Goal: Information Seeking & Learning: Find specific fact

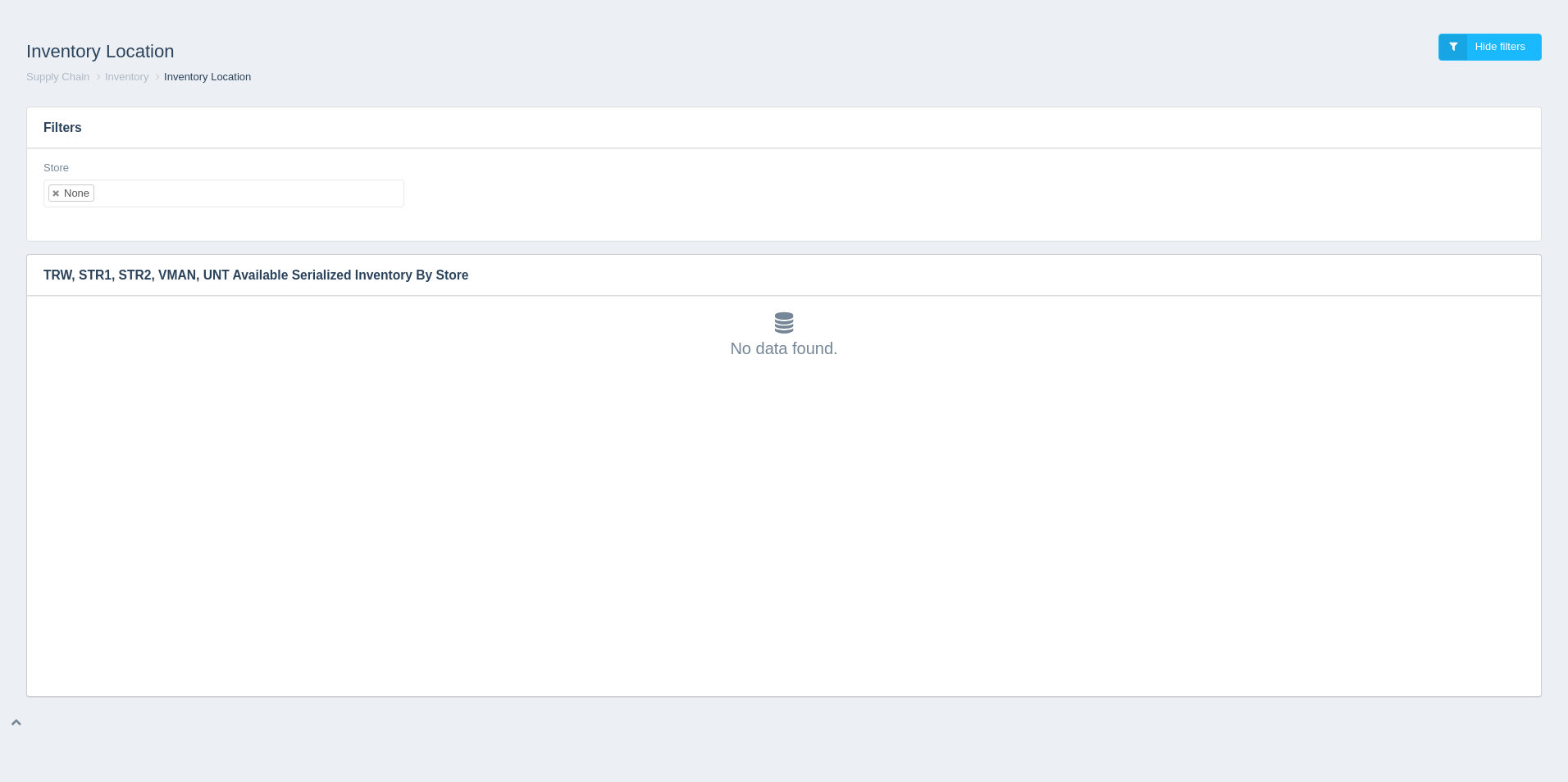
scroll to position [5, 0]
click at [173, 199] on ul "None" at bounding box center [223, 193] width 361 height 28
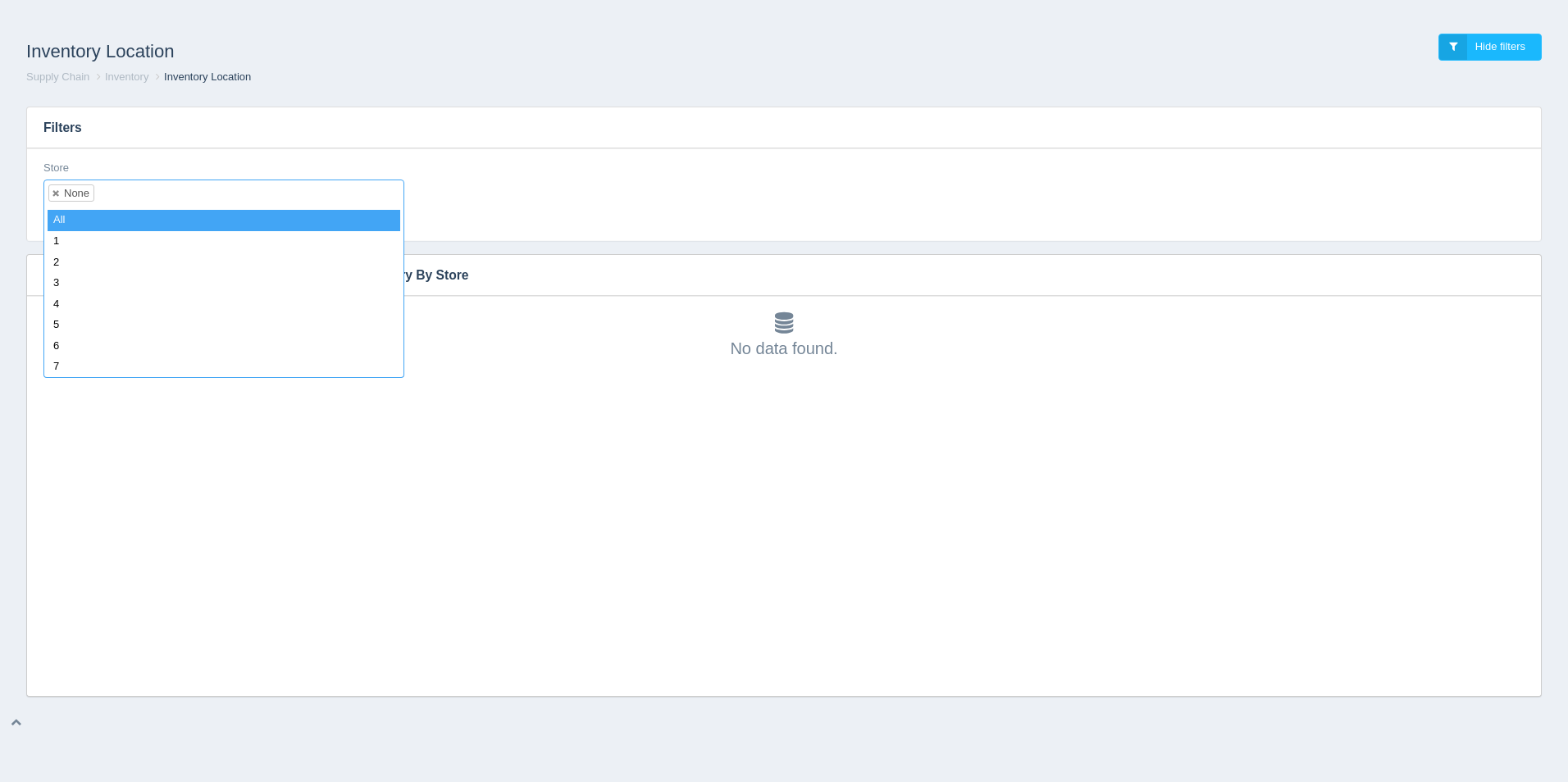
select select
type input "55"
select select "55"
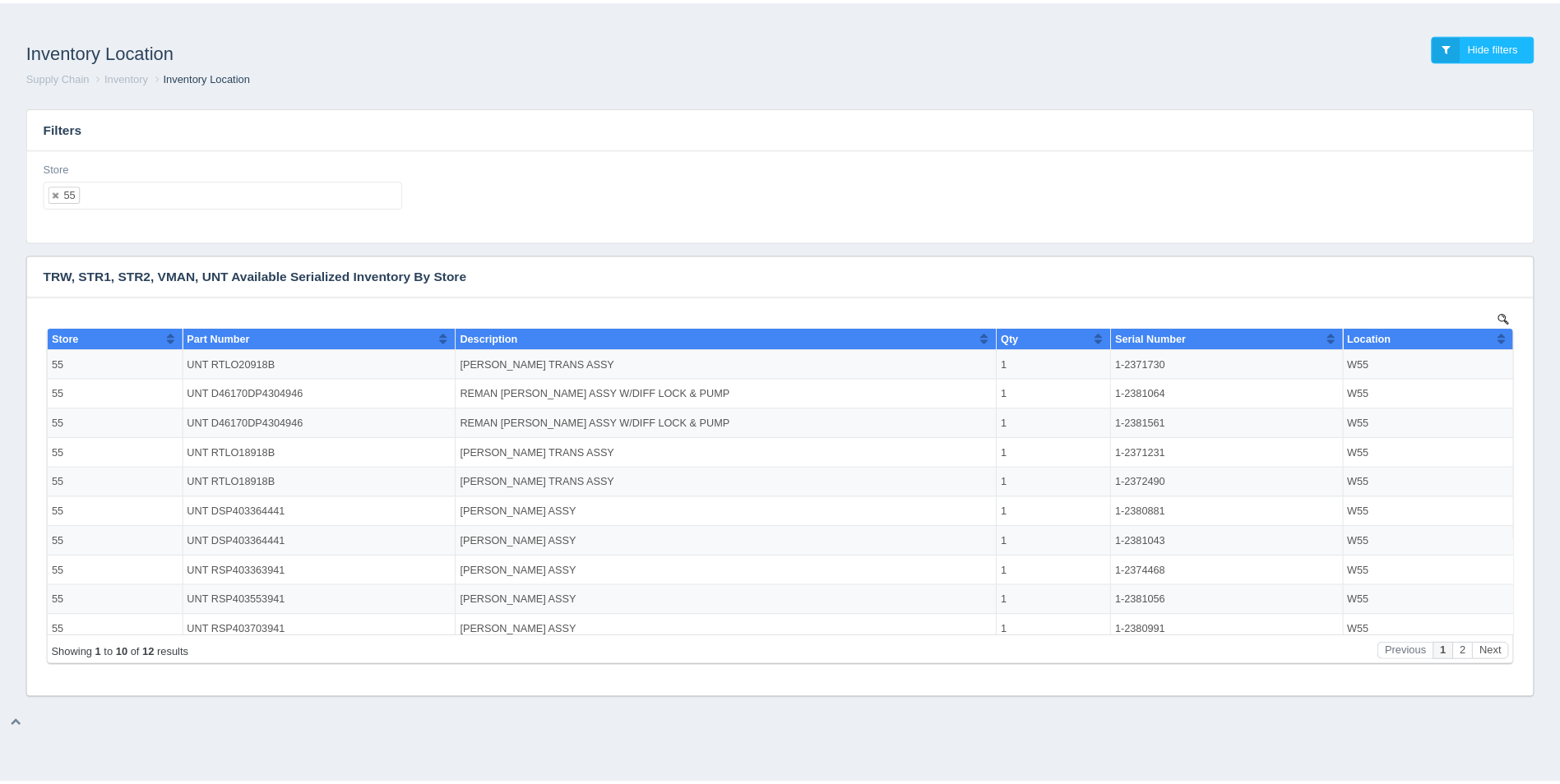
scroll to position [0, 0]
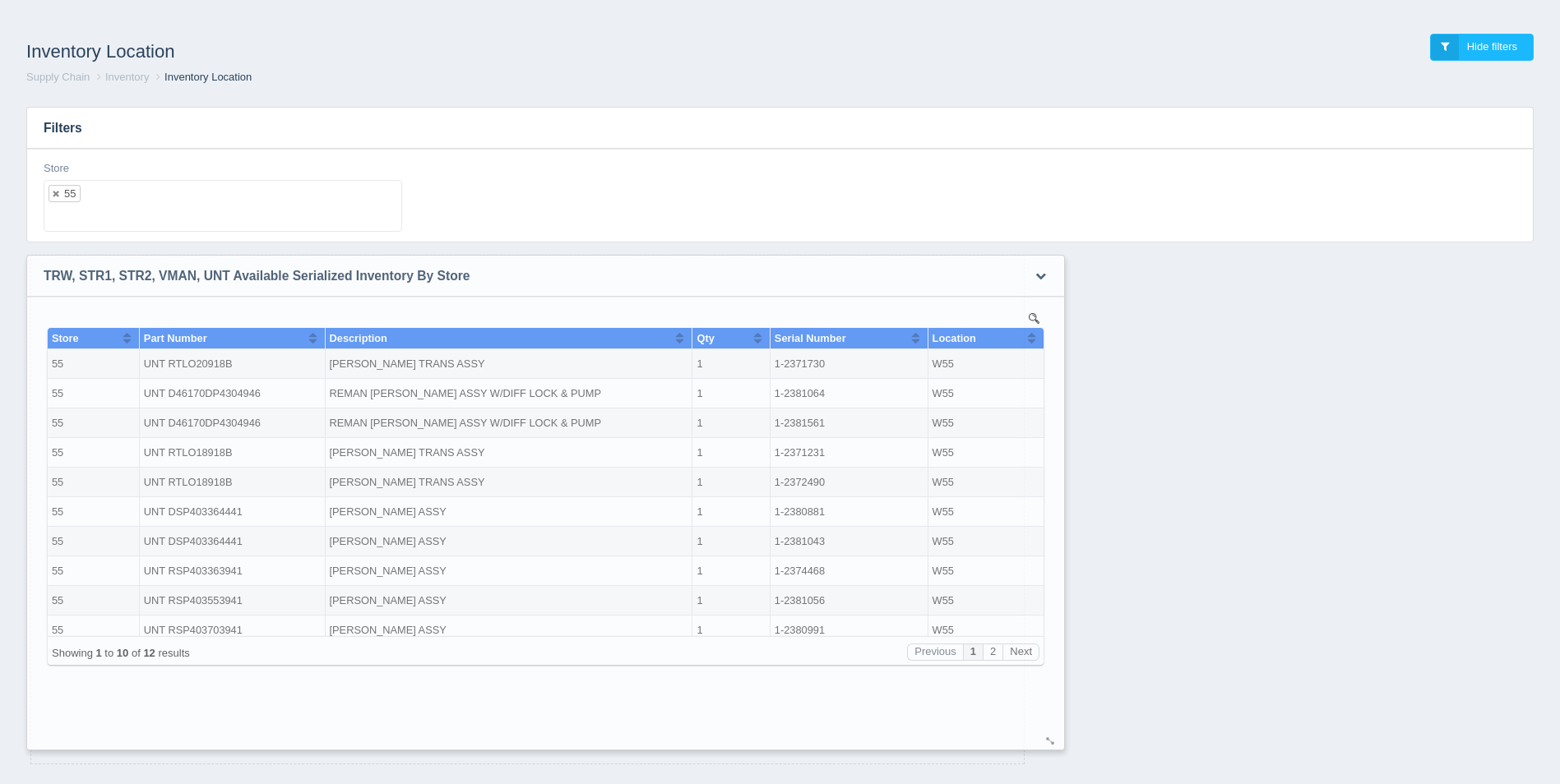
drag, startPoint x: 1535, startPoint y: 689, endPoint x: 1054, endPoint y: 742, distance: 483.9
click at [1054, 742] on div at bounding box center [1051, 742] width 13 height 12
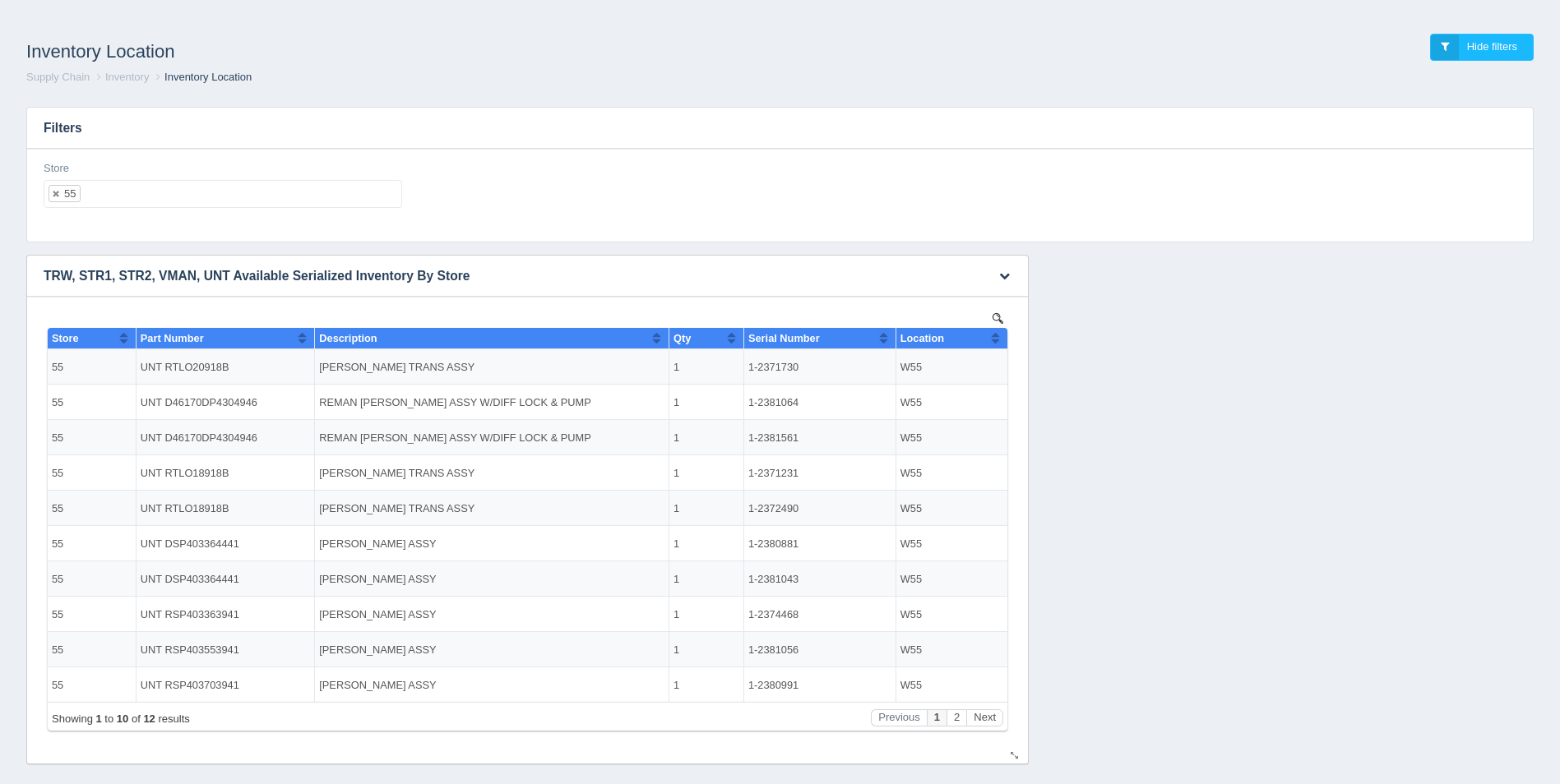
click at [204, 335] on span "Part Number" at bounding box center [173, 338] width 64 height 12
click at [984, 713] on button "Next" at bounding box center [985, 719] width 37 height 18
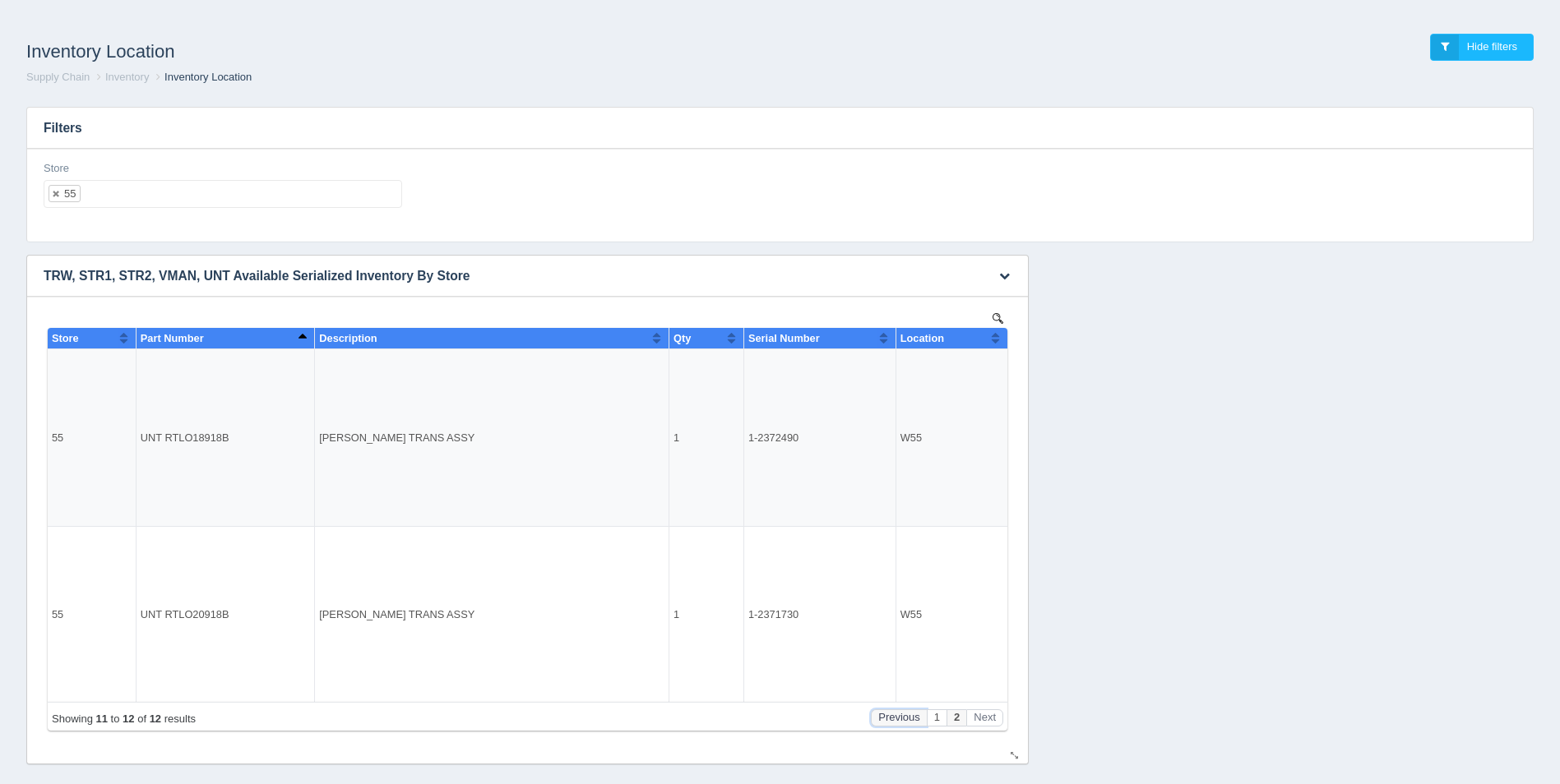
click at [907, 717] on button "Previous" at bounding box center [899, 719] width 56 height 18
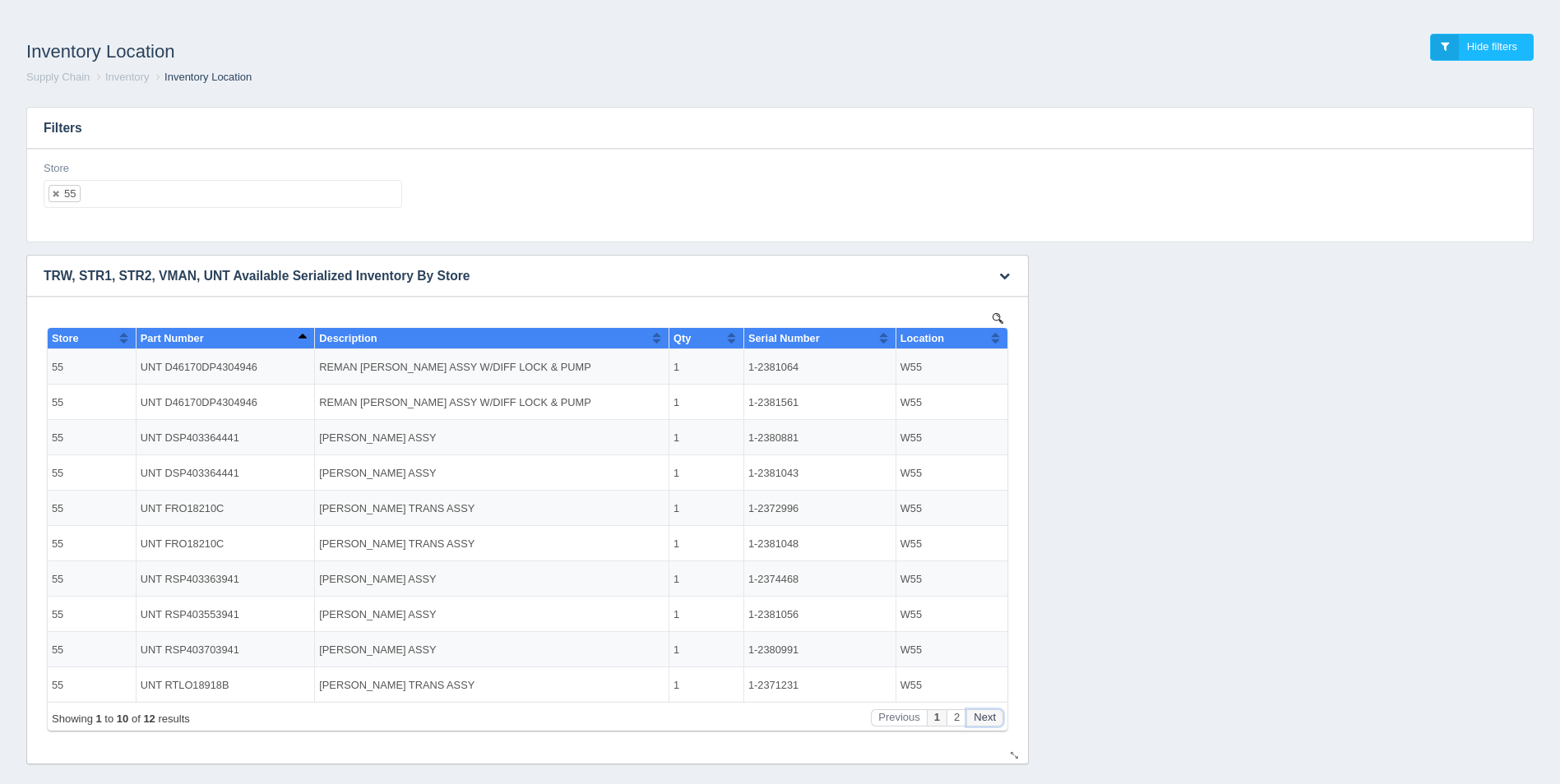
click at [990, 720] on button "Next" at bounding box center [985, 719] width 37 height 18
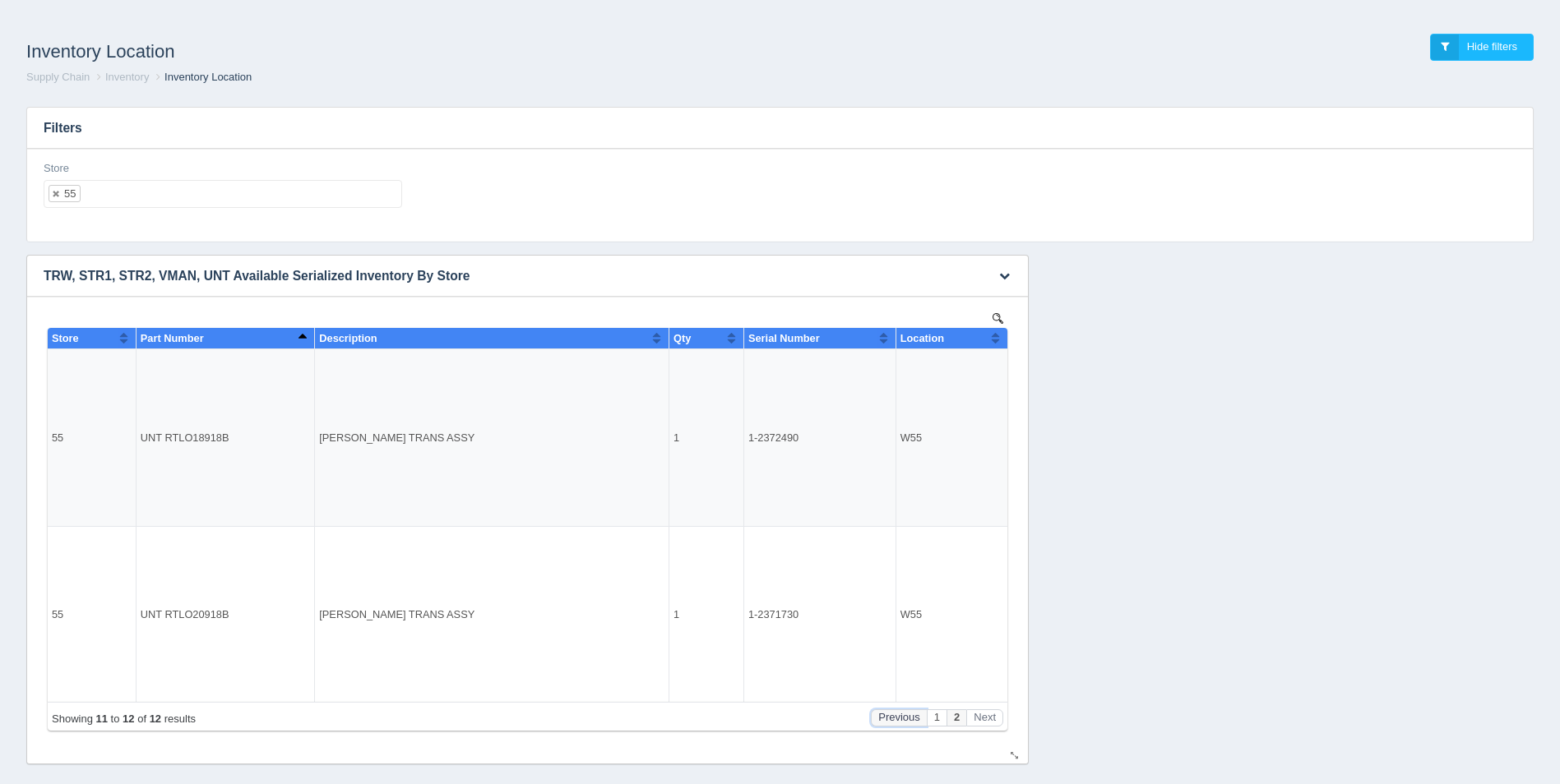
click at [887, 715] on button "Previous" at bounding box center [899, 719] width 56 height 18
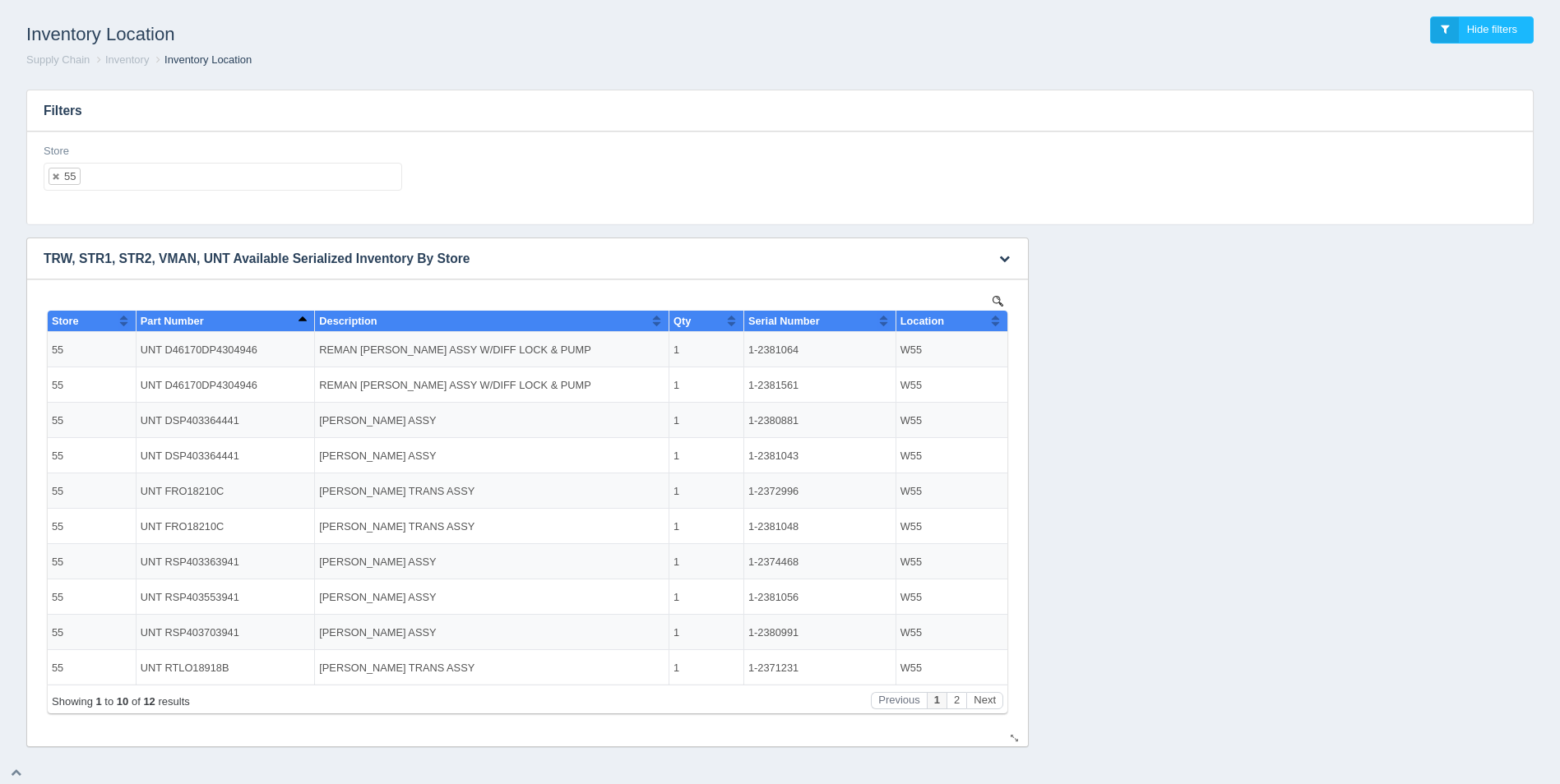
scroll to position [19, 0]
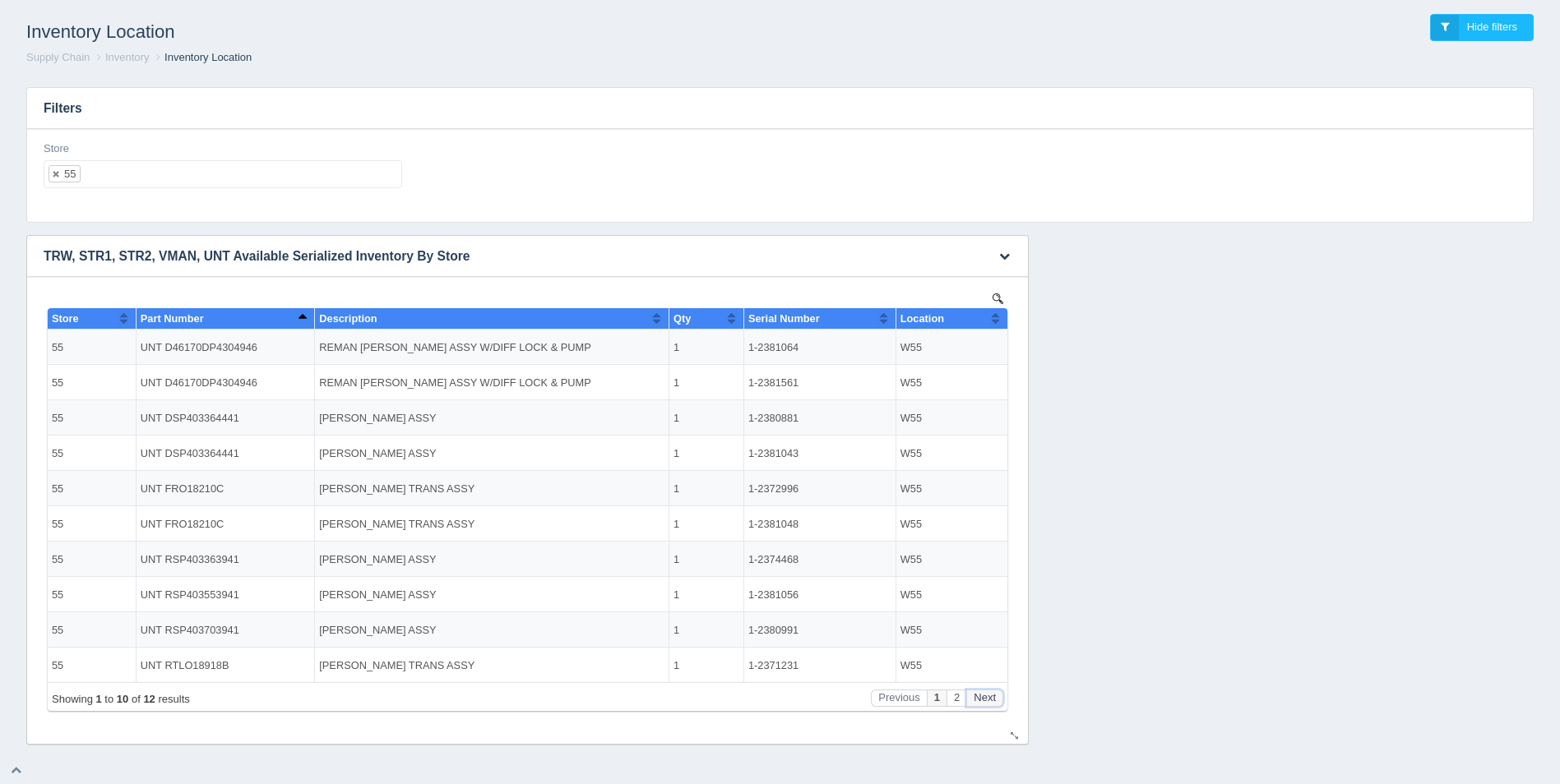
click at [985, 697] on button "Next" at bounding box center [985, 698] width 37 height 18
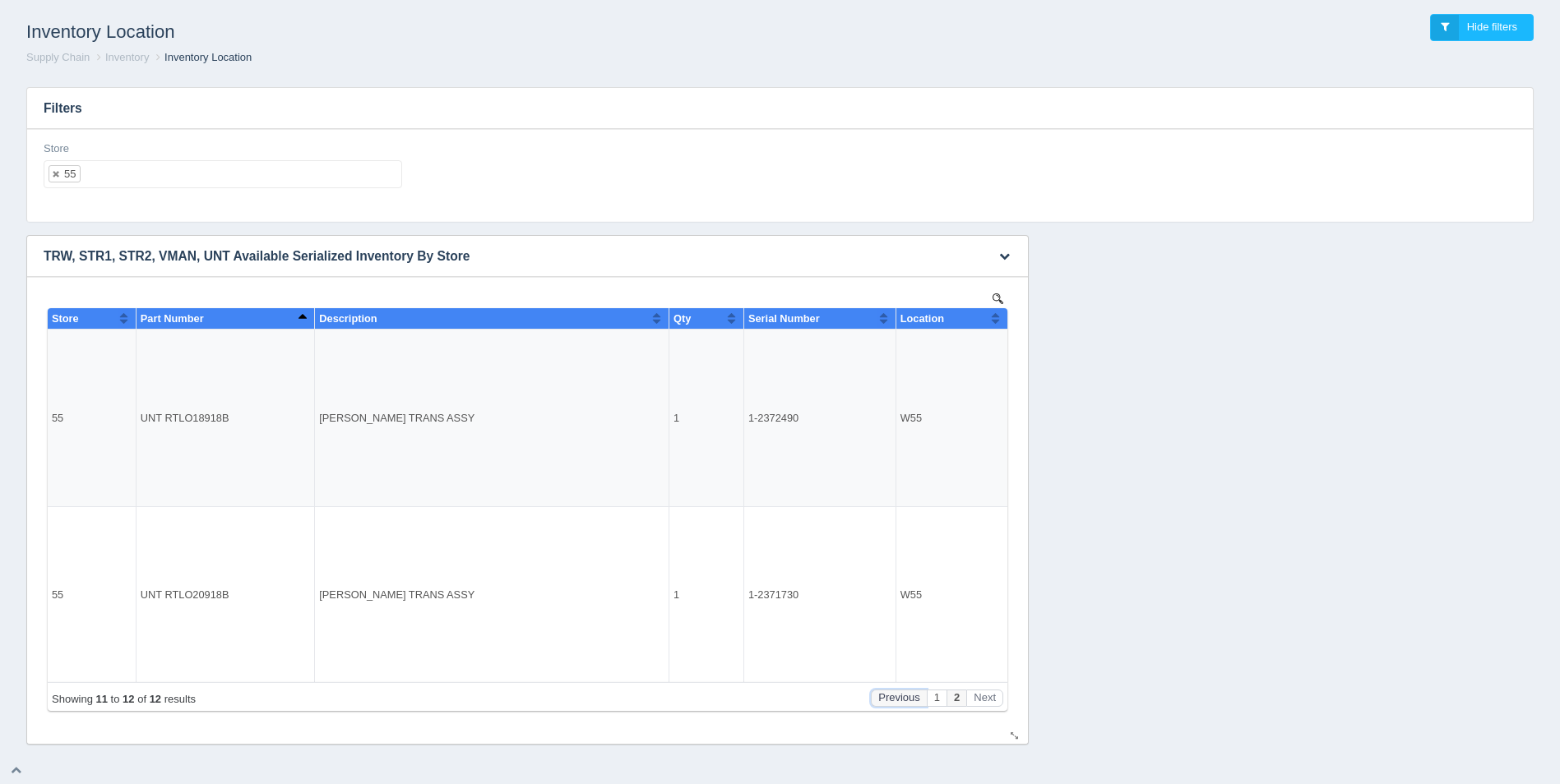
click at [889, 705] on button "Previous" at bounding box center [899, 698] width 56 height 18
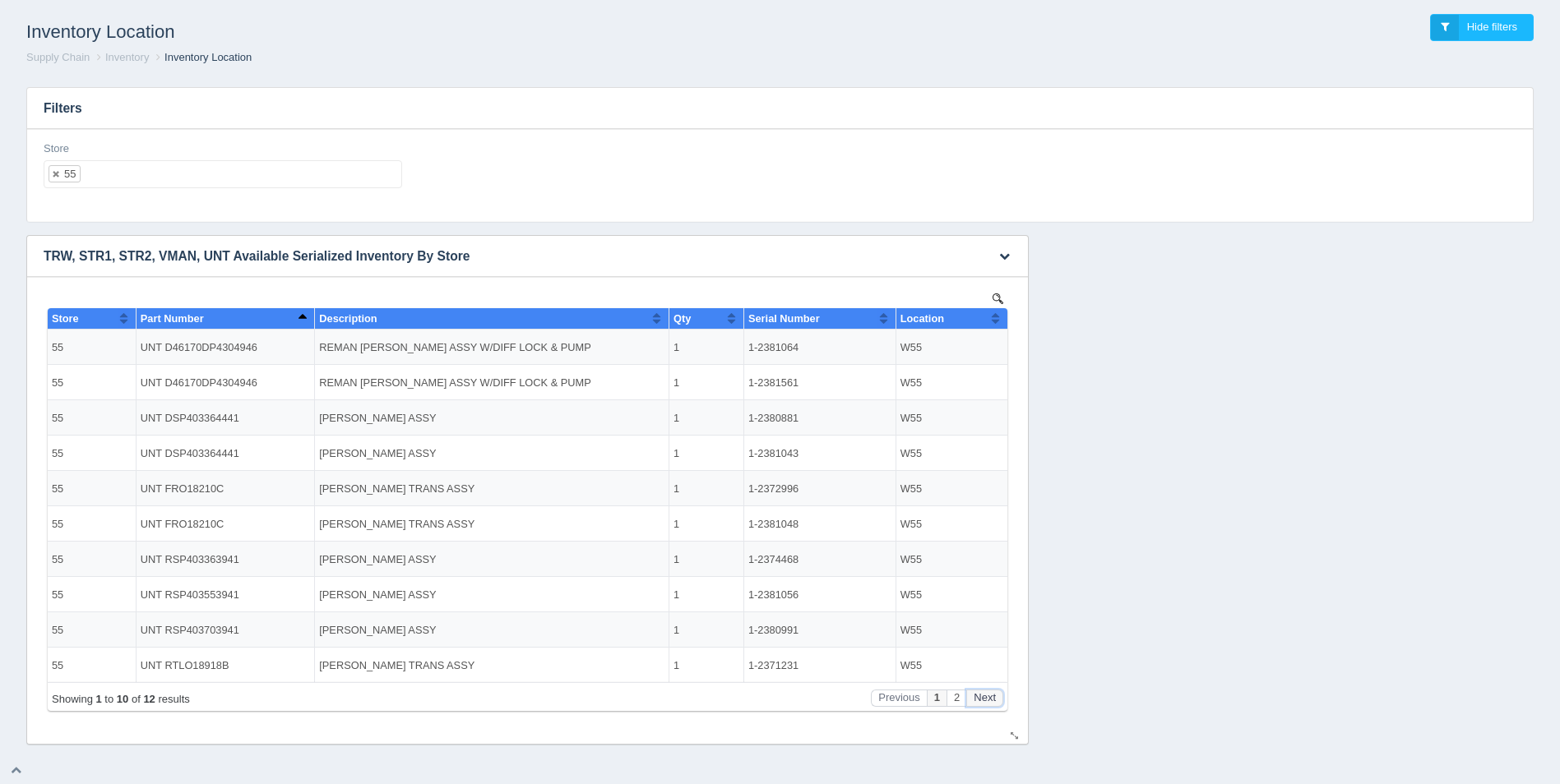
click at [999, 693] on button "Next" at bounding box center [985, 698] width 37 height 18
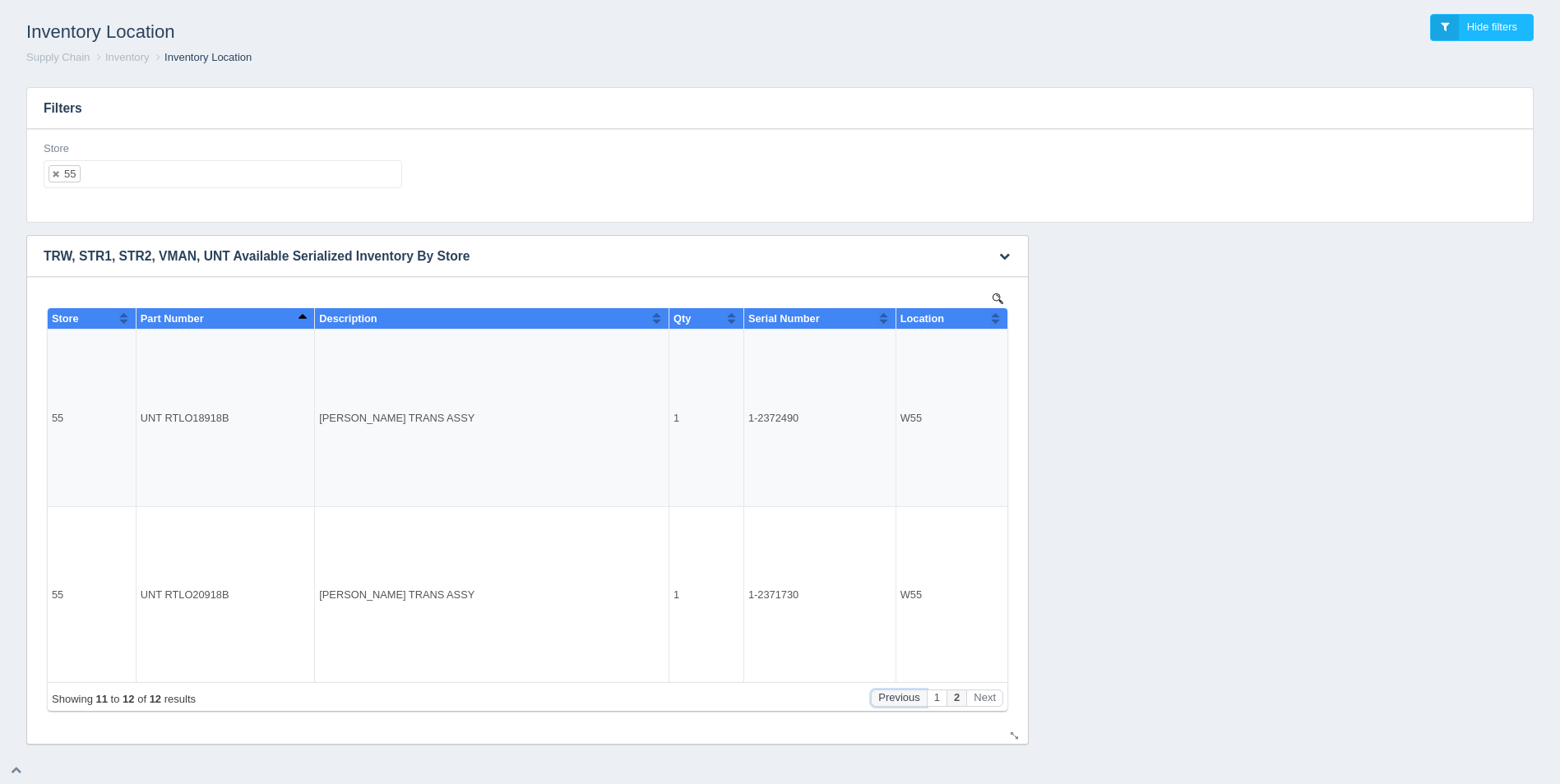
click at [904, 701] on button "Previous" at bounding box center [899, 698] width 56 height 18
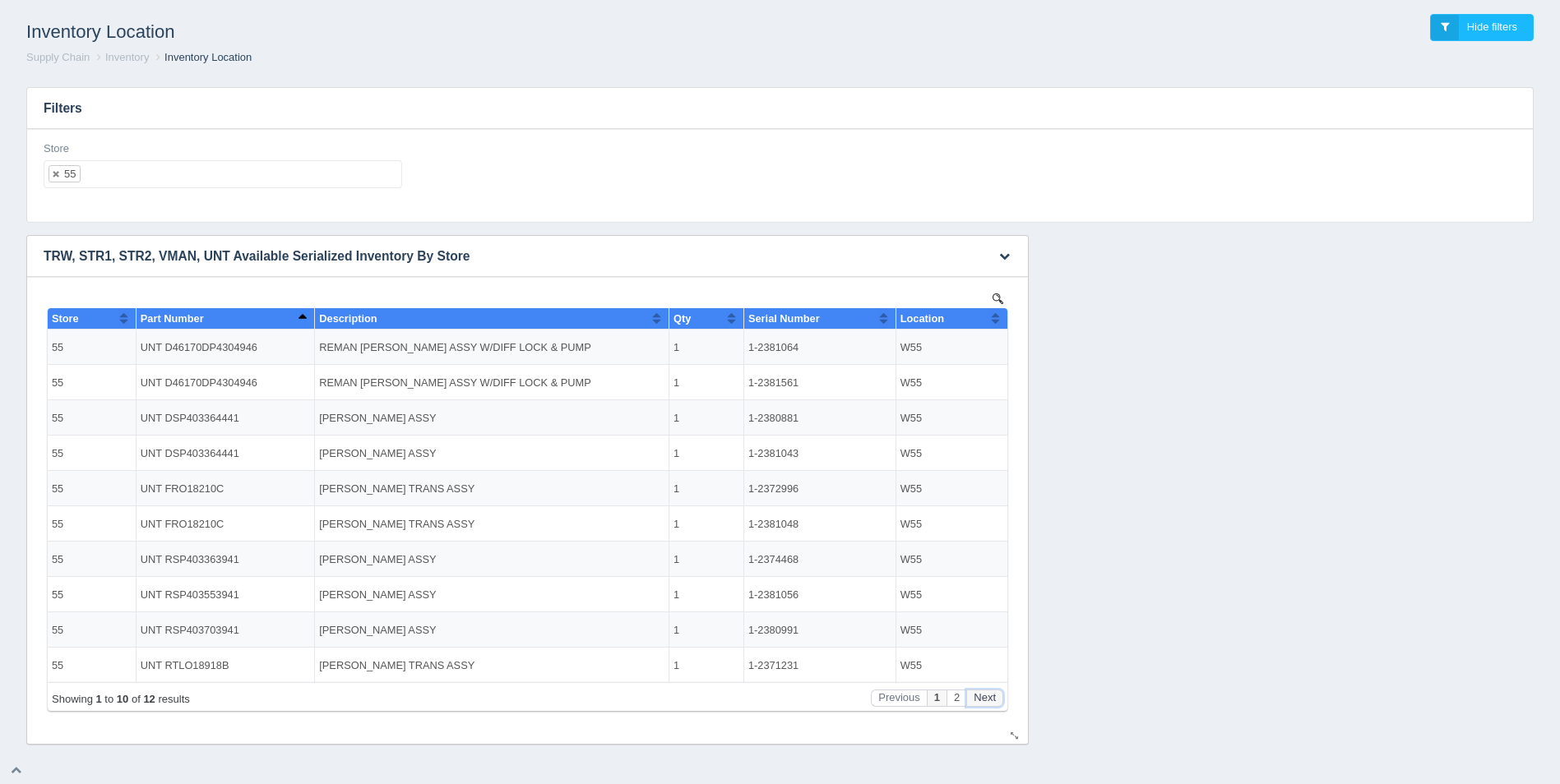
click at [982, 689] on button "Next" at bounding box center [985, 698] width 37 height 18
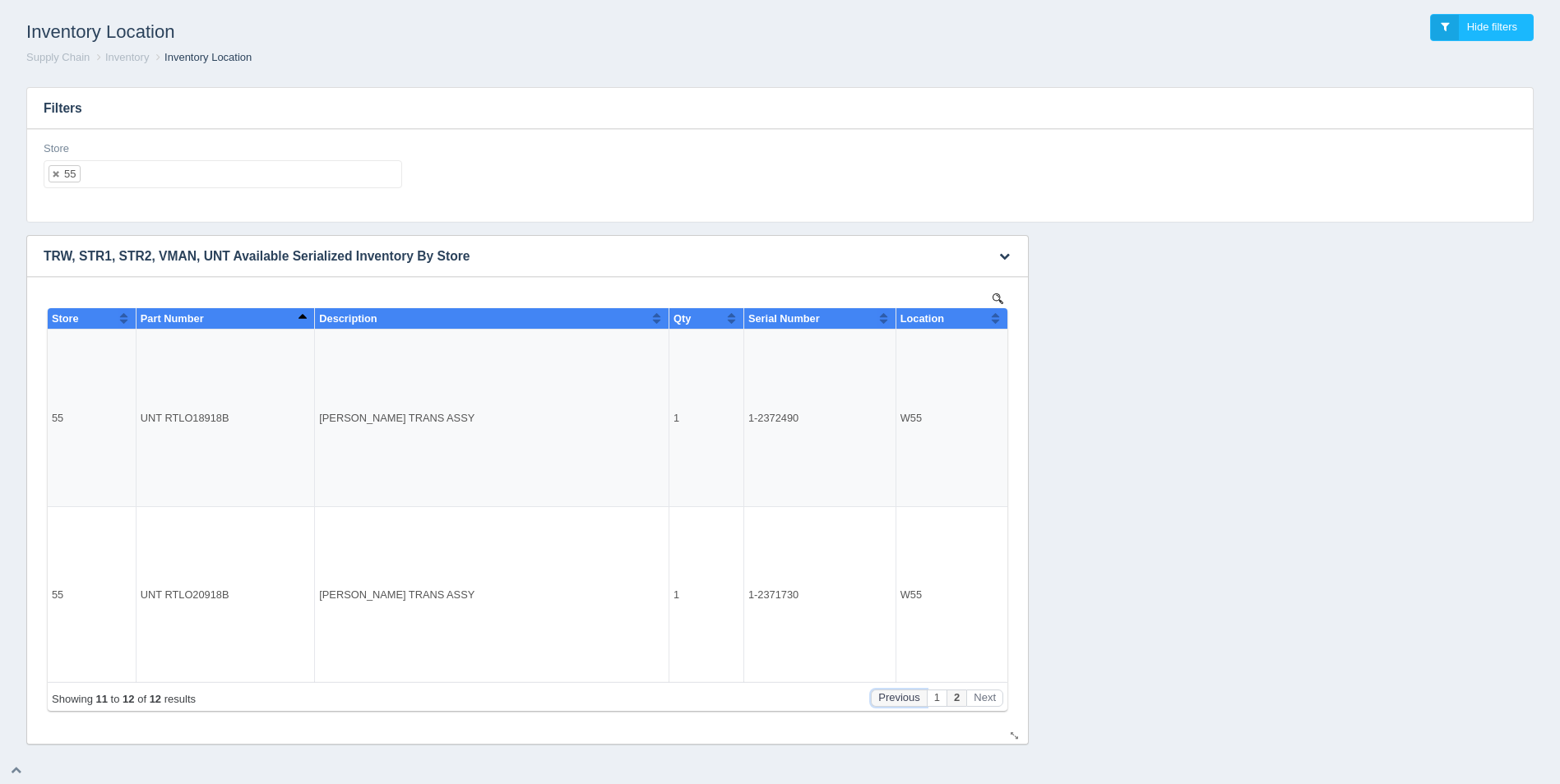
click at [904, 696] on button "Previous" at bounding box center [899, 698] width 56 height 18
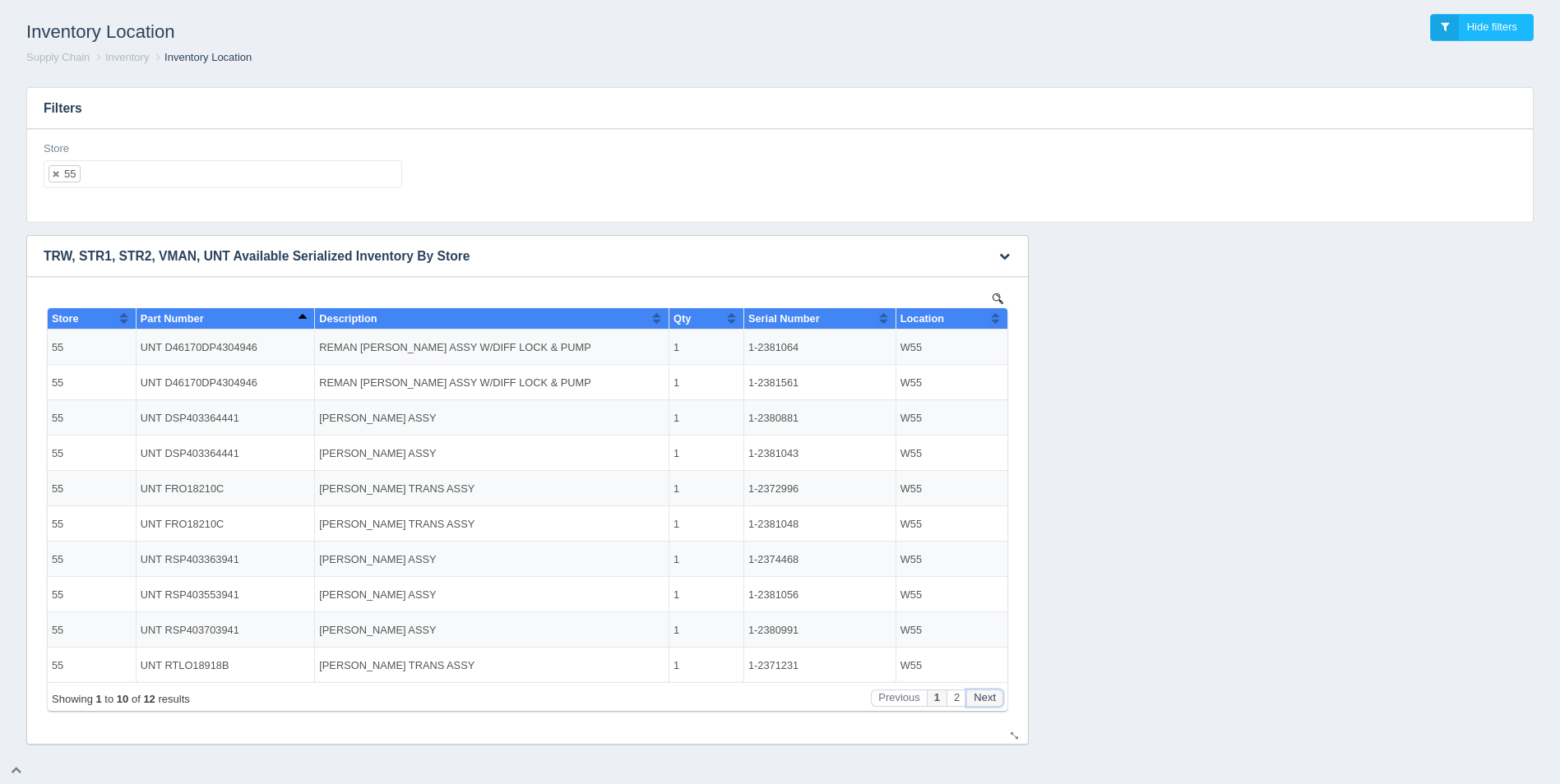
click at [997, 703] on button "Next" at bounding box center [985, 698] width 37 height 18
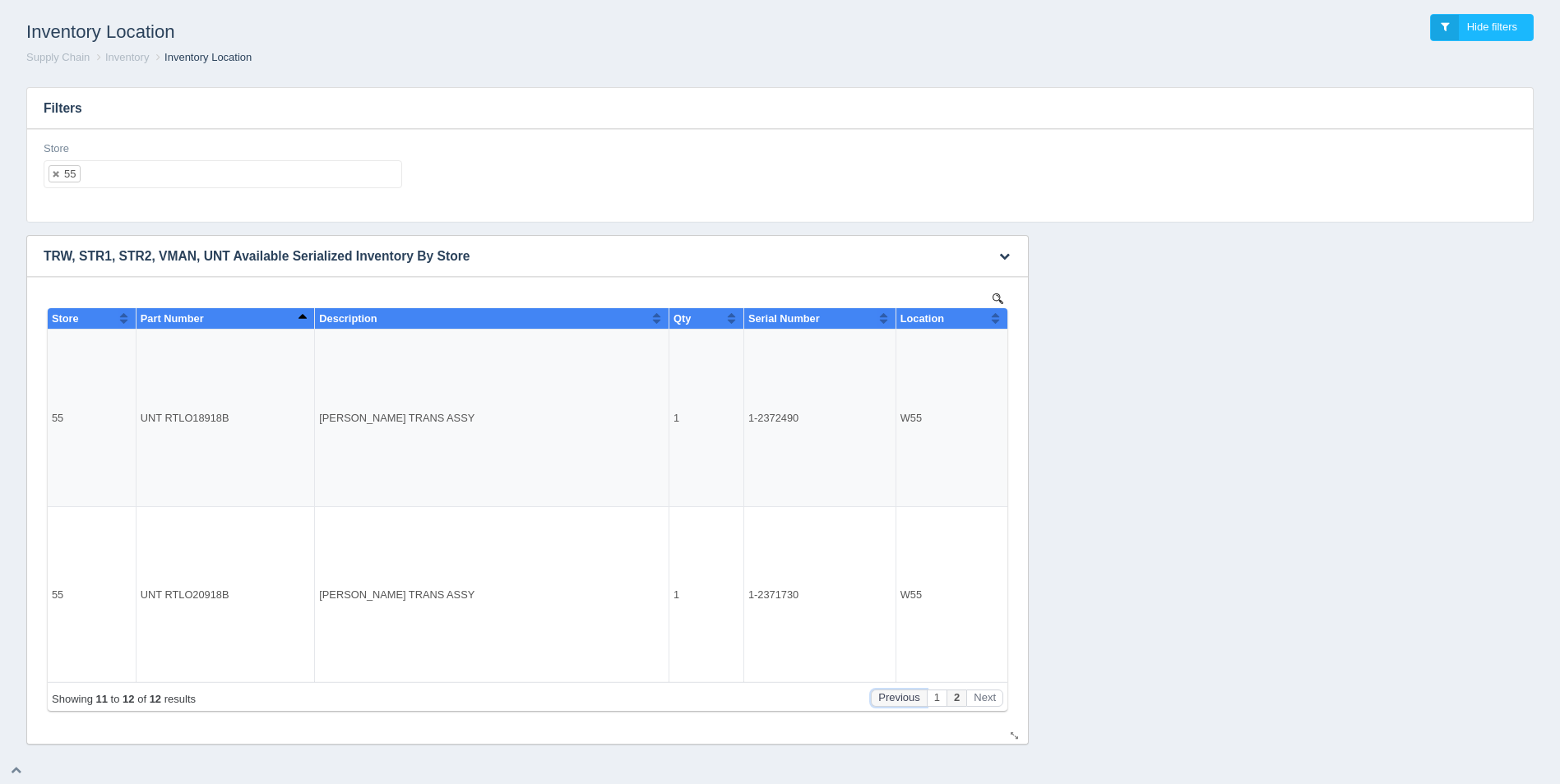
click at [884, 698] on button "Previous" at bounding box center [899, 698] width 56 height 18
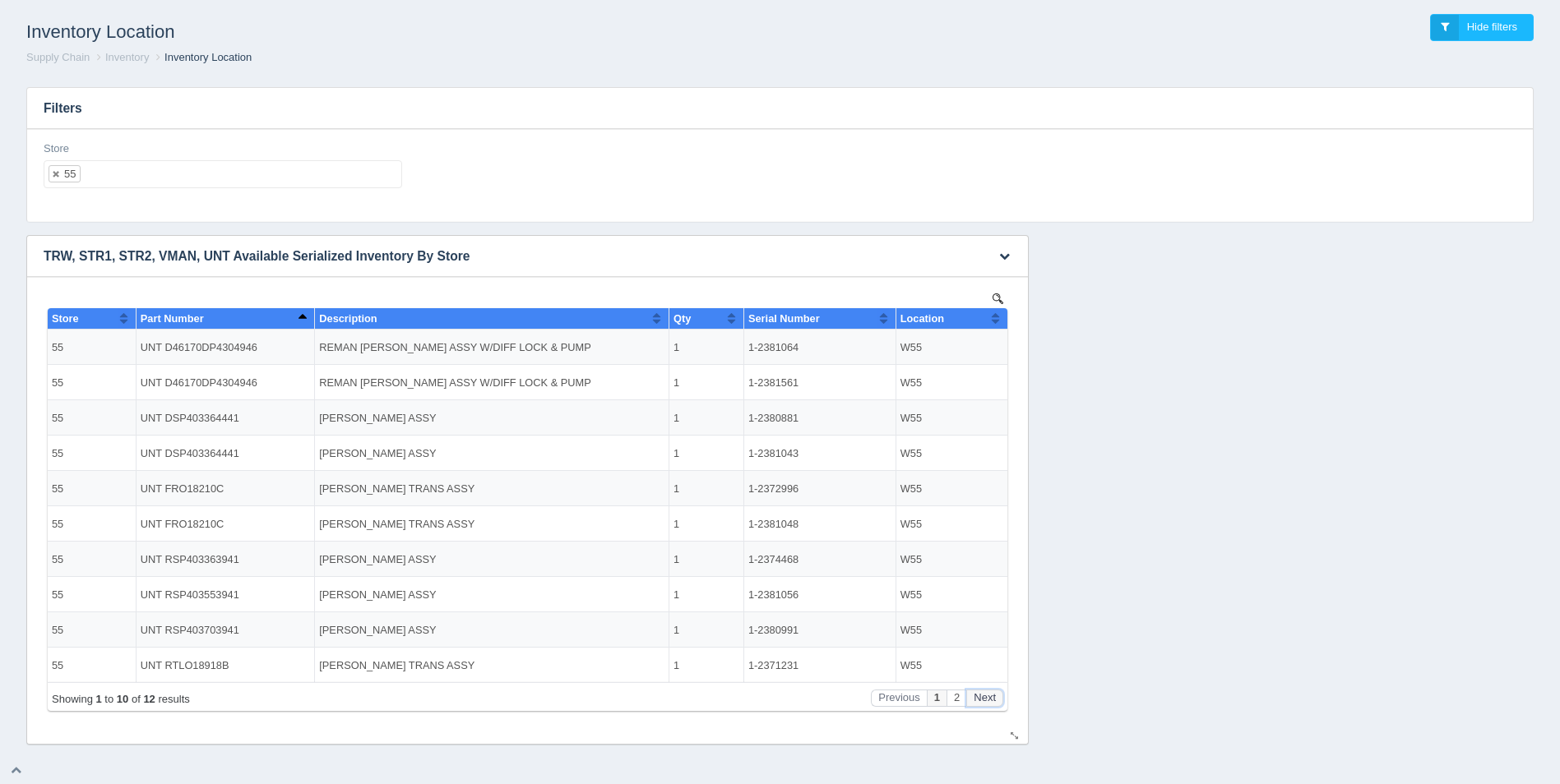
click at [996, 693] on button "Next" at bounding box center [985, 698] width 37 height 18
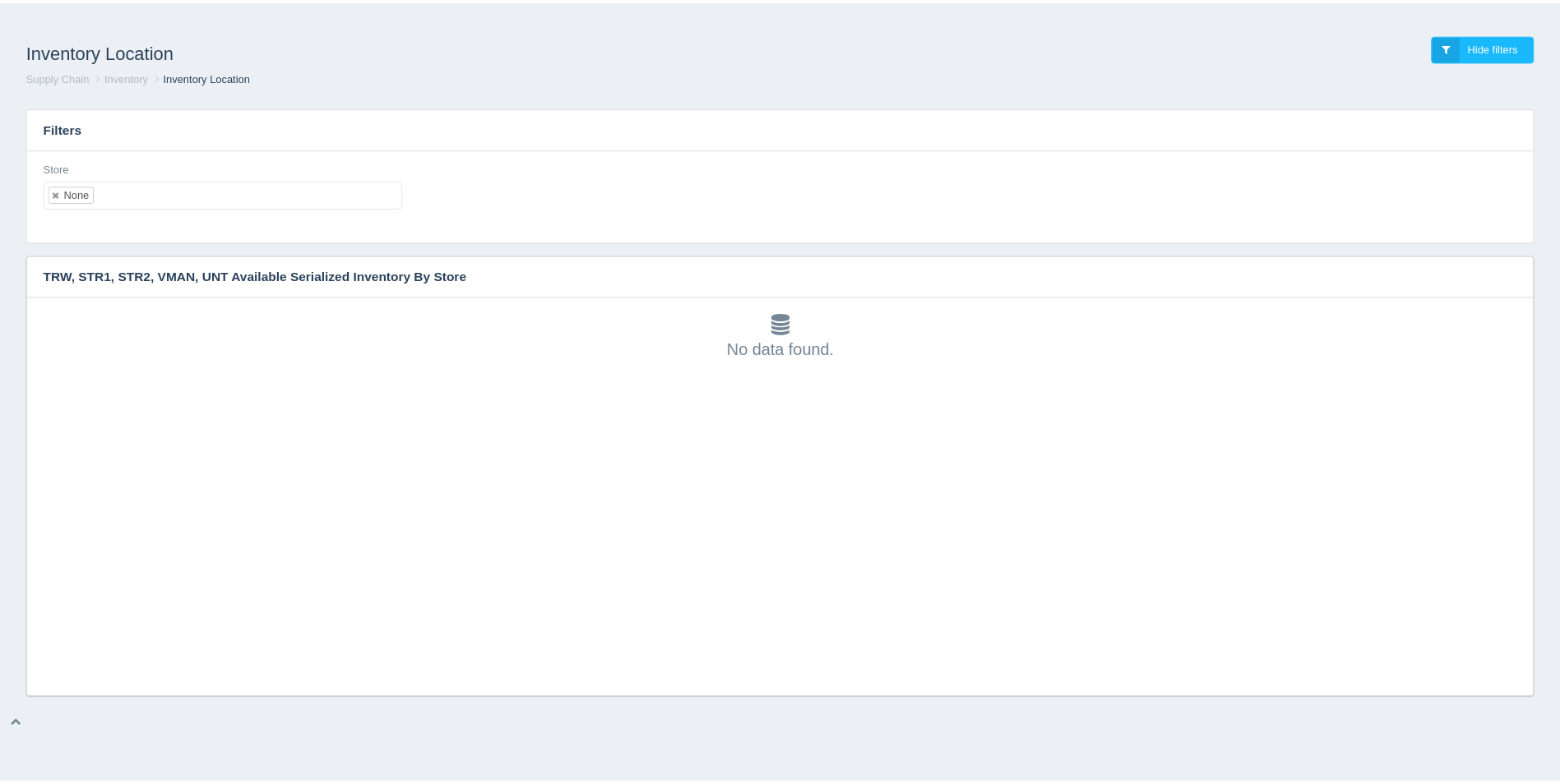
scroll to position [5, 0]
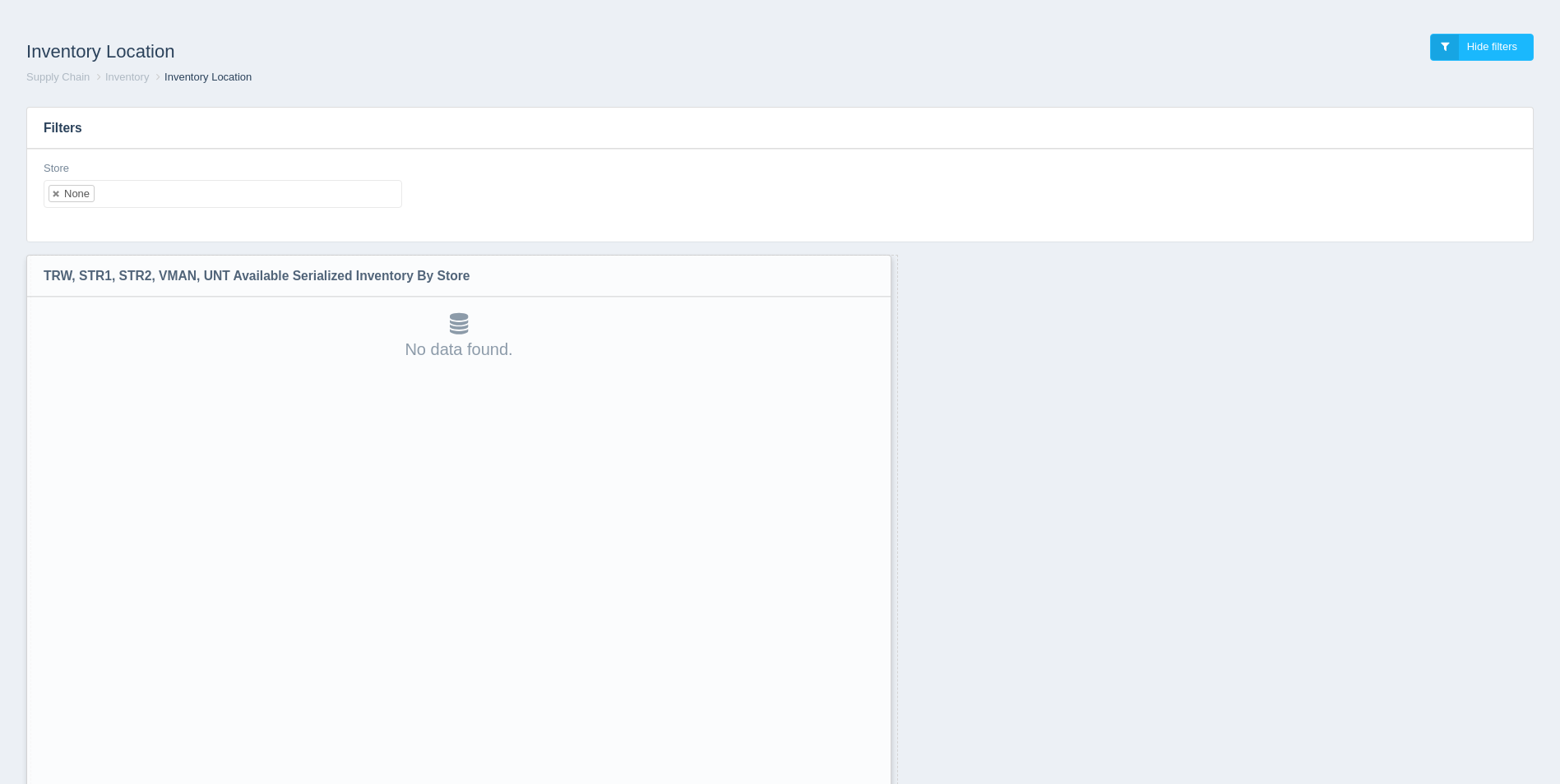
drag, startPoint x: 1534, startPoint y: 689, endPoint x: 879, endPoint y: 803, distance: 664.8
click at [879, 783] on html "Inventory Location Hide filters Supply Chain Inventory Inventory Location Filte…" at bounding box center [780, 434] width 1560 height 870
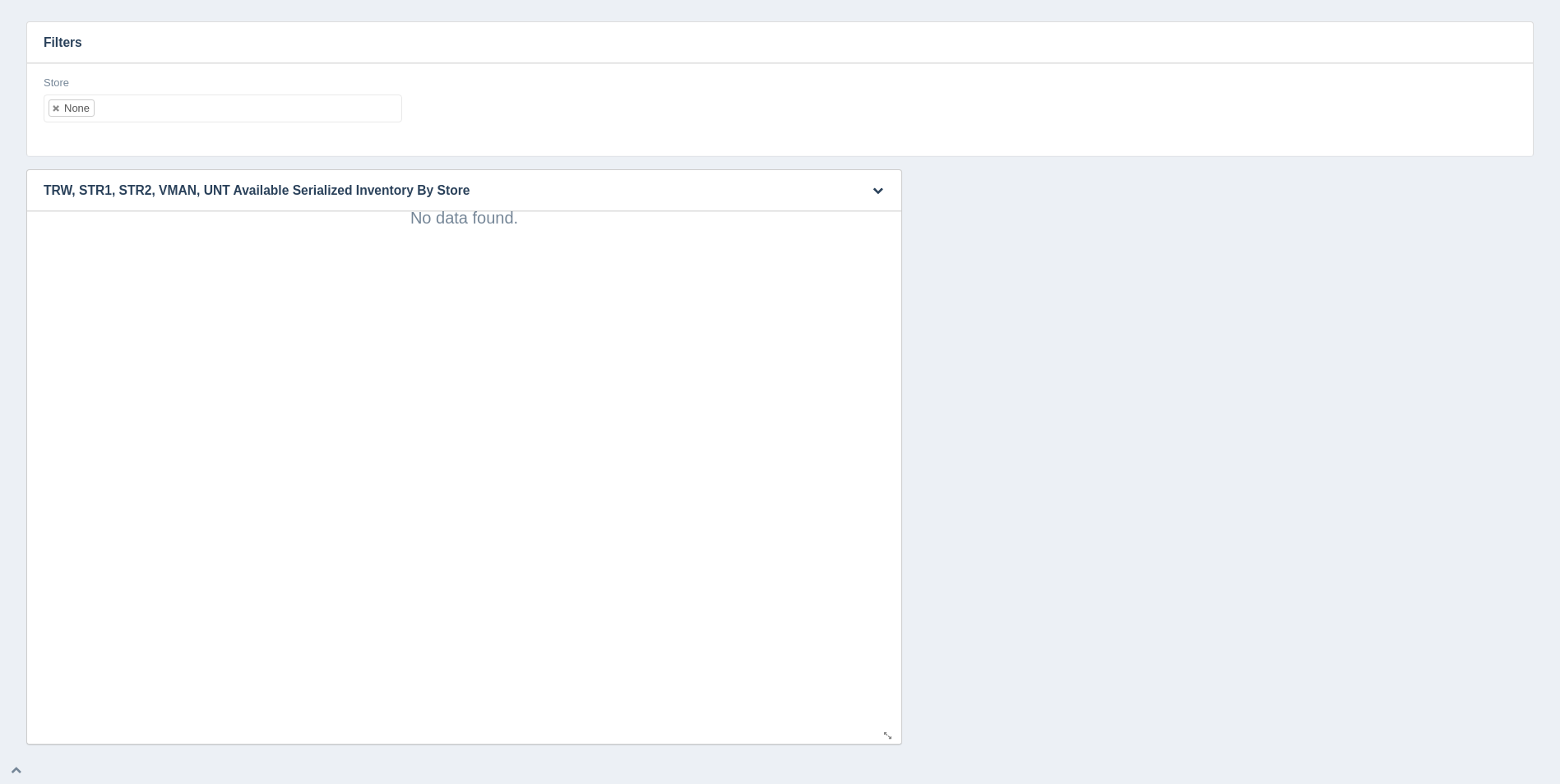
scroll to position [0, 0]
click at [184, 95] on ul "None" at bounding box center [222, 109] width 359 height 28
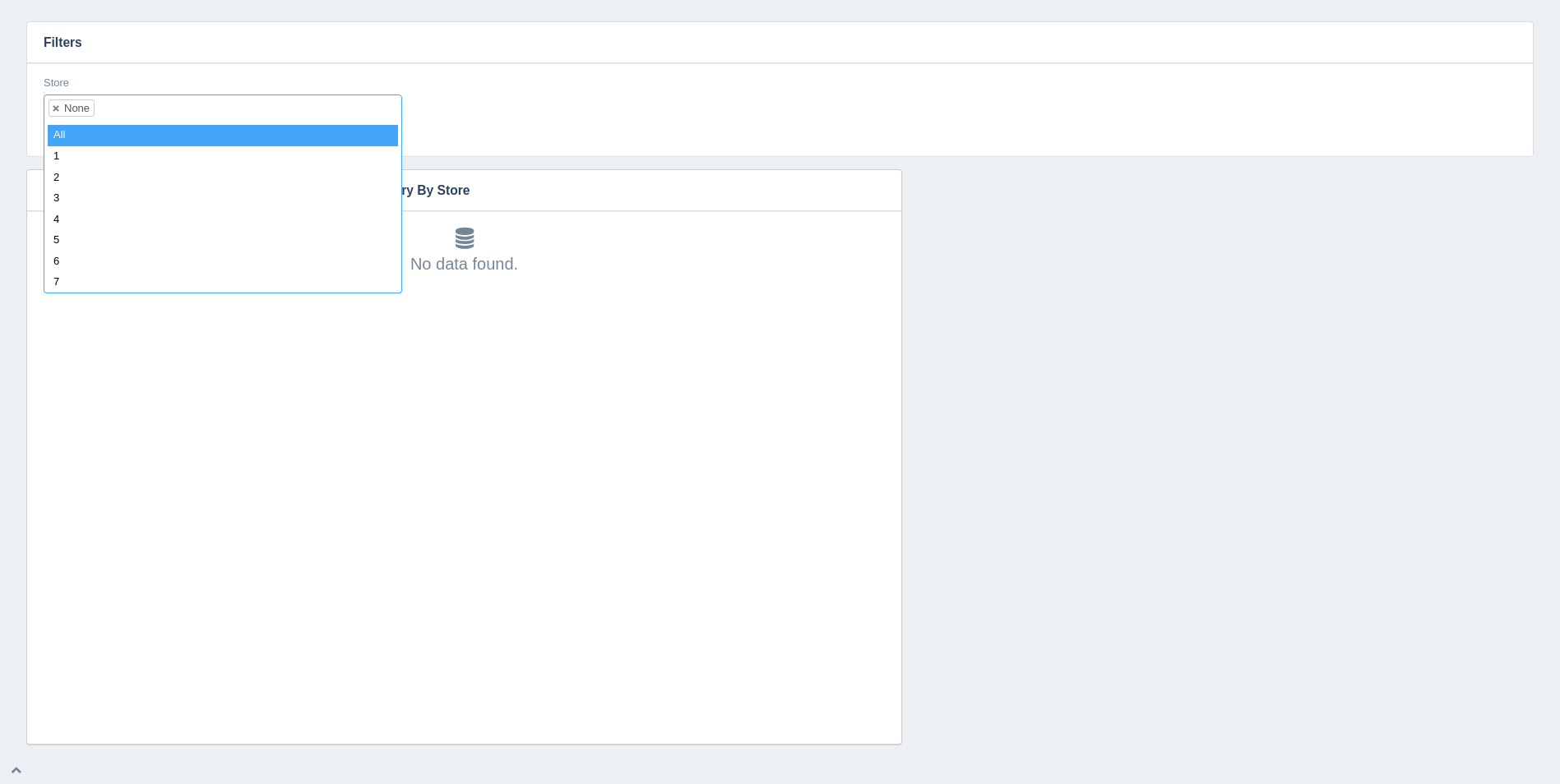
select select
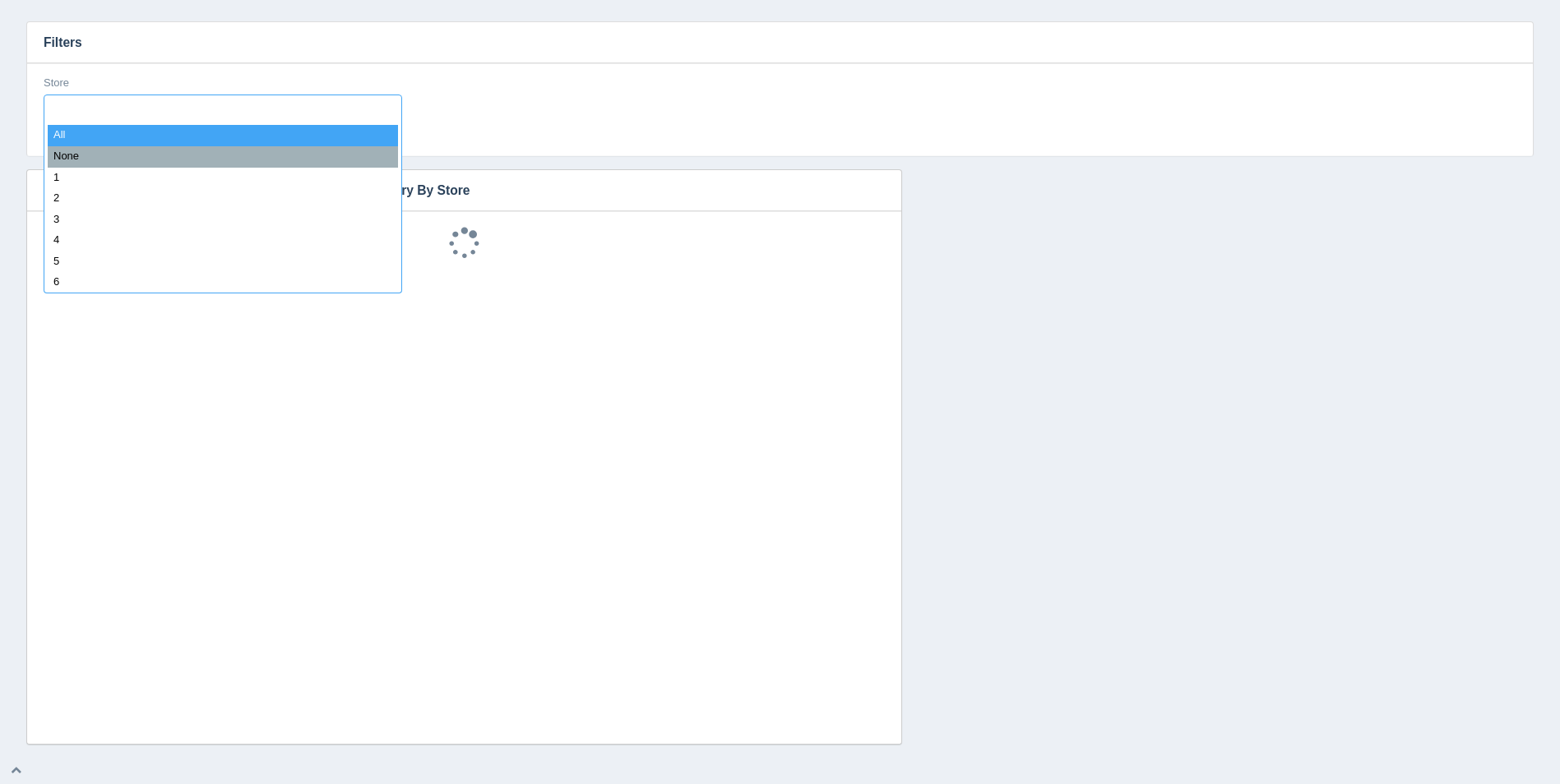
scroll to position [13, 0]
type input "8"
select select "8"
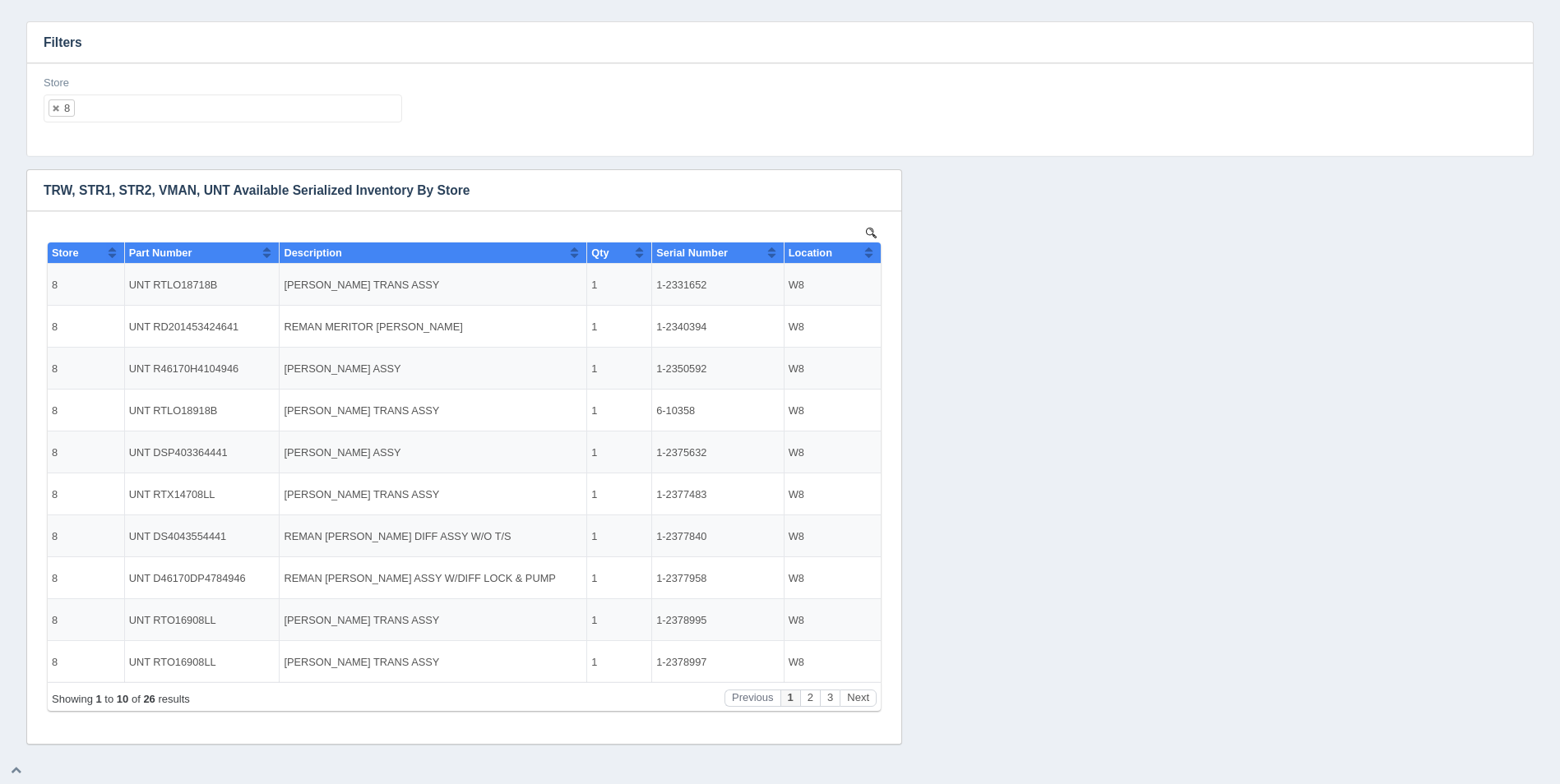
scroll to position [0, 0]
click at [869, 257] on button "Sort column ascending" at bounding box center [869, 252] width 11 height 19
click at [869, 256] on button "Sort column descending" at bounding box center [869, 252] width 11 height 19
click at [182, 112] on ul "8" at bounding box center [222, 109] width 359 height 28
select select
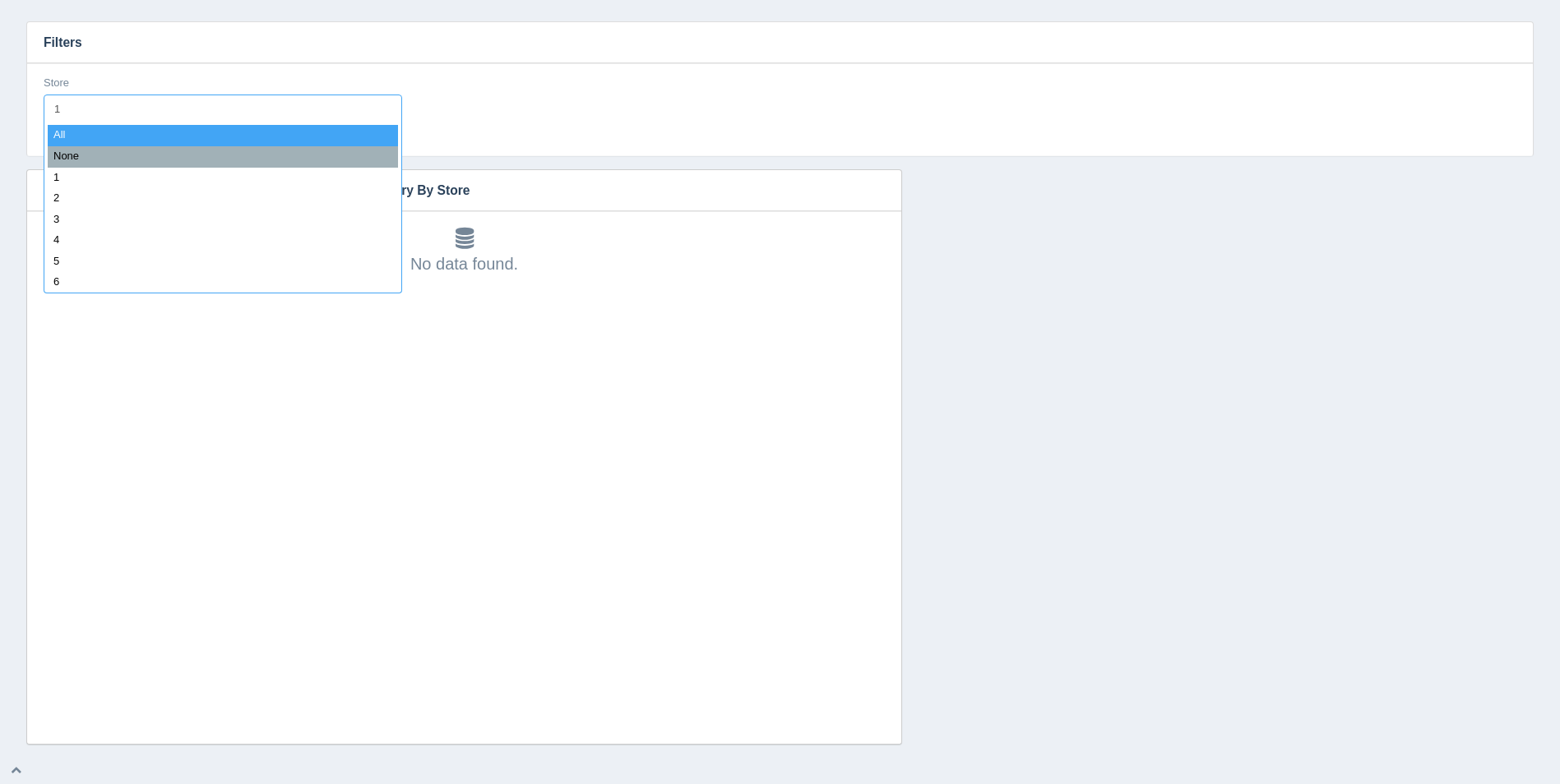
type input "11"
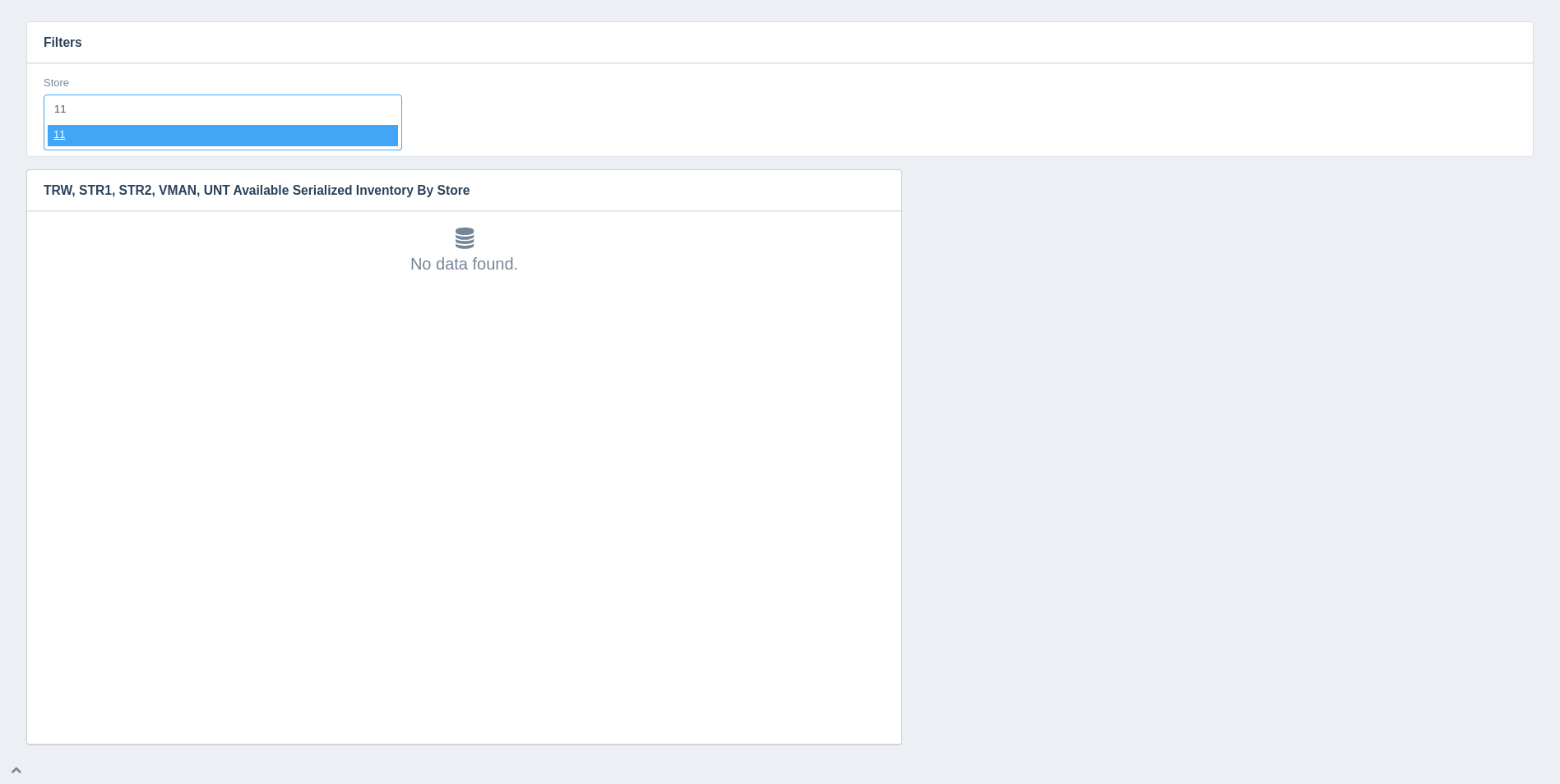
select select "11"
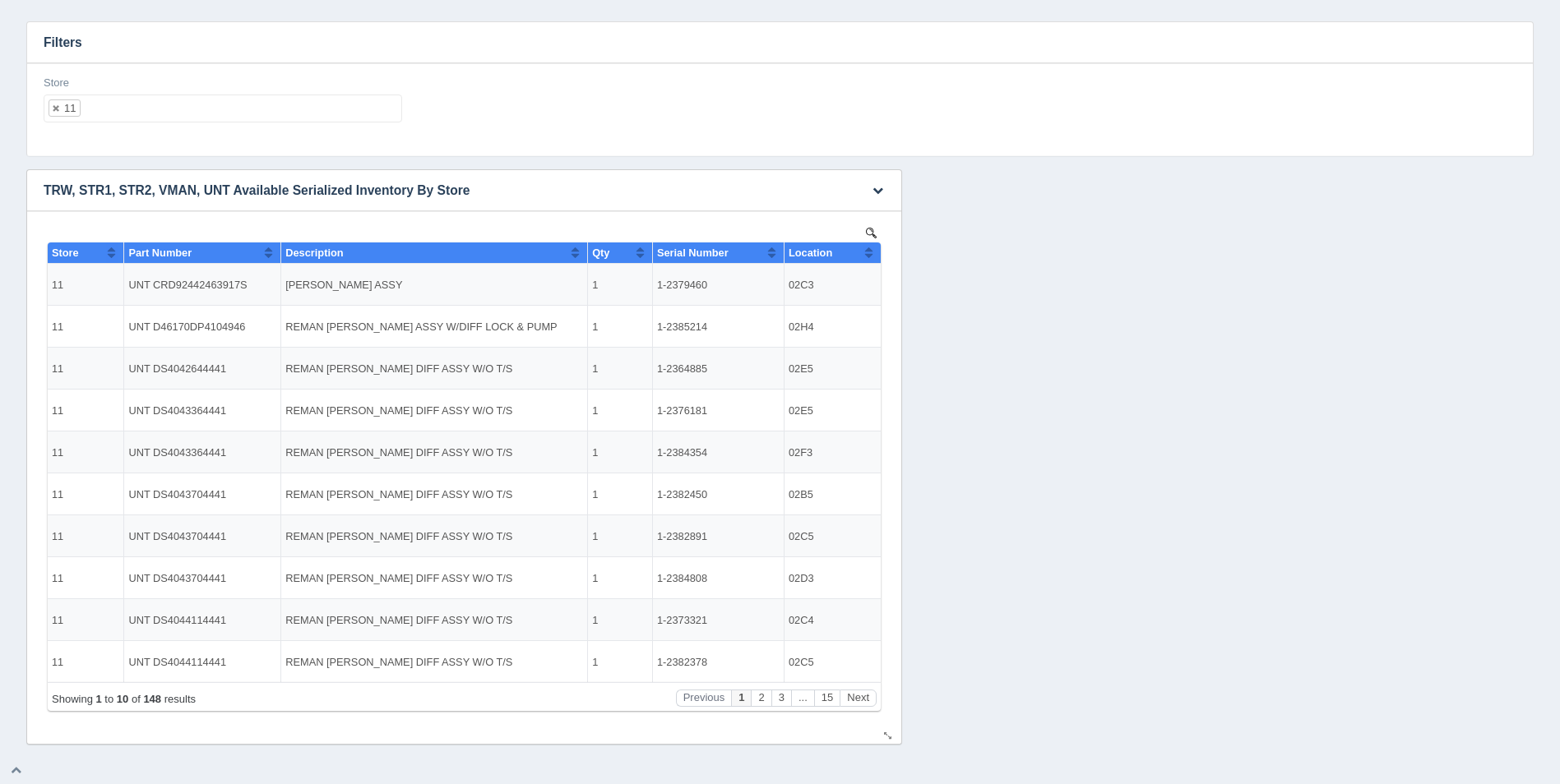
click at [873, 255] on button "Sort column ascending" at bounding box center [869, 252] width 11 height 19
click at [873, 255] on button "Sort column descending" at bounding box center [869, 252] width 11 height 19
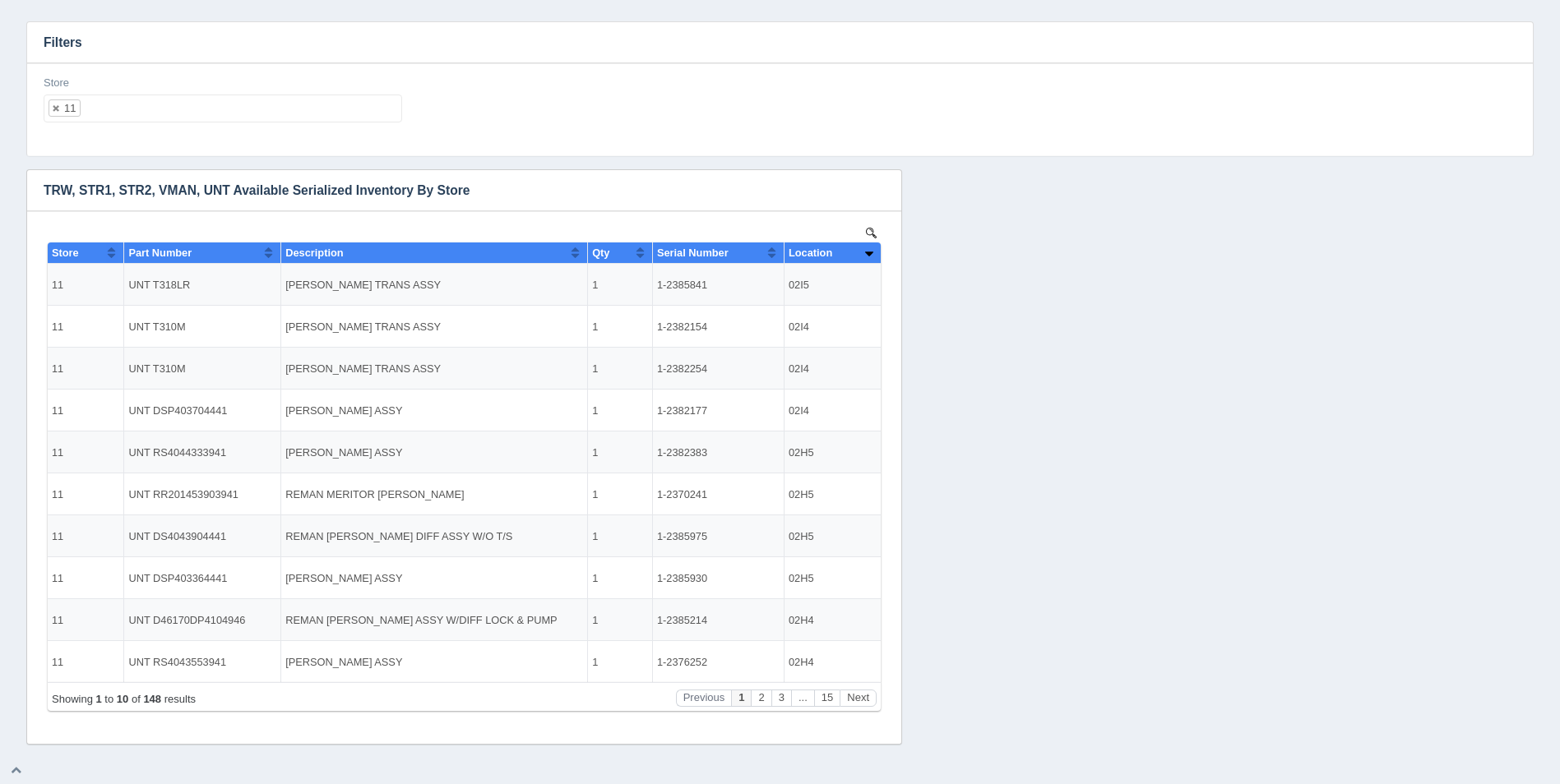
click at [237, 116] on ul "11" at bounding box center [222, 109] width 359 height 28
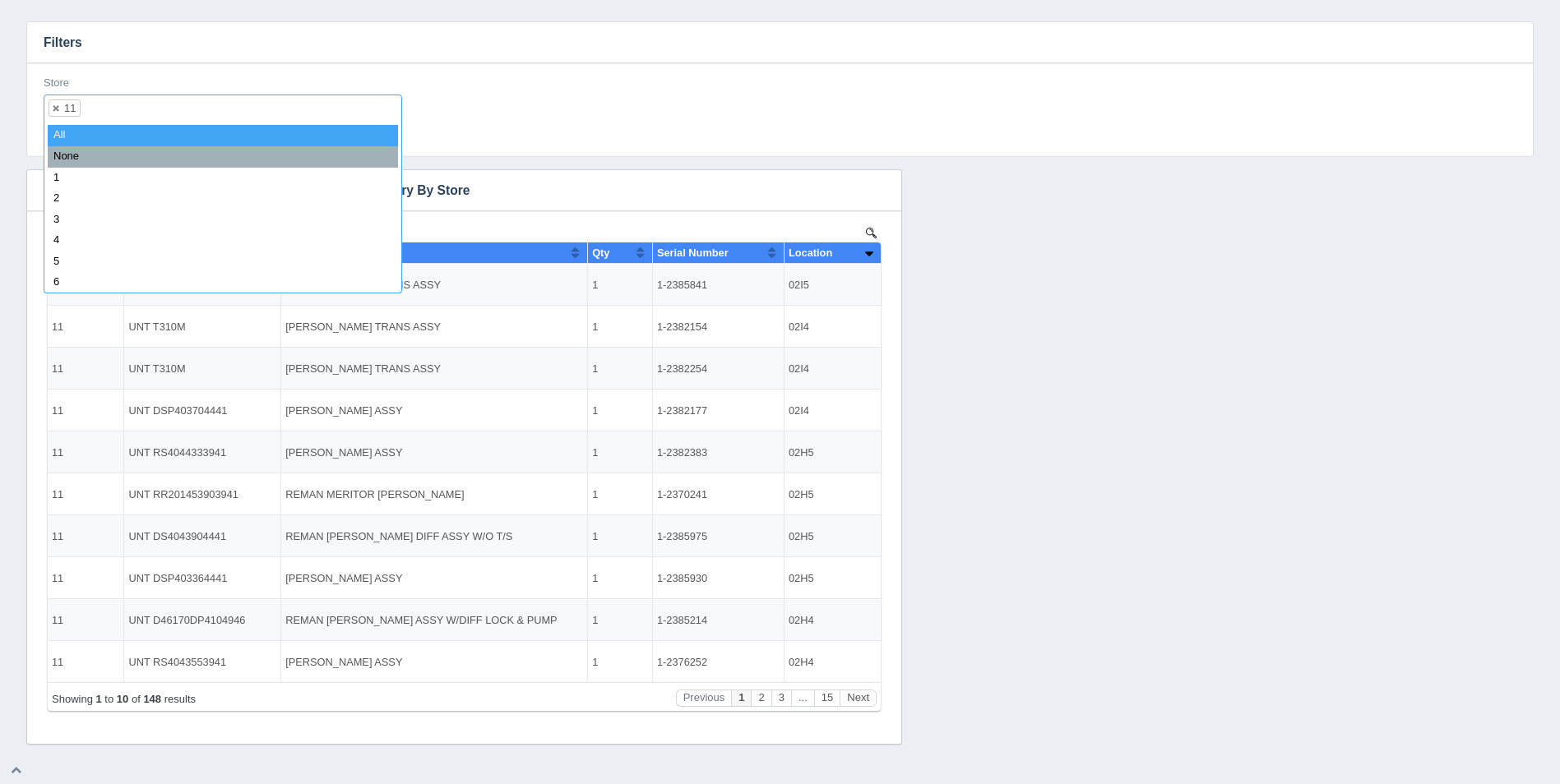
select select
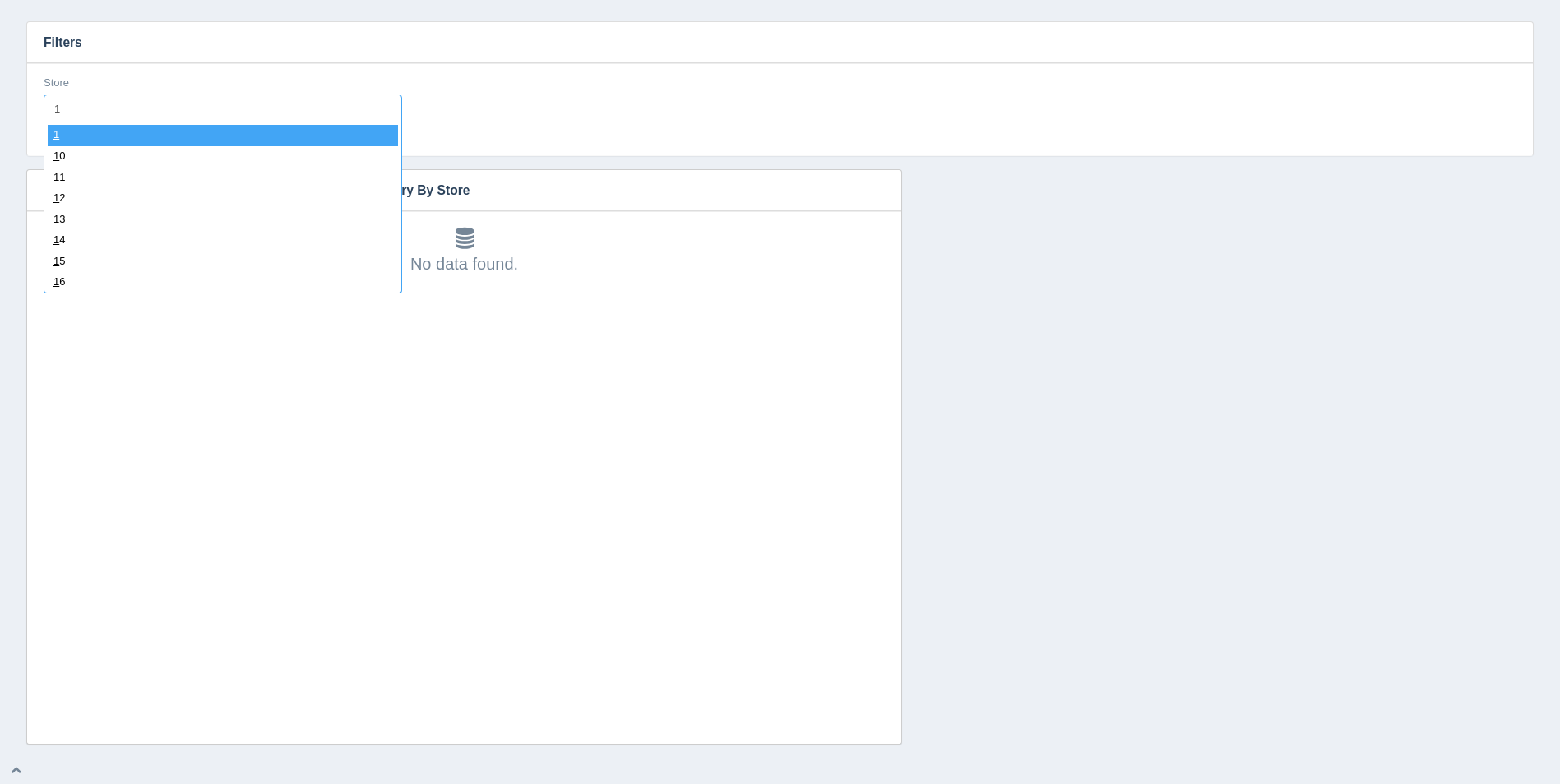
type input "12"
select select "12"
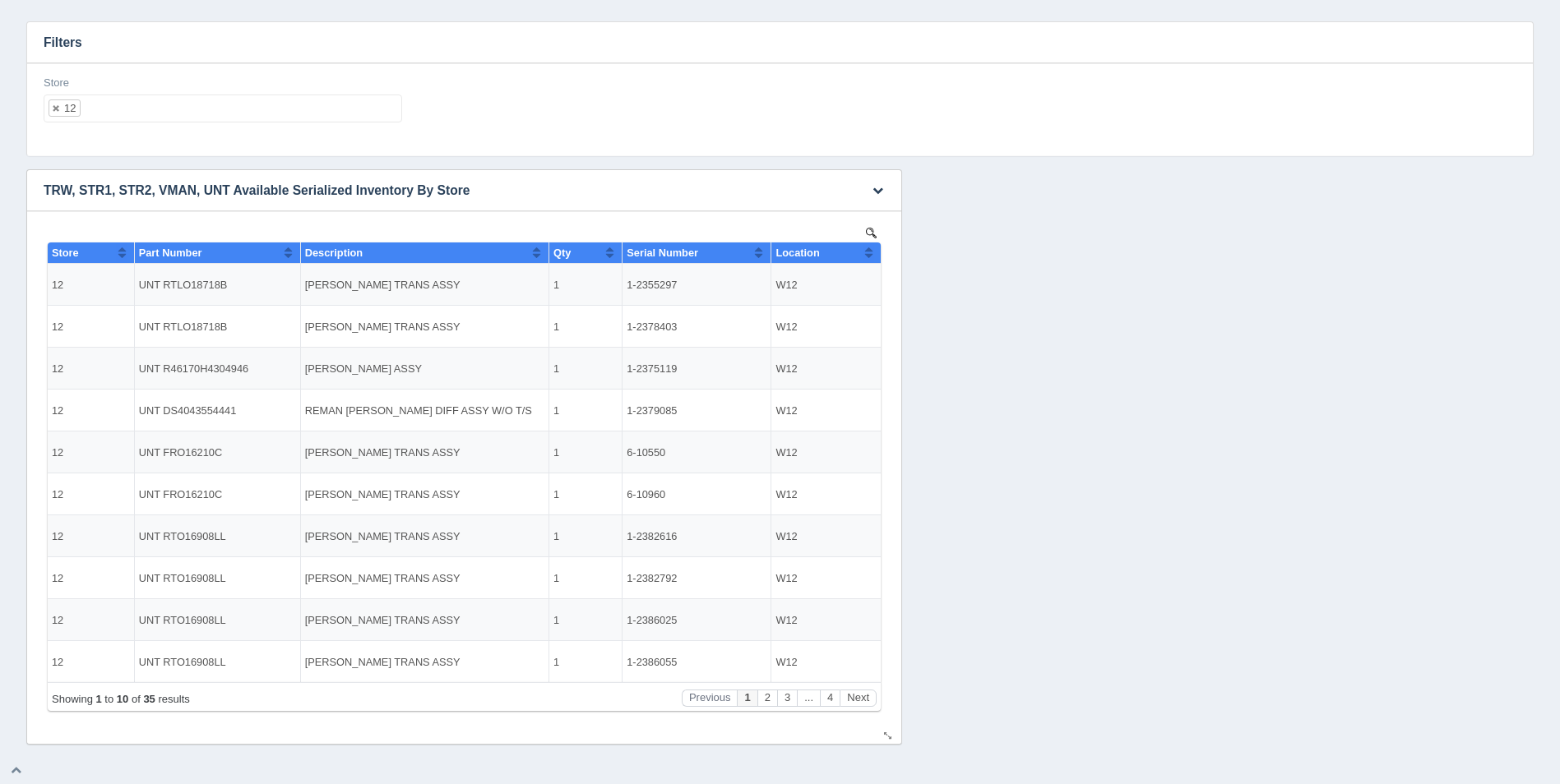
click at [866, 252] on button "Sort column ascending" at bounding box center [869, 252] width 11 height 19
click at [228, 115] on ul "12" at bounding box center [222, 109] width 359 height 28
select select
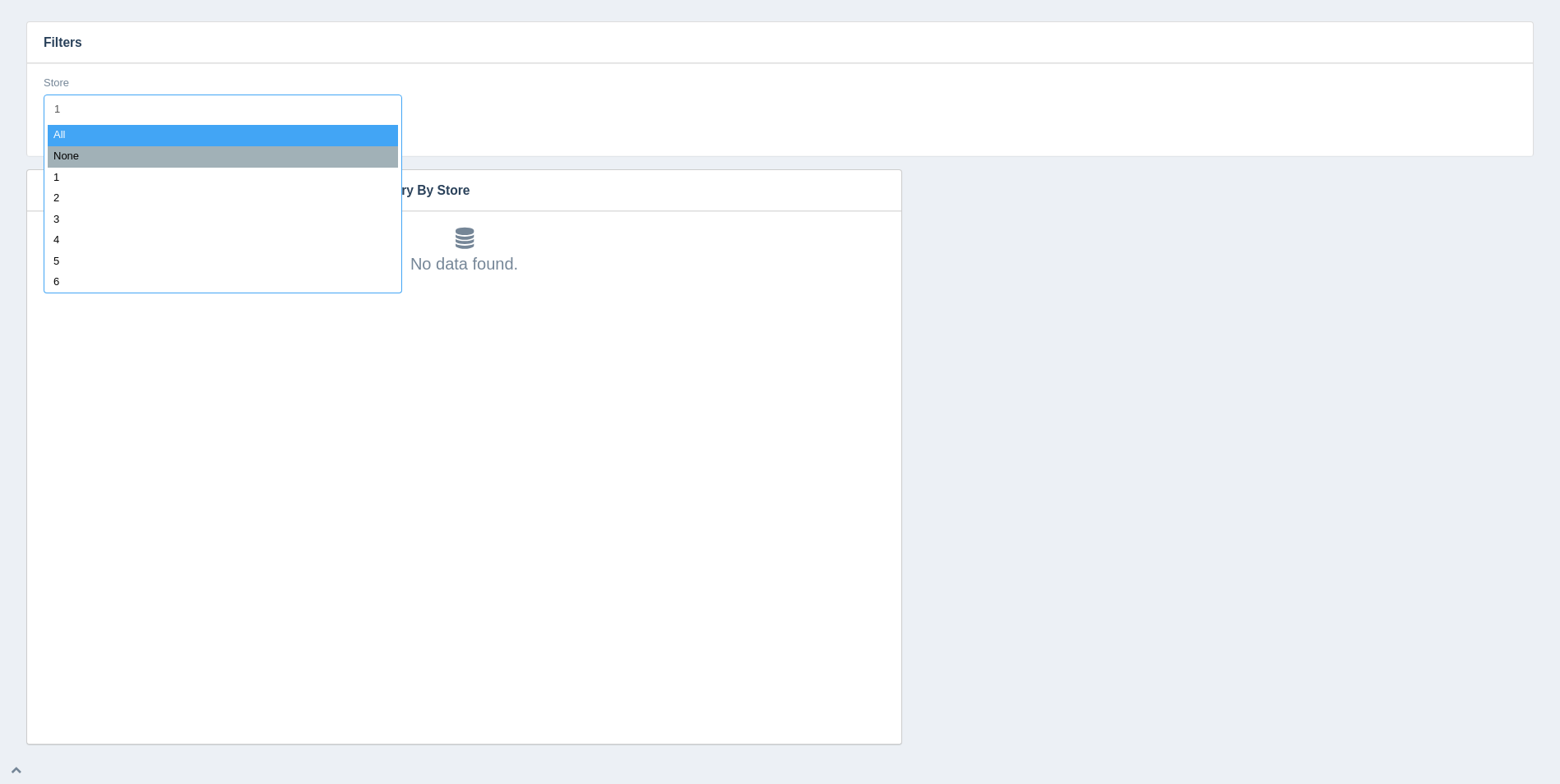
type input "13"
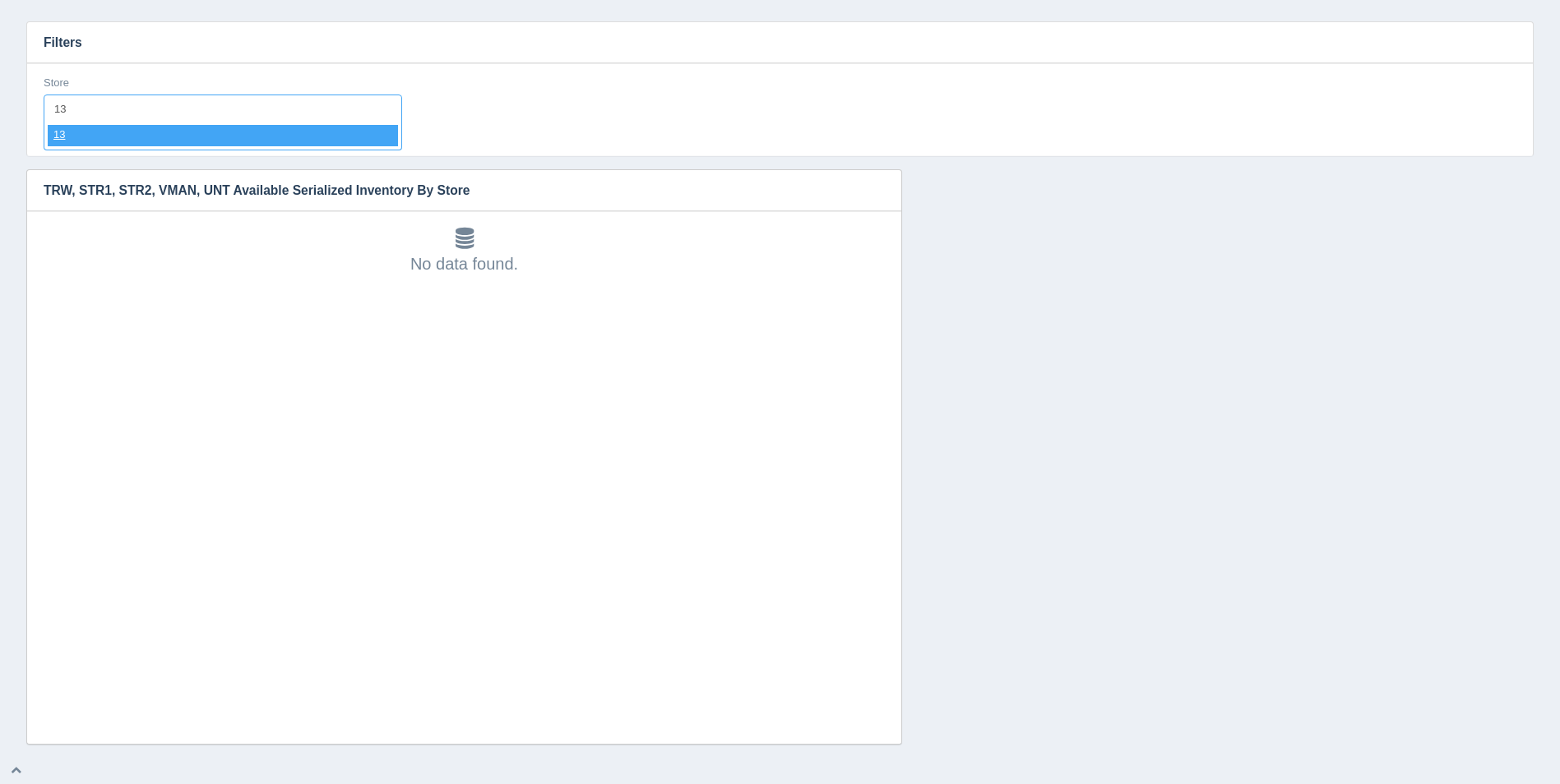
select select "13"
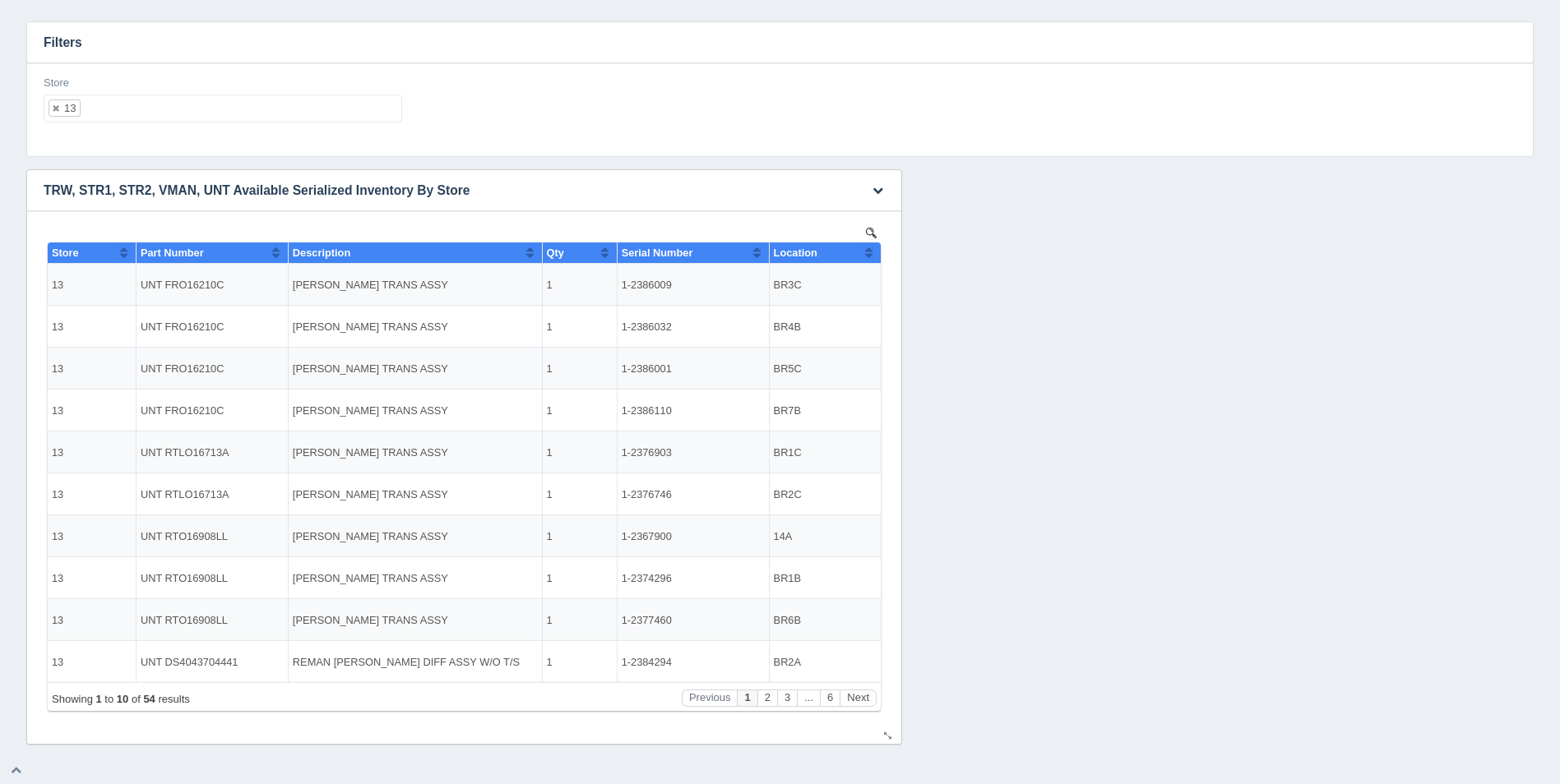
click at [866, 252] on button "Sort column ascending" at bounding box center [869, 252] width 11 height 19
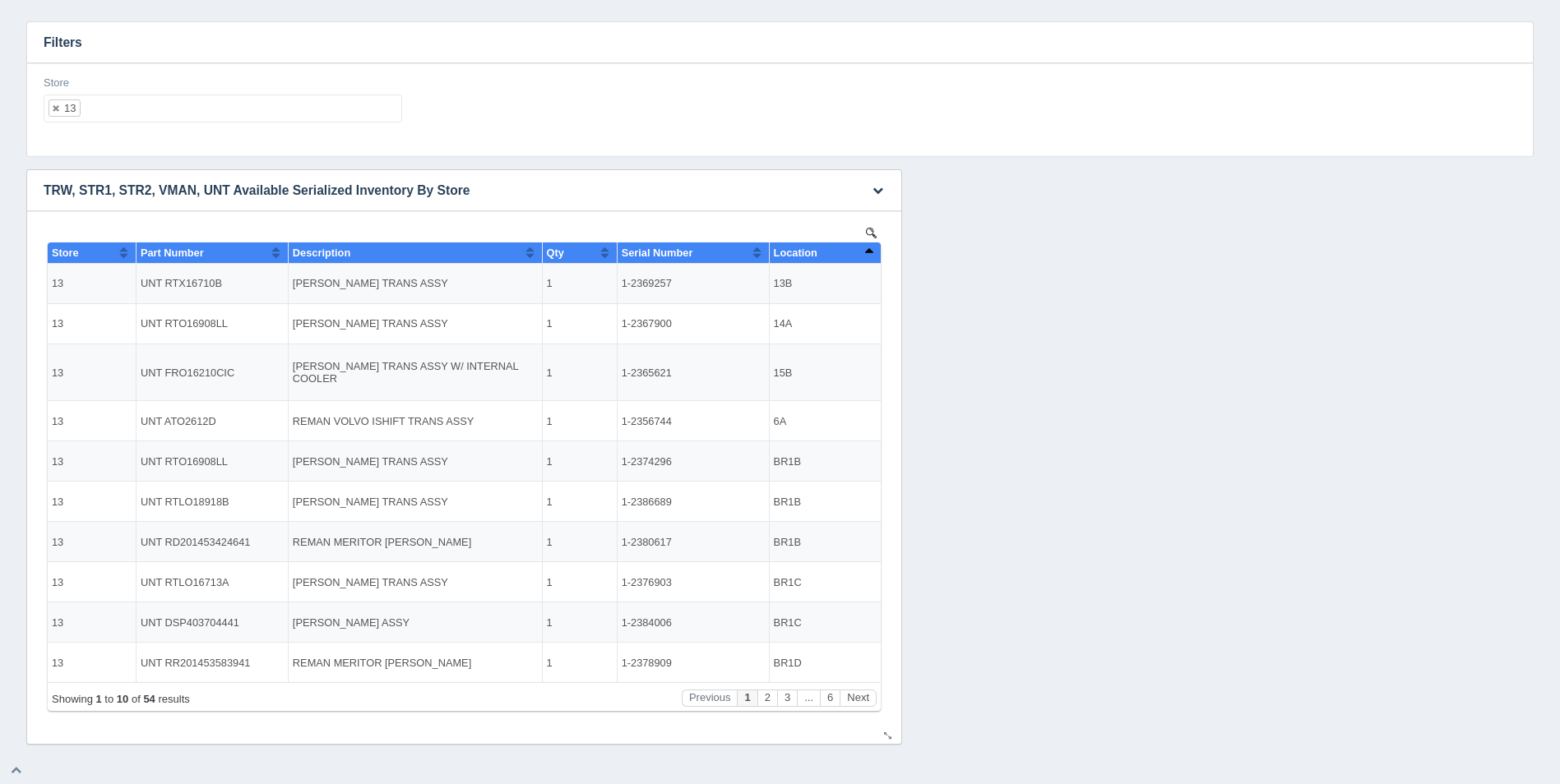
click at [866, 252] on button "Sort column descending" at bounding box center [869, 252] width 11 height 19
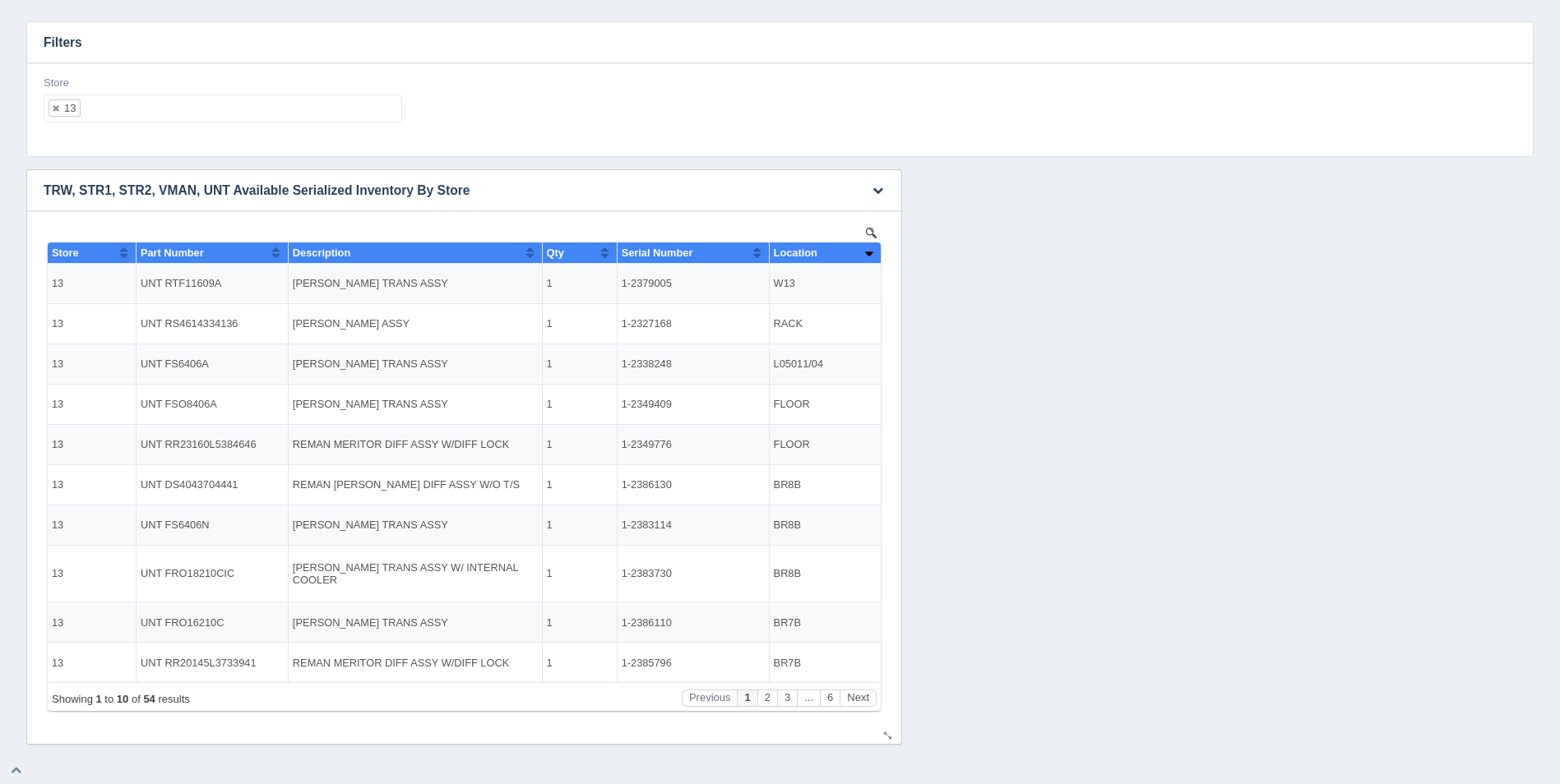
click at [867, 252] on button "Sort column ascending" at bounding box center [869, 252] width 11 height 19
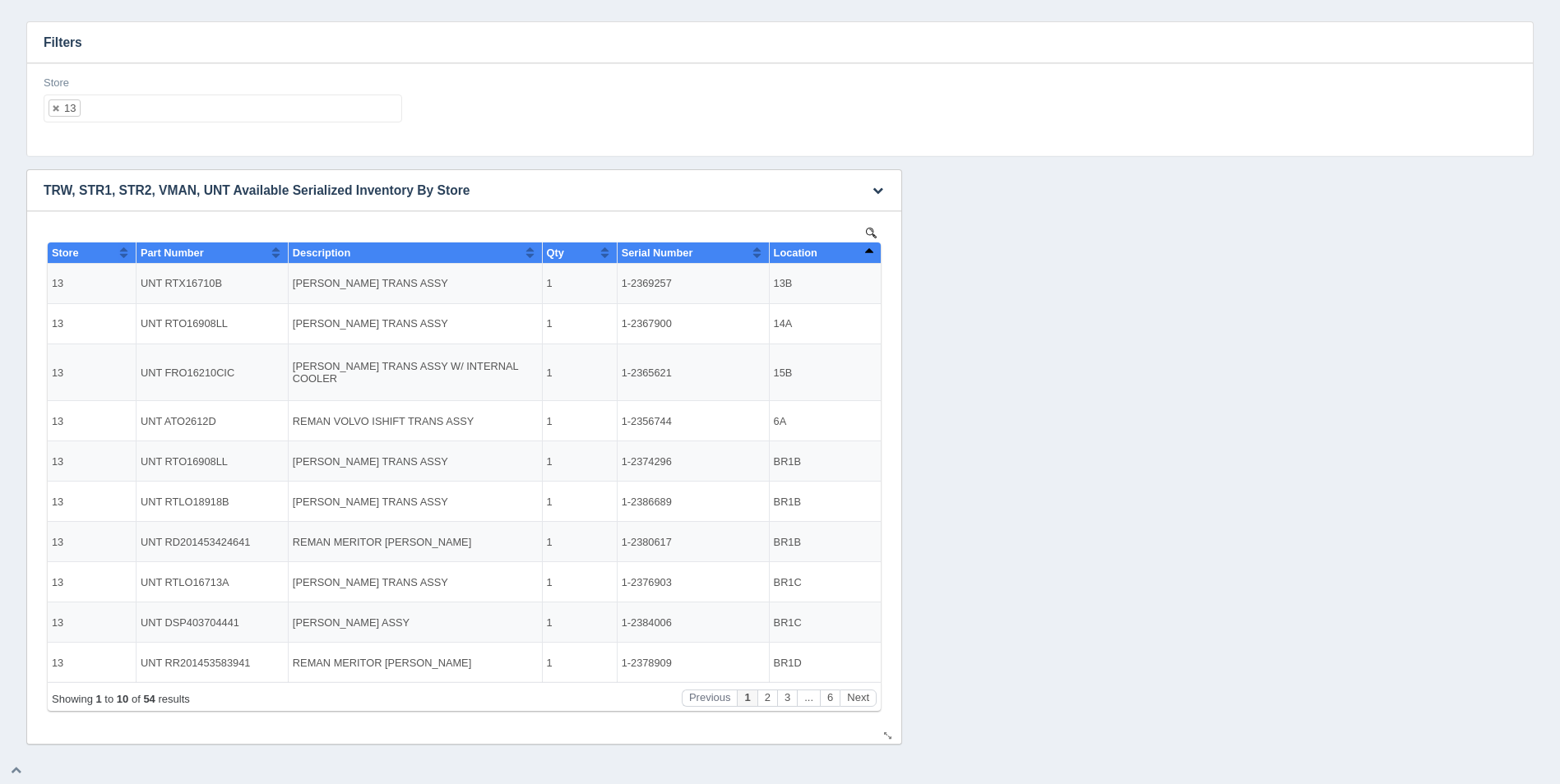
click at [867, 252] on button "Sort column descending" at bounding box center [869, 252] width 11 height 19
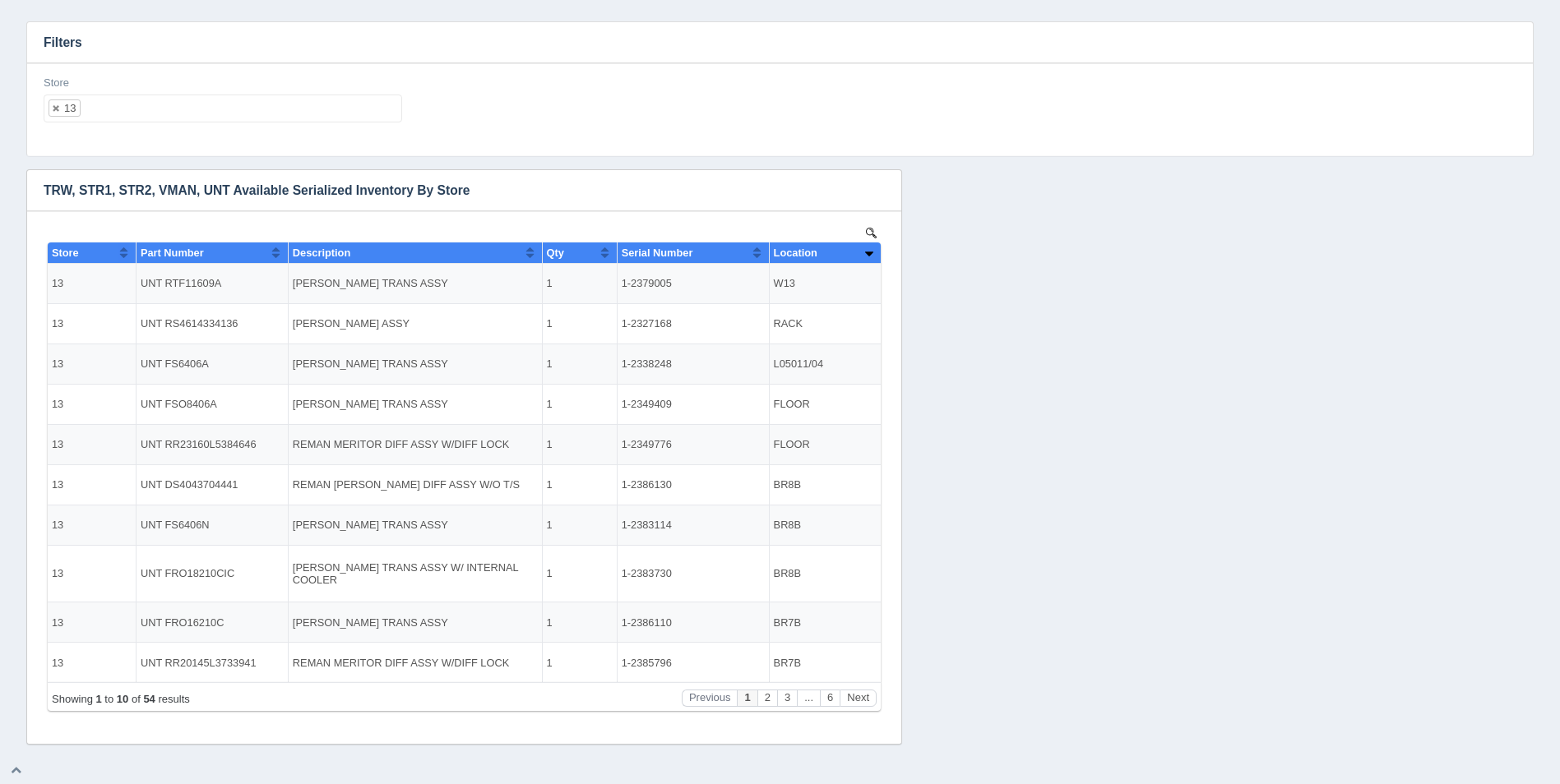
click at [257, 110] on ul "13" at bounding box center [222, 109] width 359 height 28
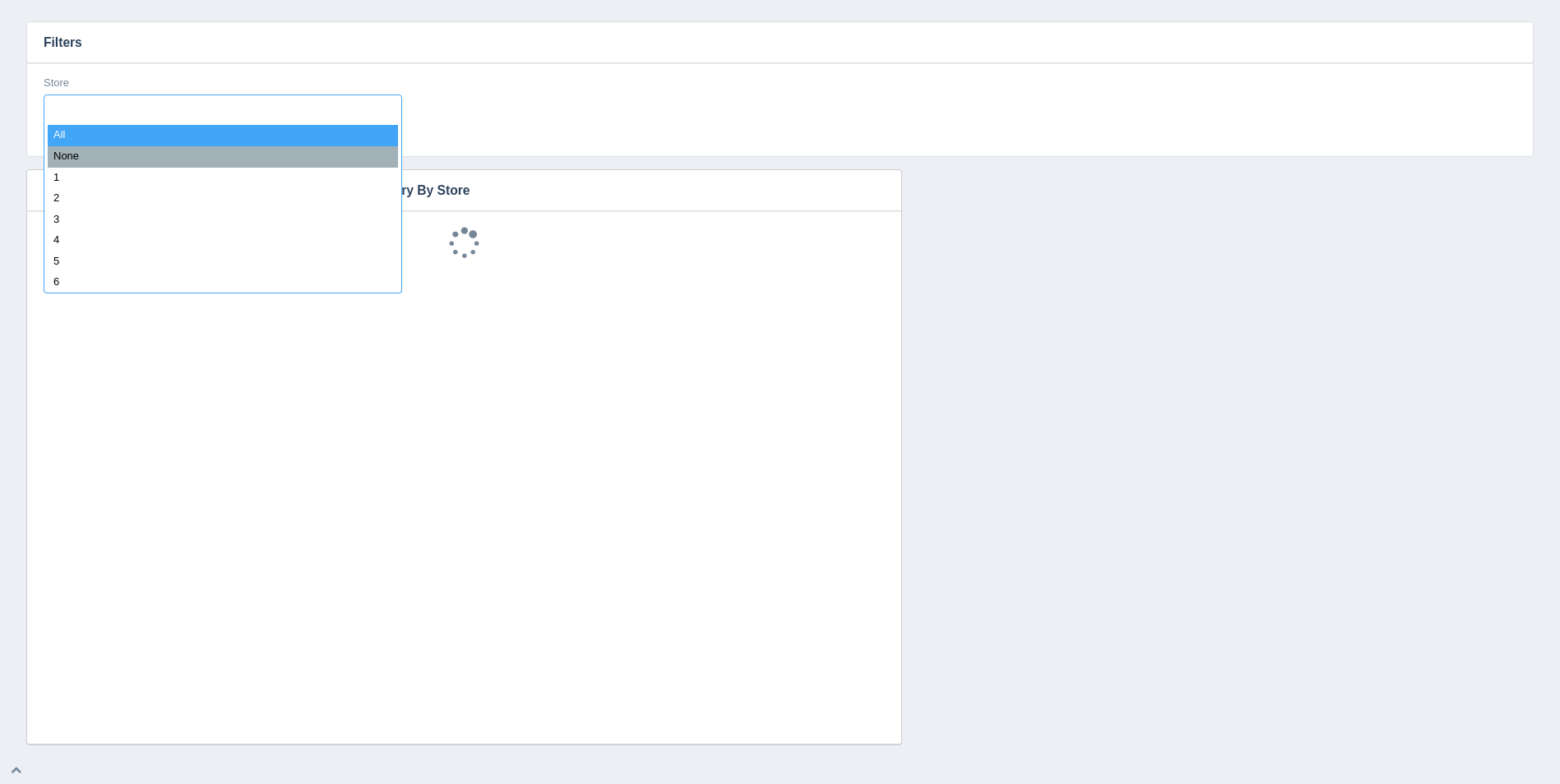
select select
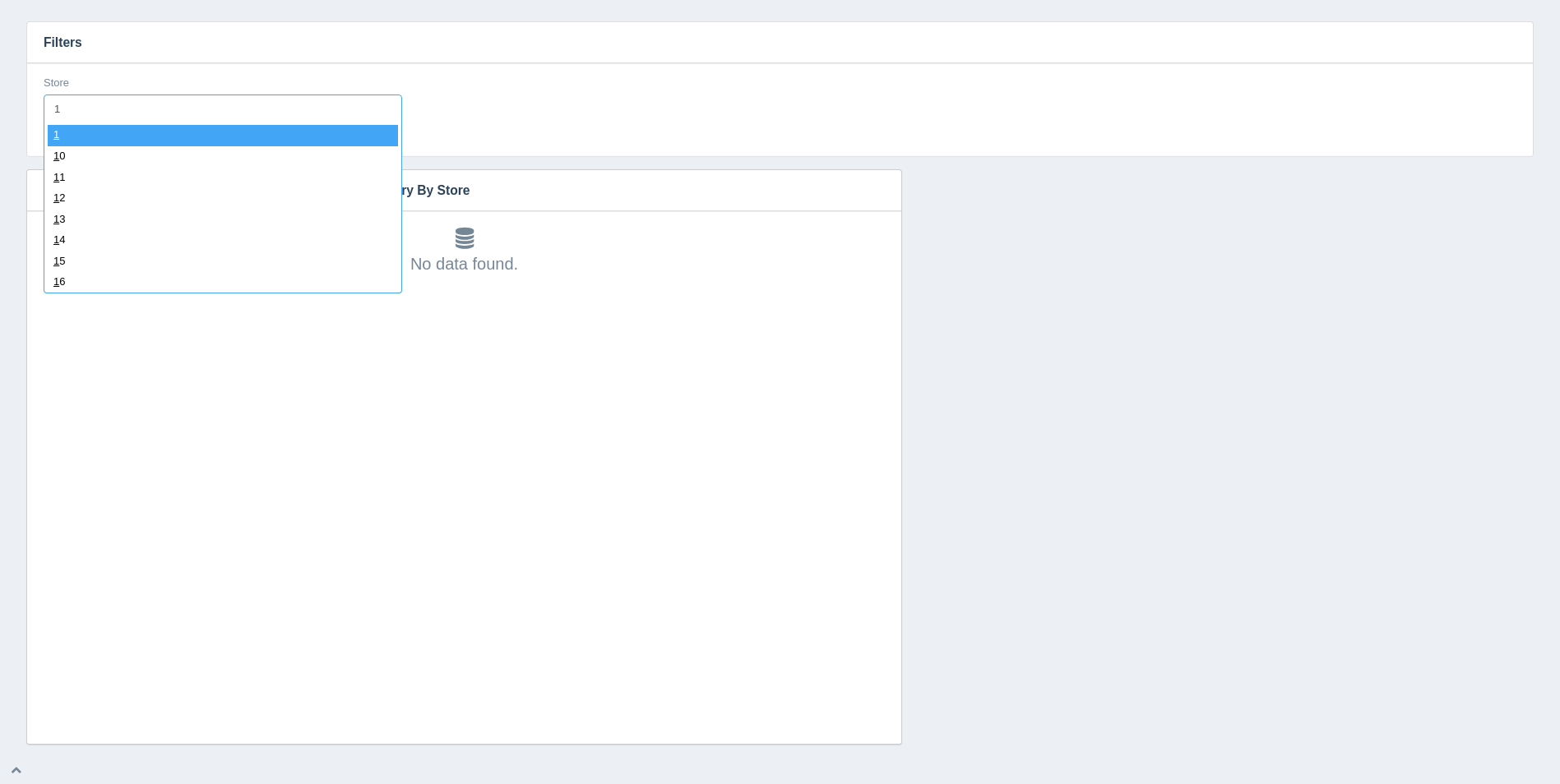
type input "14"
select select "14"
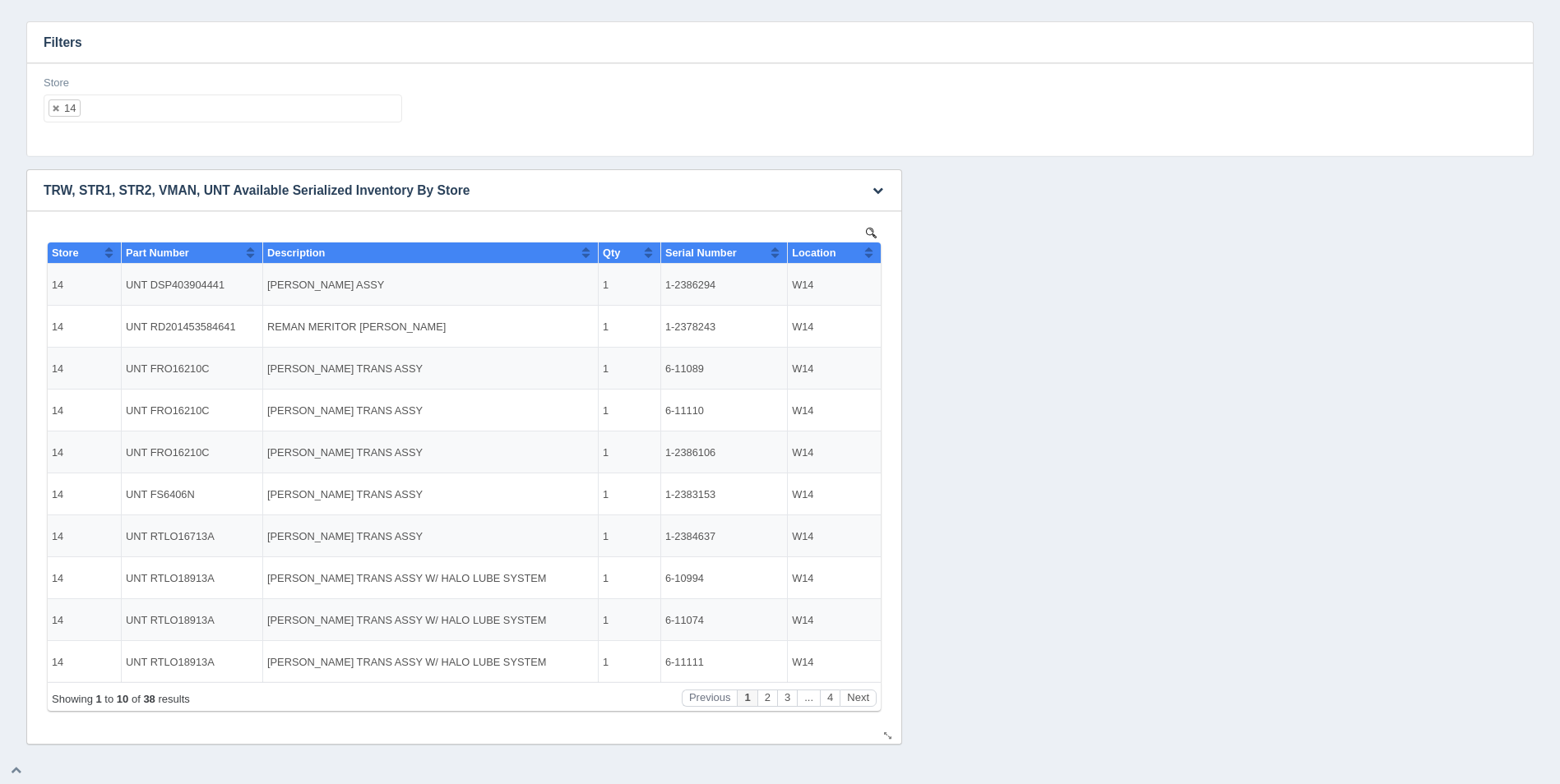
click at [869, 256] on button "Sort column ascending" at bounding box center [869, 252] width 11 height 19
click at [869, 256] on button "Sort column descending" at bounding box center [869, 252] width 11 height 19
drag, startPoint x: 305, startPoint y: 127, endPoint x: 311, endPoint y: 106, distance: 21.8
click at [305, 126] on div "Store 14 All None 1 2 3 4 5 6 7 8 9 10 11 12 13 14 15 16 17 18 19 20 21 22 23 2…" at bounding box center [223, 105] width 372 height 60
click at [311, 104] on ul "14" at bounding box center [222, 109] width 359 height 28
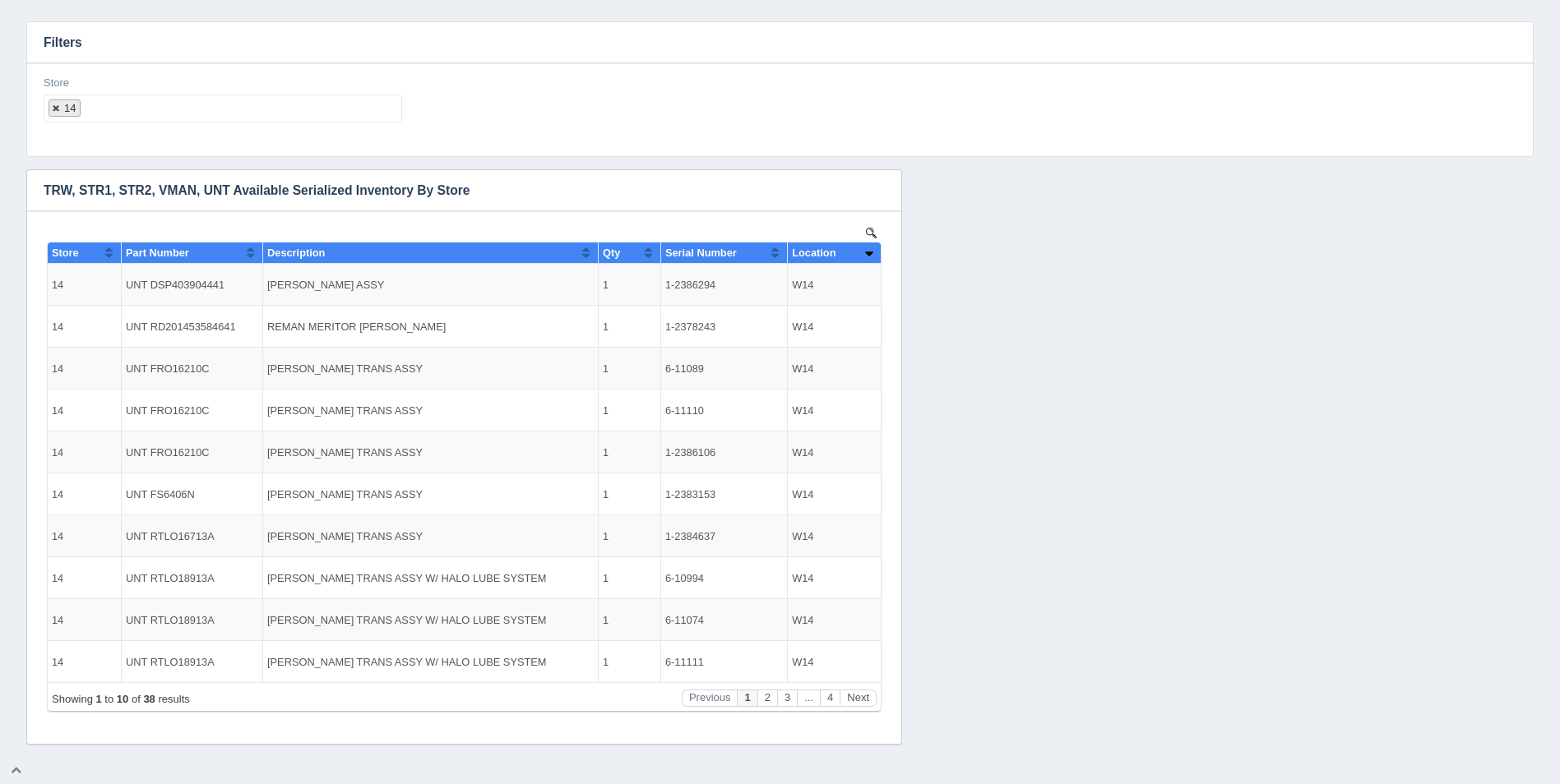
select select
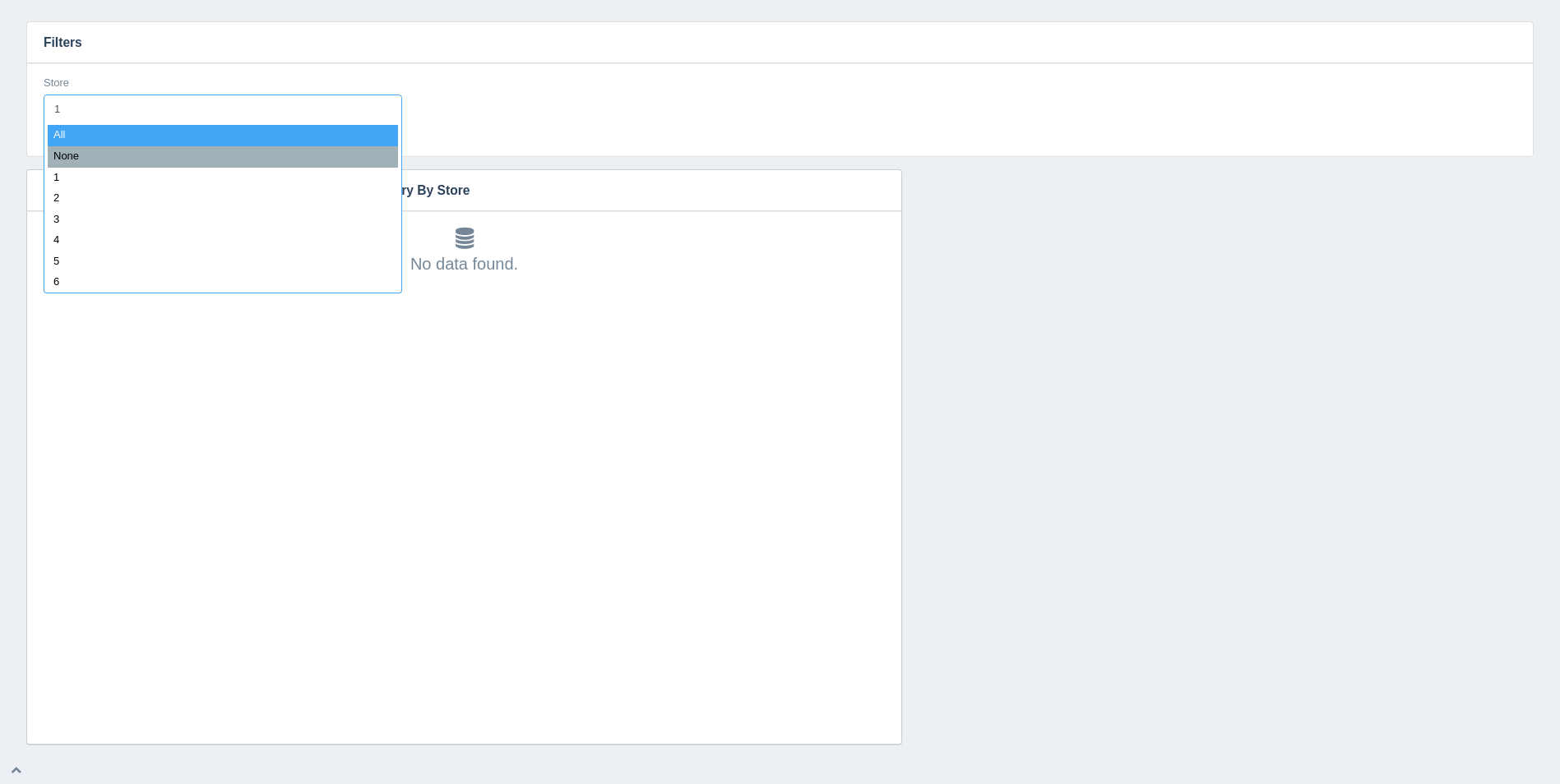
type input "15"
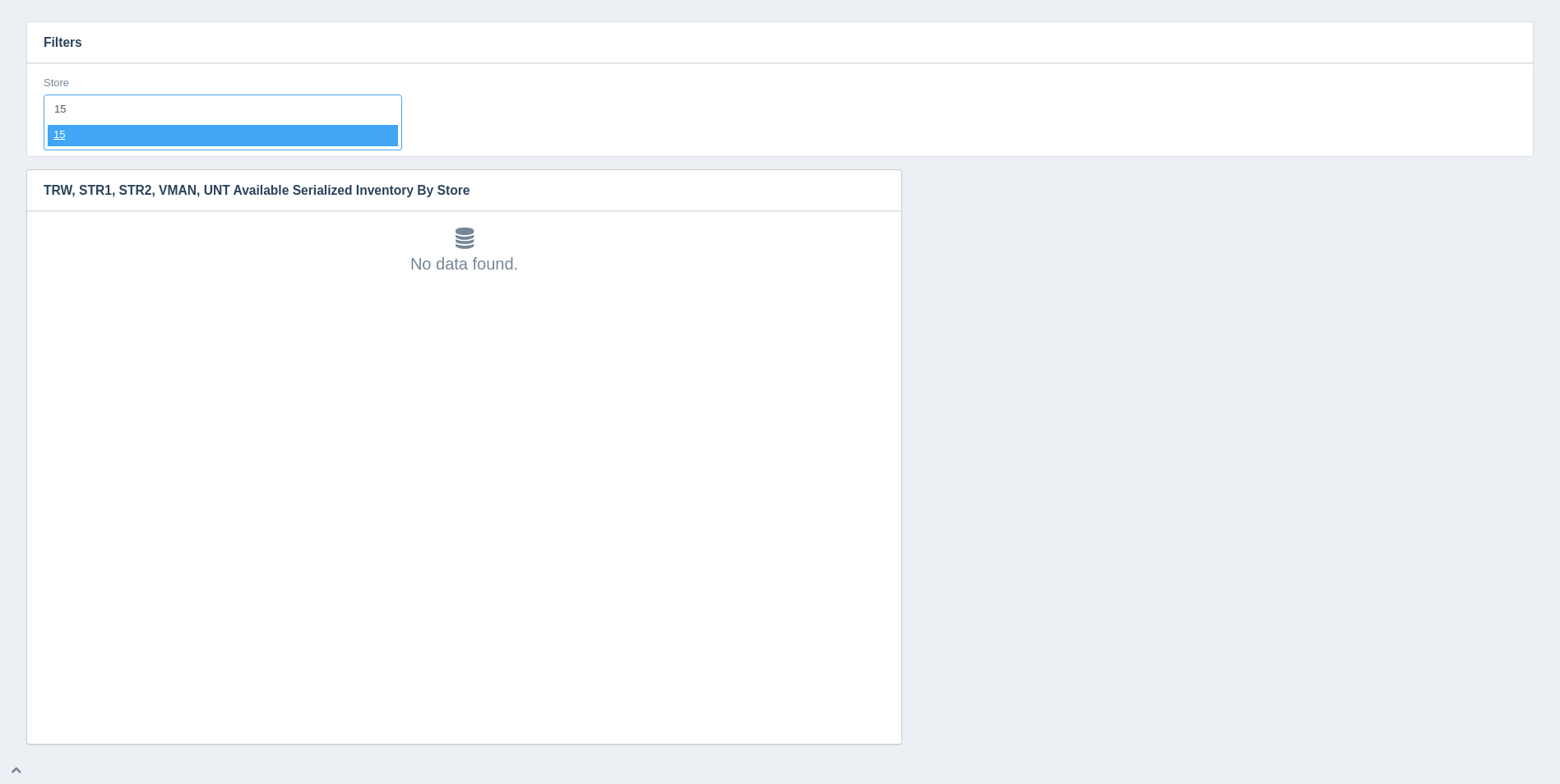
select select "15"
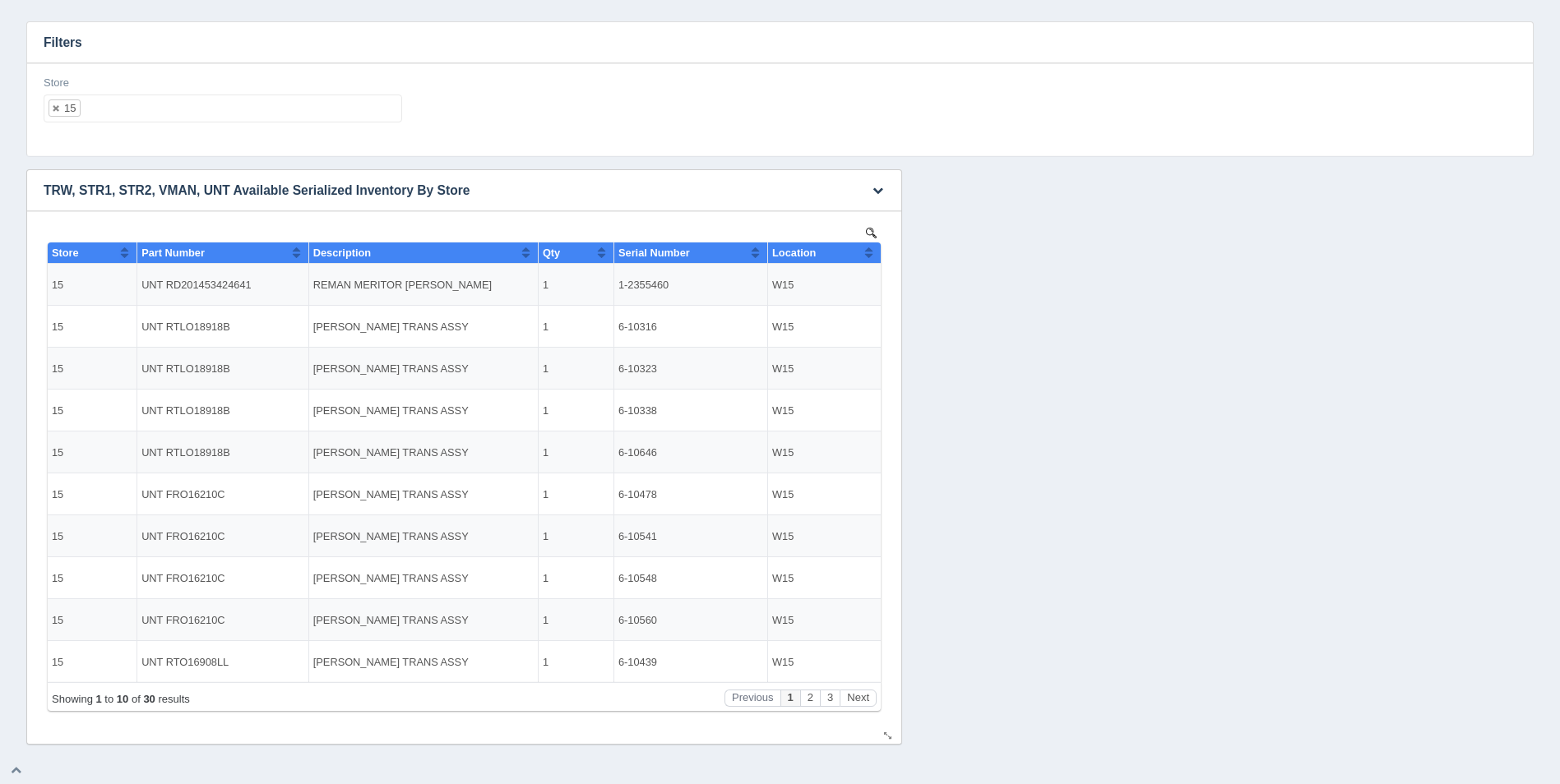
click at [870, 253] on button "Sort column ascending" at bounding box center [869, 252] width 11 height 19
click at [870, 253] on button "Sort column descending" at bounding box center [869, 252] width 11 height 19
click at [325, 111] on ul "15" at bounding box center [222, 109] width 359 height 28
select select
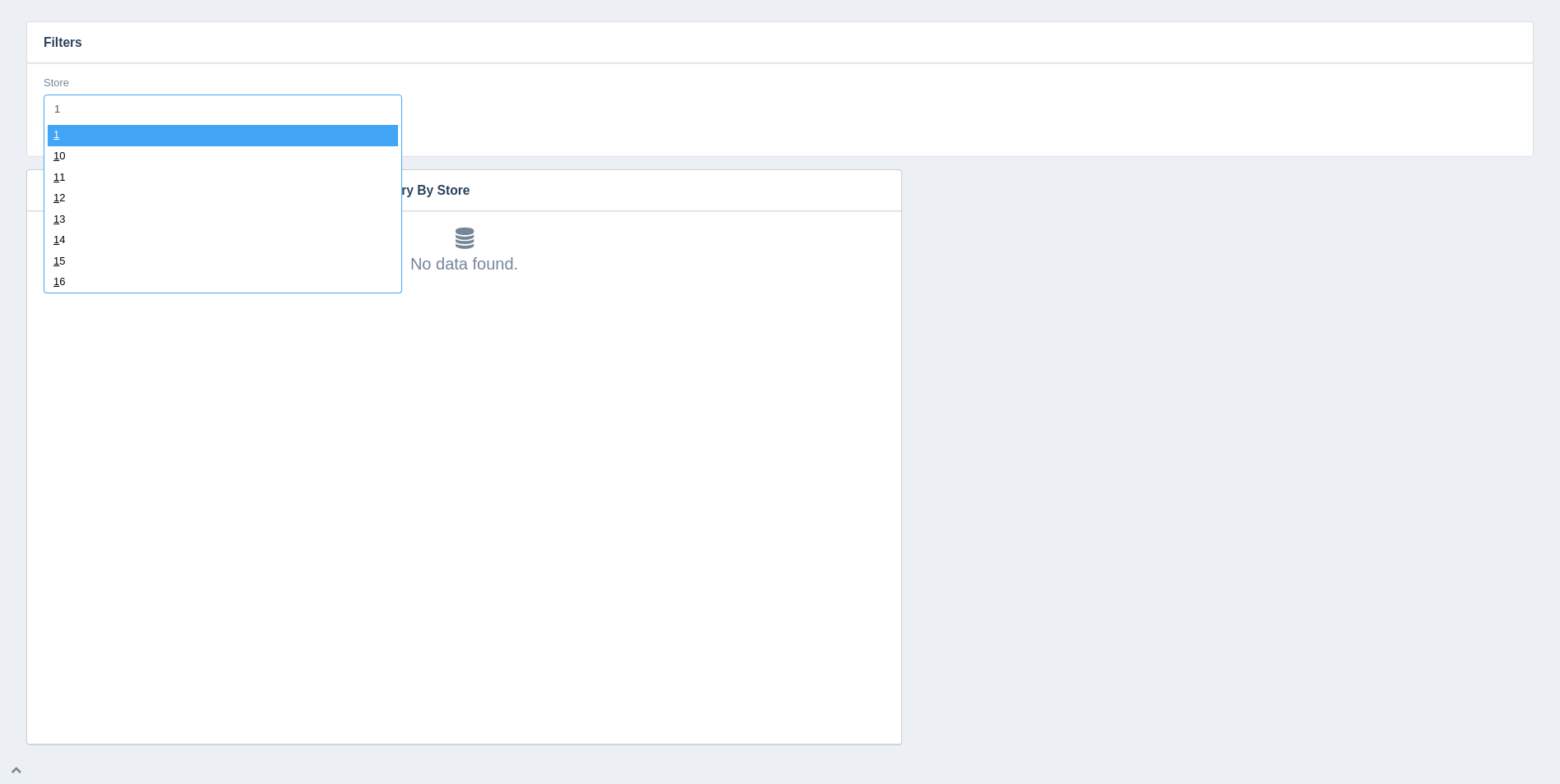
type input "16"
select select "16"
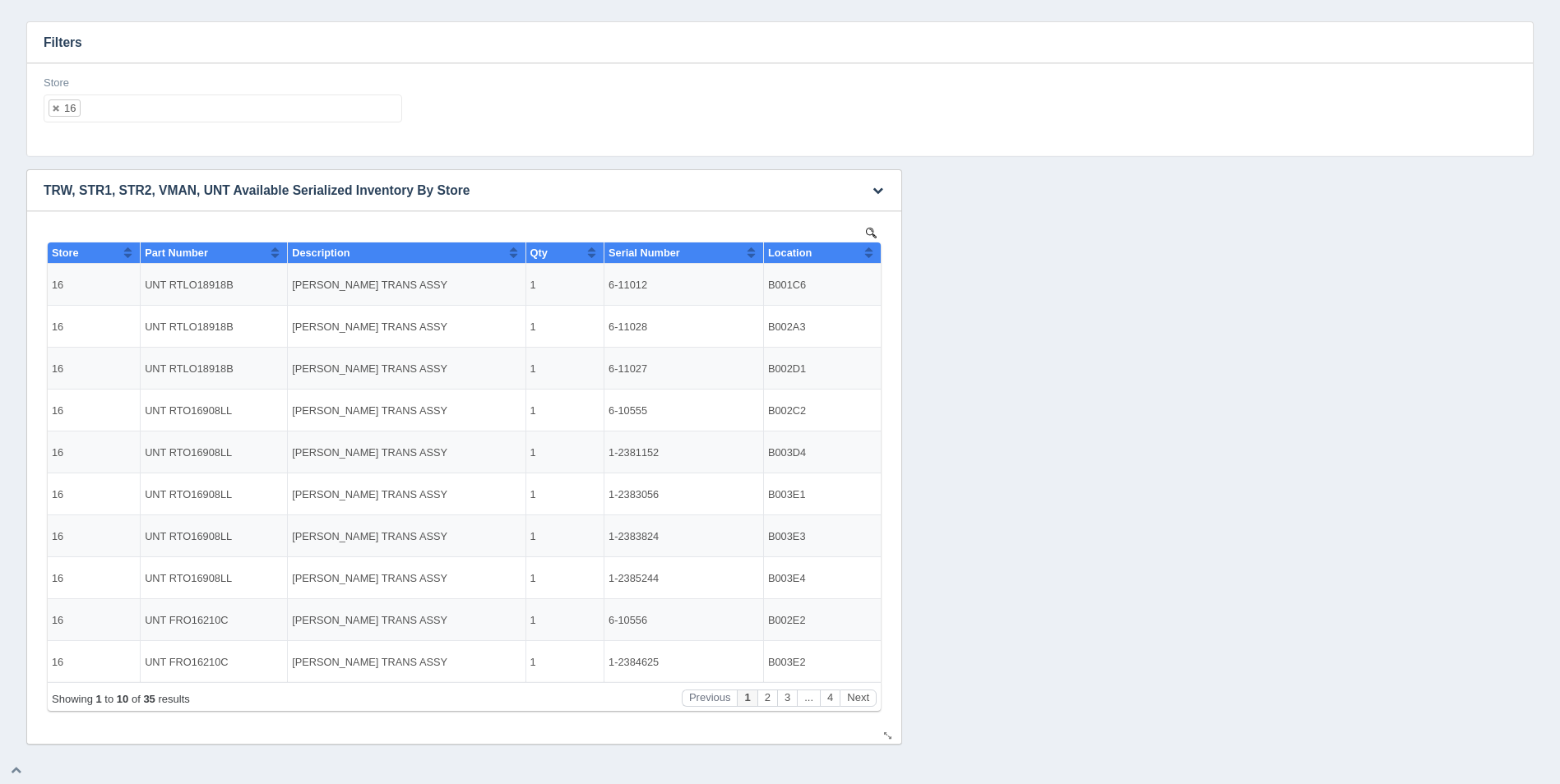
click at [866, 249] on button "Sort column ascending" at bounding box center [869, 252] width 11 height 19
click at [866, 249] on button "Sort column descending" at bounding box center [869, 252] width 11 height 19
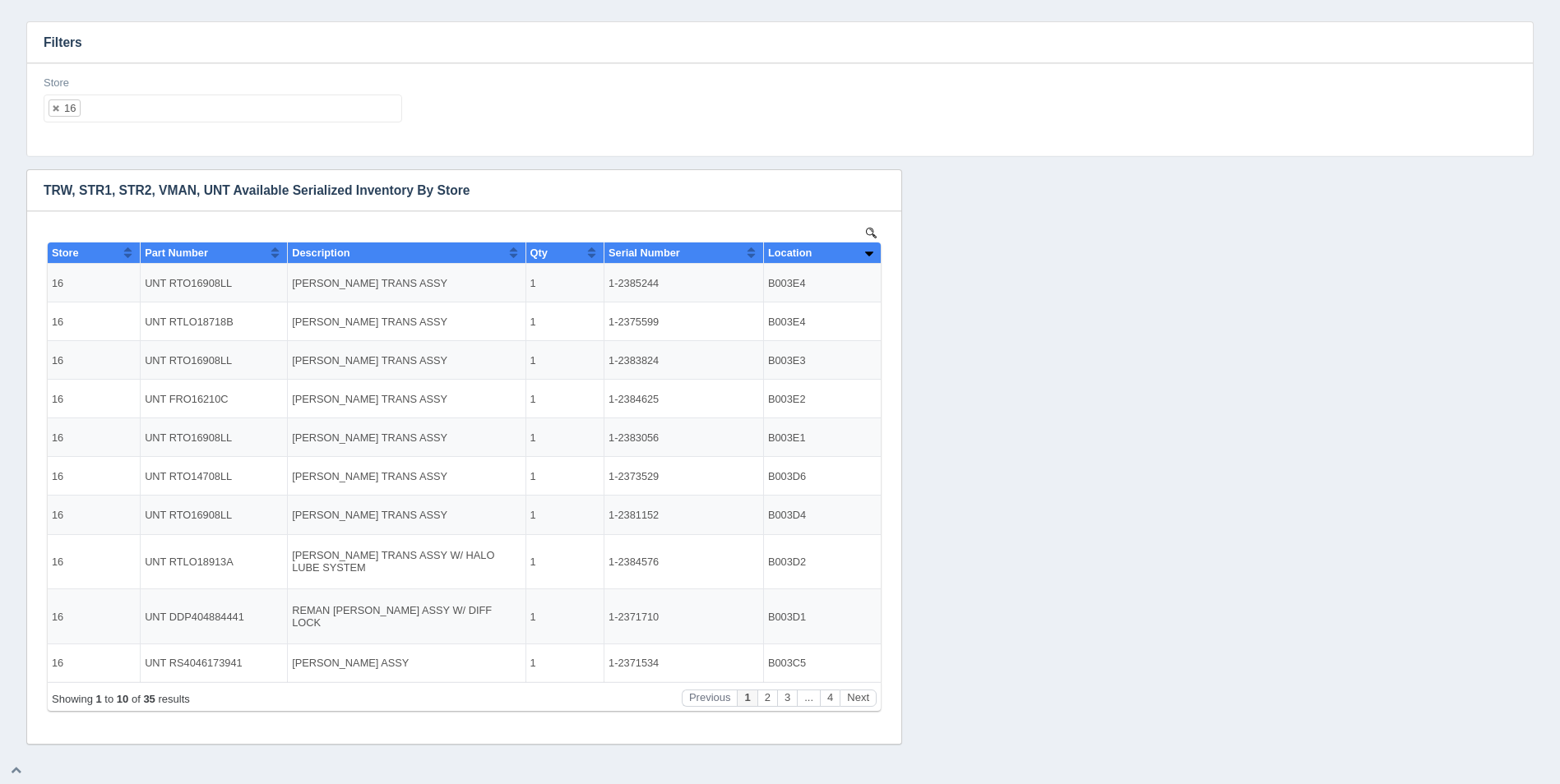
click at [211, 101] on ul "16" at bounding box center [222, 109] width 359 height 28
select select
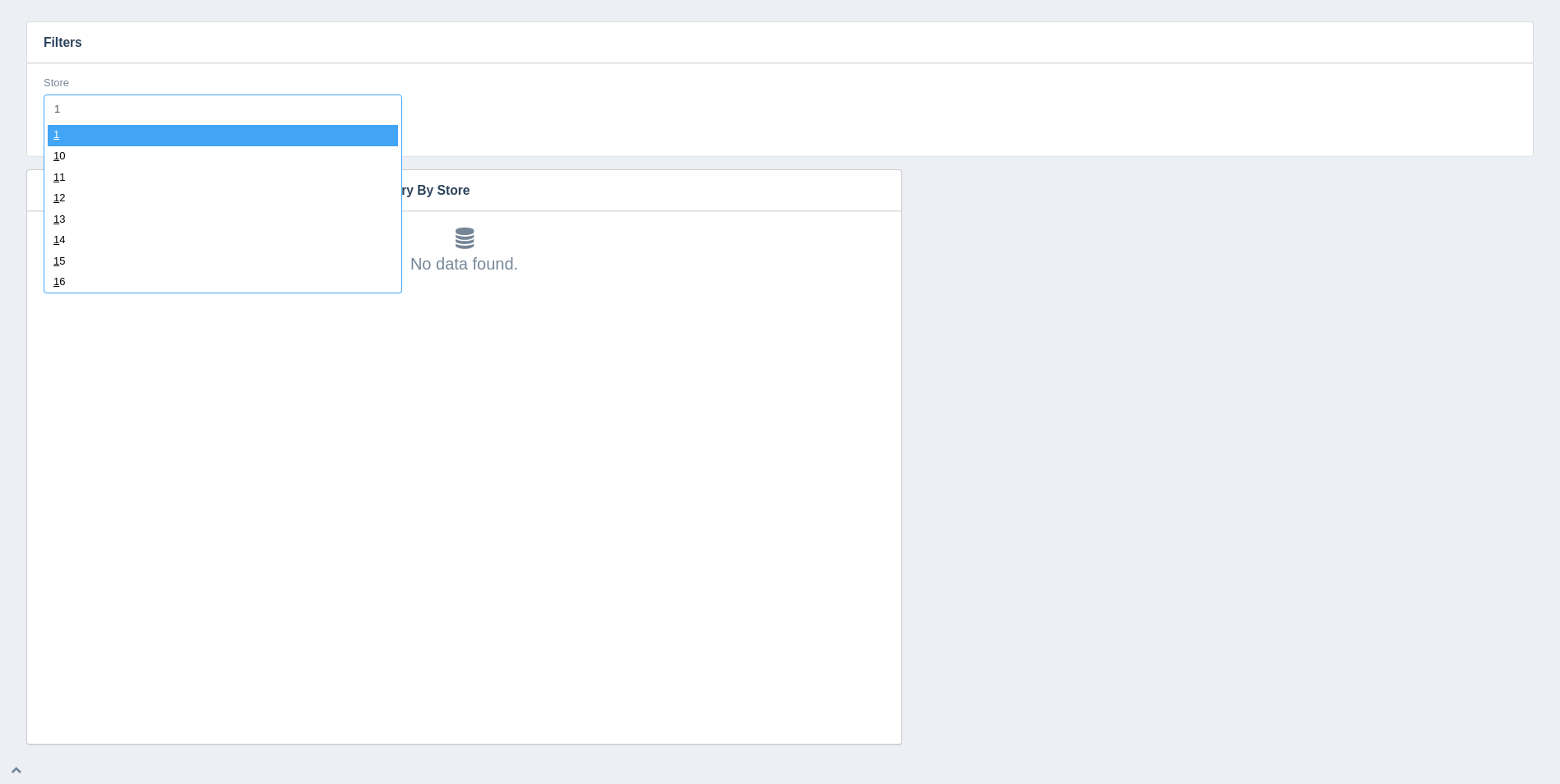
type input "17"
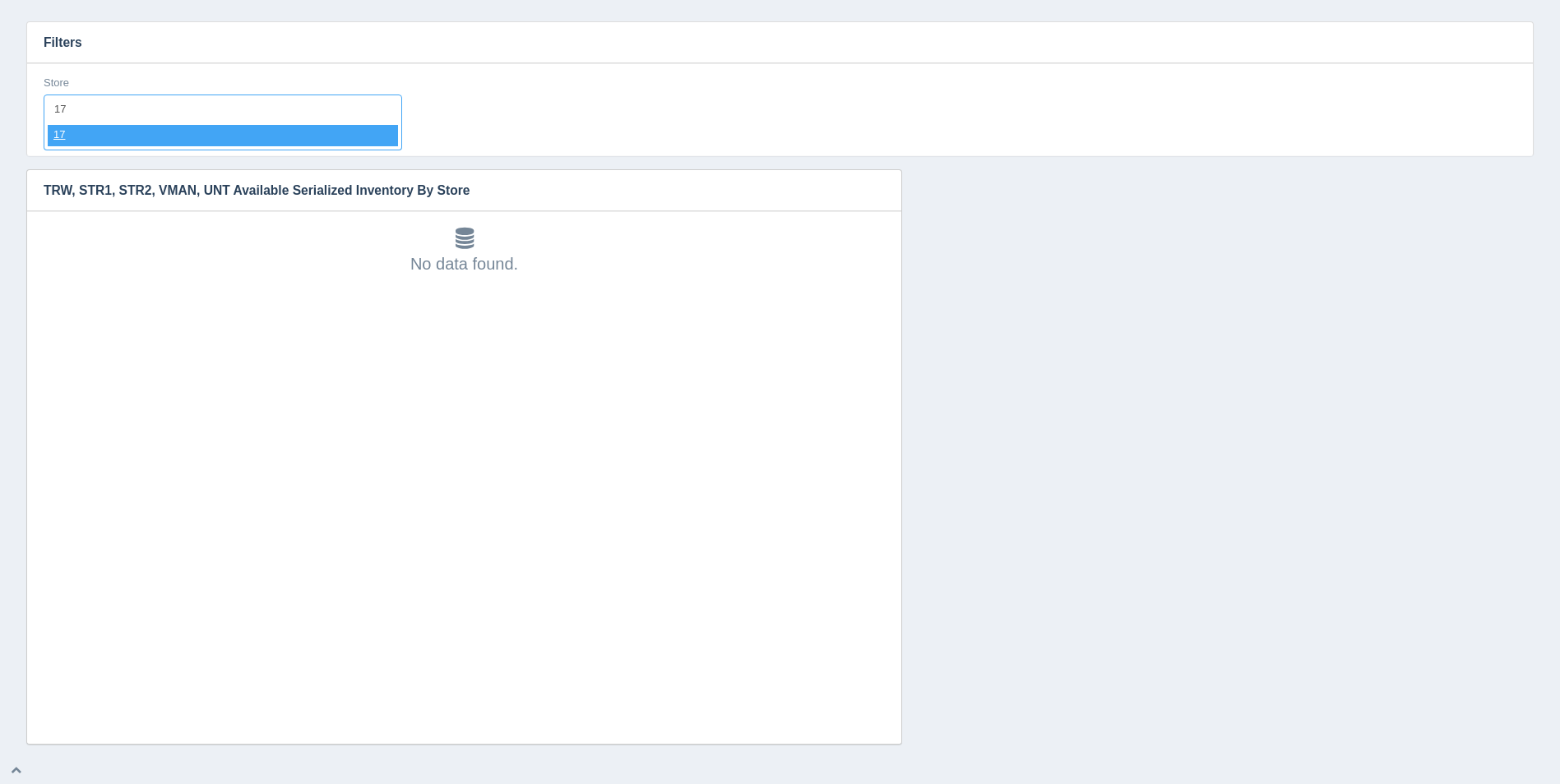
select select "17"
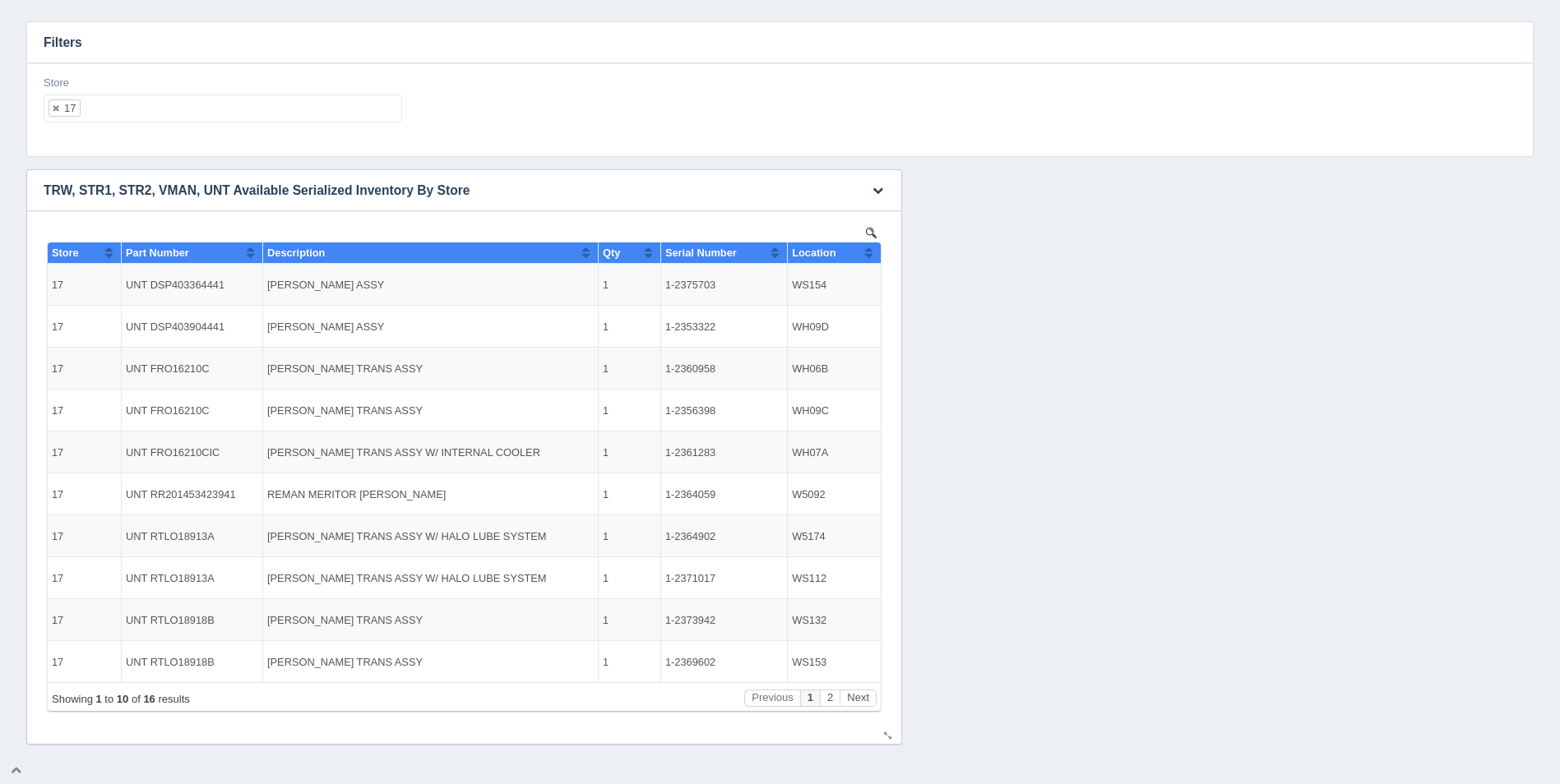
click at [869, 257] on button "Sort column ascending" at bounding box center [869, 252] width 11 height 19
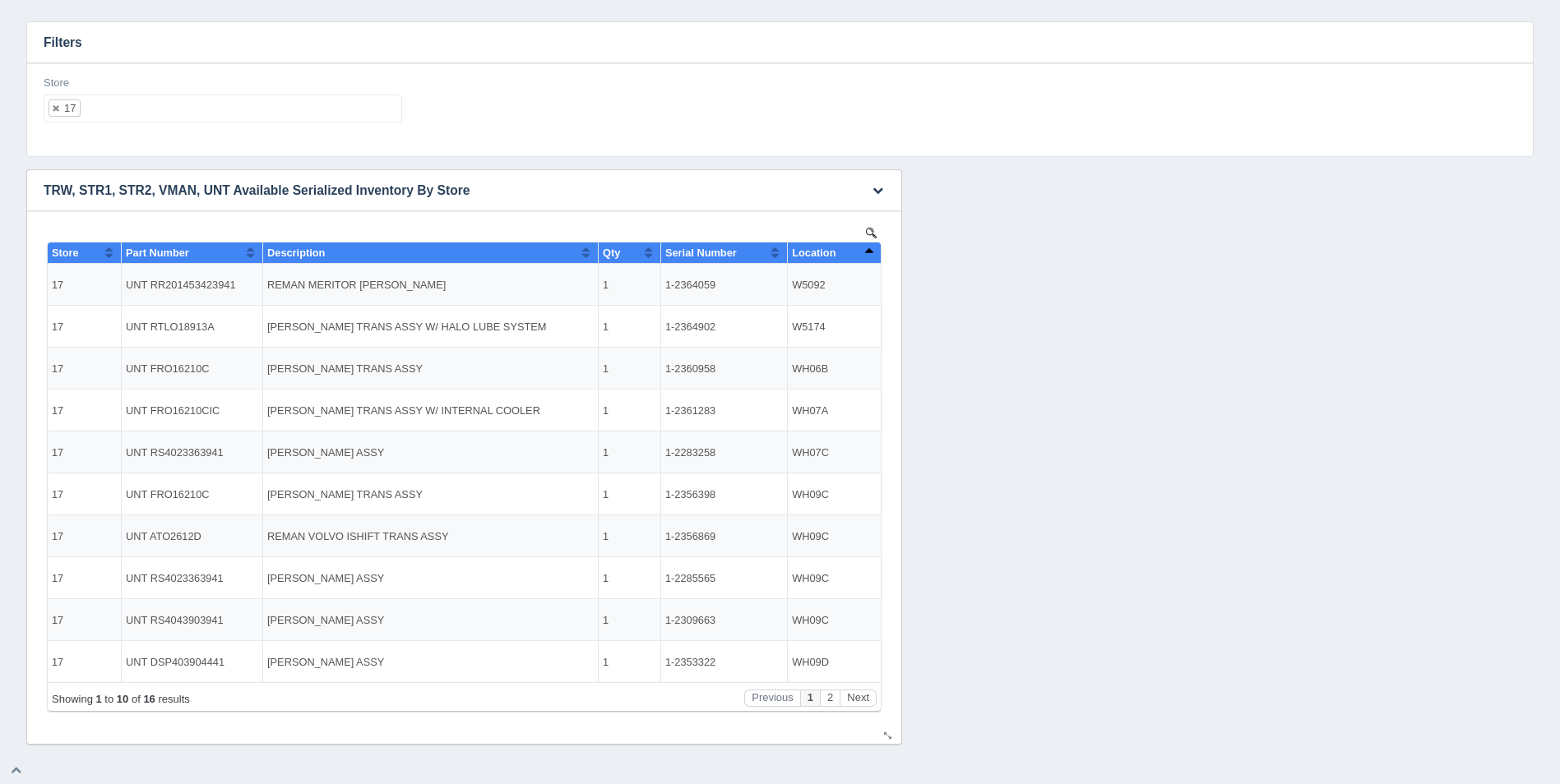
click at [869, 257] on button "Sort column descending" at bounding box center [869, 252] width 11 height 19
click at [305, 111] on ul "17" at bounding box center [222, 109] width 359 height 28
select select
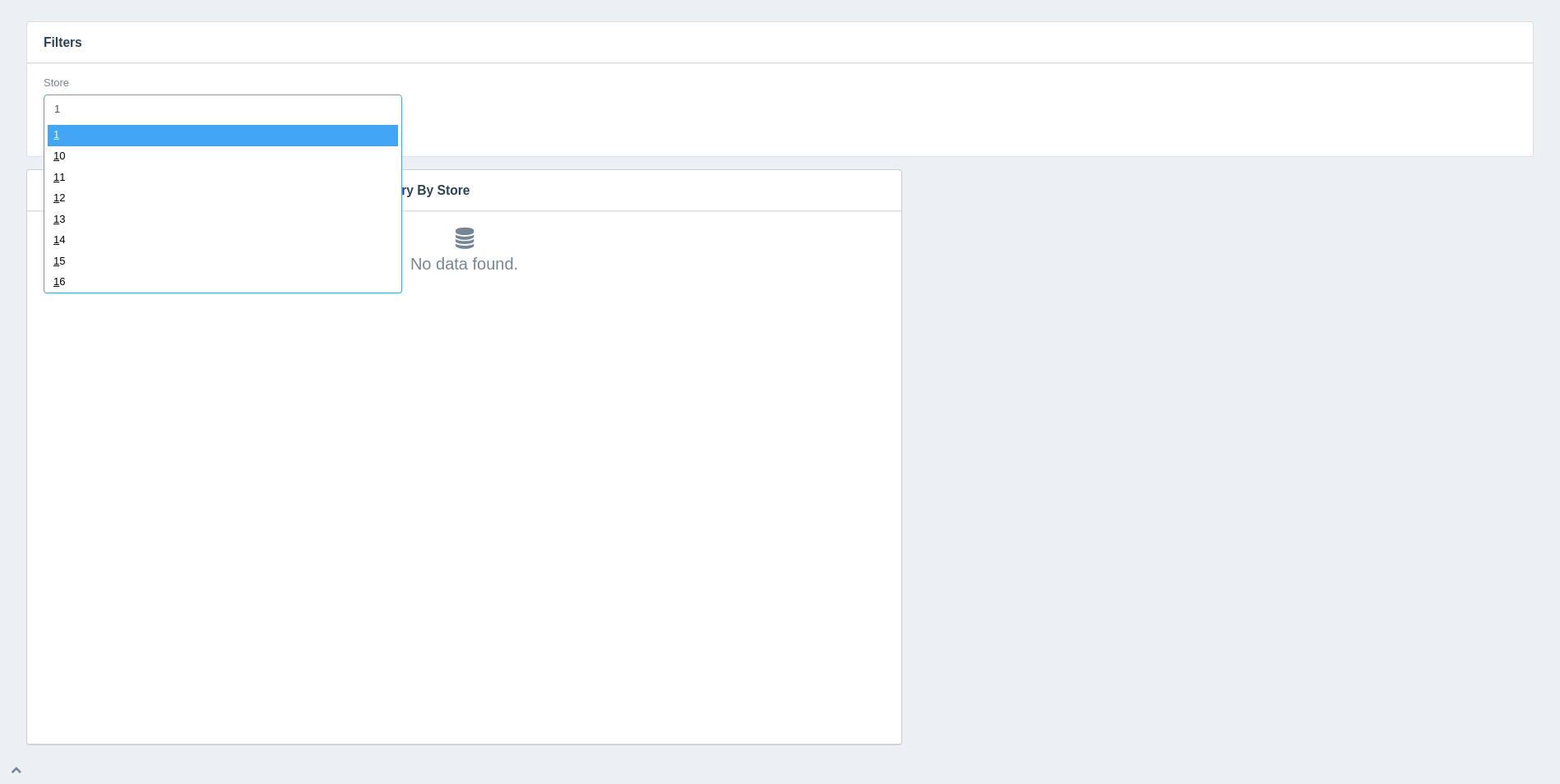
type input "18"
select select "18"
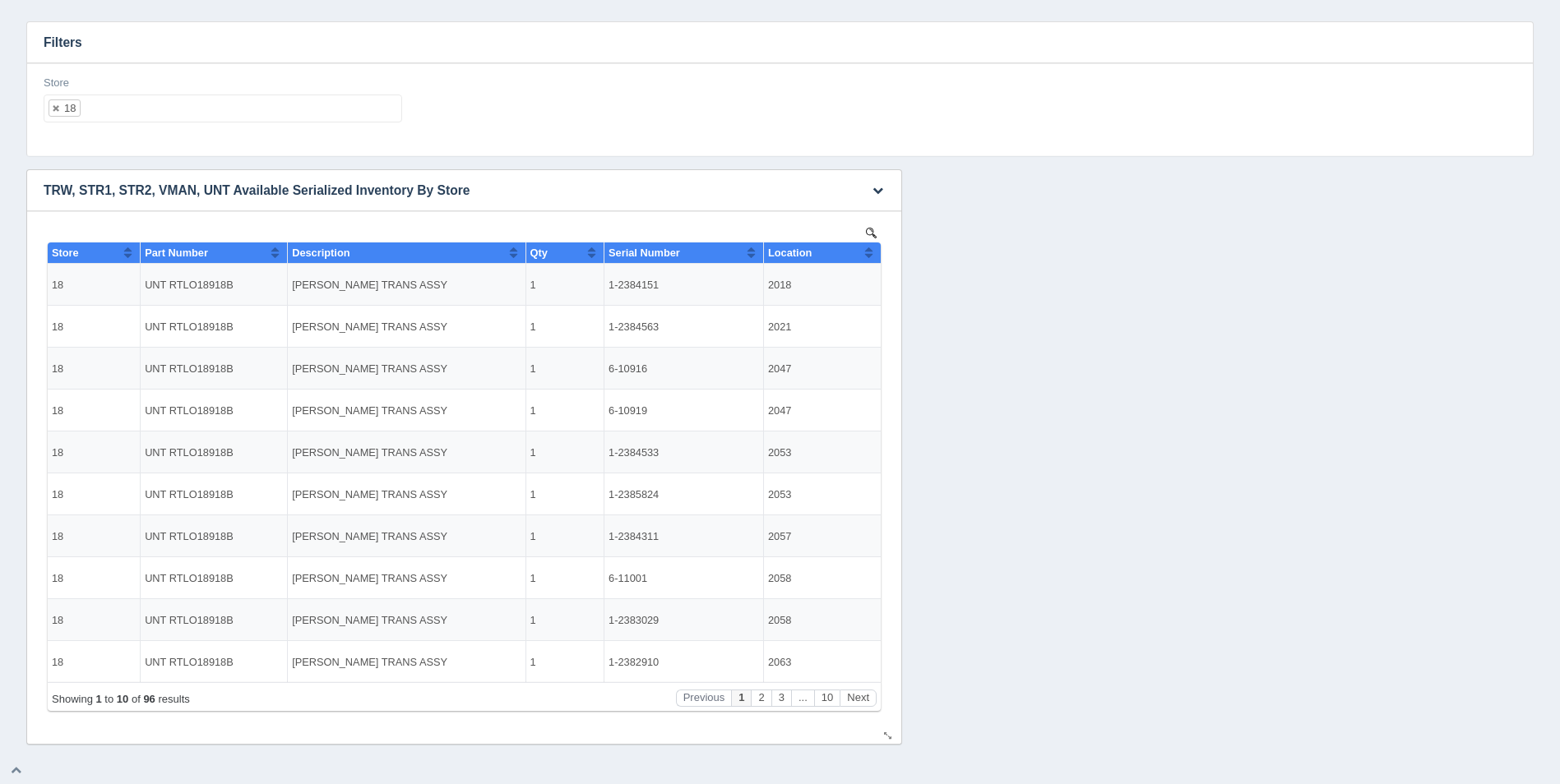
click at [868, 252] on button "Sort column ascending" at bounding box center [869, 252] width 11 height 19
click at [868, 252] on button "Sort column descending" at bounding box center [869, 252] width 11 height 19
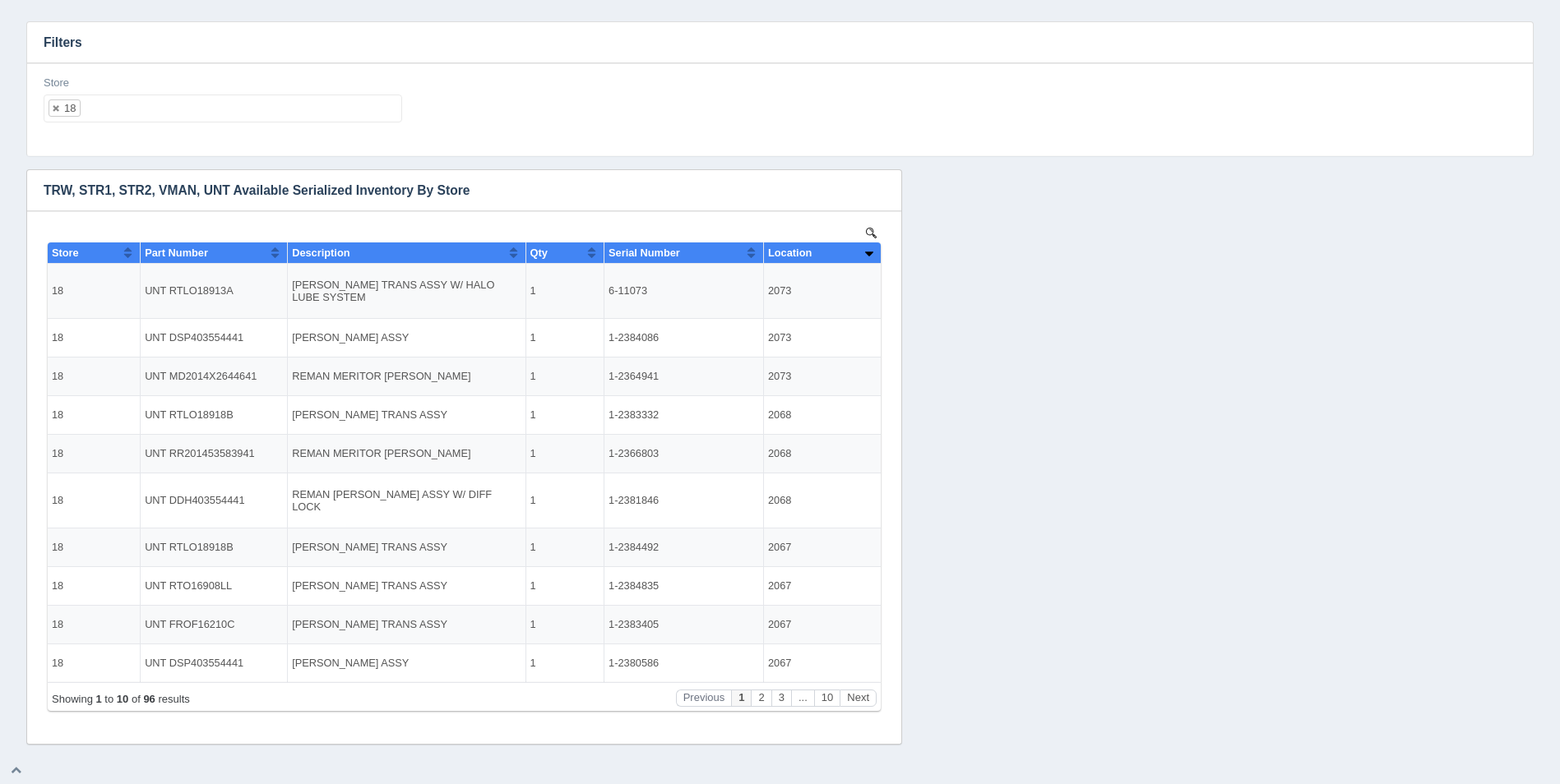
click at [230, 119] on ul "18" at bounding box center [222, 109] width 359 height 28
select select
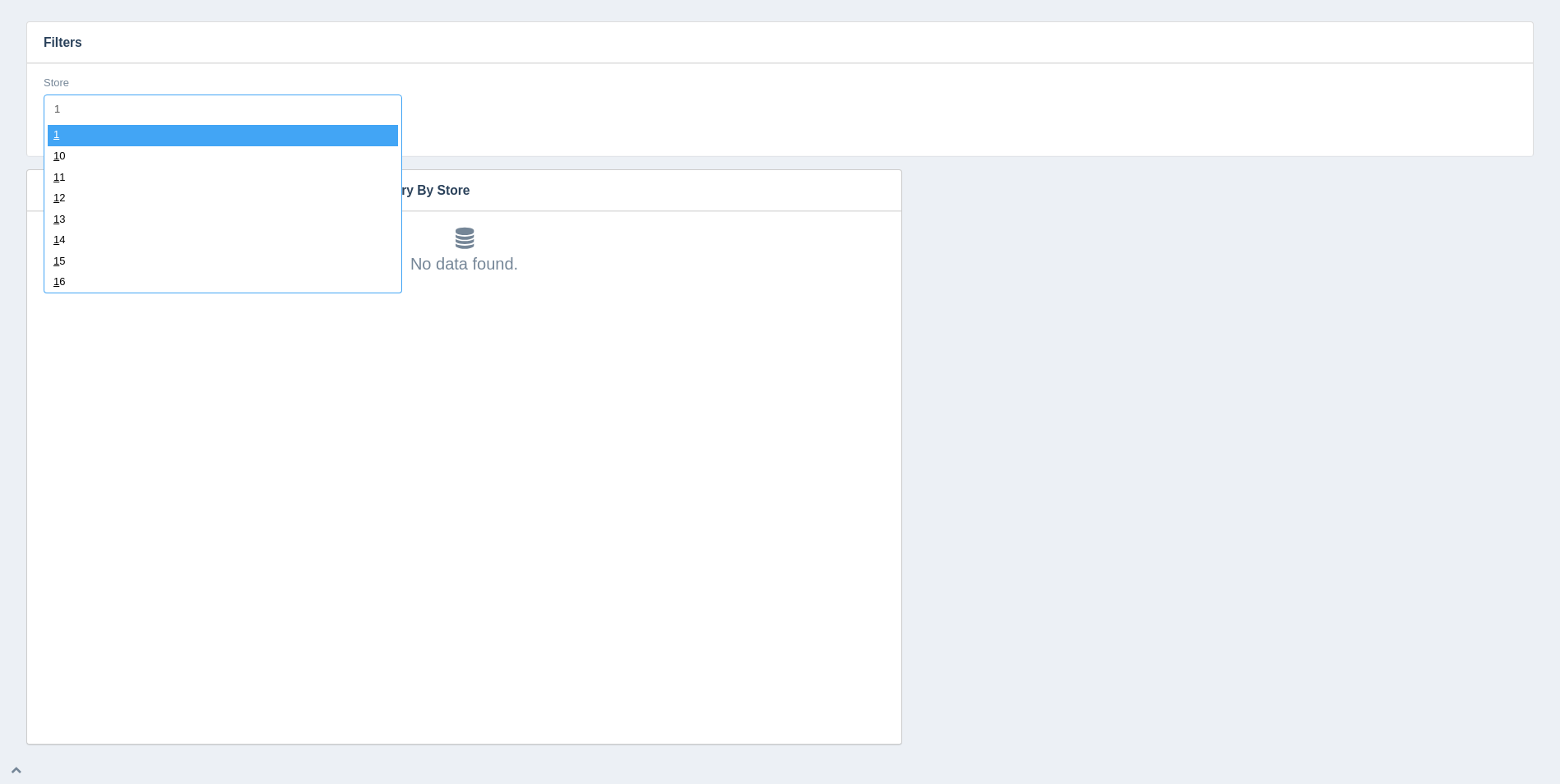
type input "19"
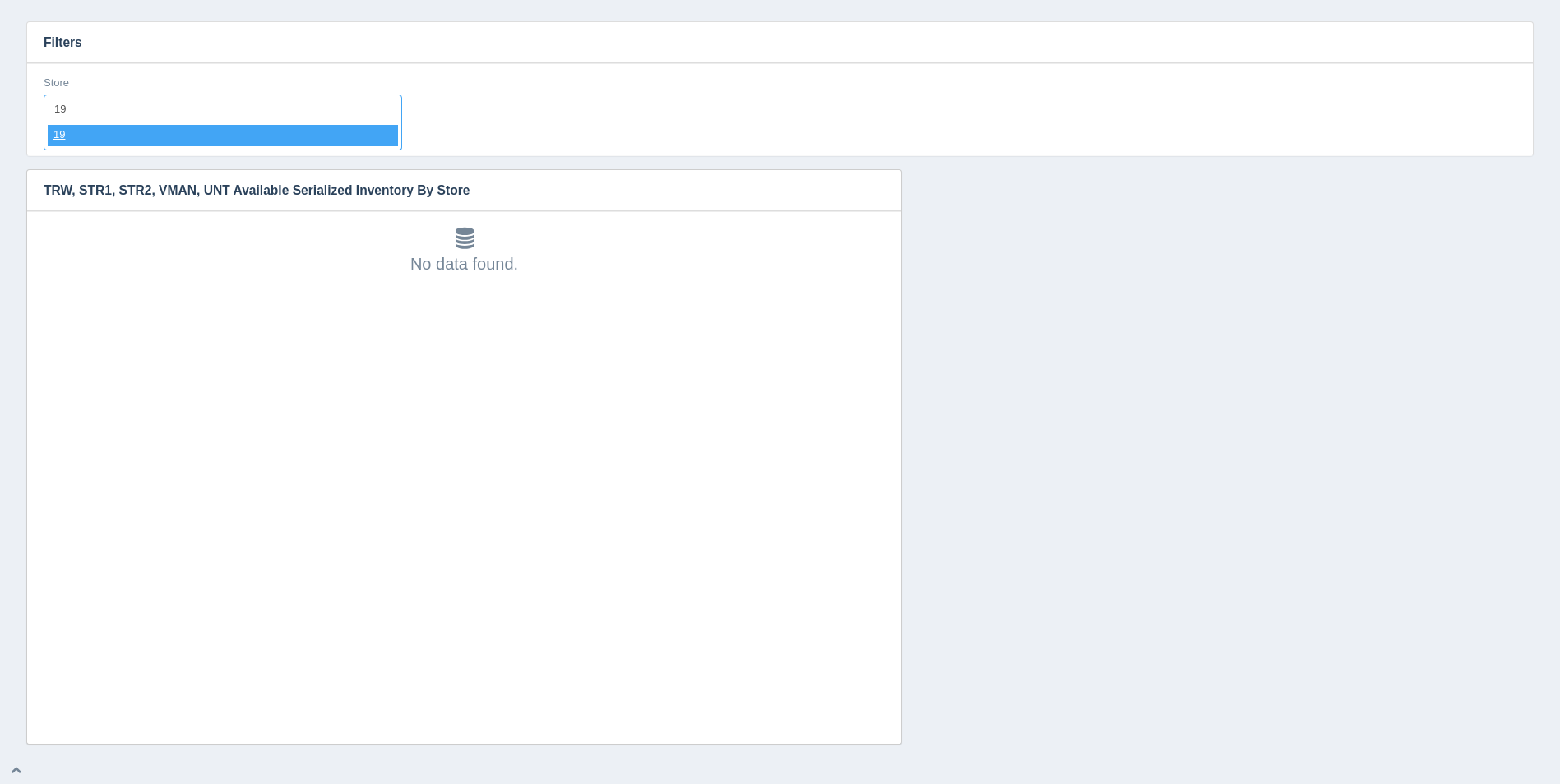
select select "19"
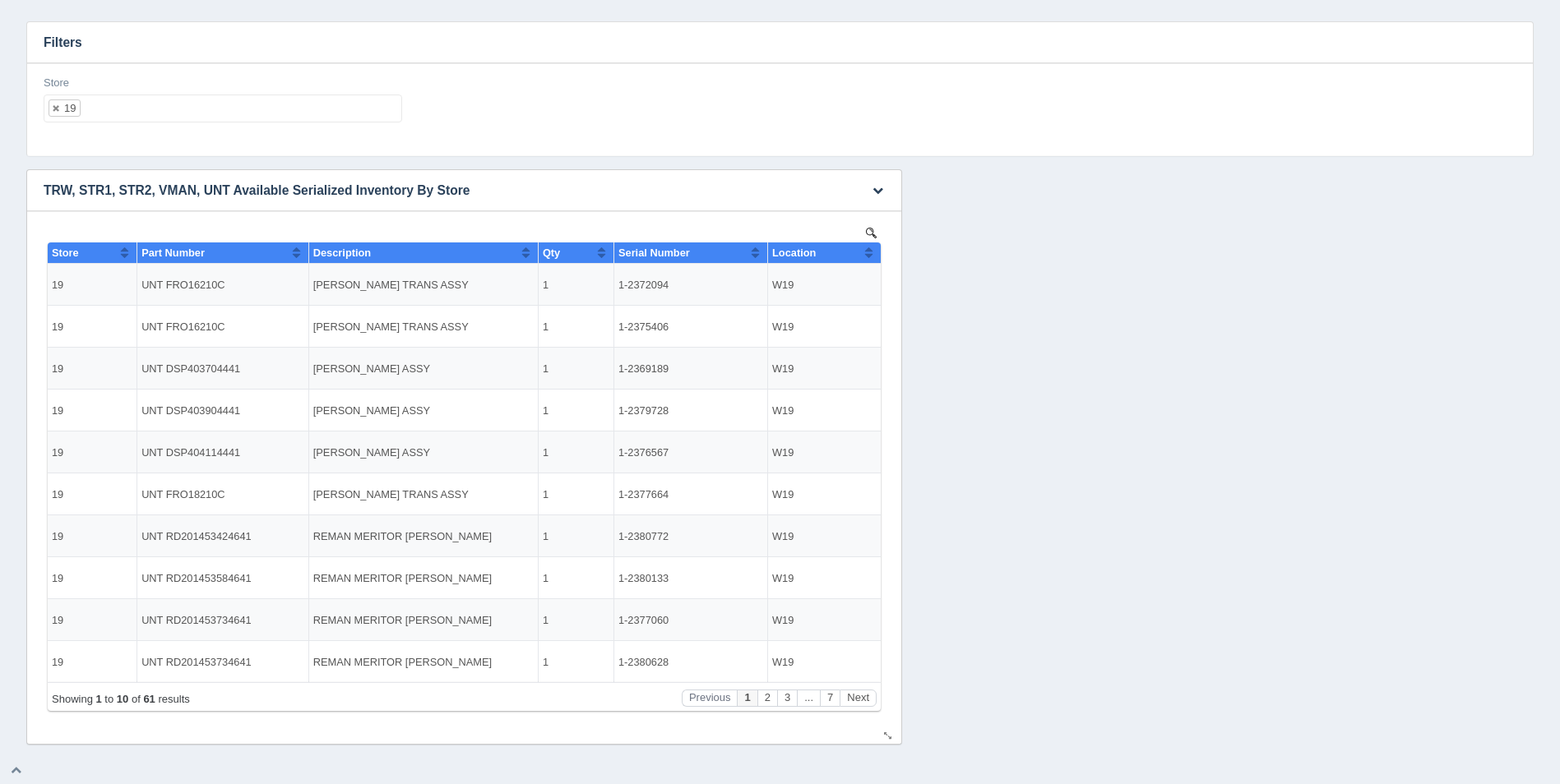
click at [869, 256] on button "Sort column ascending" at bounding box center [869, 252] width 11 height 19
click at [869, 256] on button "Sort column descending" at bounding box center [869, 252] width 11 height 19
click at [123, 111] on ul "19" at bounding box center [222, 109] width 359 height 28
select select
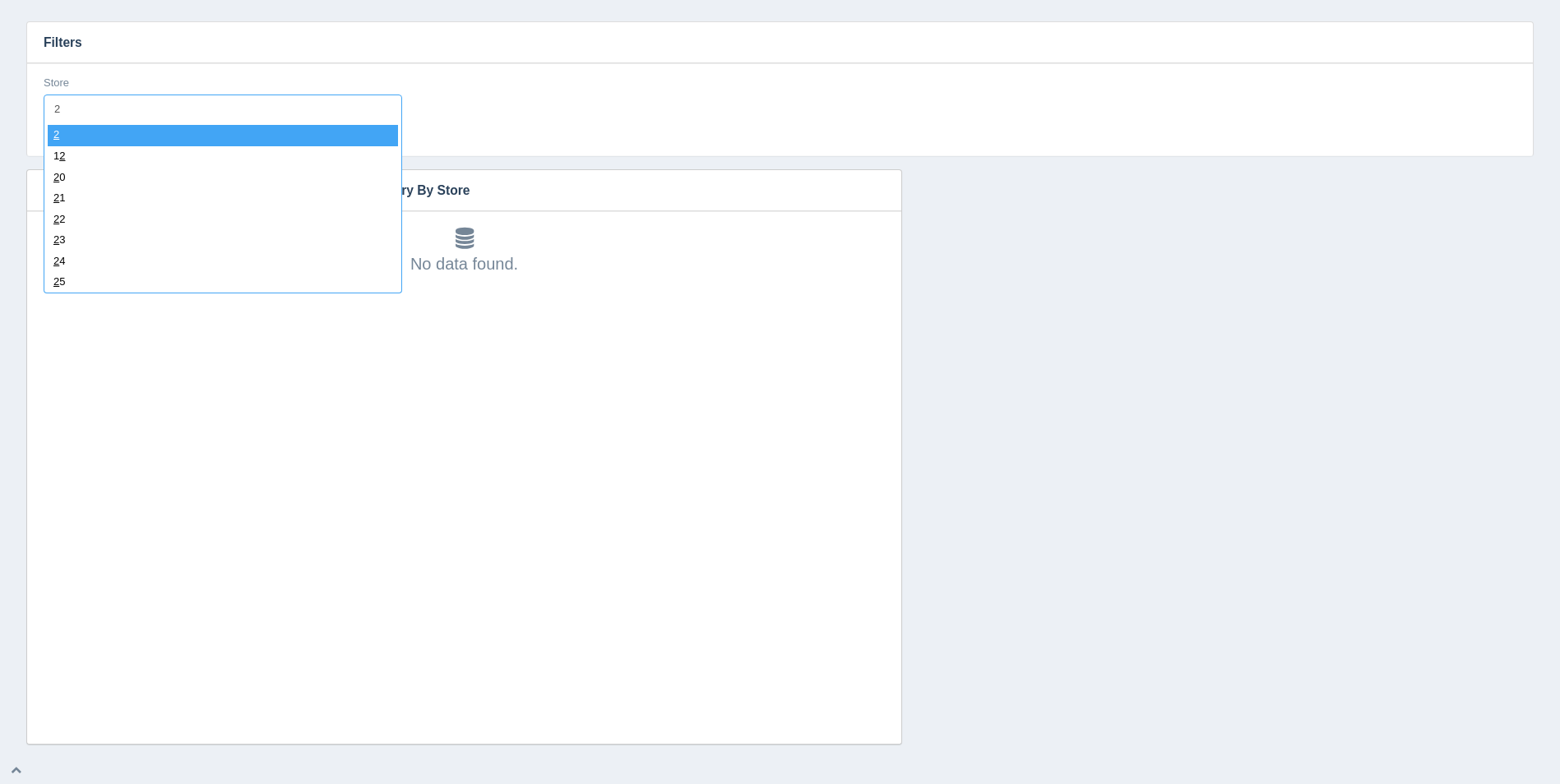
type input "20"
select select "20"
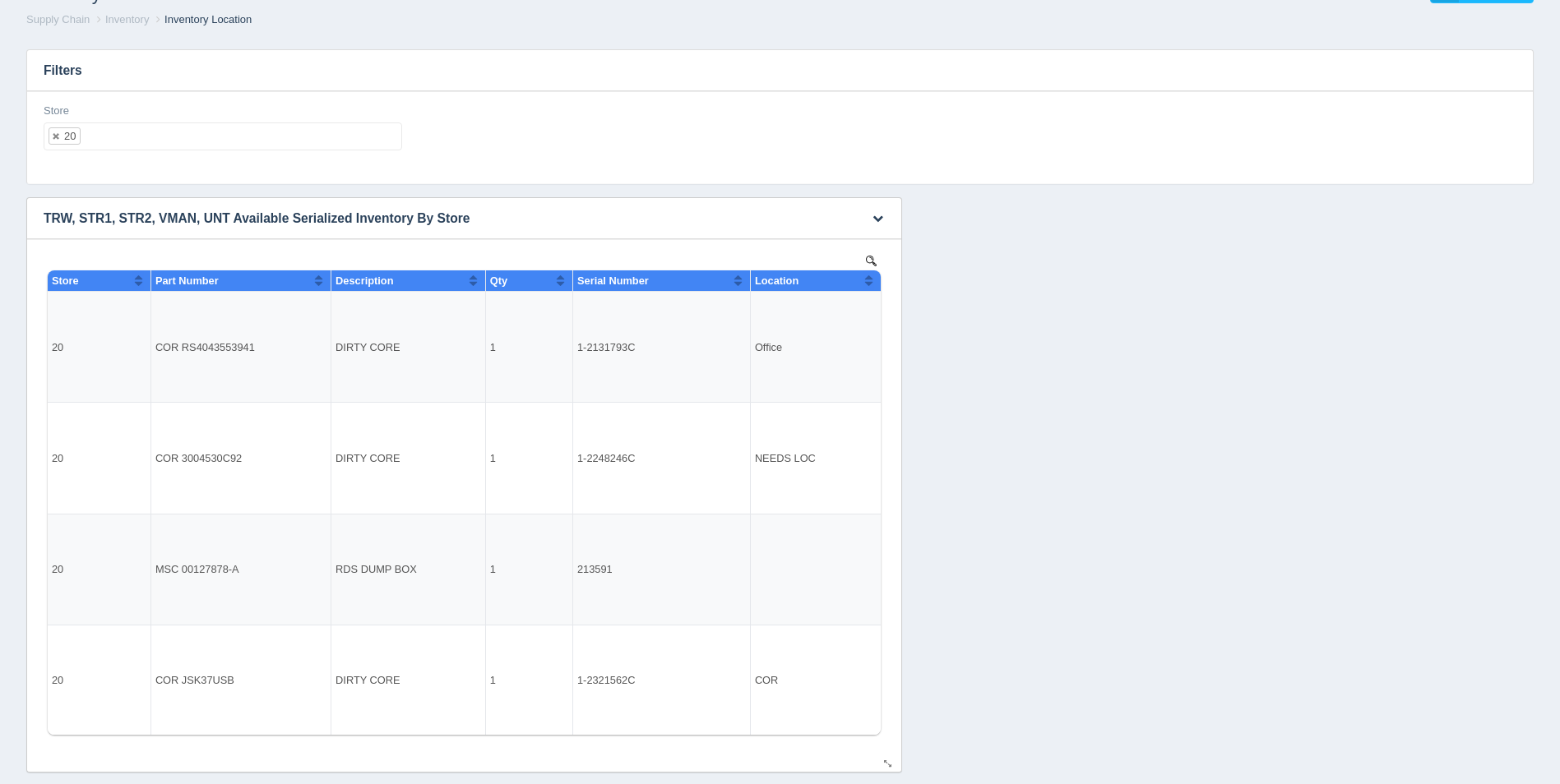
scroll to position [86, 0]
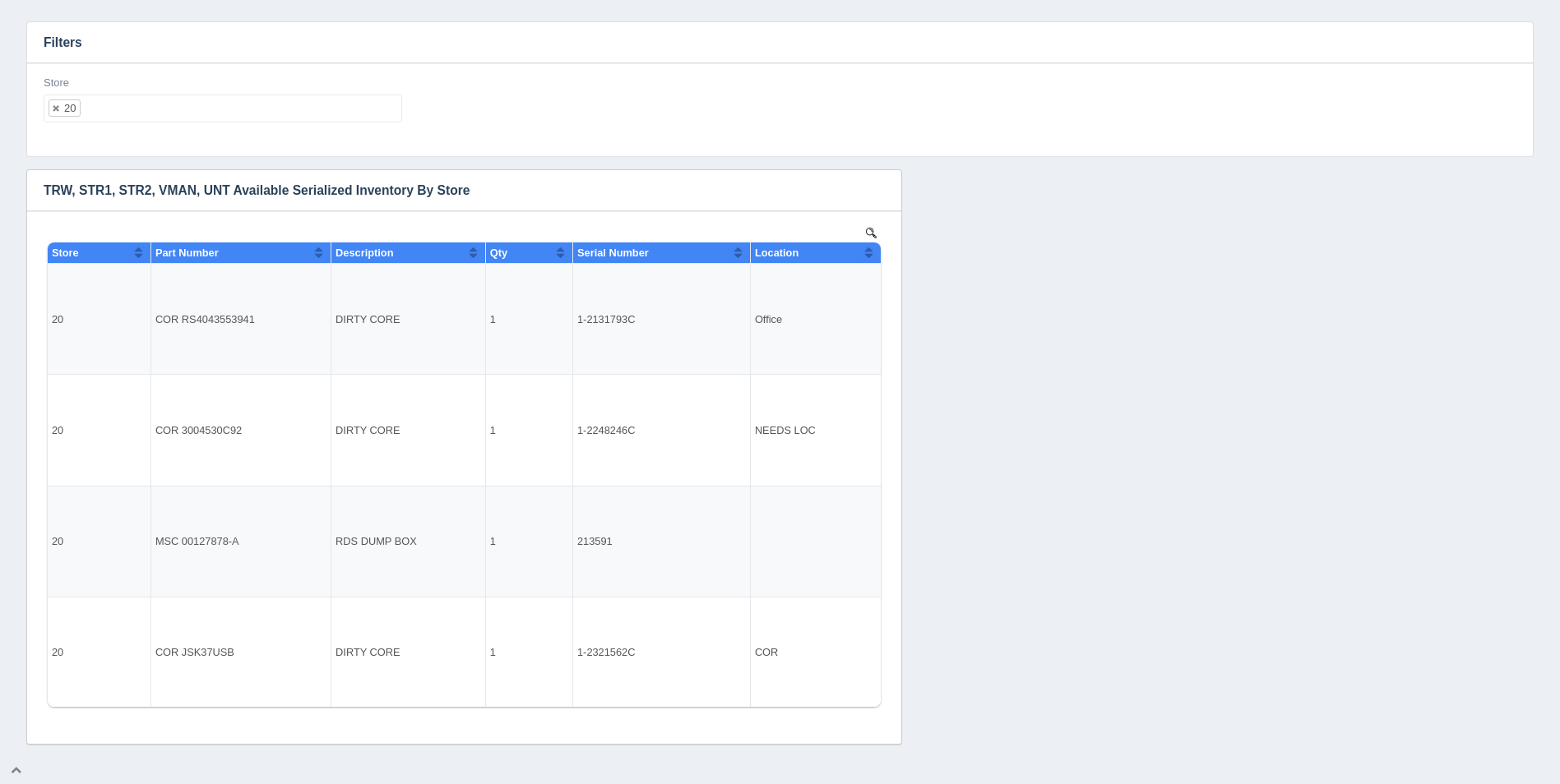
select select
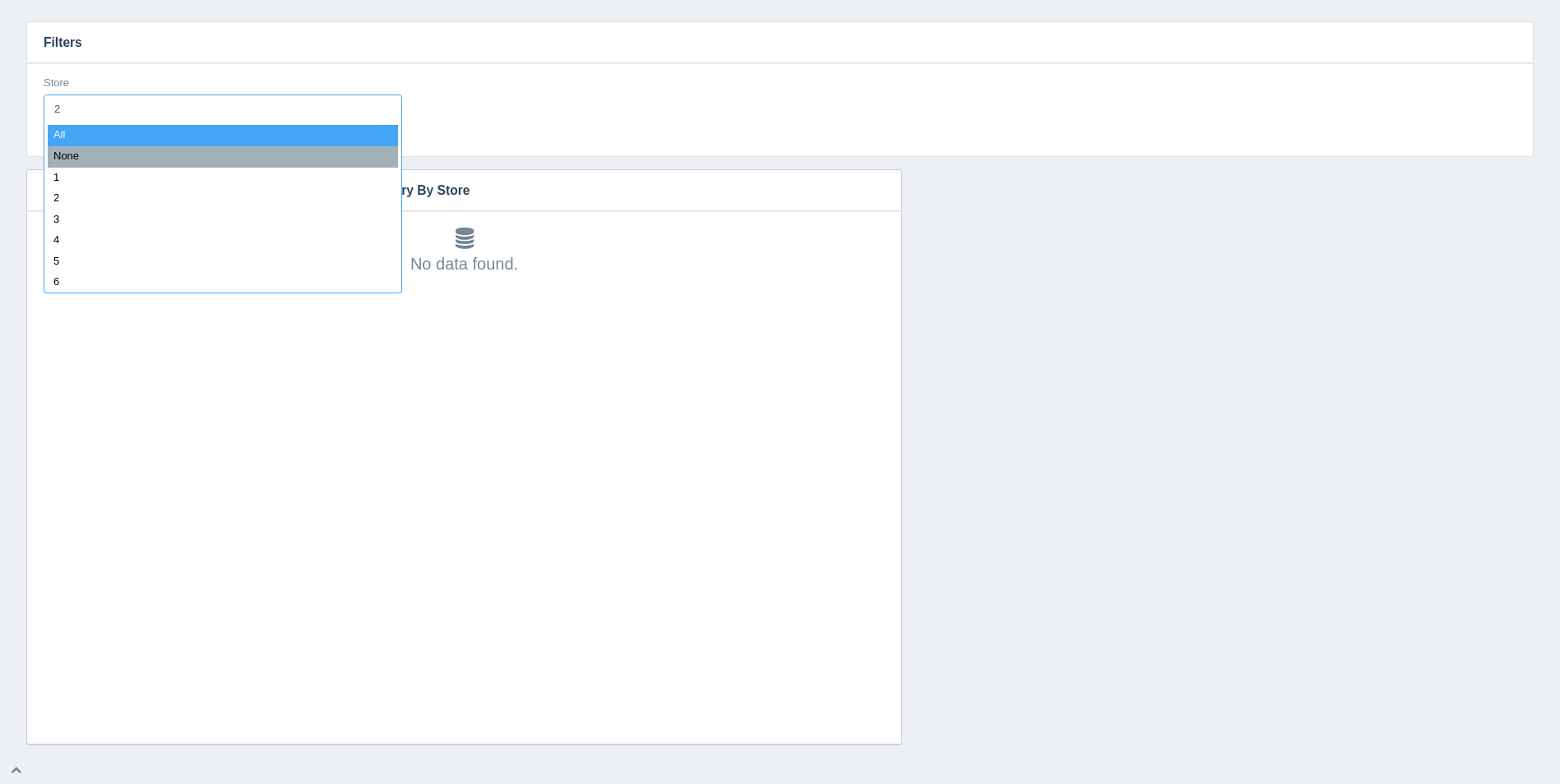
type input "21"
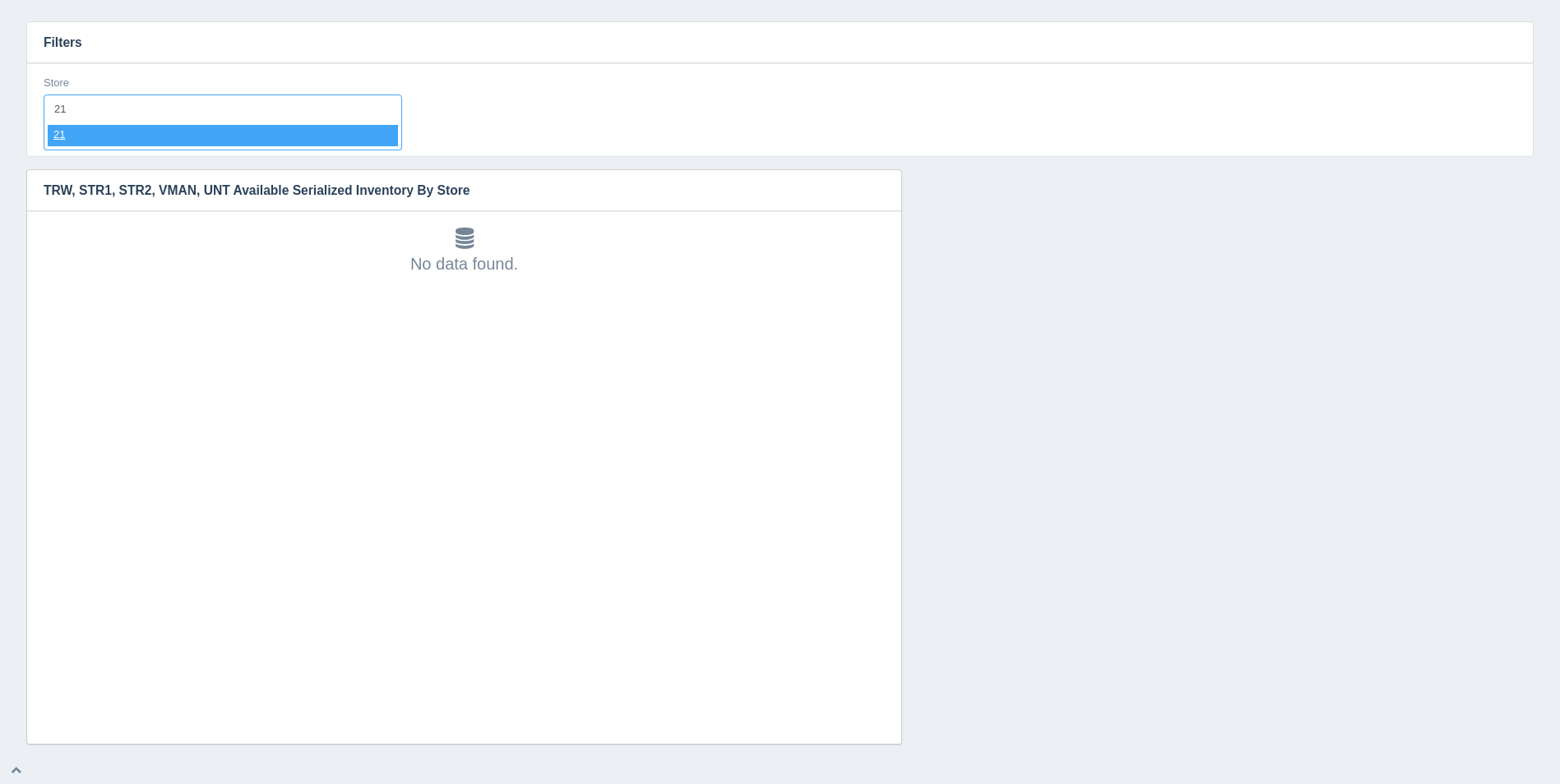
select select "21"
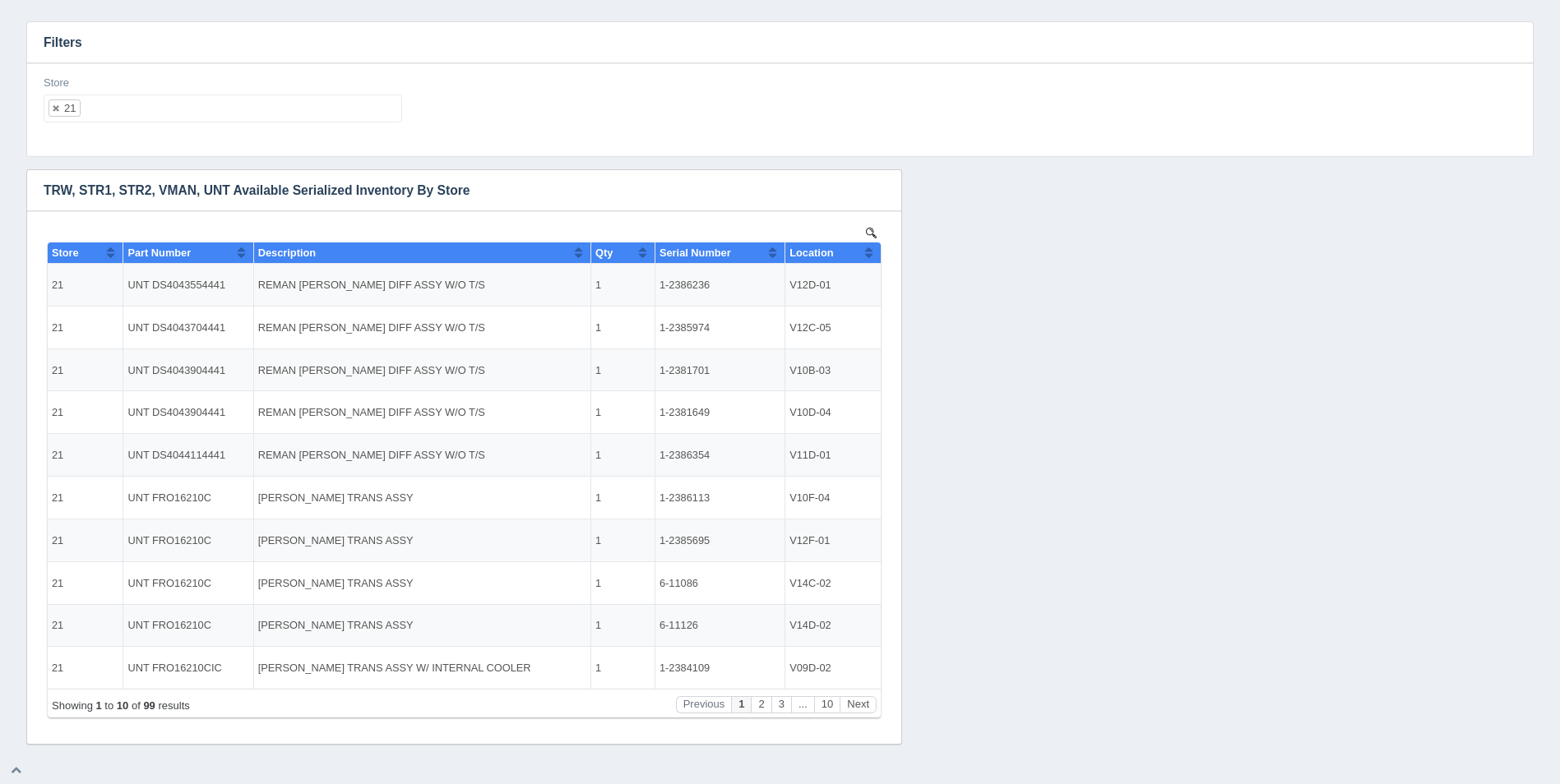
scroll to position [0, 0]
click at [876, 253] on th "Location" at bounding box center [833, 253] width 96 height 21
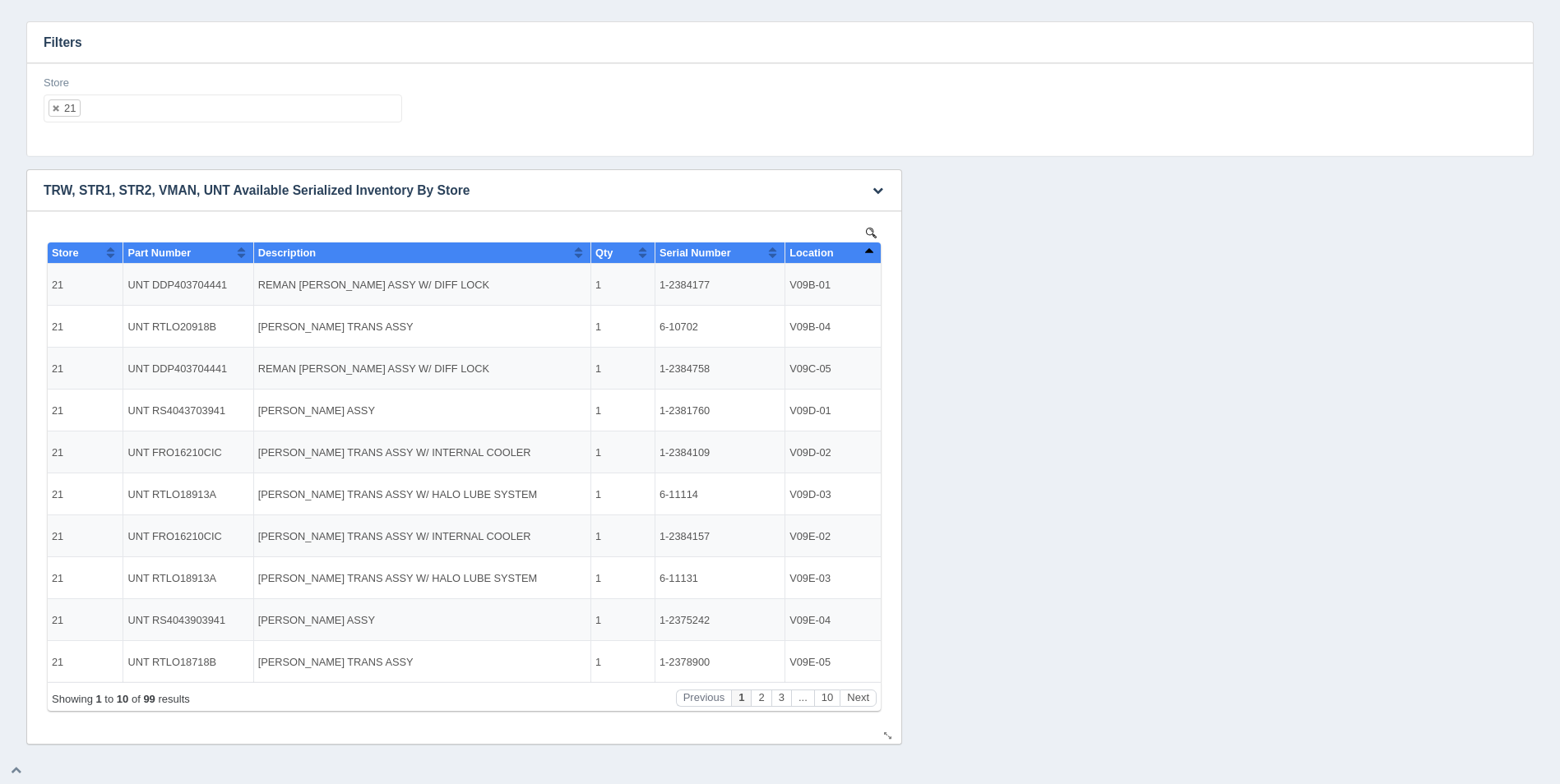
click at [874, 249] on button "Sort column descending" at bounding box center [869, 252] width 11 height 19
click at [328, 89] on div "Store 21 All None 1 2 3 4 5 6 7 8 9 10 11 12 13 14 15 16 17 18 19 20 21 22 23 2…" at bounding box center [222, 99] width 359 height 48
click at [328, 102] on ul "21" at bounding box center [222, 109] width 359 height 28
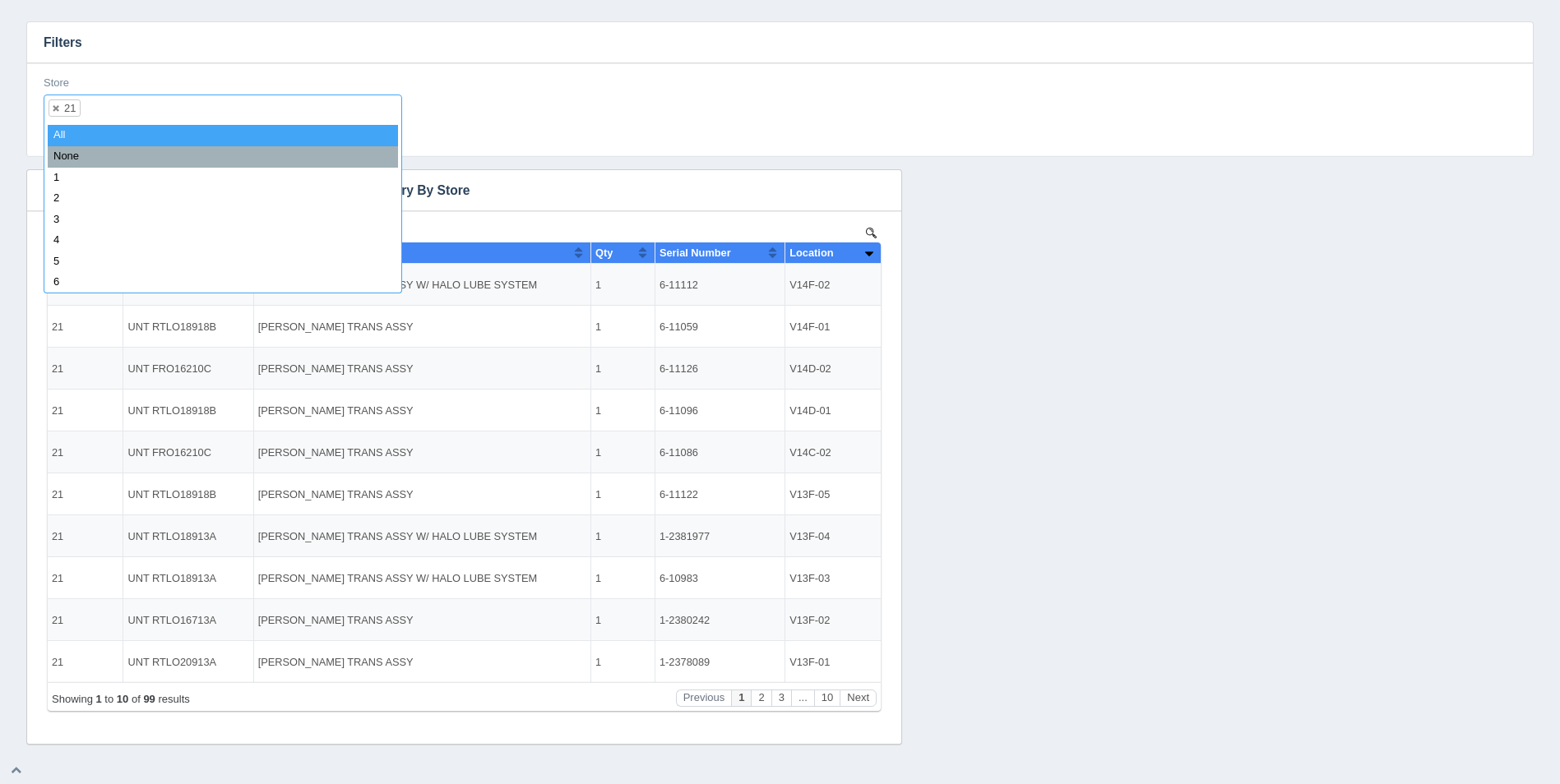
select select
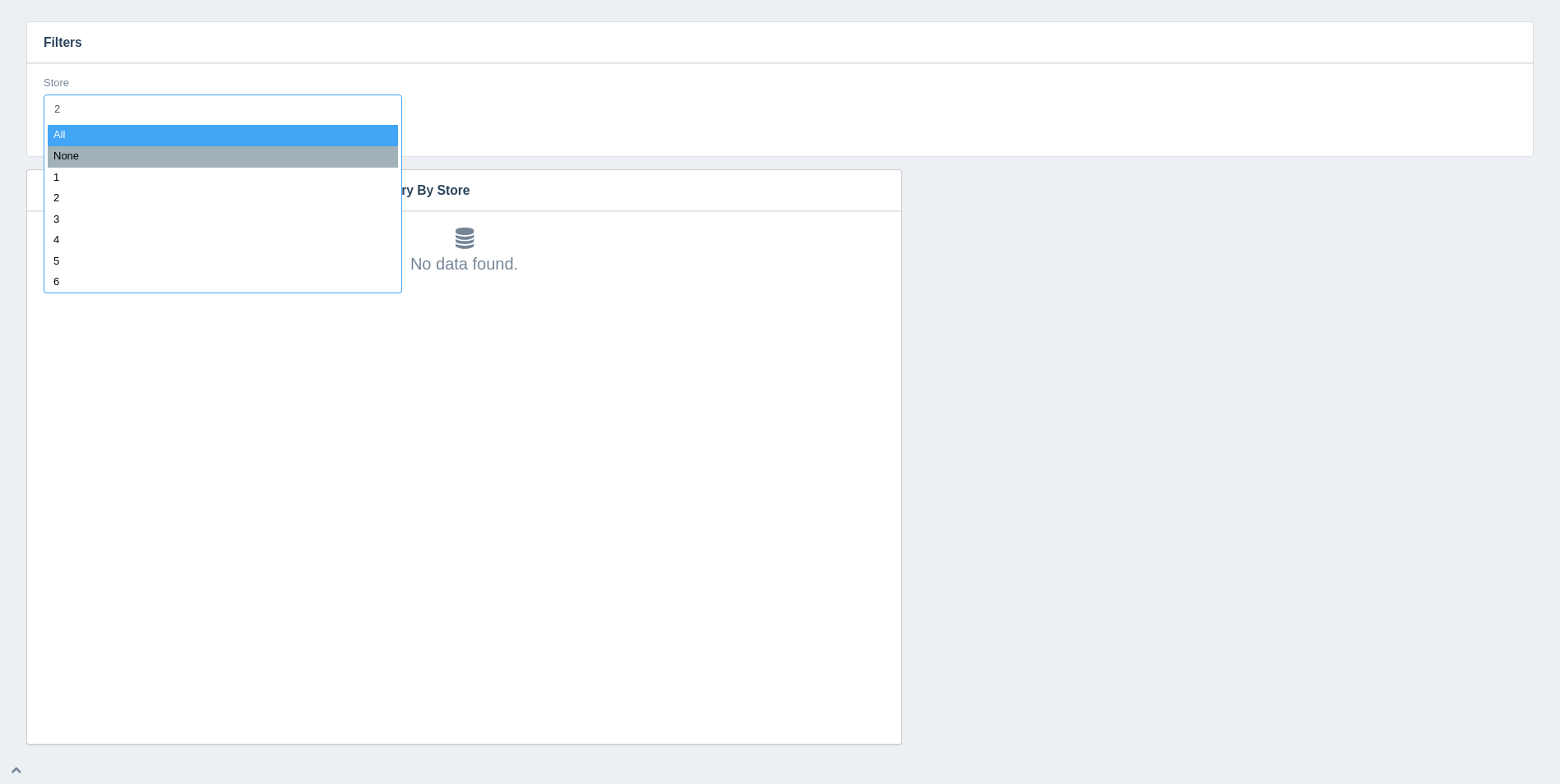
type input "22"
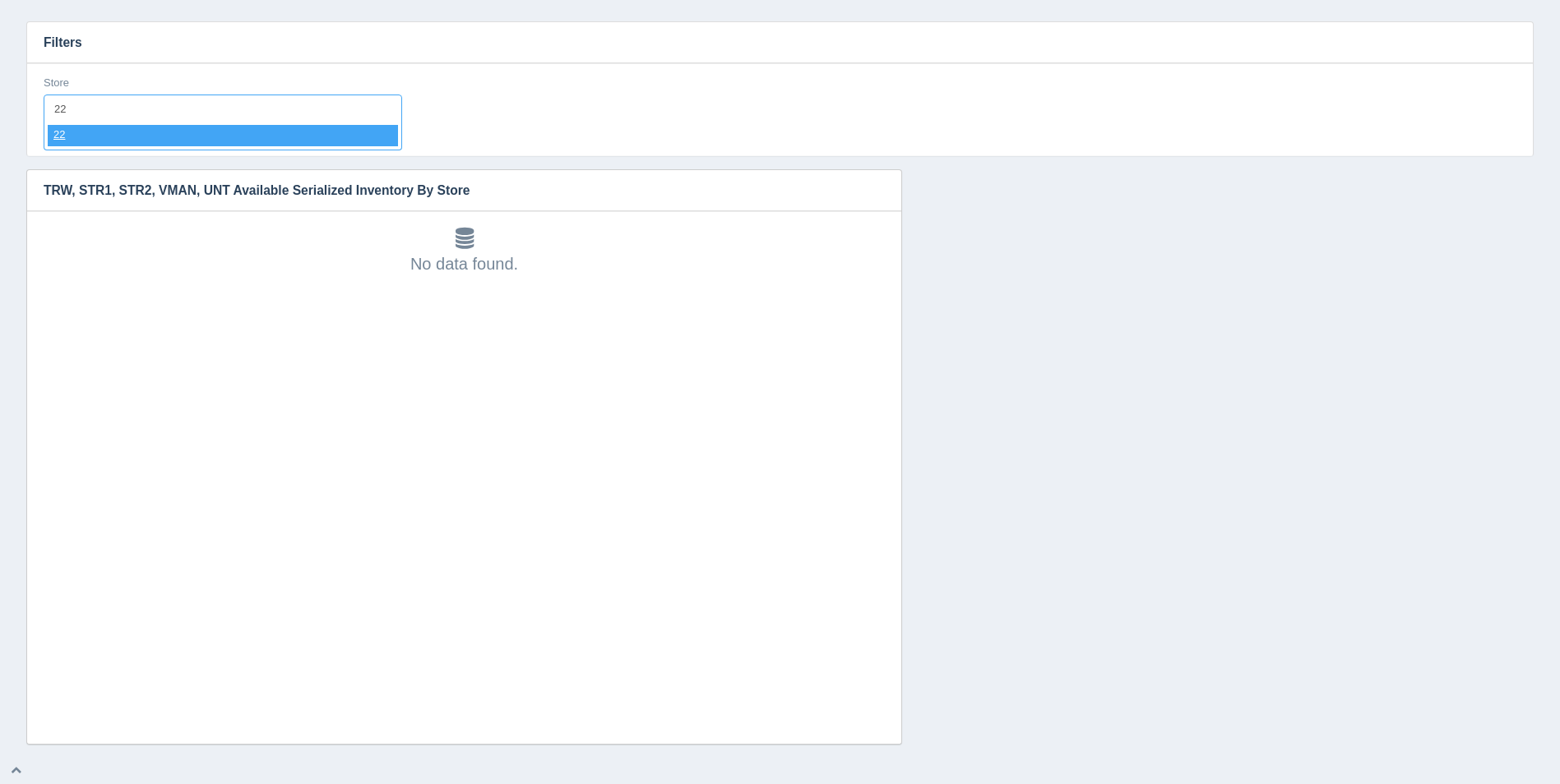
select select "22"
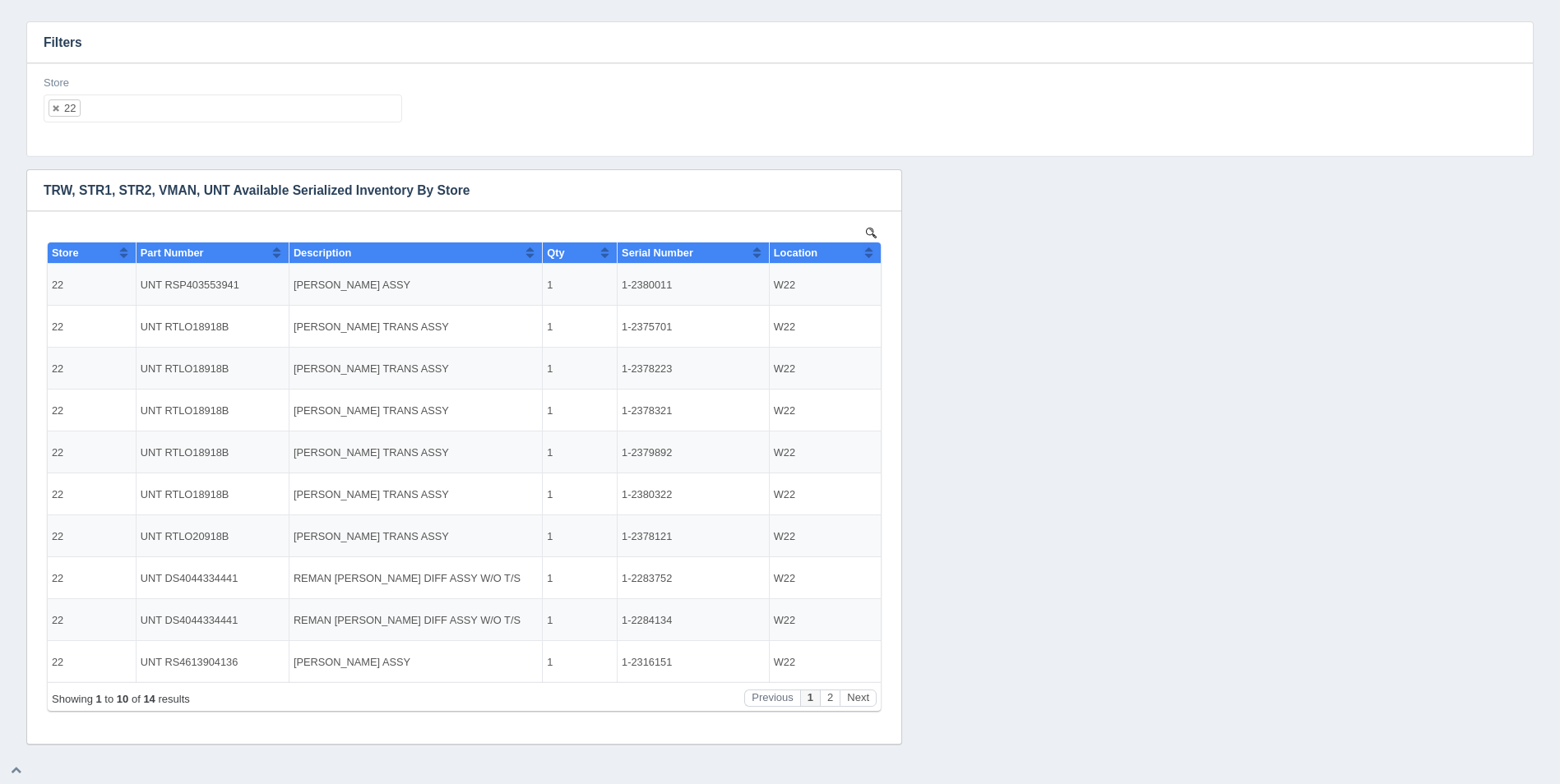
click at [942, 421] on div "Download CSV View all results TRW, STR1, STR2, VMAN, UNT Available Serialized I…" at bounding box center [780, 457] width 1516 height 575
click at [858, 696] on button "Next" at bounding box center [859, 698] width 37 height 18
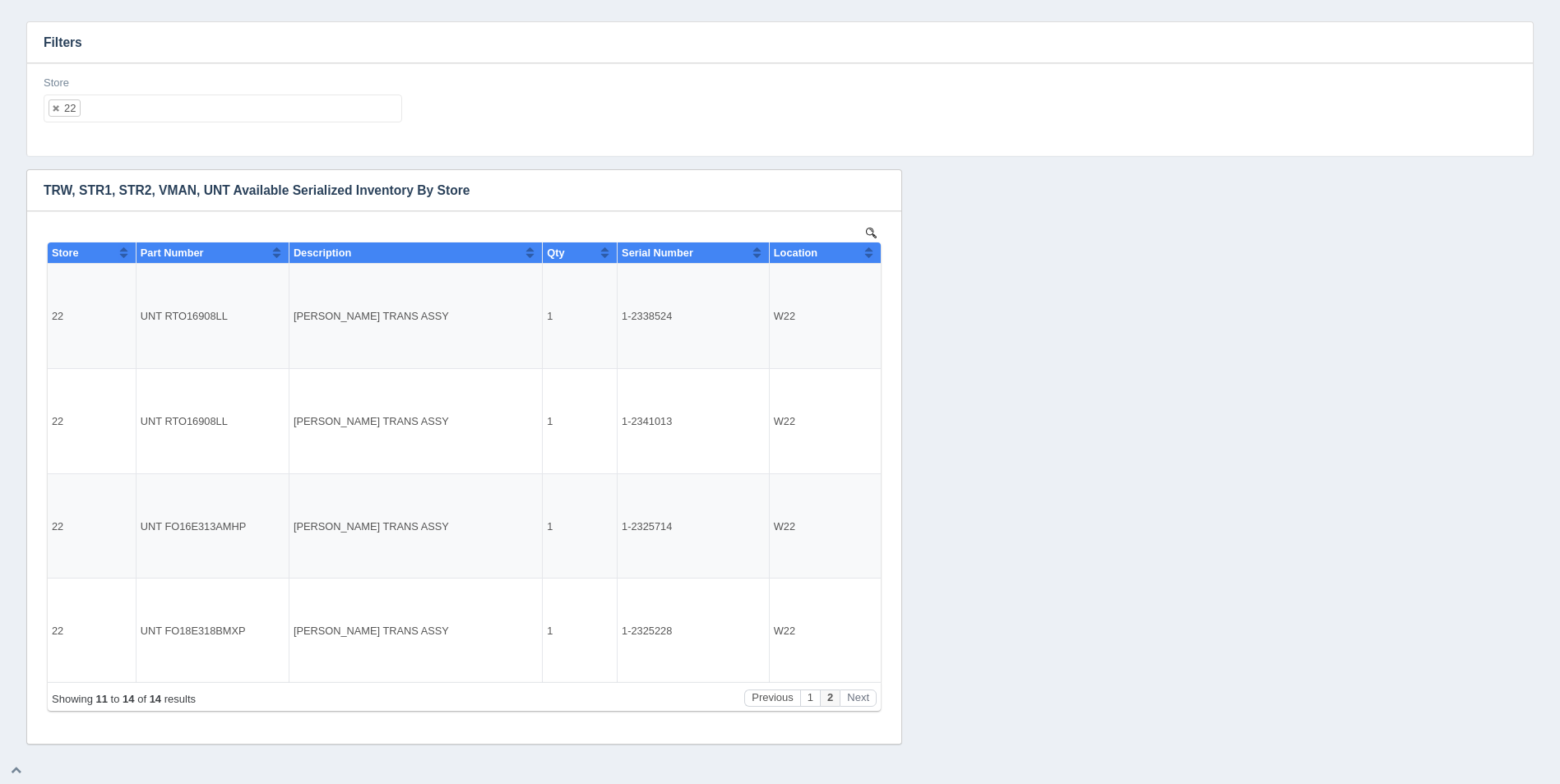
click at [217, 111] on ul "22" at bounding box center [222, 109] width 359 height 28
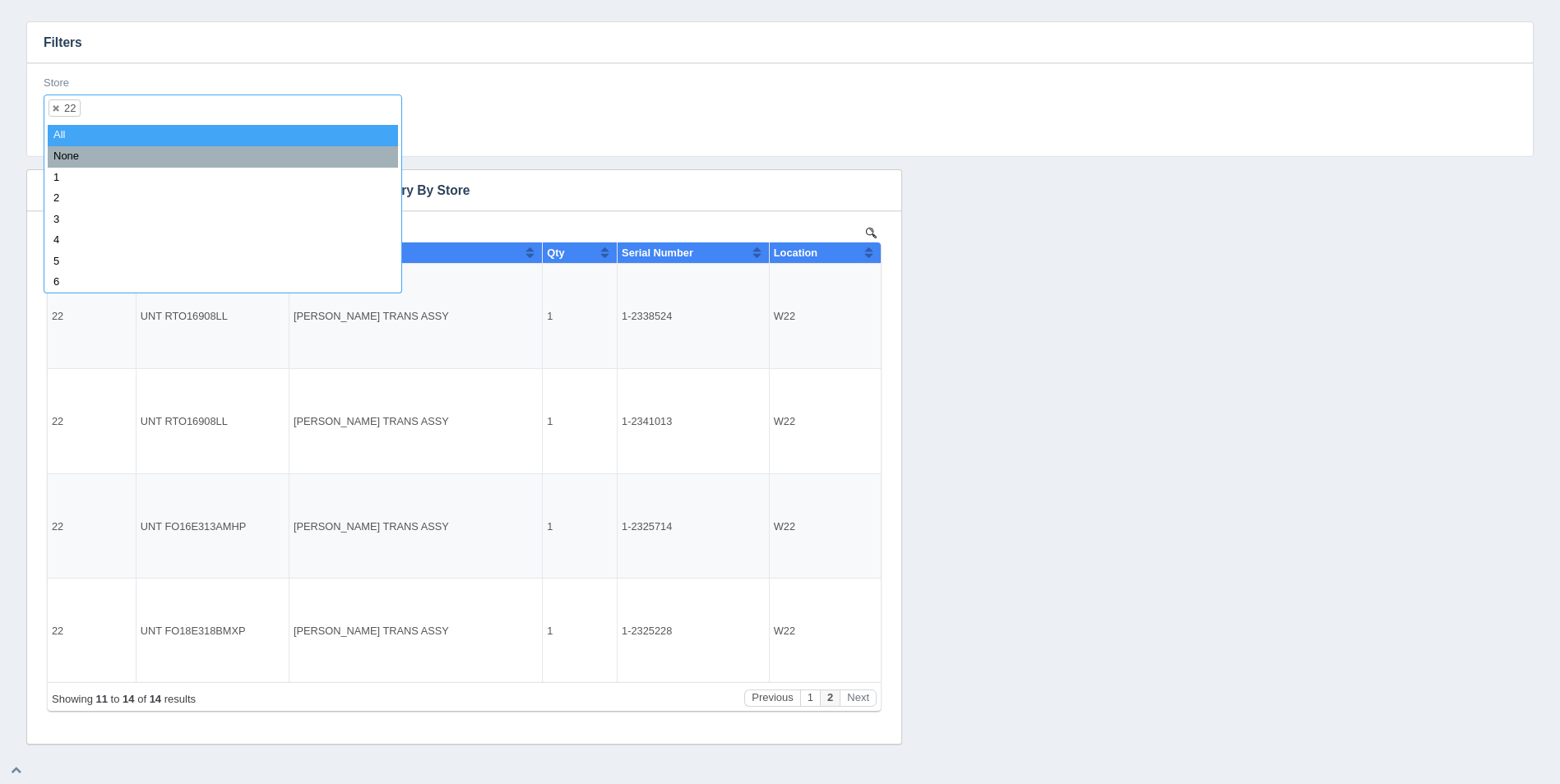
select select
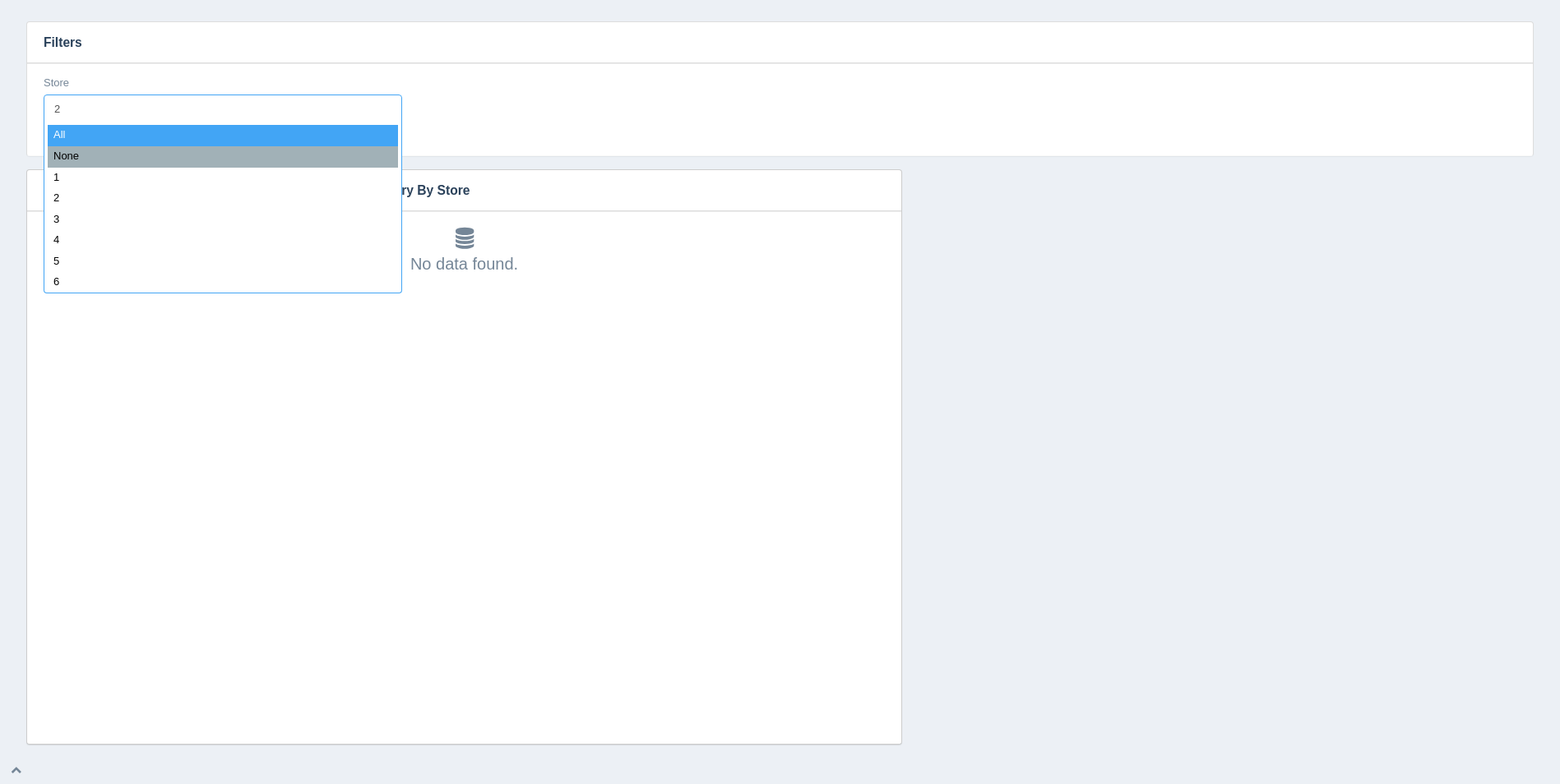
type input "23"
select select "23"
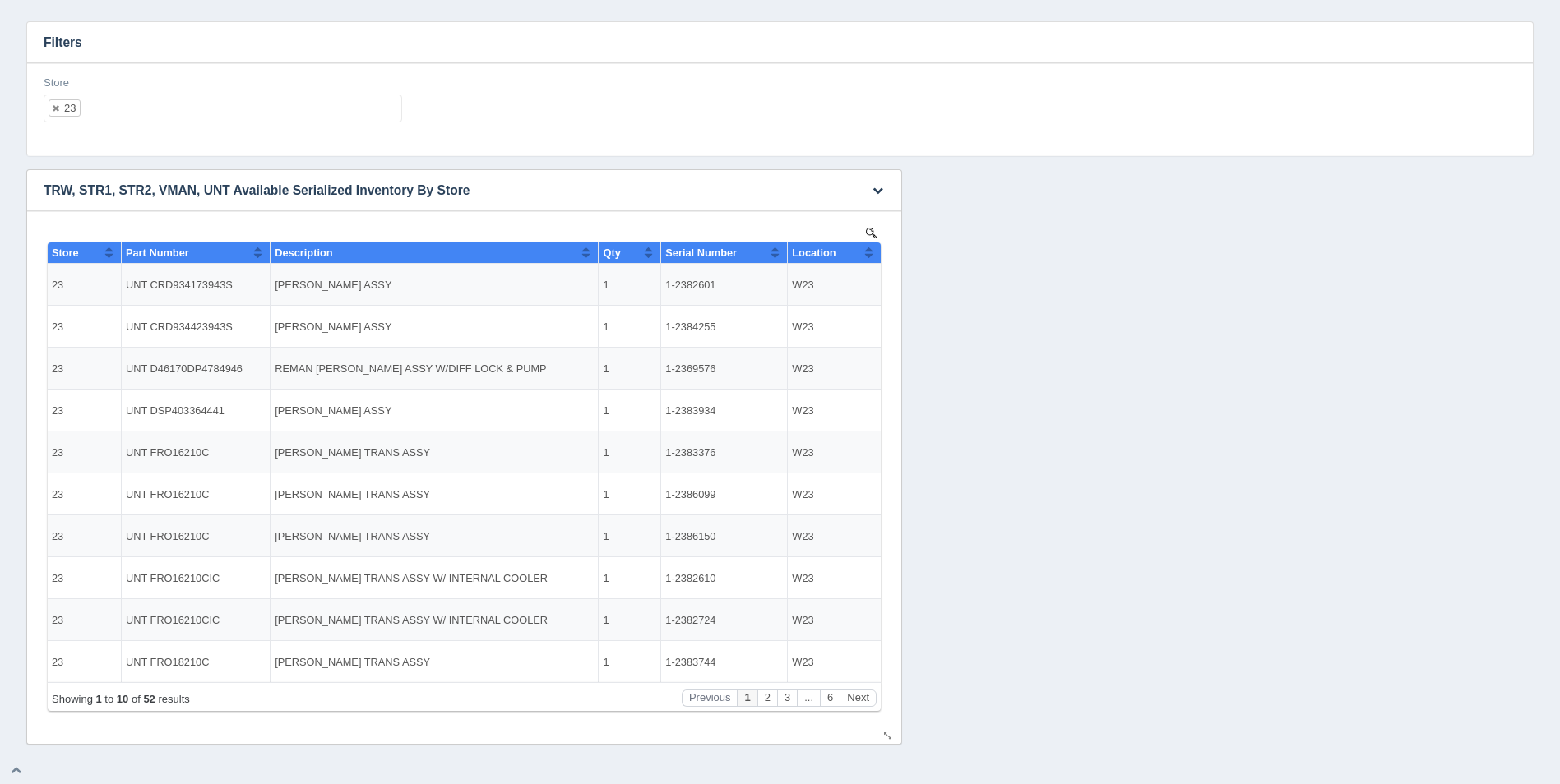
click at [869, 251] on button "Sort column ascending" at bounding box center [869, 252] width 11 height 19
click at [869, 251] on button "Sort column descending" at bounding box center [869, 252] width 11 height 19
click at [285, 116] on ul "23" at bounding box center [222, 109] width 359 height 28
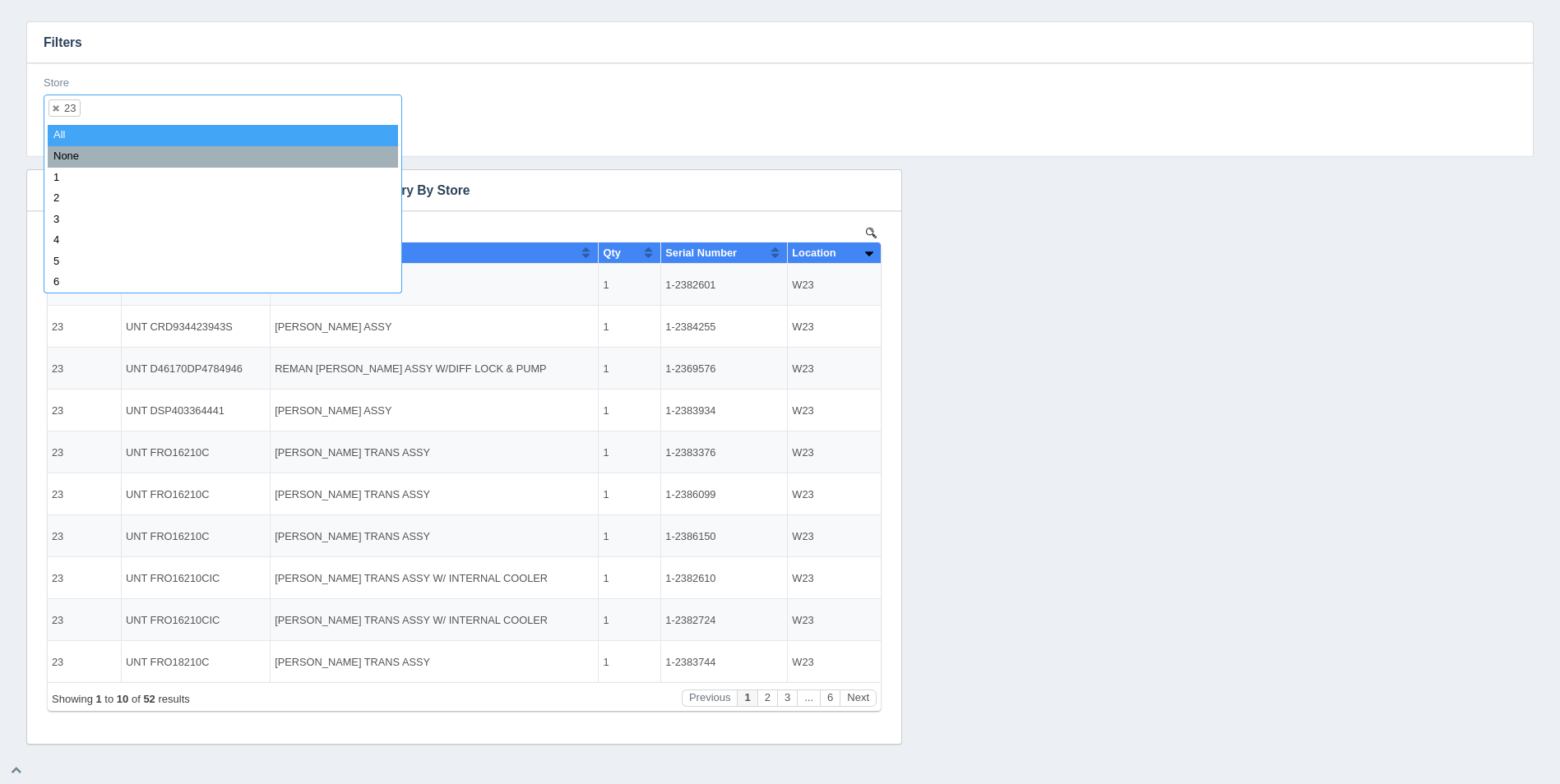
select select
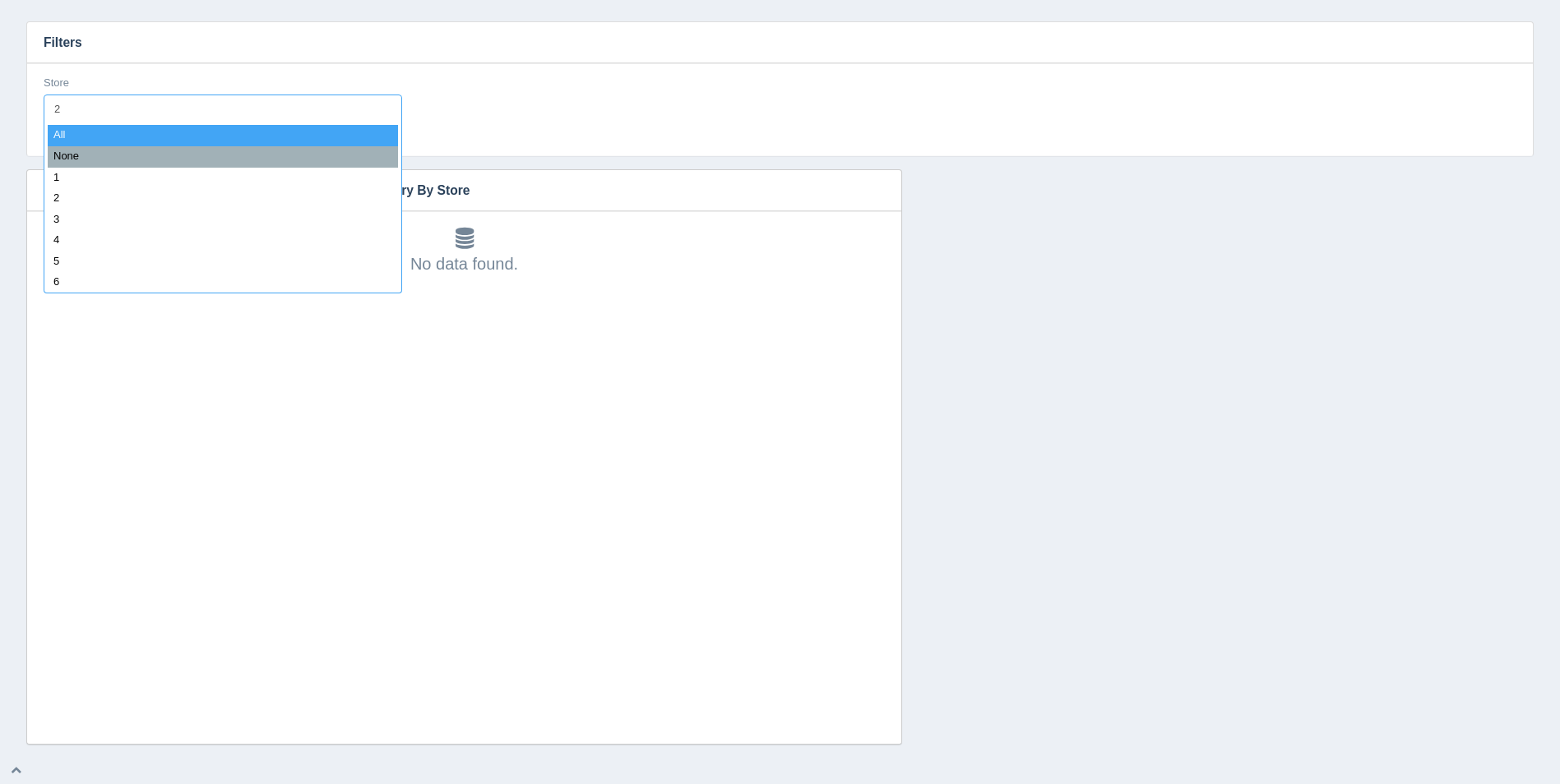
type input "24"
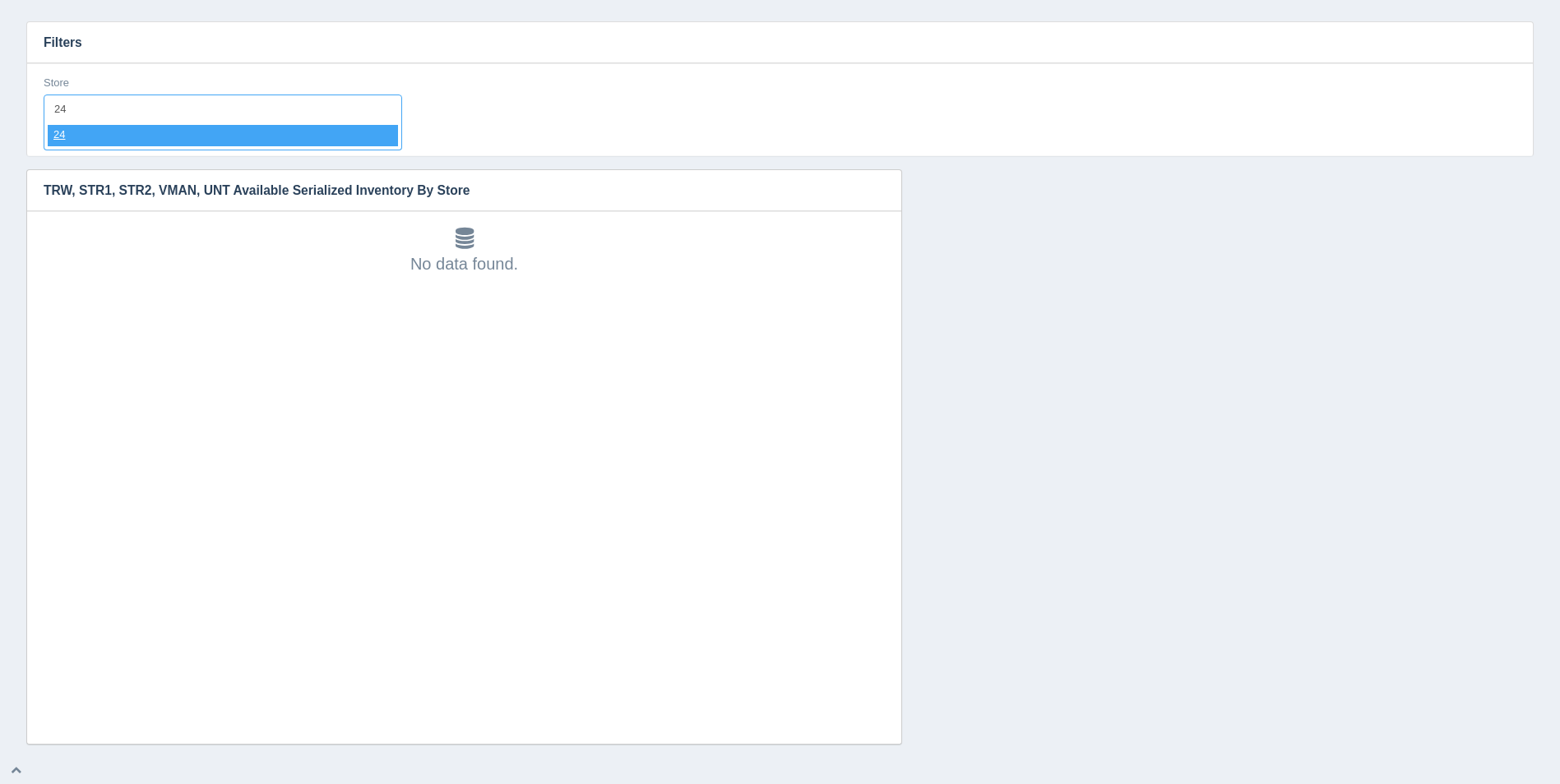
select select "24"
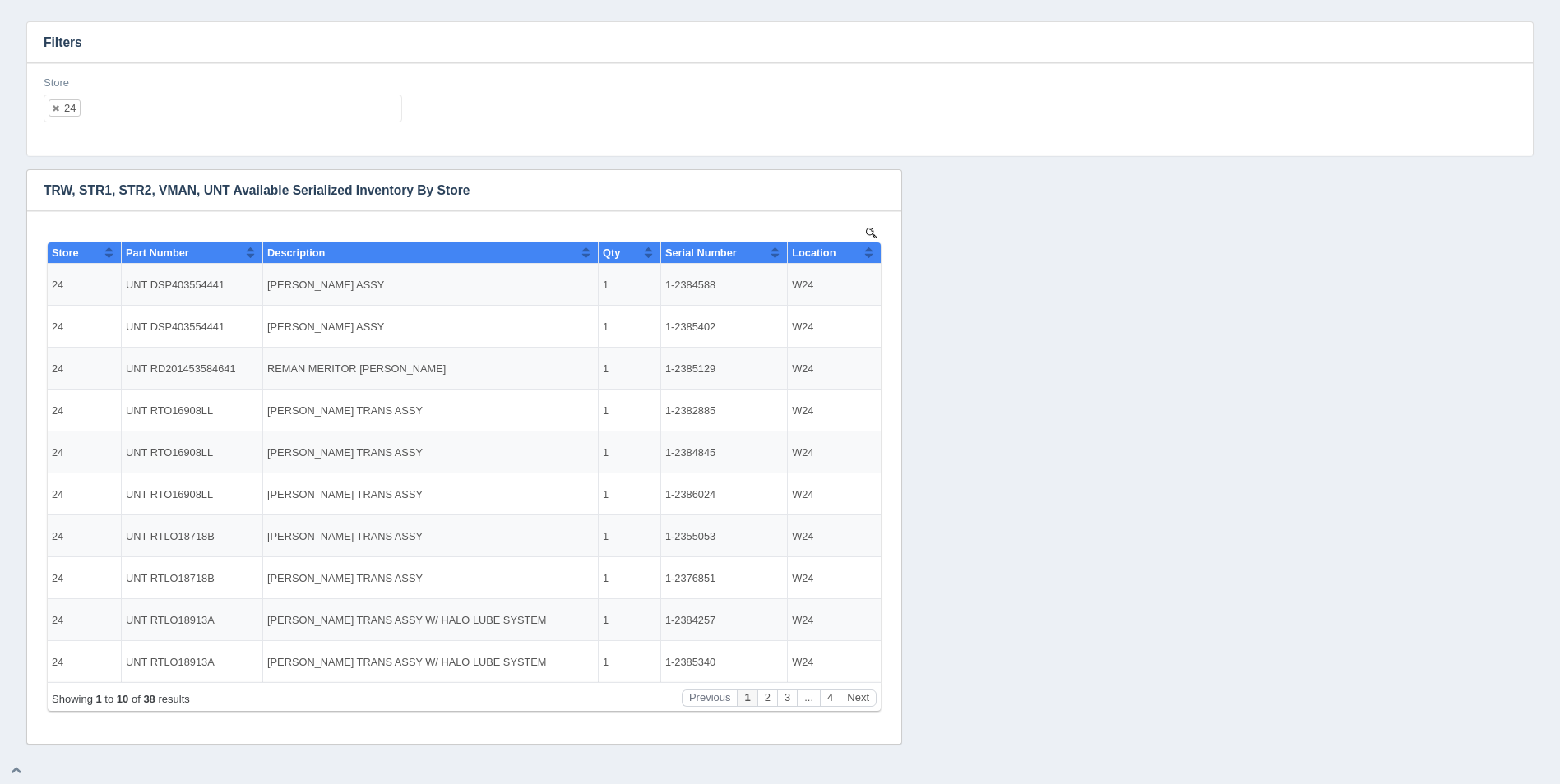
click at [1016, 342] on div "Download CSV View all results TRW, STR1, STR2, VMAN, UNT Available Serialized I…" at bounding box center [780, 457] width 1516 height 575
click at [867, 255] on button "Sort column ascending" at bounding box center [869, 252] width 11 height 19
click at [867, 255] on button "Sort column descending" at bounding box center [869, 252] width 11 height 19
click at [334, 106] on ul "24" at bounding box center [222, 109] width 359 height 28
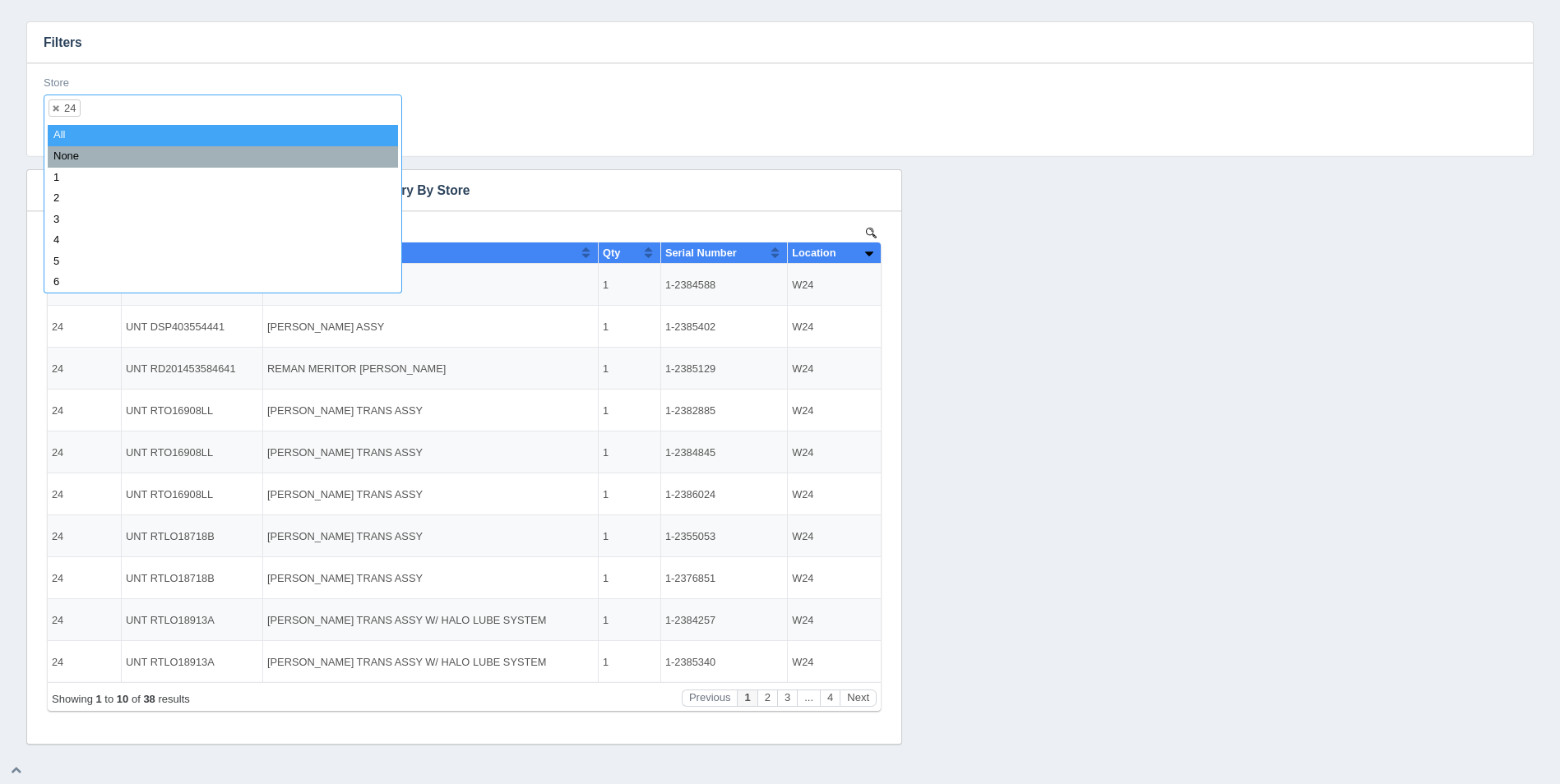
select select
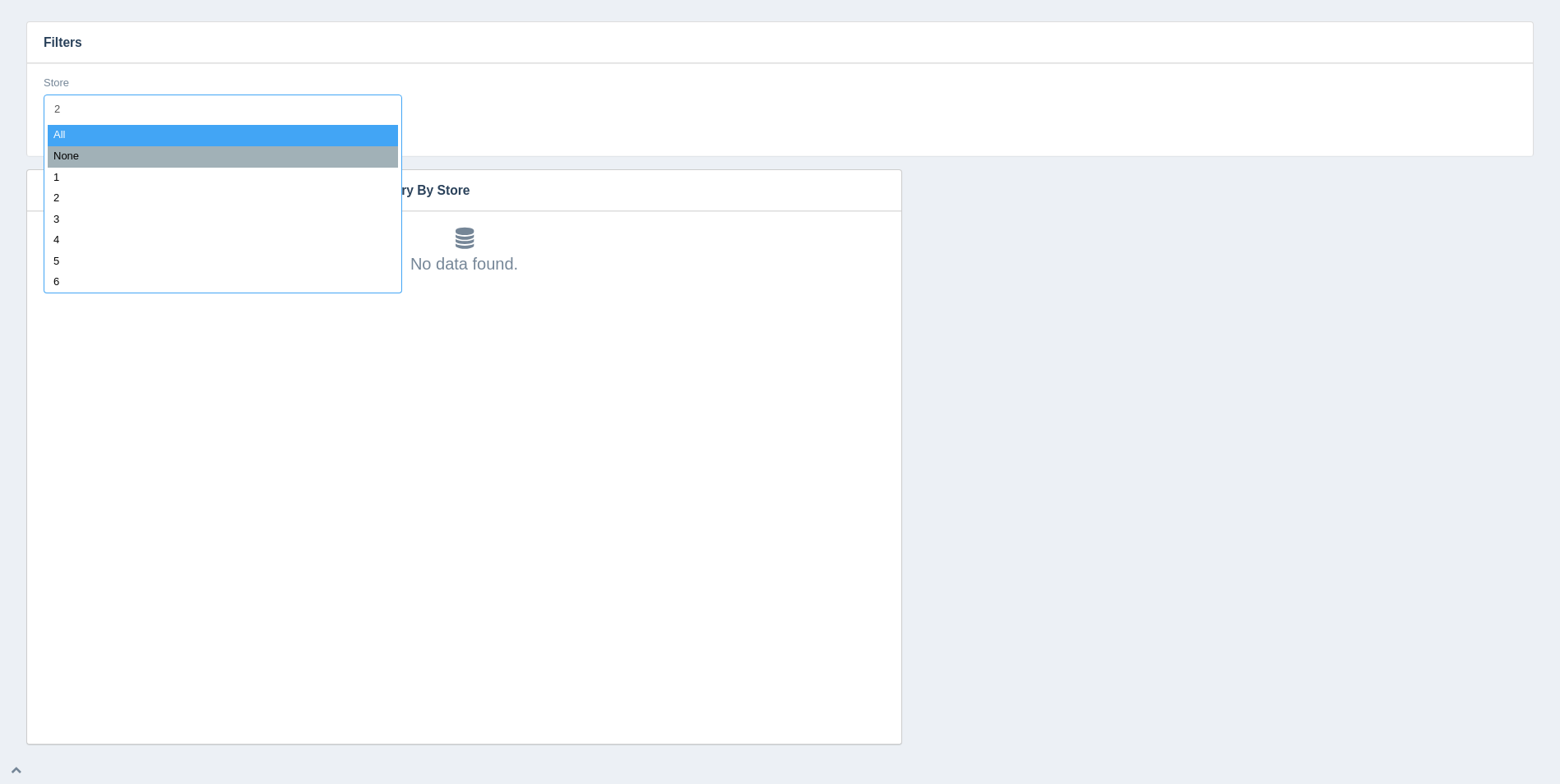
type input "25"
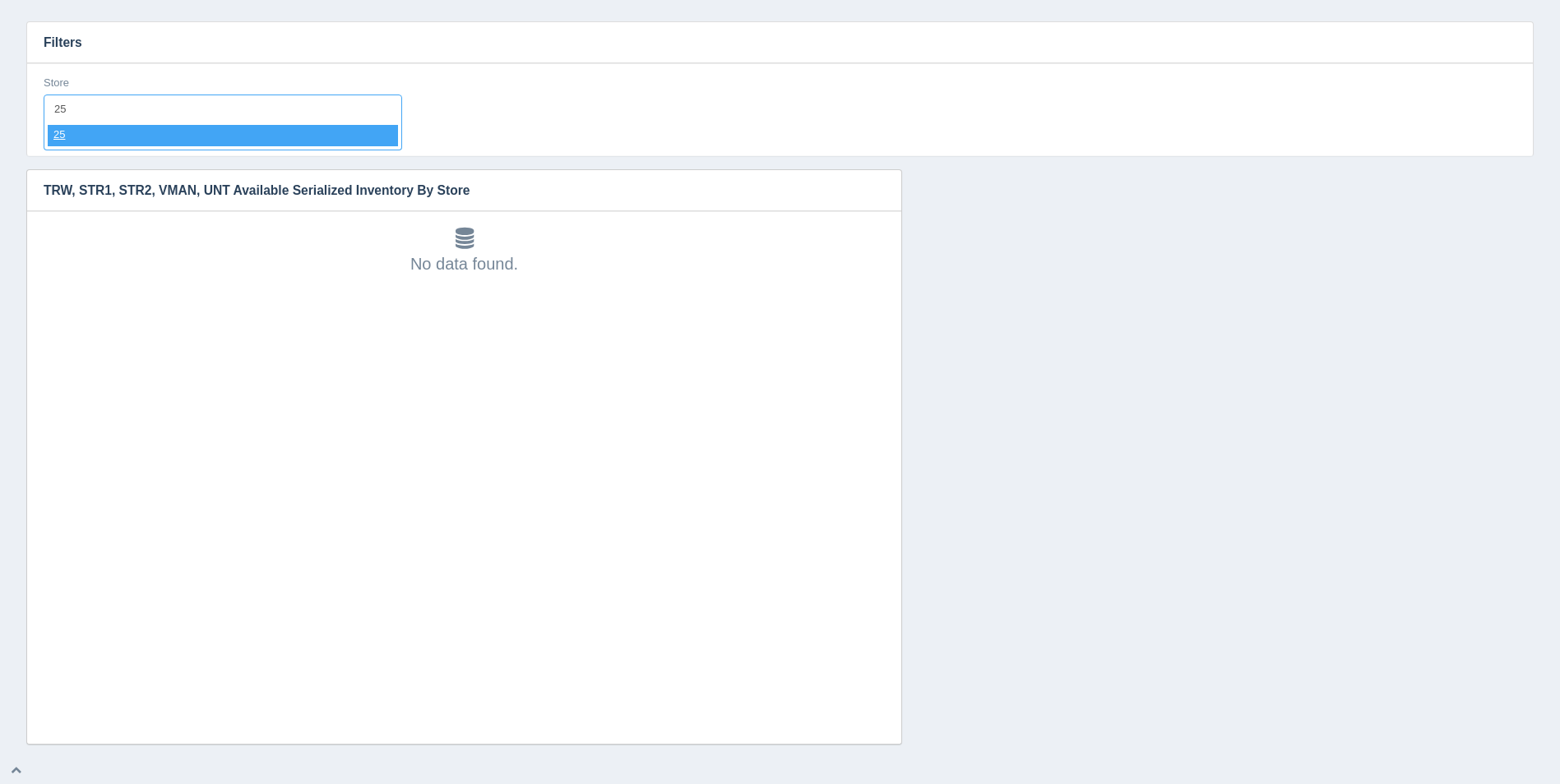
select select "25"
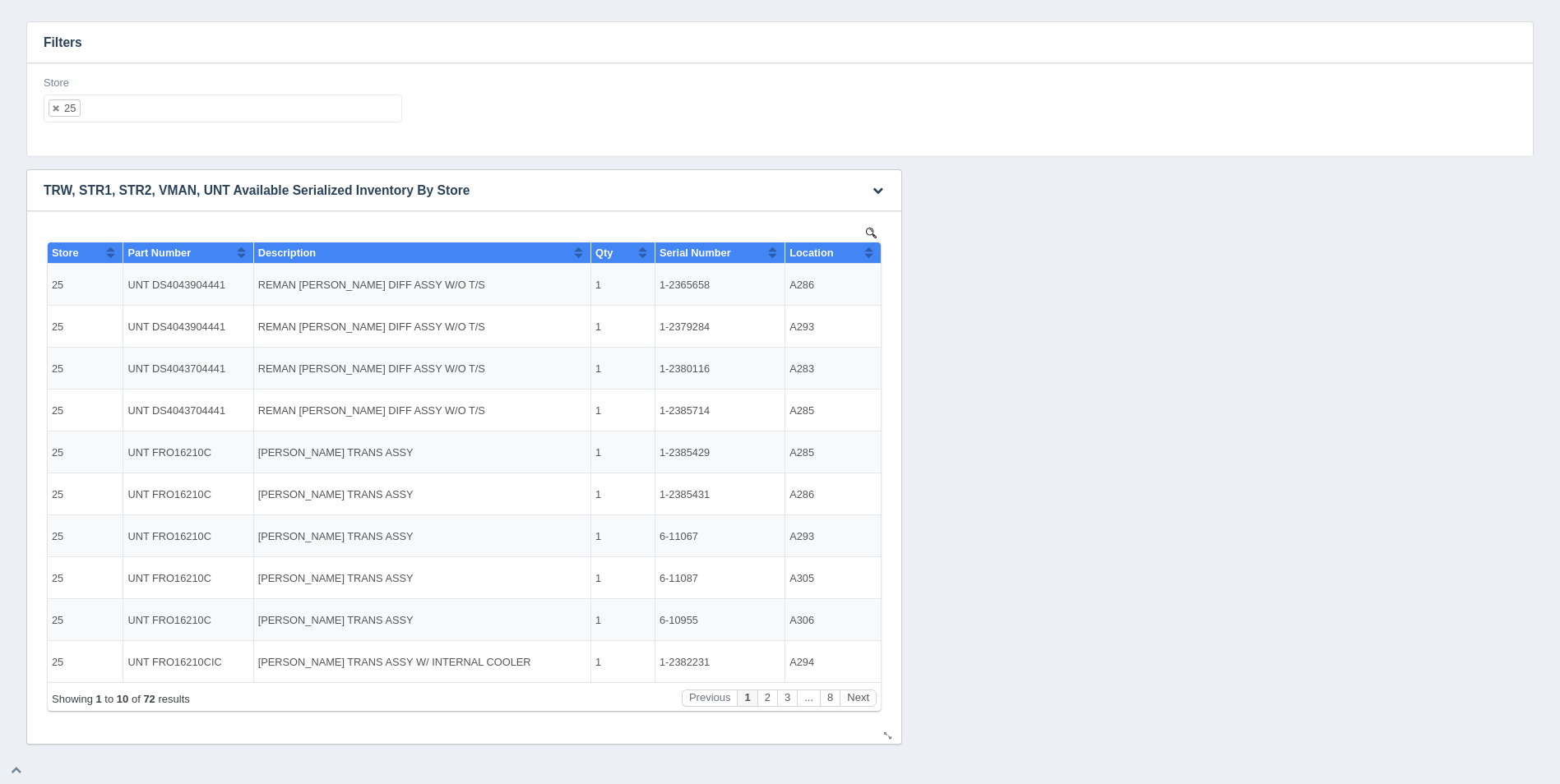
click at [869, 253] on button "Sort column ascending" at bounding box center [869, 252] width 11 height 19
drag, startPoint x: 869, startPoint y: 253, endPoint x: 830, endPoint y: 242, distance: 40.5
click at [868, 253] on button "Sort column descending" at bounding box center [869, 252] width 11 height 19
click at [352, 106] on ul "25" at bounding box center [222, 109] width 359 height 28
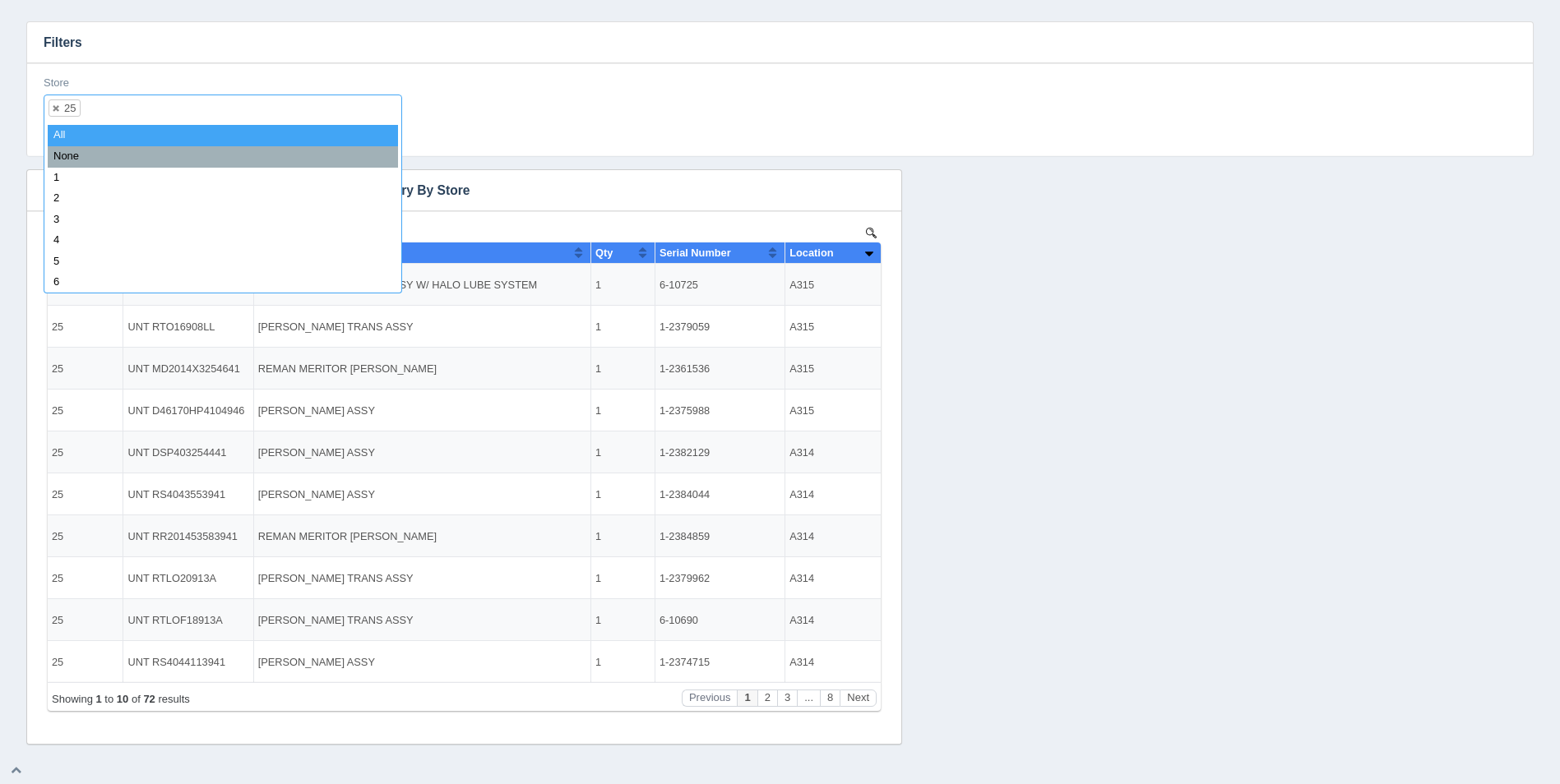
select select
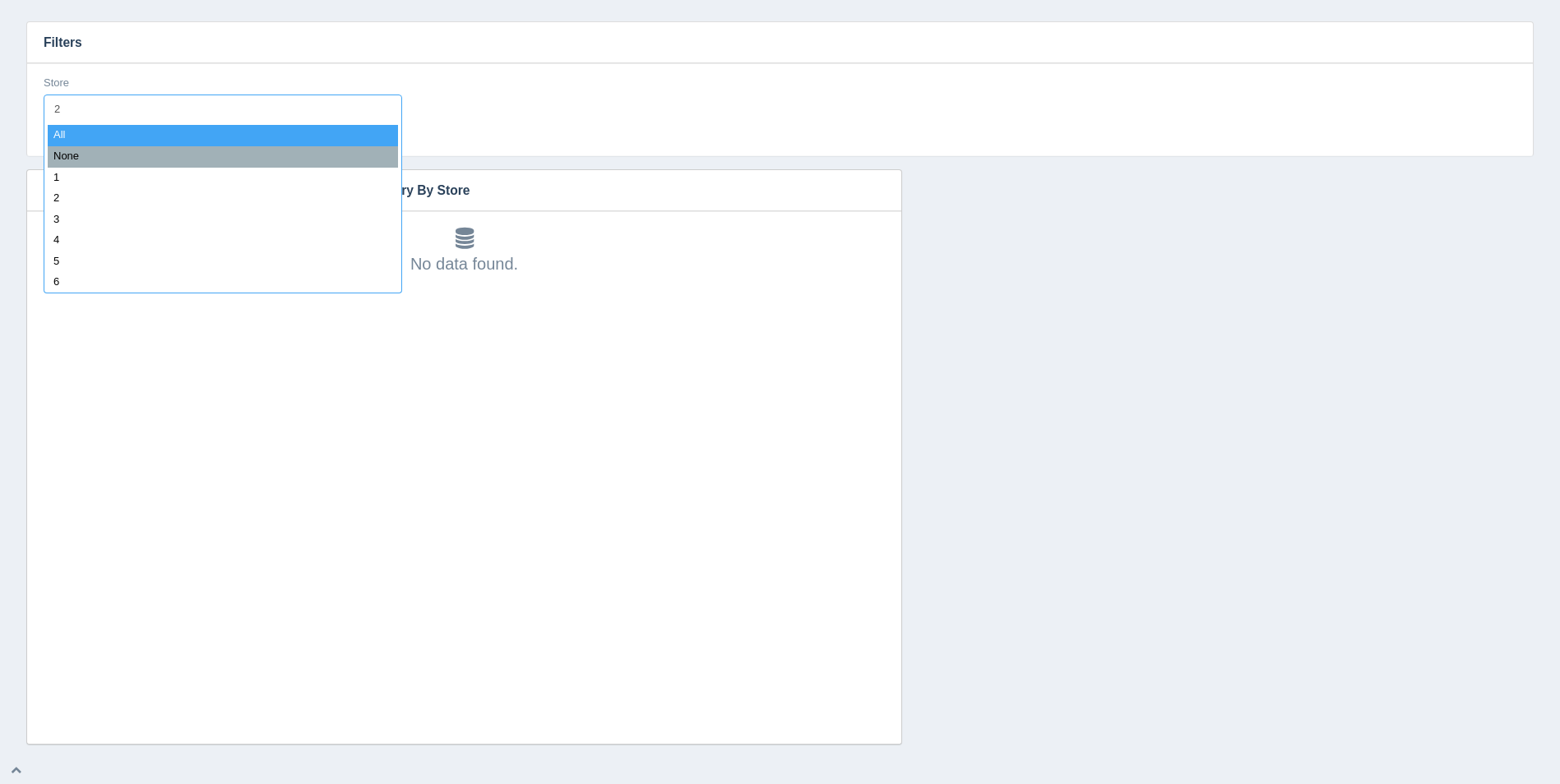
type input "26"
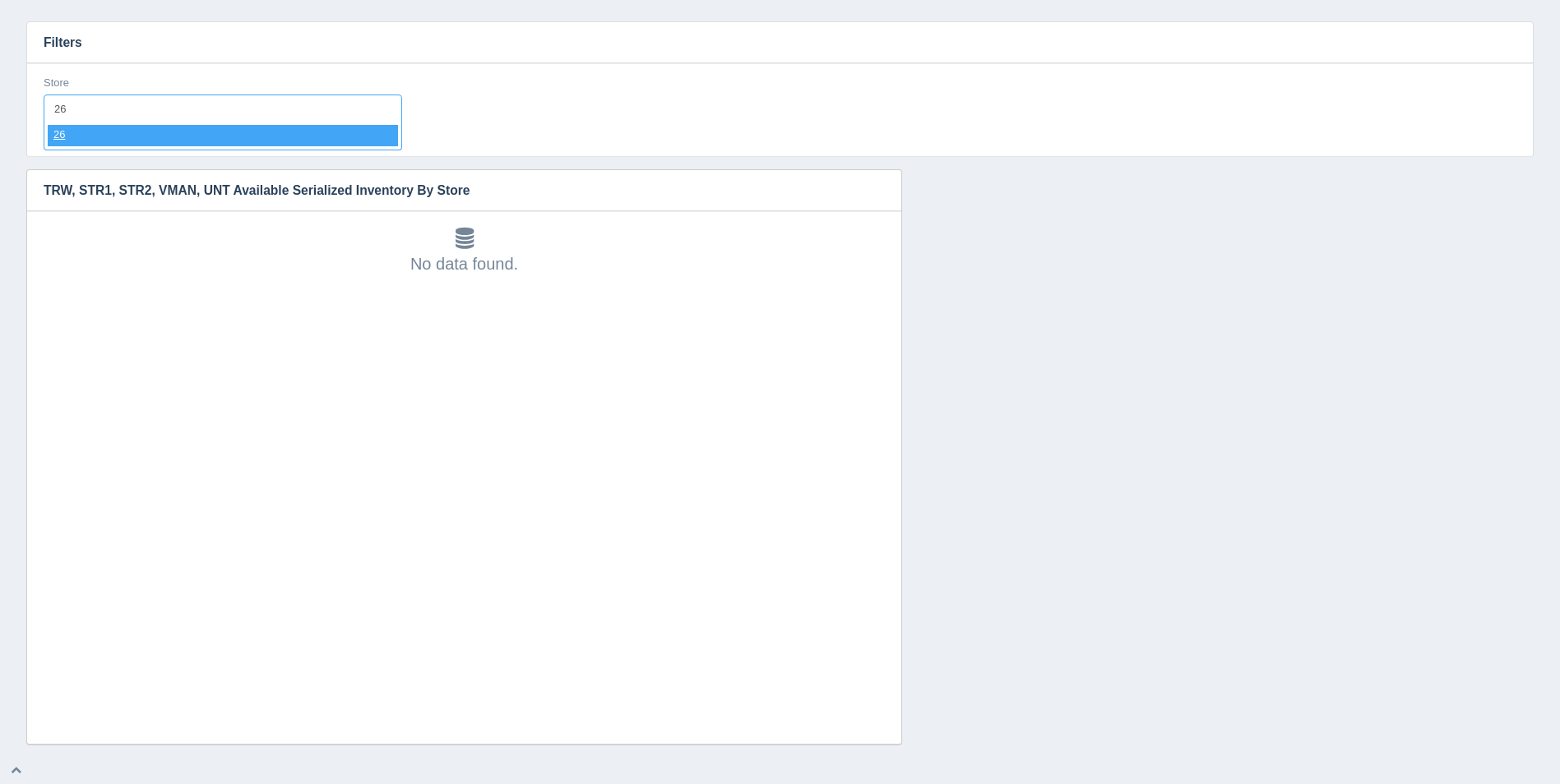
select select "26"
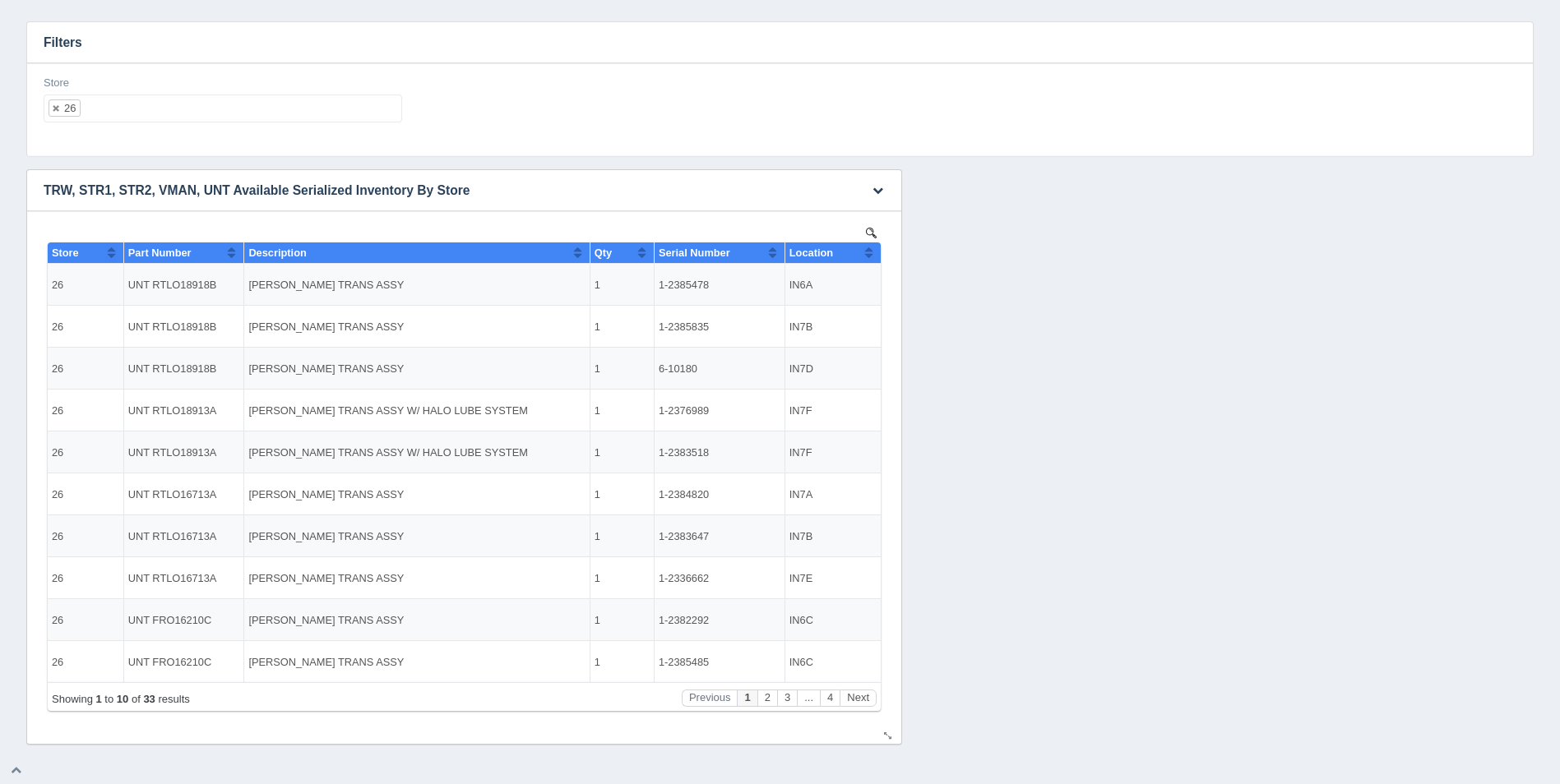
click at [866, 249] on button "Sort column ascending" at bounding box center [869, 252] width 11 height 19
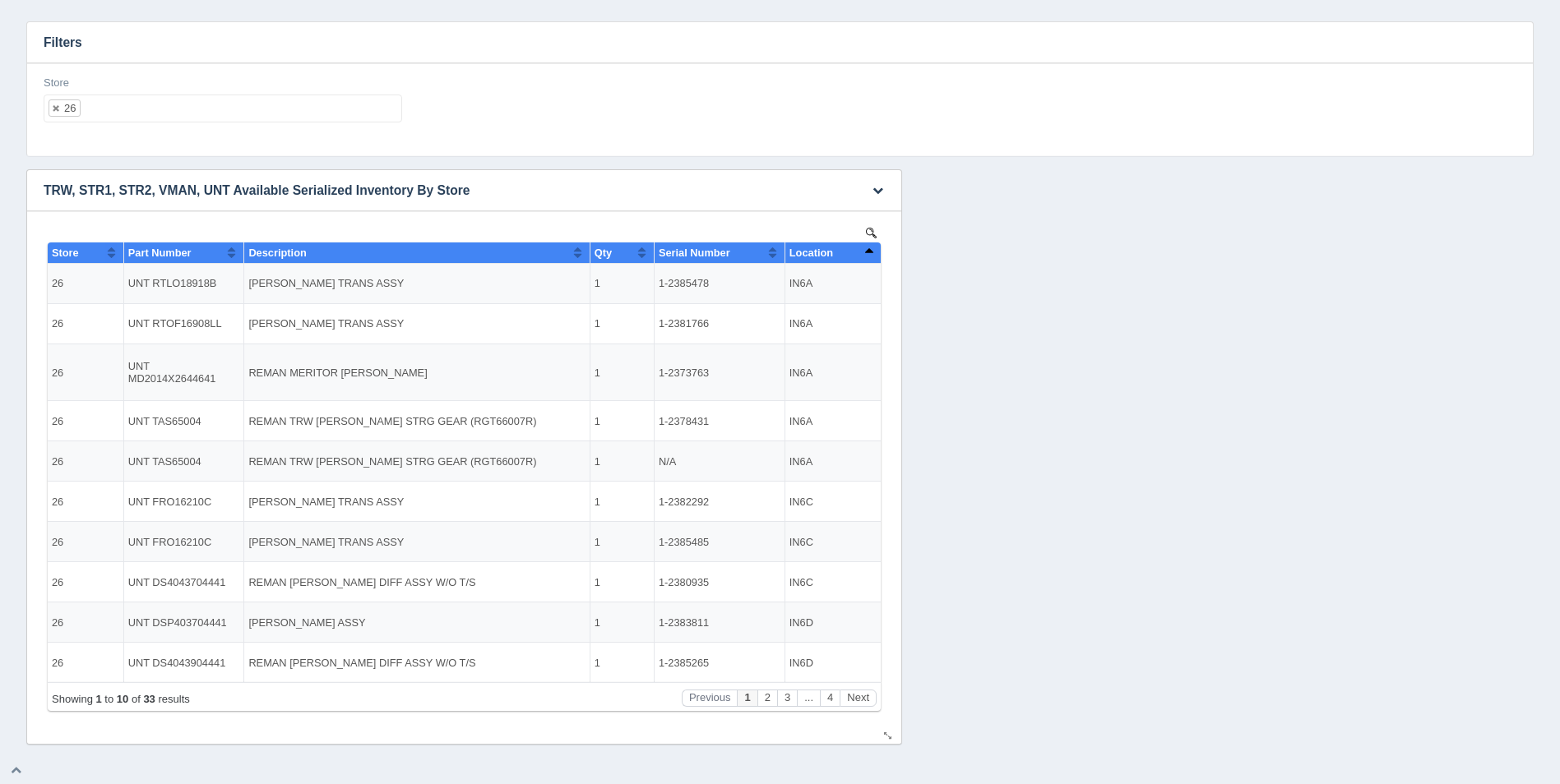
click at [866, 249] on button "Sort column descending" at bounding box center [869, 252] width 11 height 19
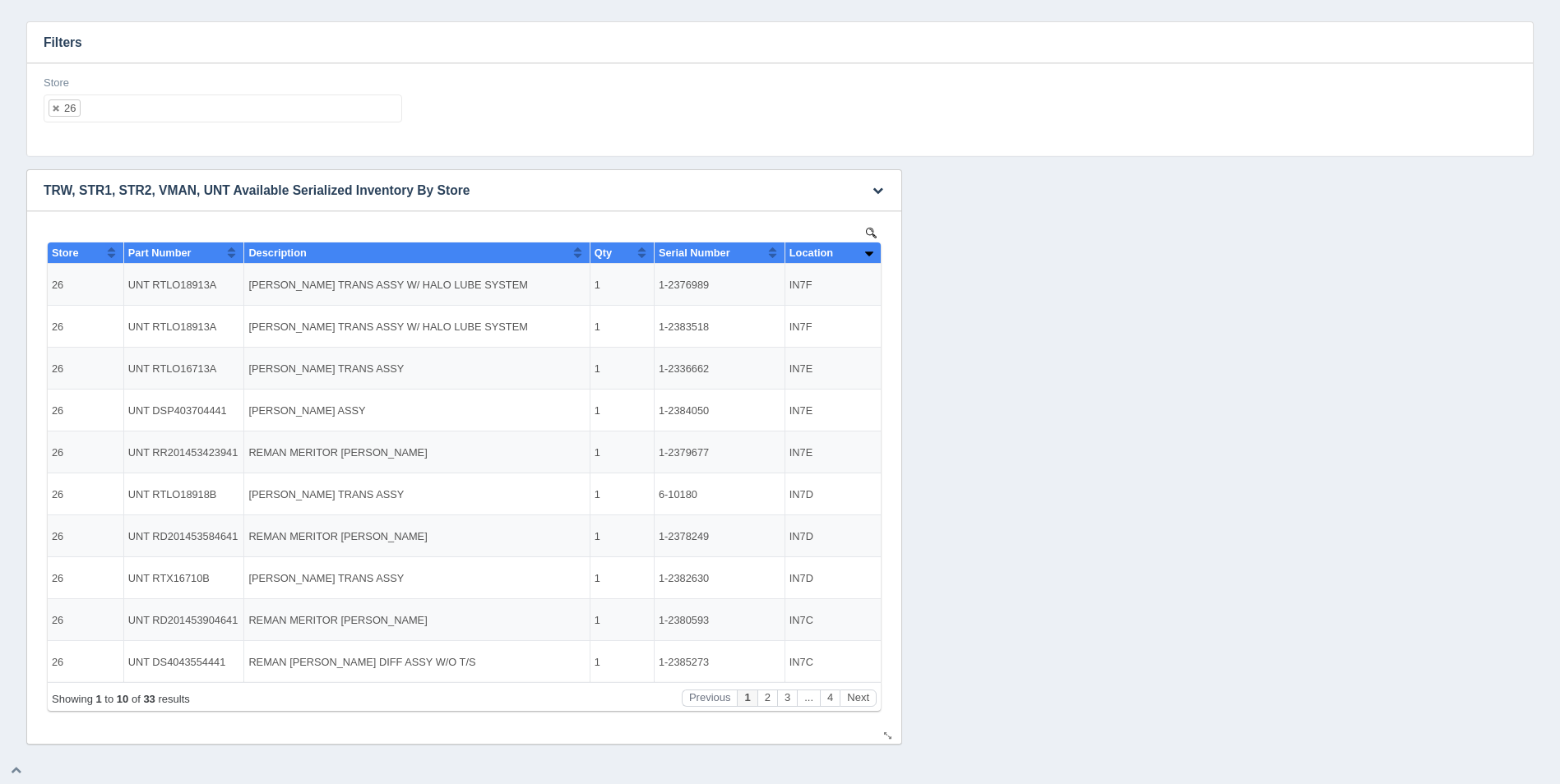
click at [866, 249] on button "Sort column ascending" at bounding box center [869, 252] width 11 height 19
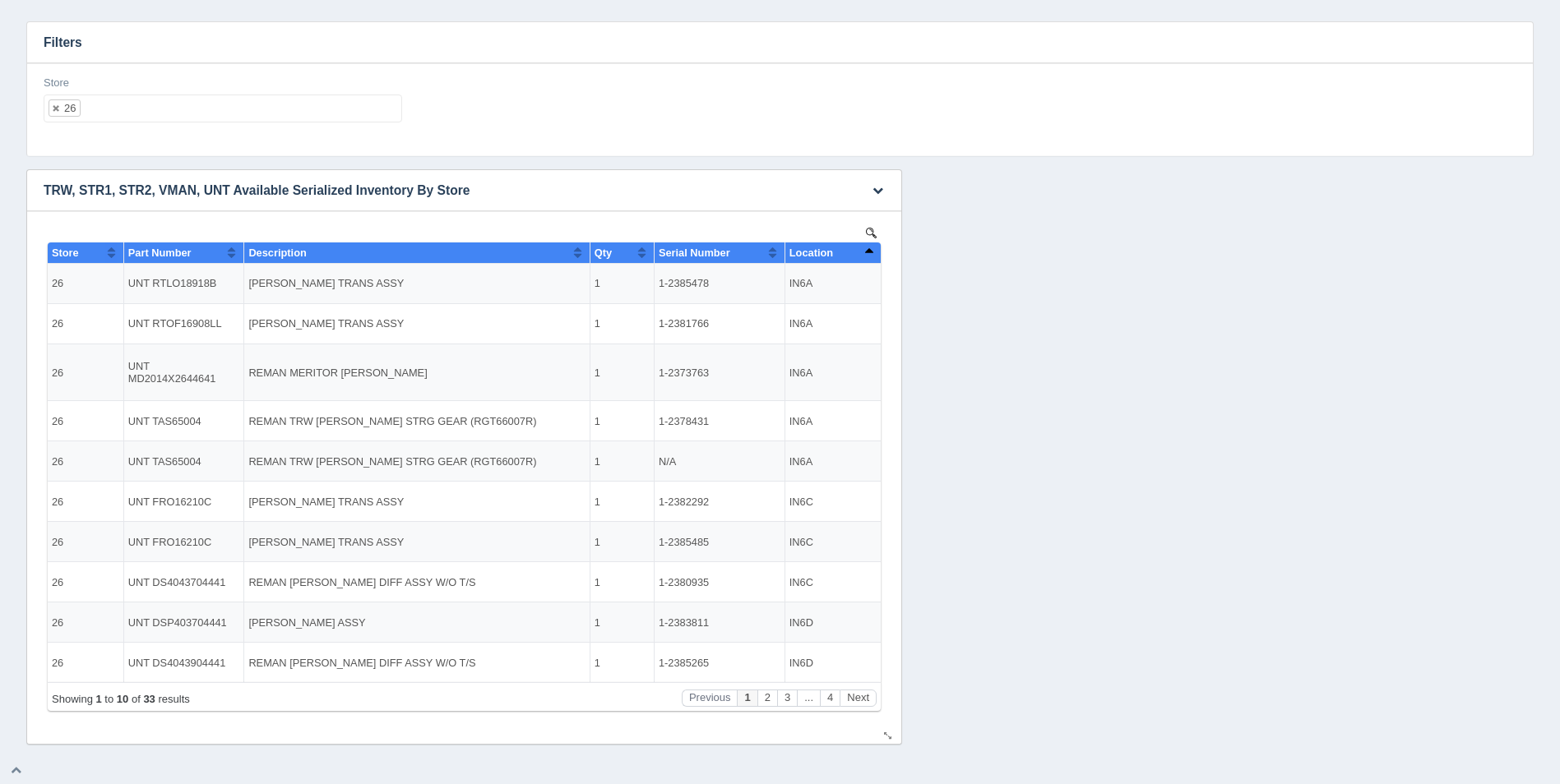
click at [866, 249] on button "Sort column descending" at bounding box center [869, 252] width 11 height 19
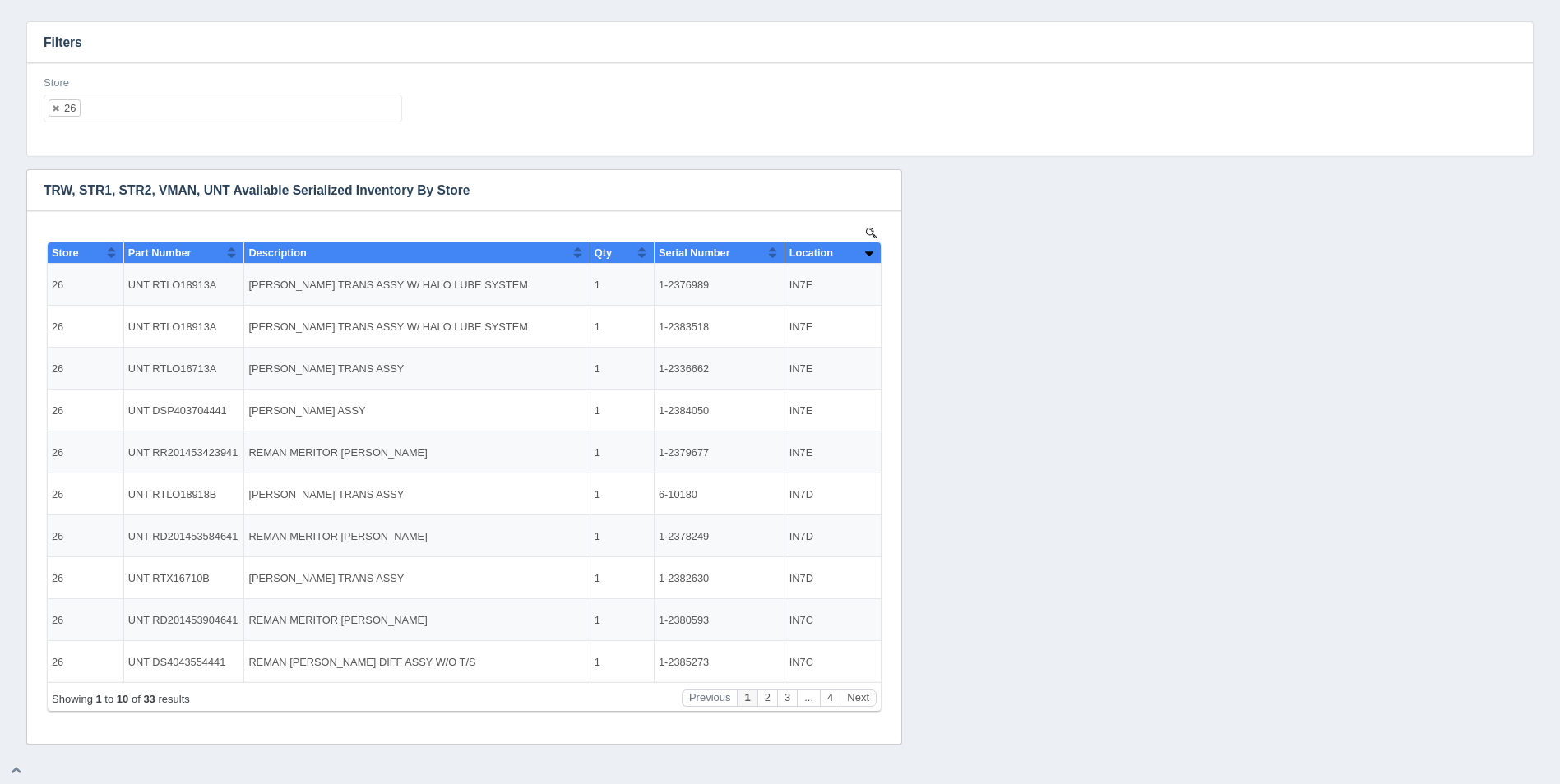
click at [151, 105] on ul "26" at bounding box center [222, 109] width 359 height 28
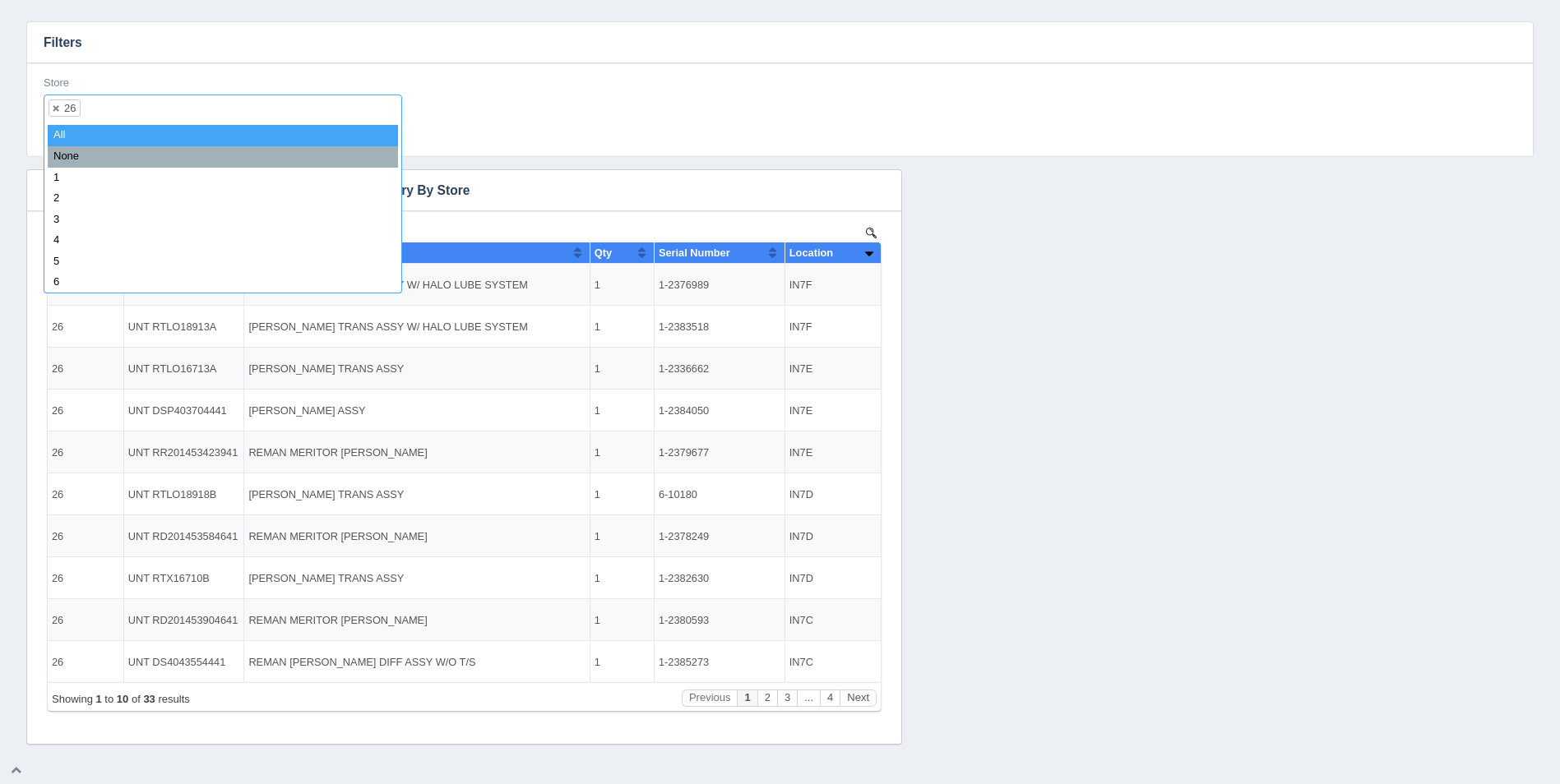
select select
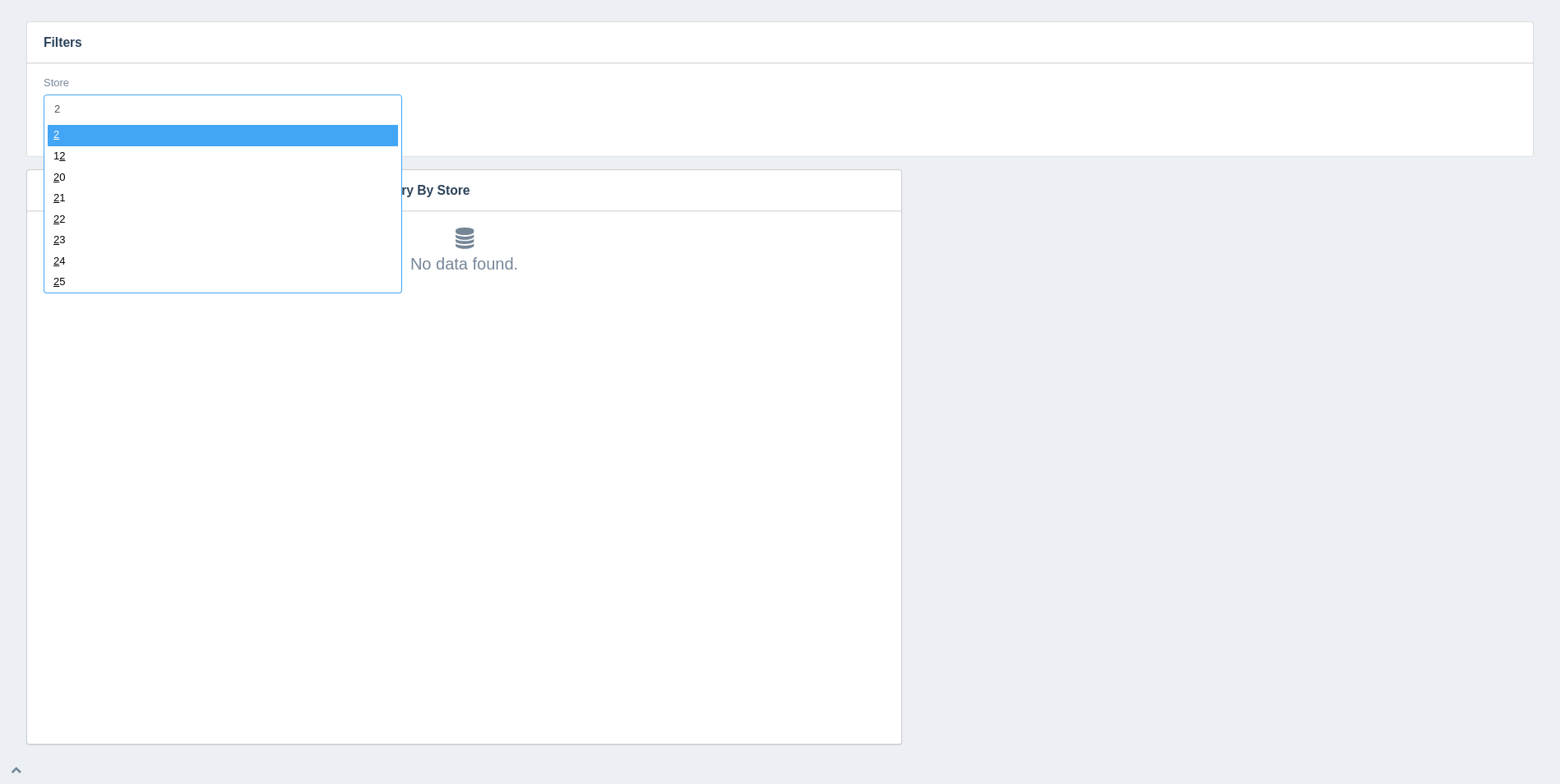
type input "27"
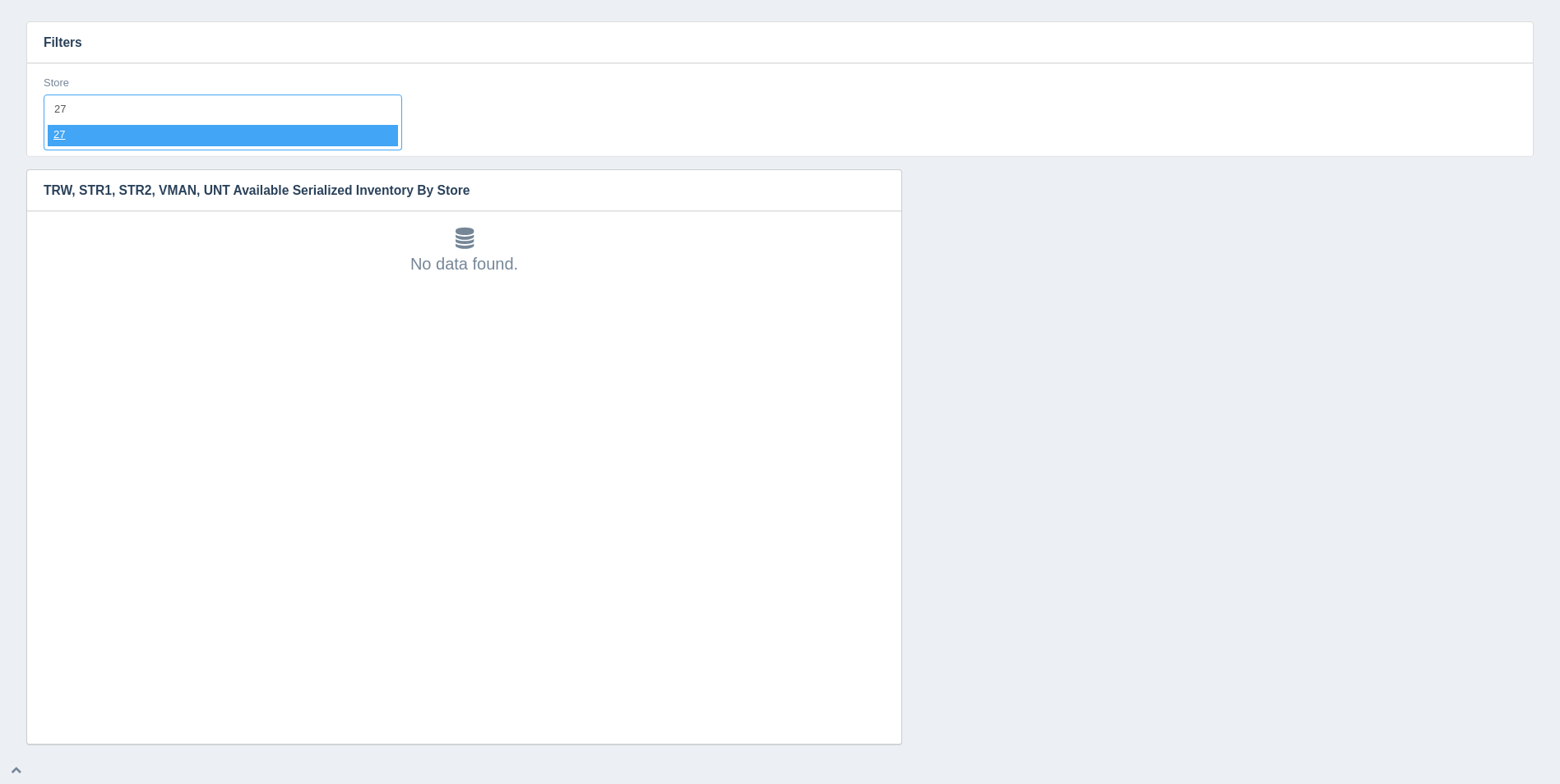
select select "27"
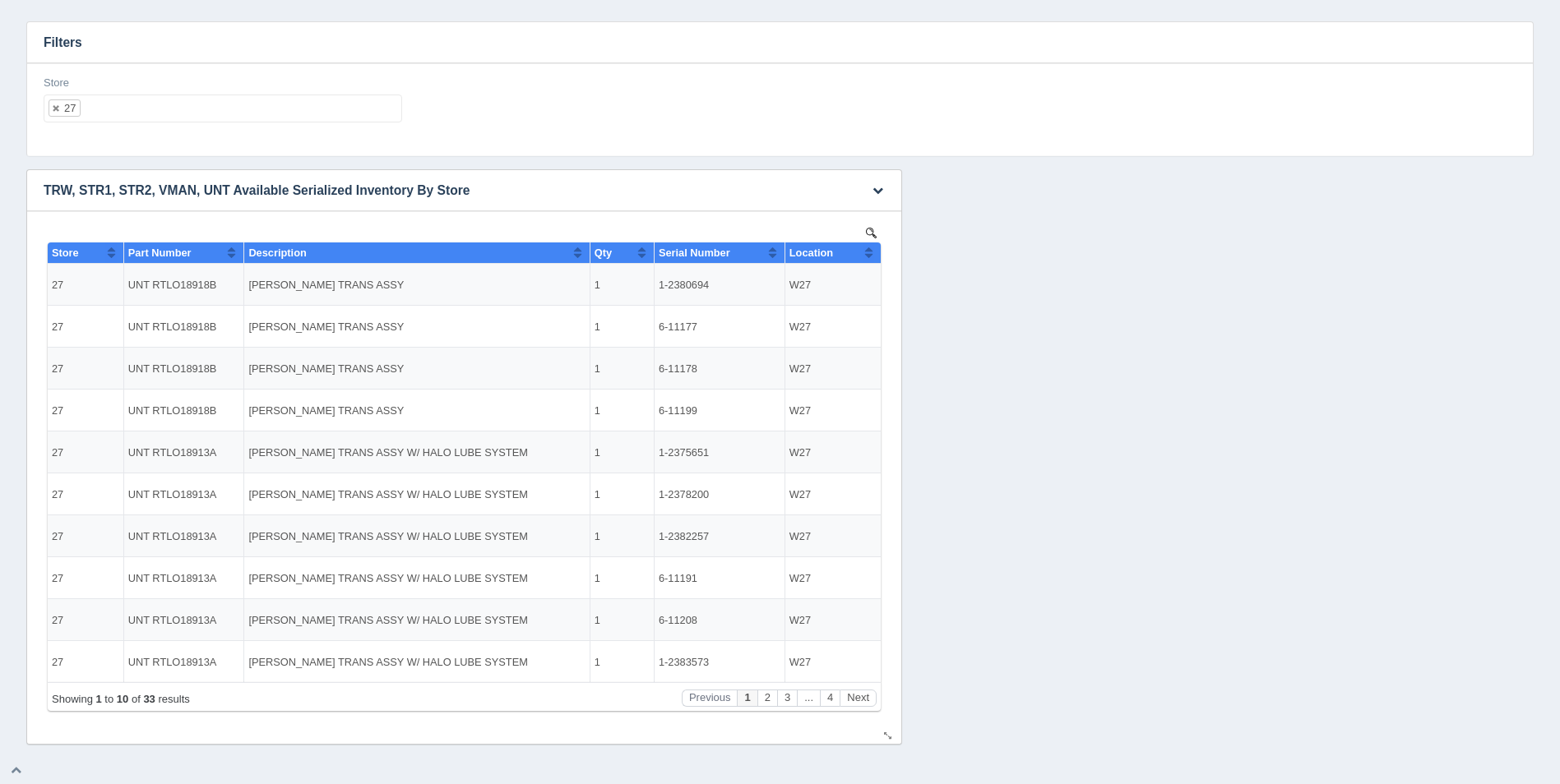
click at [869, 257] on button "Sort column ascending" at bounding box center [869, 252] width 11 height 19
click at [869, 257] on button "Sort column descending" at bounding box center [869, 252] width 11 height 19
click at [869, 257] on button "Sort column ascending" at bounding box center [869, 252] width 11 height 19
drag, startPoint x: 735, startPoint y: 285, endPoint x: 661, endPoint y: 284, distance: 74.0
click at [661, 284] on td "1-2371721" at bounding box center [720, 284] width 131 height 42
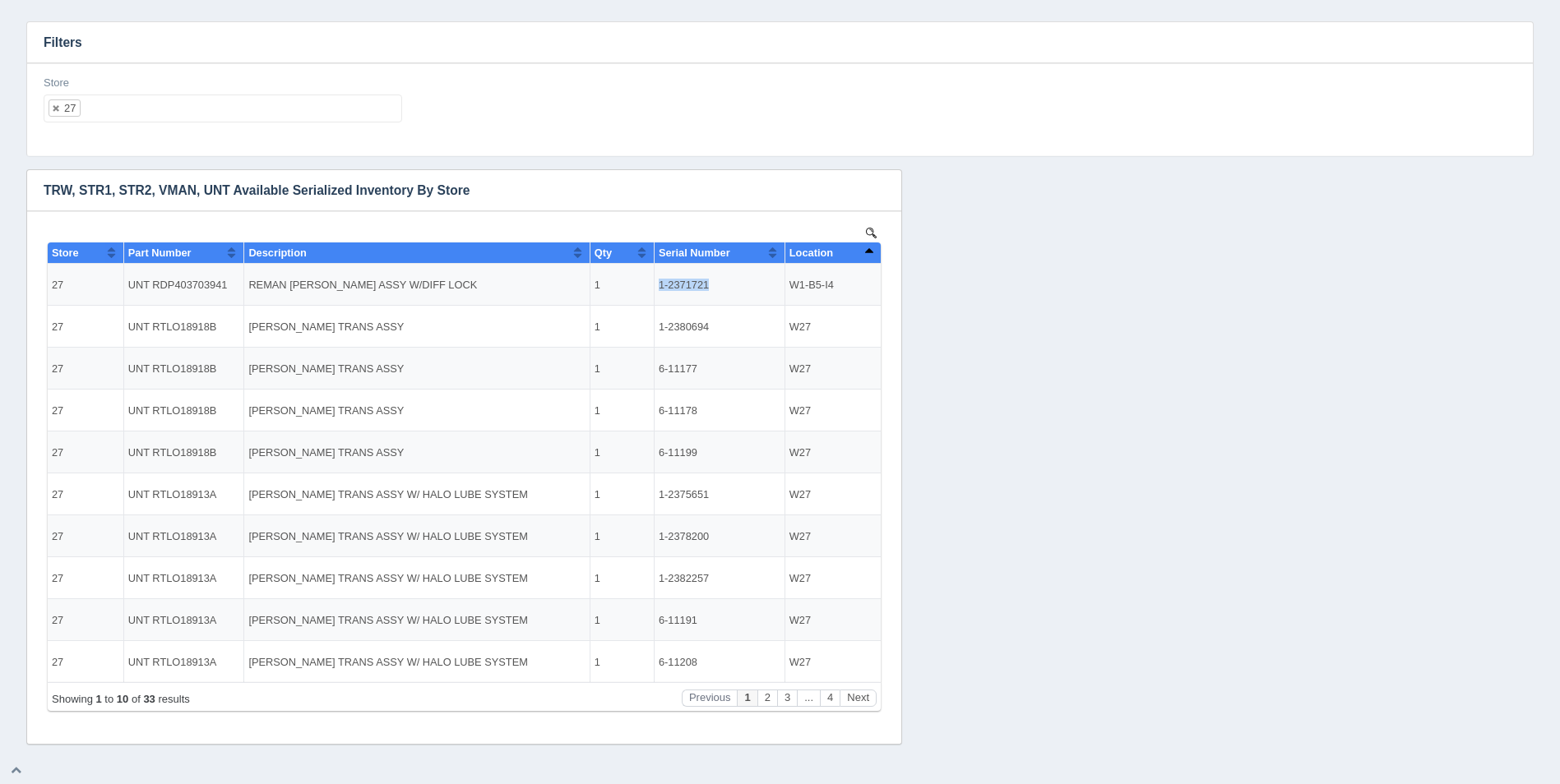
copy td "1-2371721"
click at [872, 250] on button "Sort column descending" at bounding box center [869, 252] width 11 height 19
click at [872, 250] on button "Sort column ascending" at bounding box center [869, 252] width 11 height 19
click at [269, 113] on ul "27" at bounding box center [222, 109] width 359 height 28
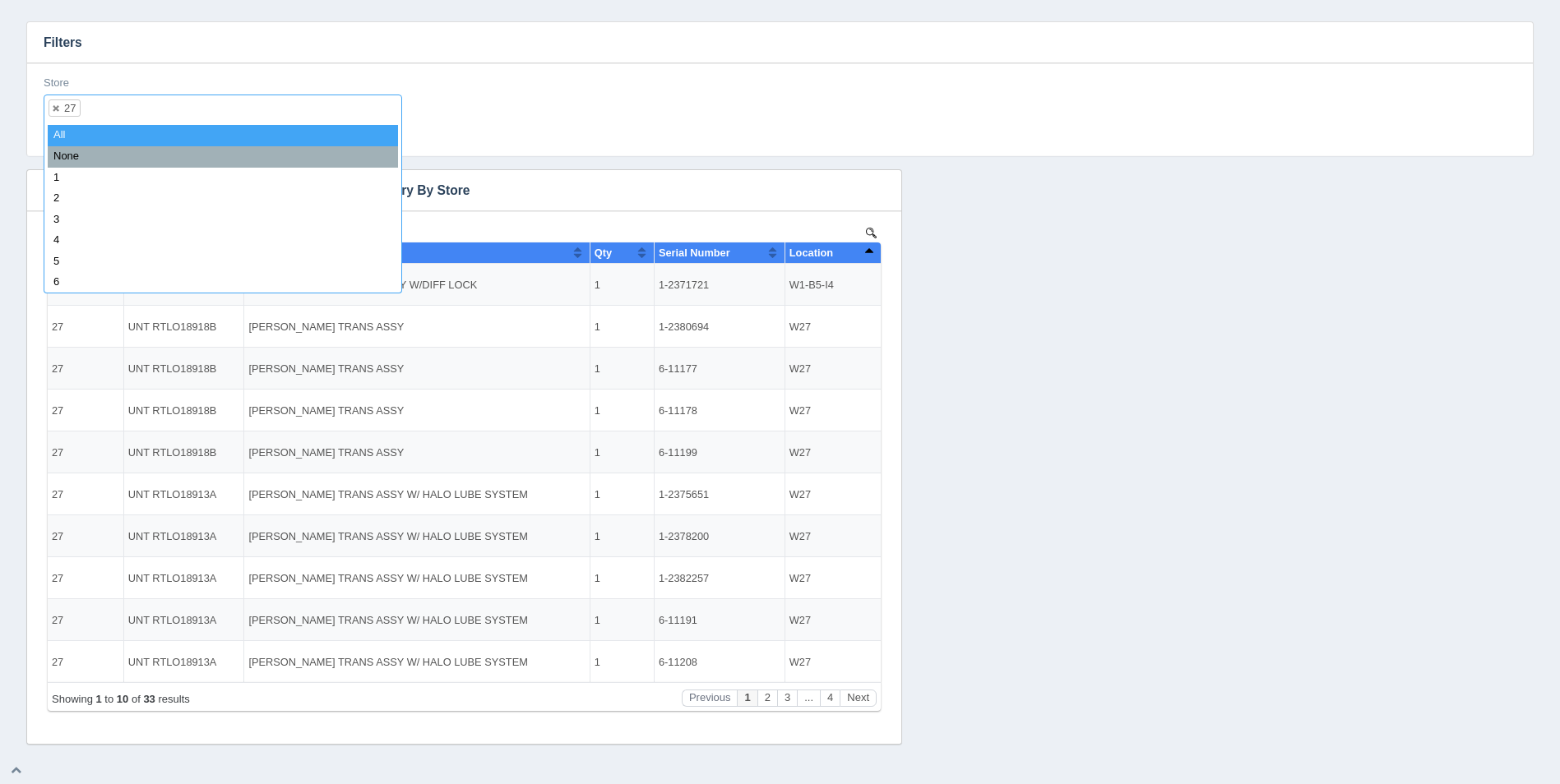
select select
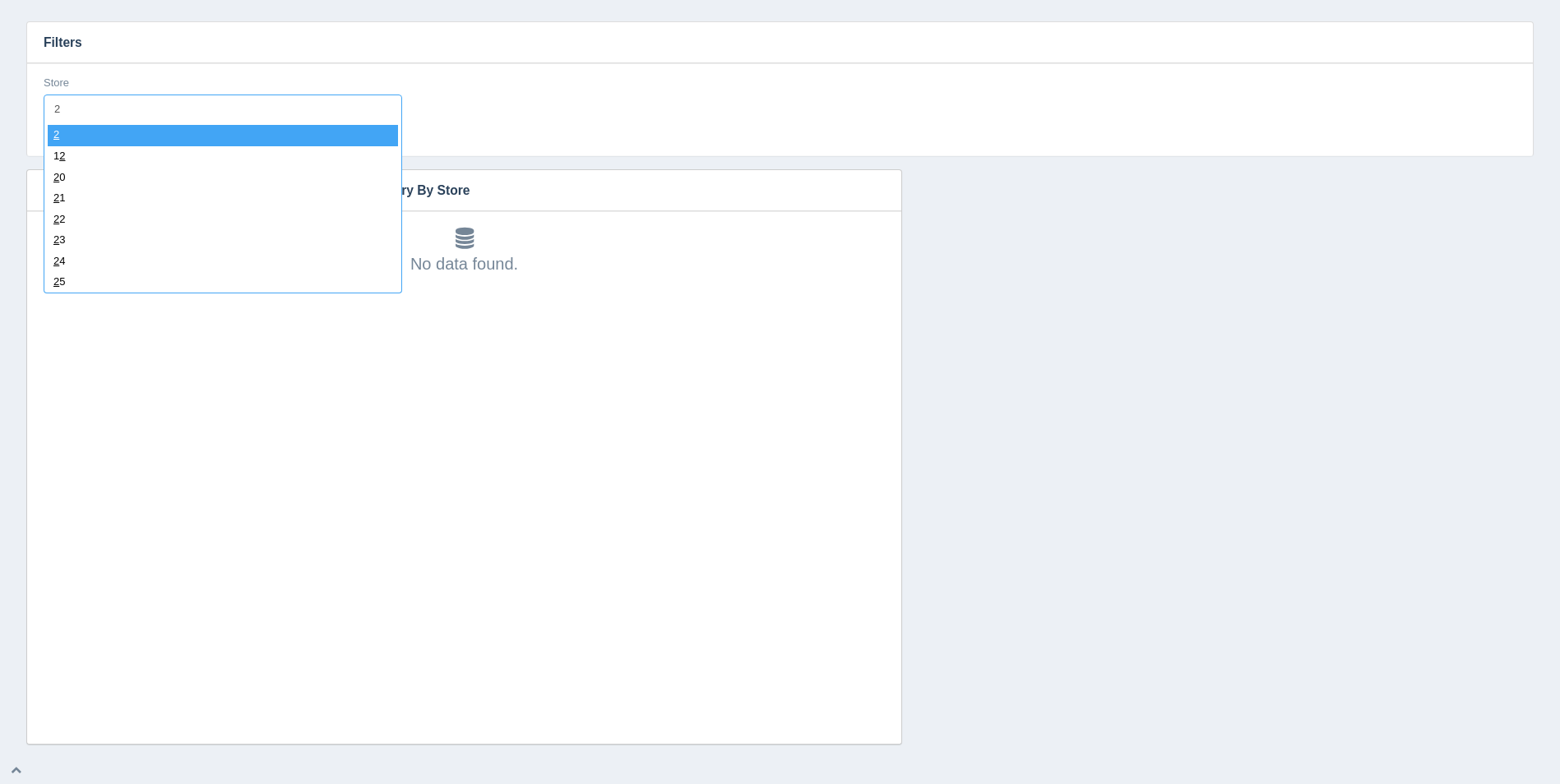
type input "28"
select select "28"
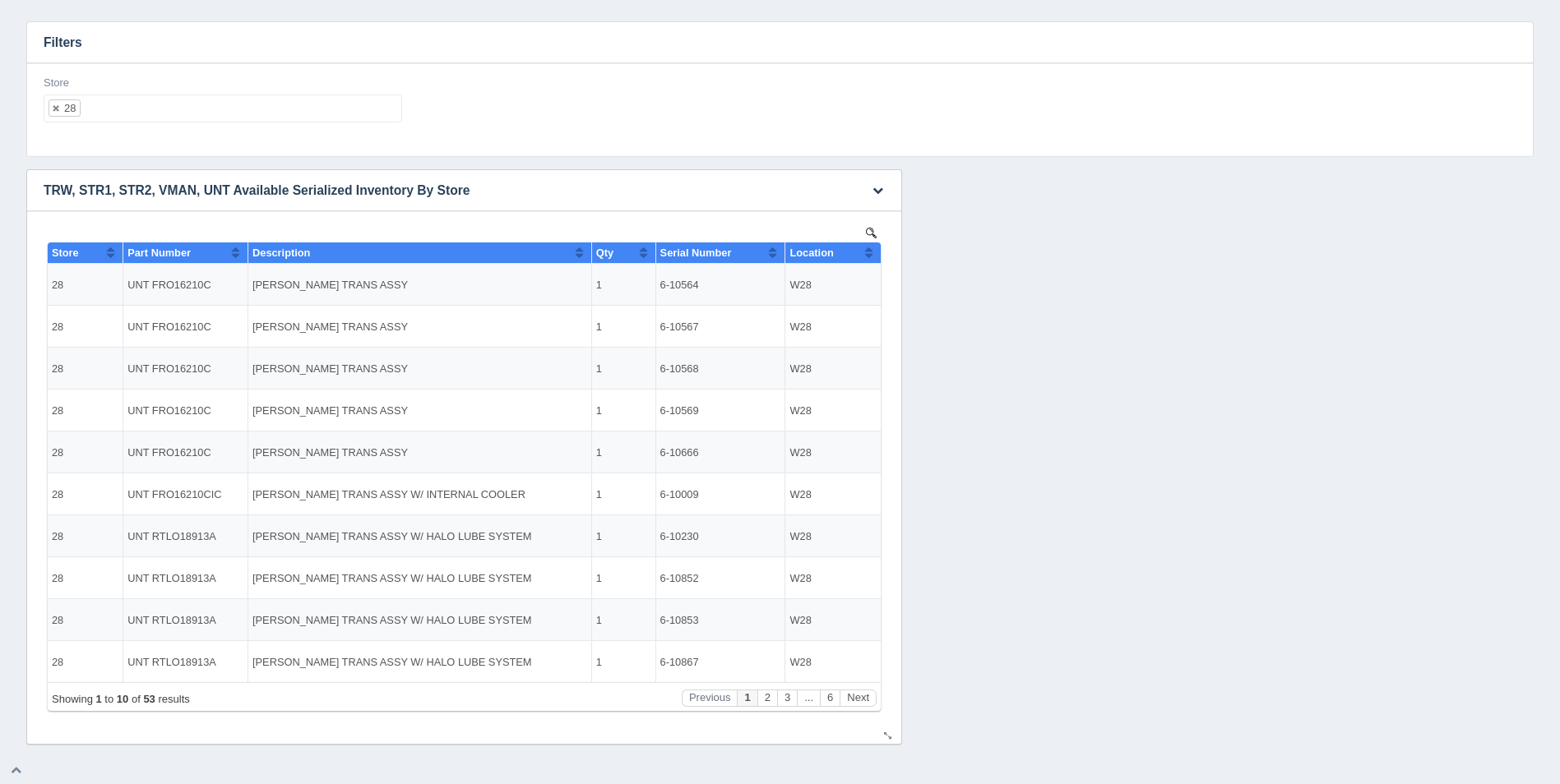
click at [868, 257] on button "Sort column ascending" at bounding box center [869, 252] width 11 height 19
click at [868, 257] on button "Sort column descending" at bounding box center [869, 252] width 11 height 19
click at [260, 124] on div "Store 28 All None 1 2 3 4 5 6 7 8 9 10 11 12 13 14 15 16 17 18 19 20 21 22 23 2…" at bounding box center [223, 105] width 372 height 60
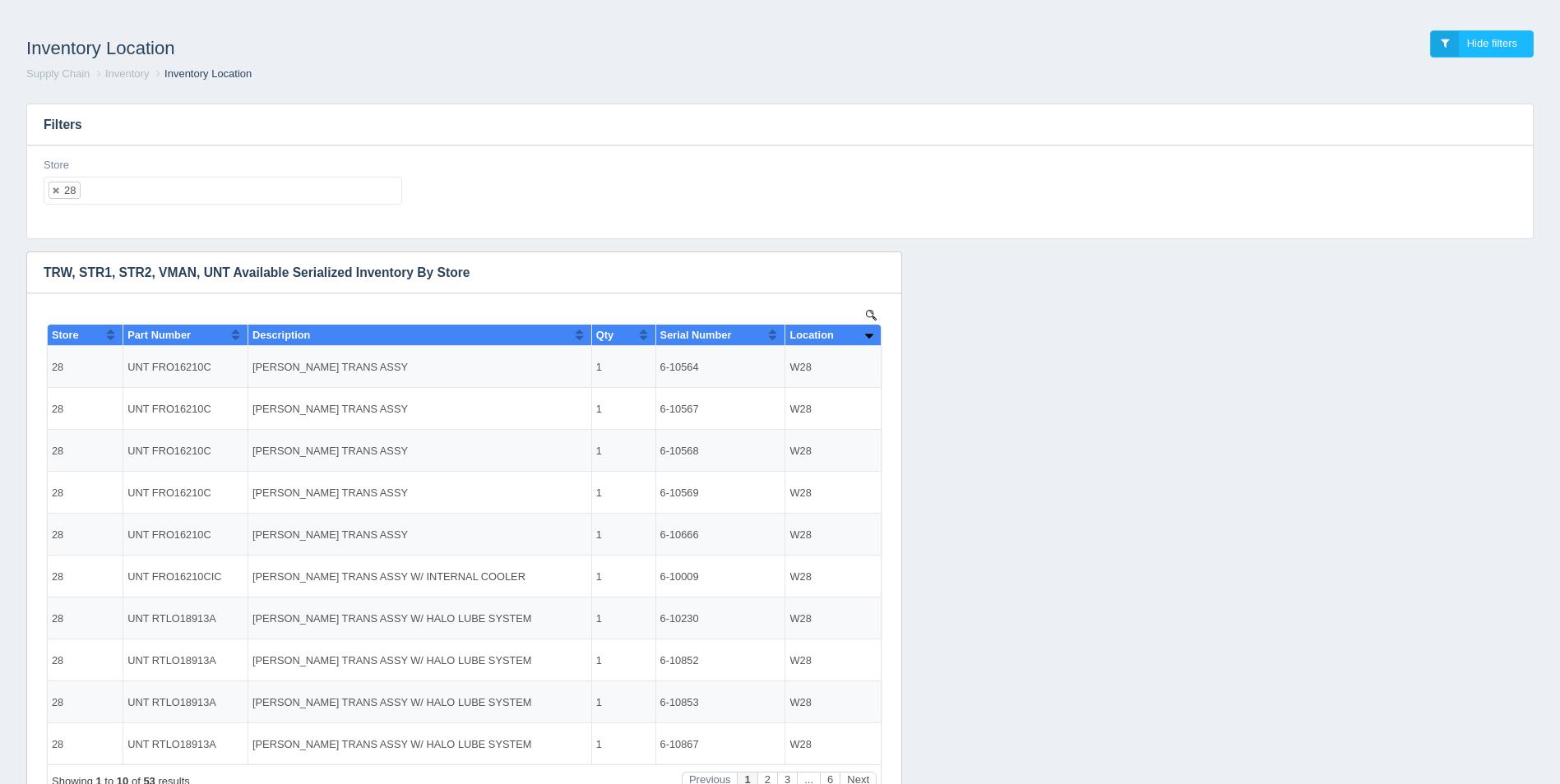
click at [240, 188] on ul "28" at bounding box center [222, 191] width 359 height 28
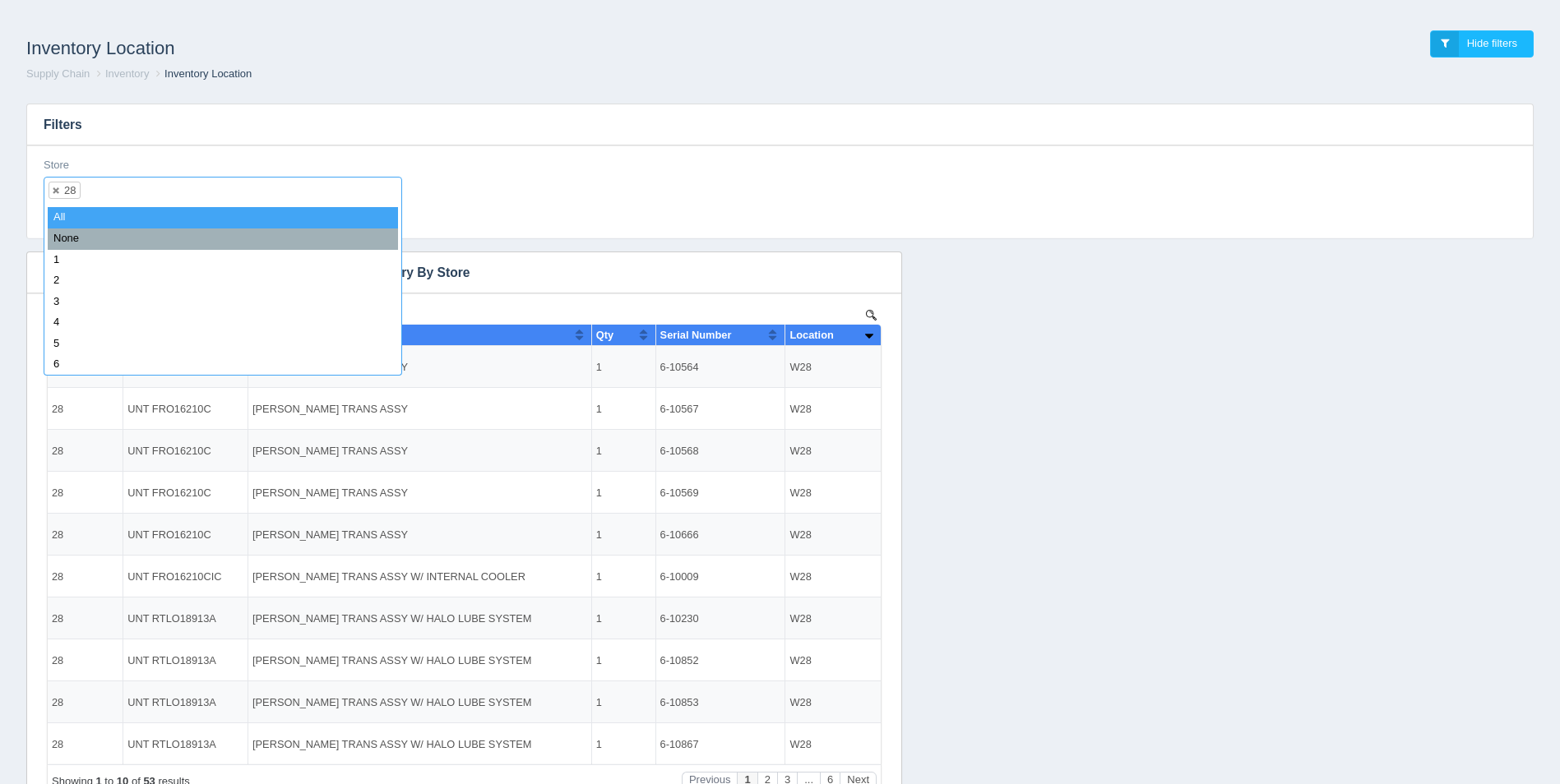
scroll to position [86, 0]
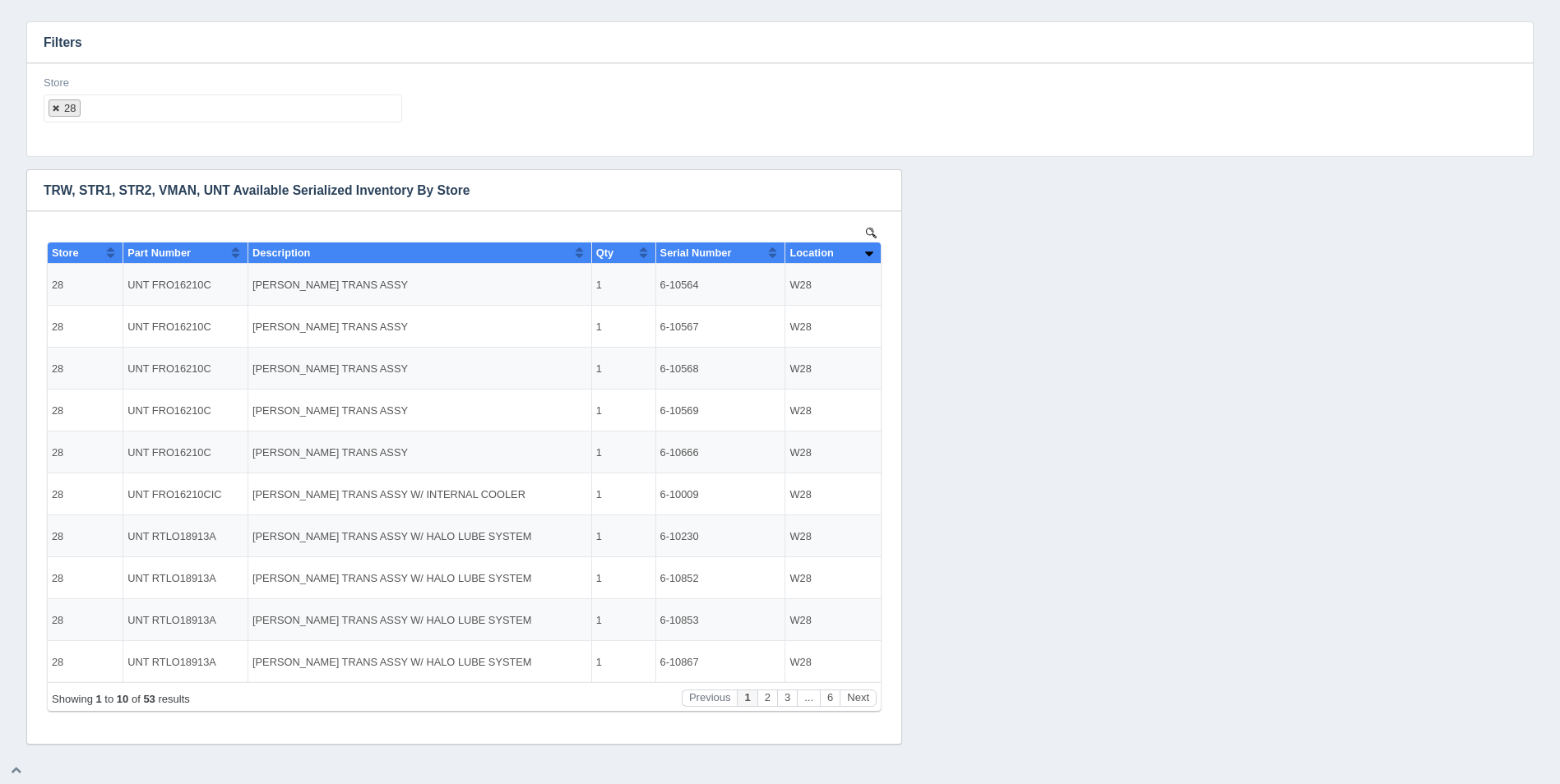
select select
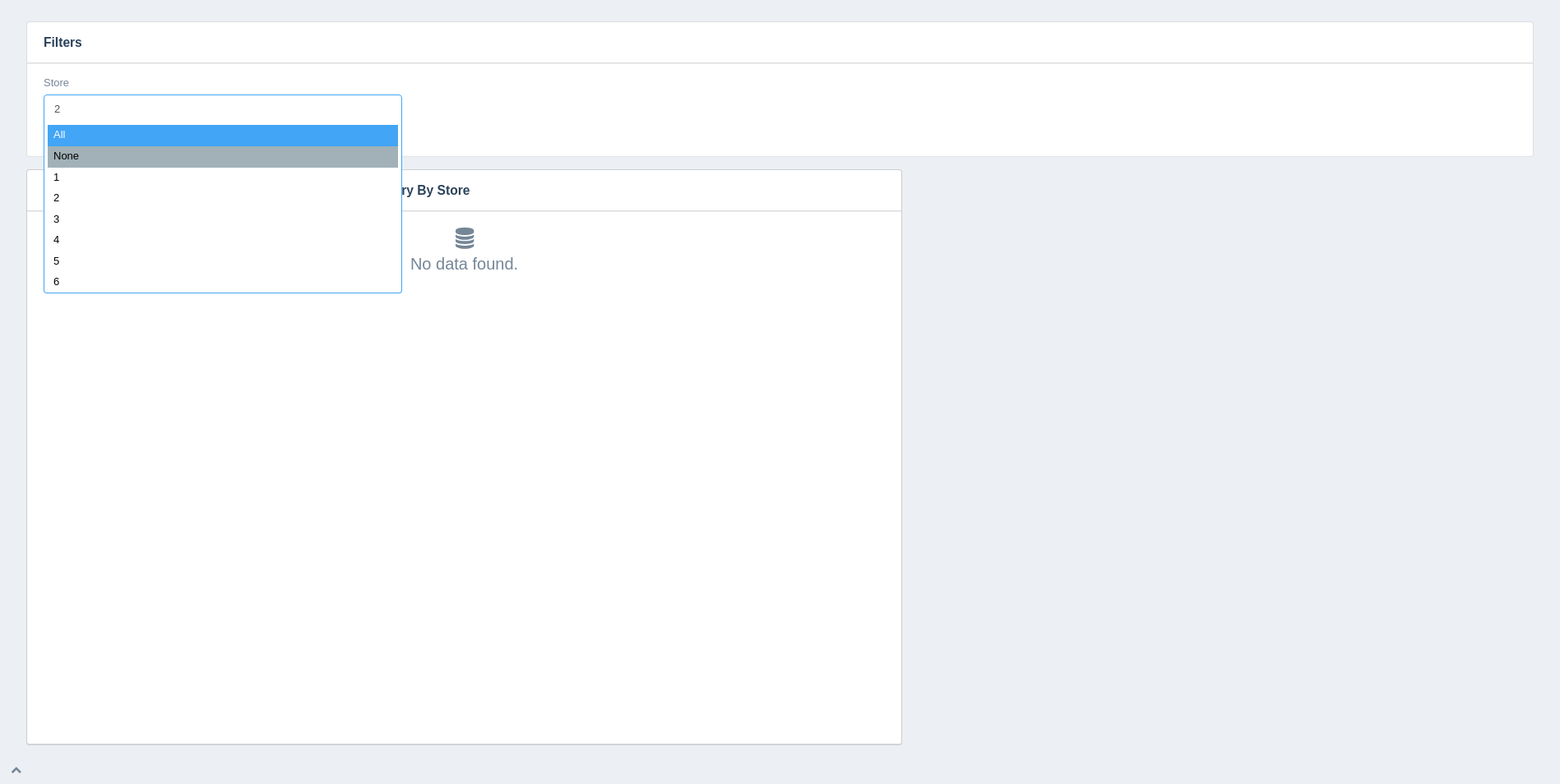
type input "29"
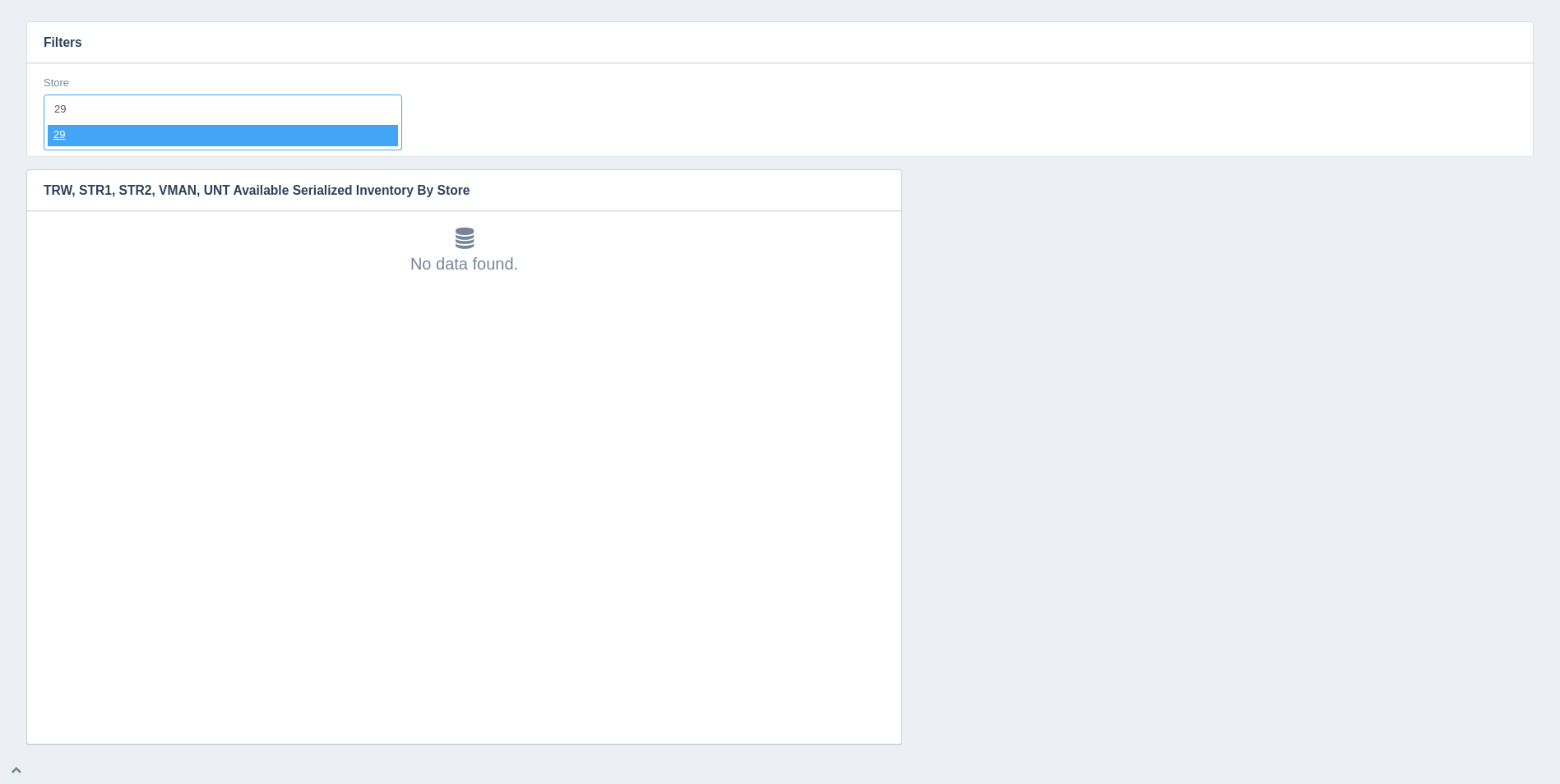
select select "29"
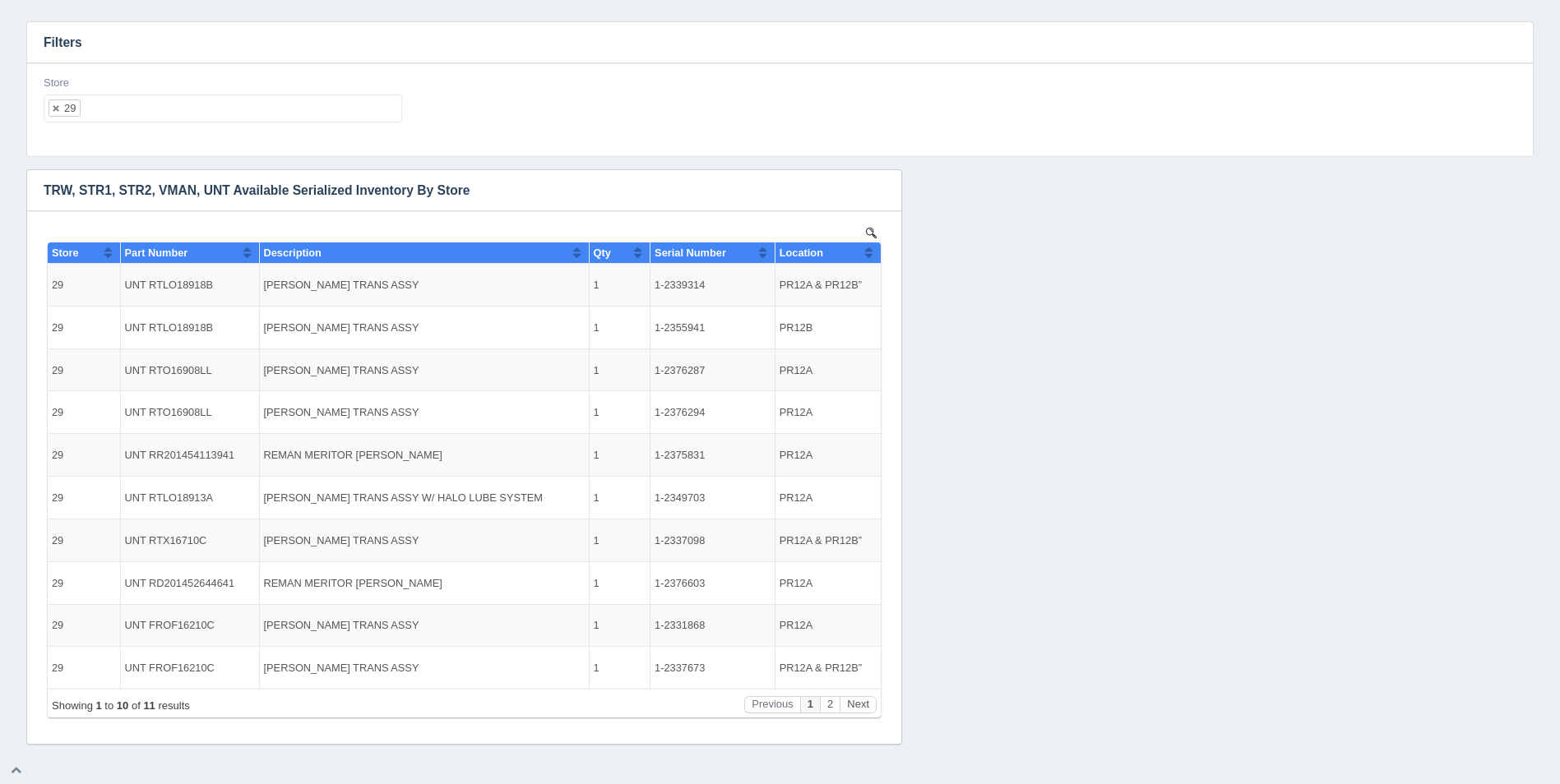
scroll to position [0, 0]
click at [874, 260] on button "Sort column ascending" at bounding box center [869, 252] width 11 height 19
click at [874, 260] on button "Sort column descending" at bounding box center [869, 252] width 11 height 19
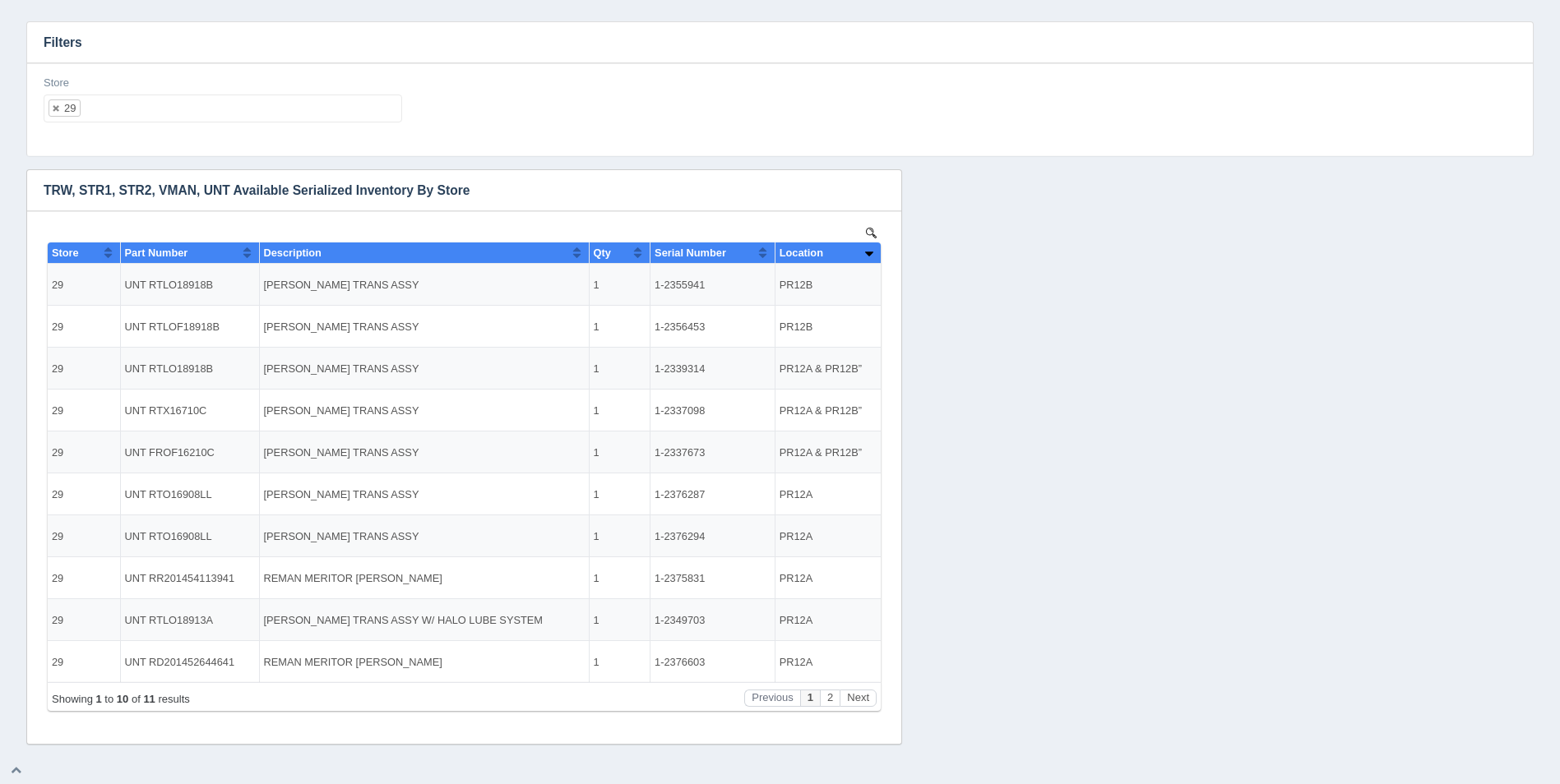
click at [230, 103] on ul "29" at bounding box center [222, 109] width 359 height 28
select select
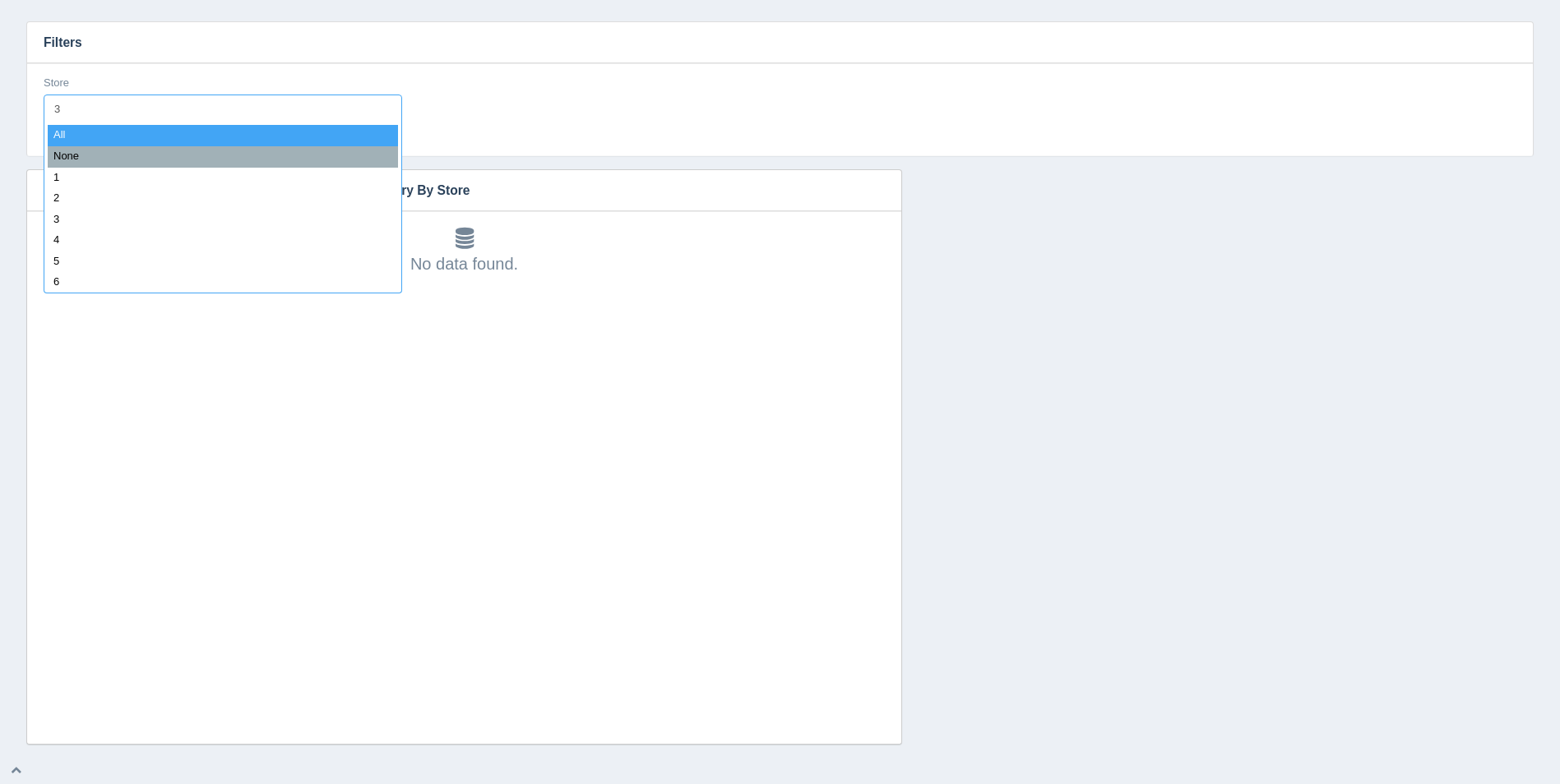
type input "30"
select select "30"
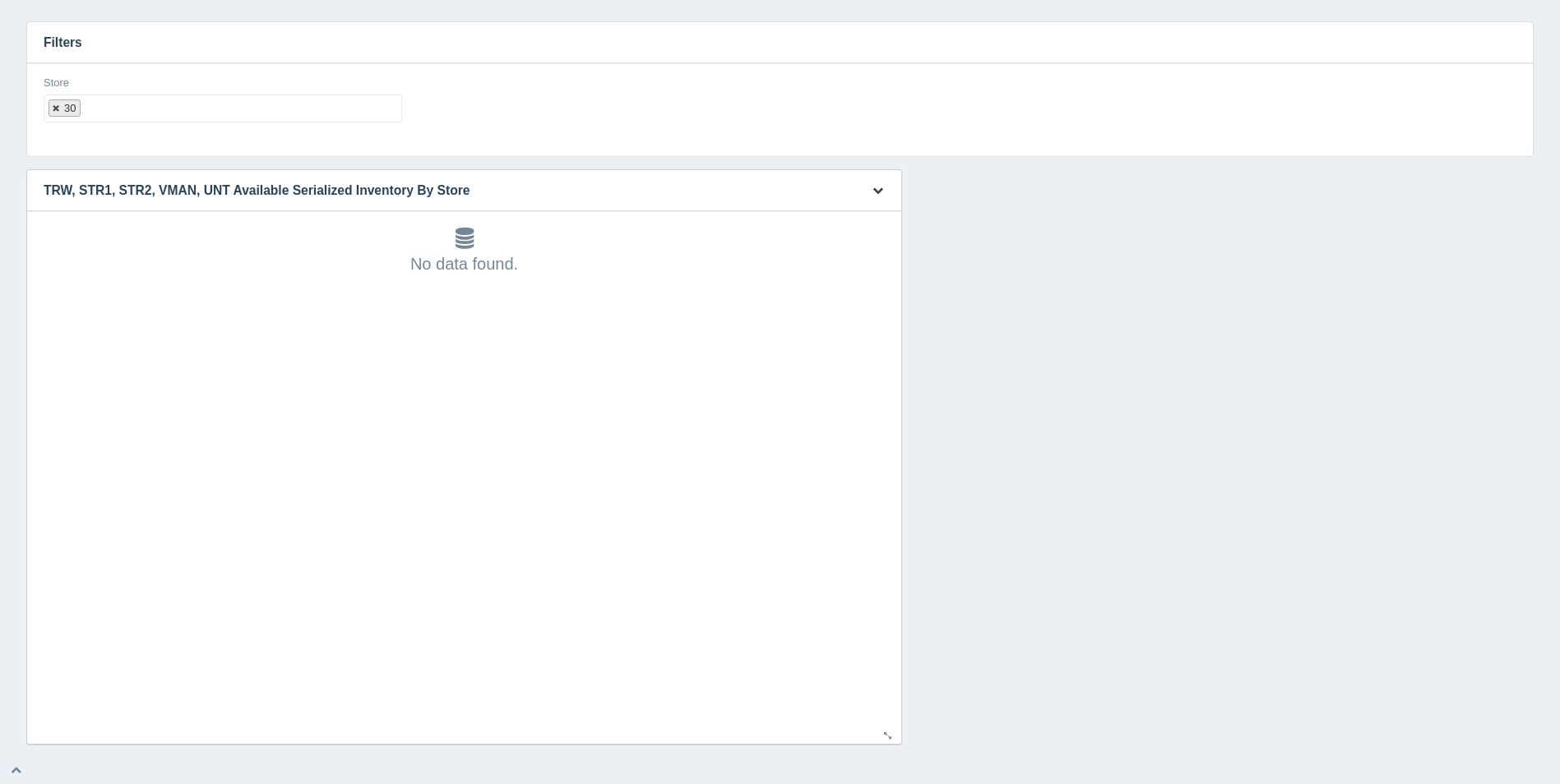
select select
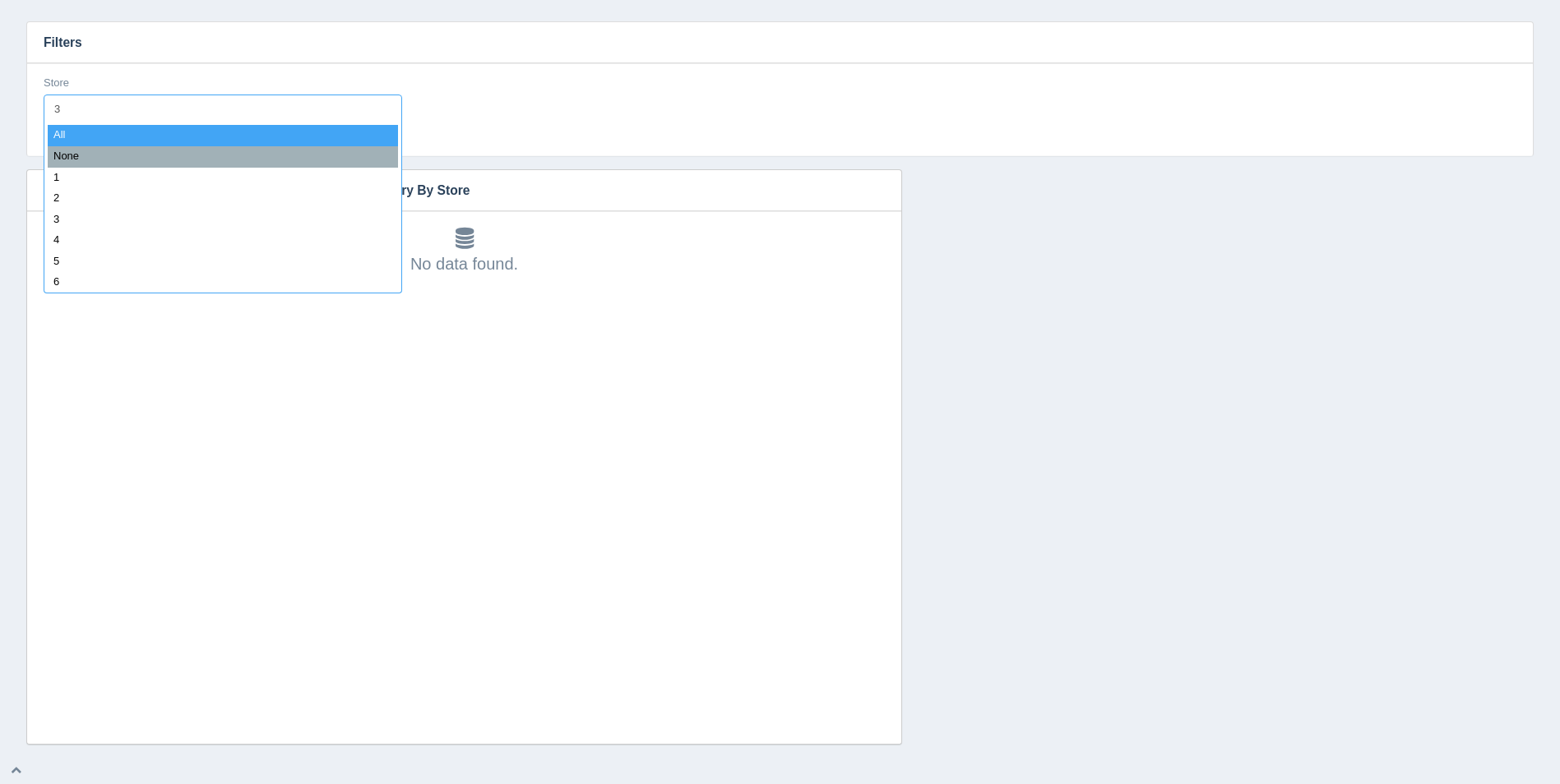
type input "31"
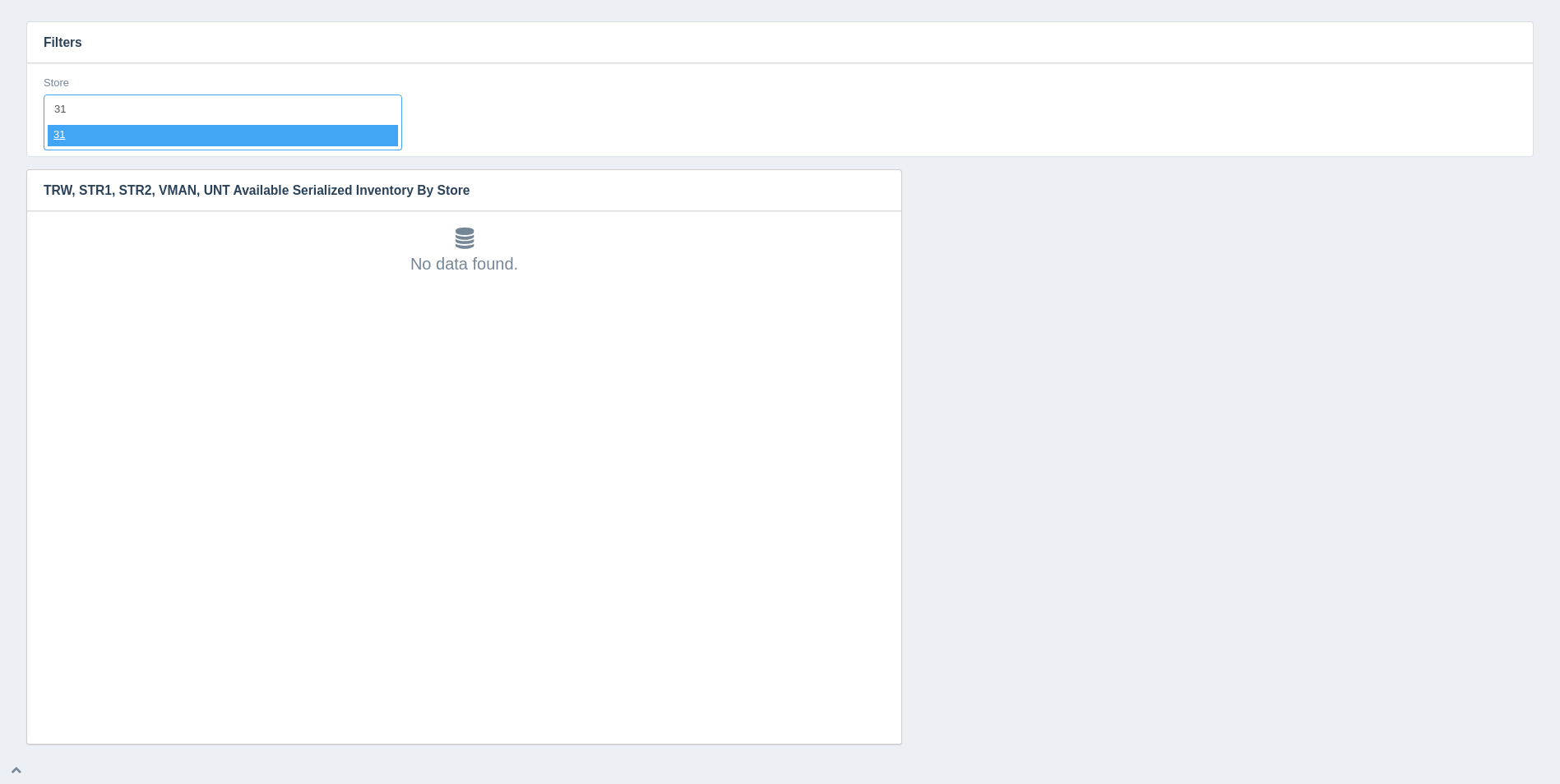
select select "31"
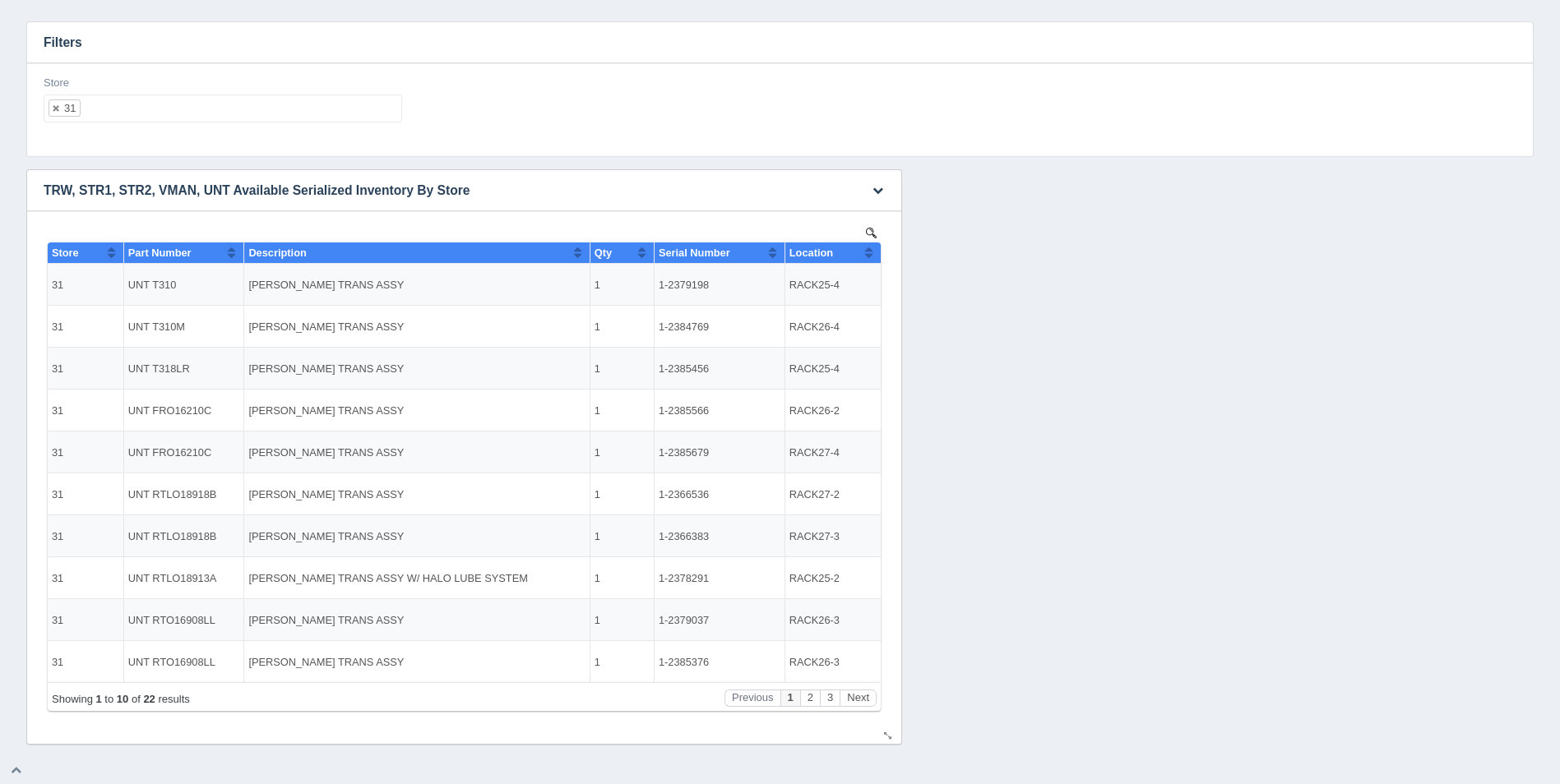
click at [863, 250] on button "Sort column ascending" at bounding box center [869, 252] width 11 height 19
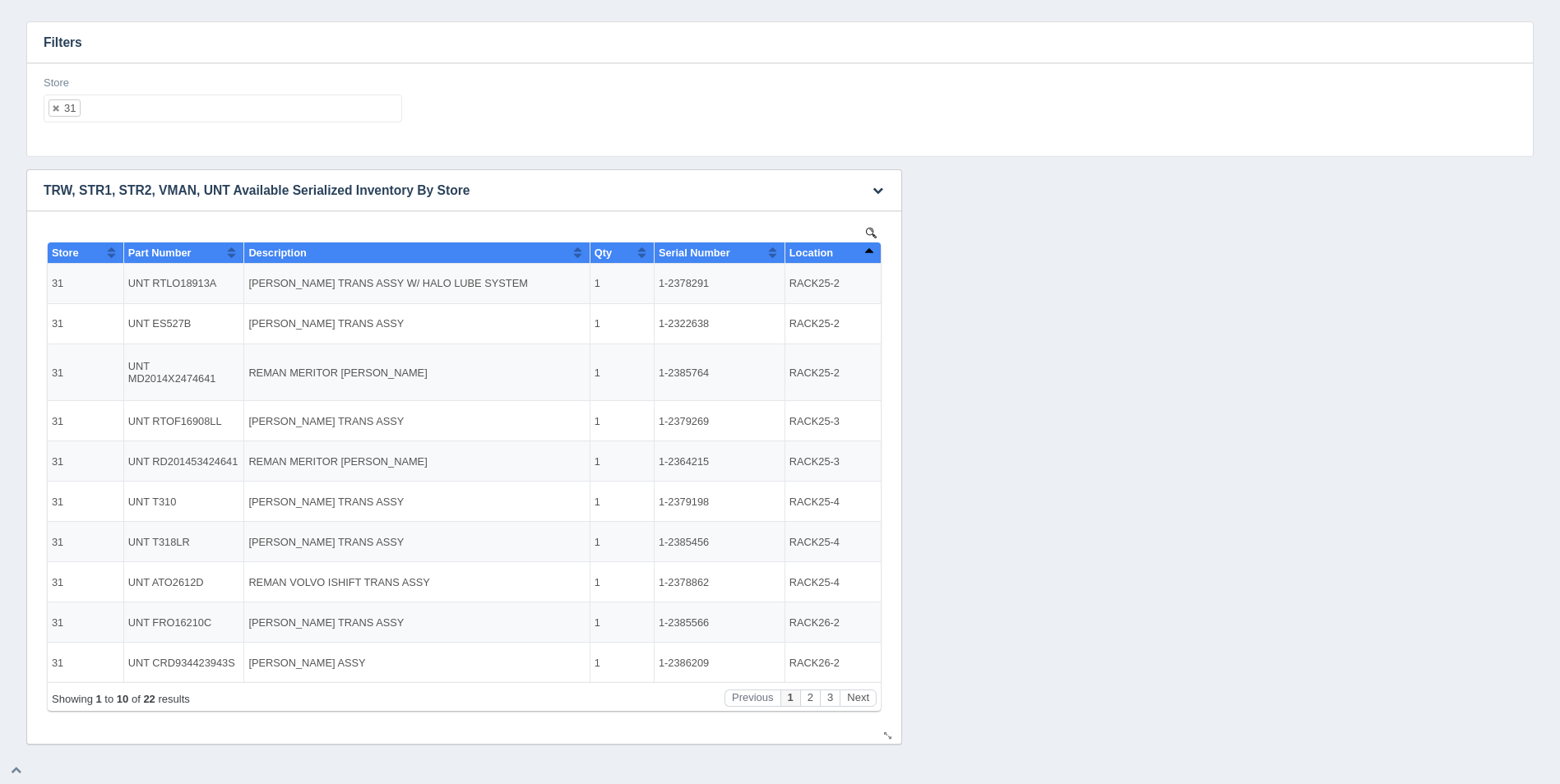
click at [863, 250] on button "Sort column descending" at bounding box center [869, 252] width 11 height 19
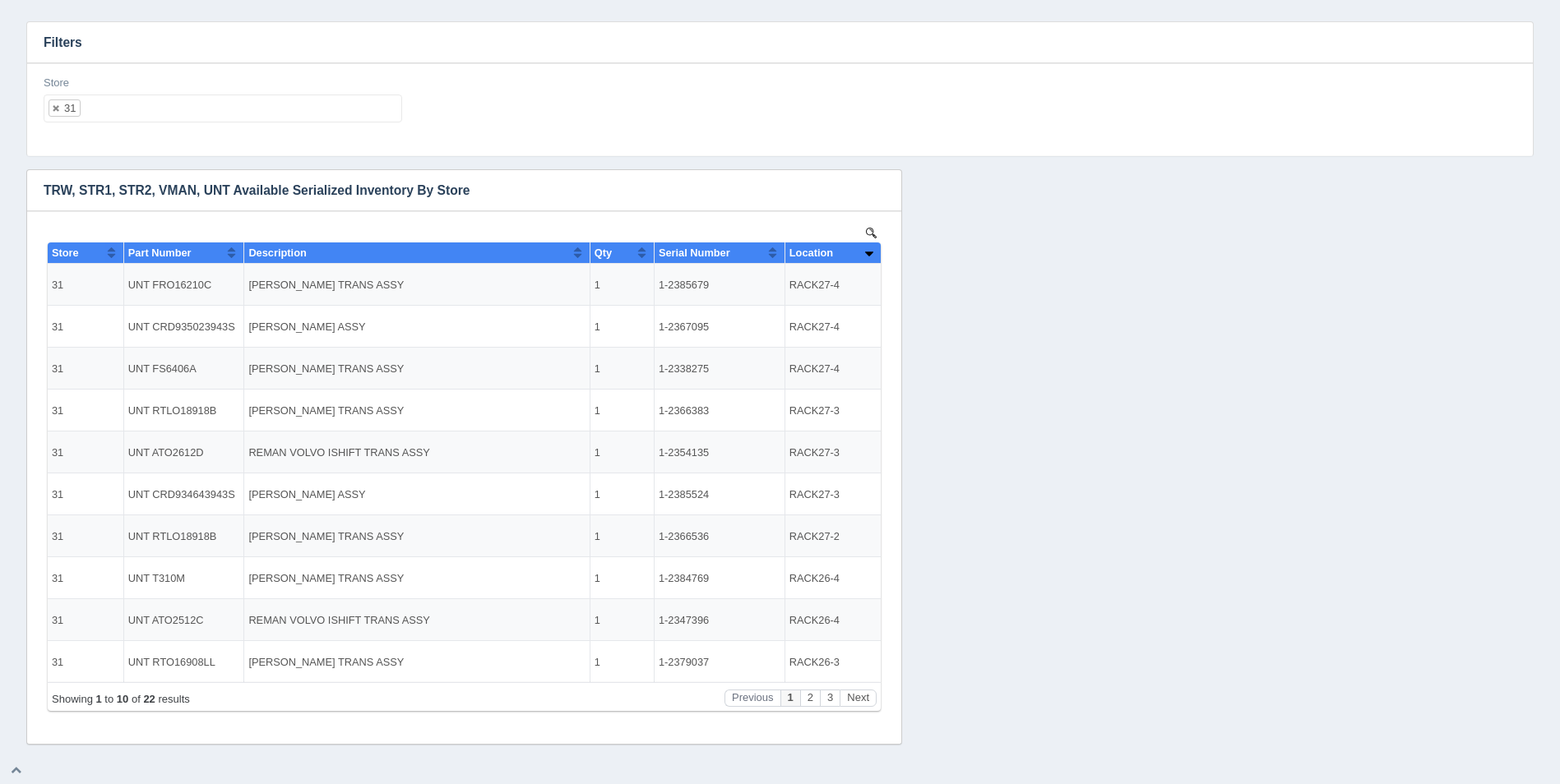
click at [205, 99] on ul "31" at bounding box center [222, 109] width 359 height 28
select select
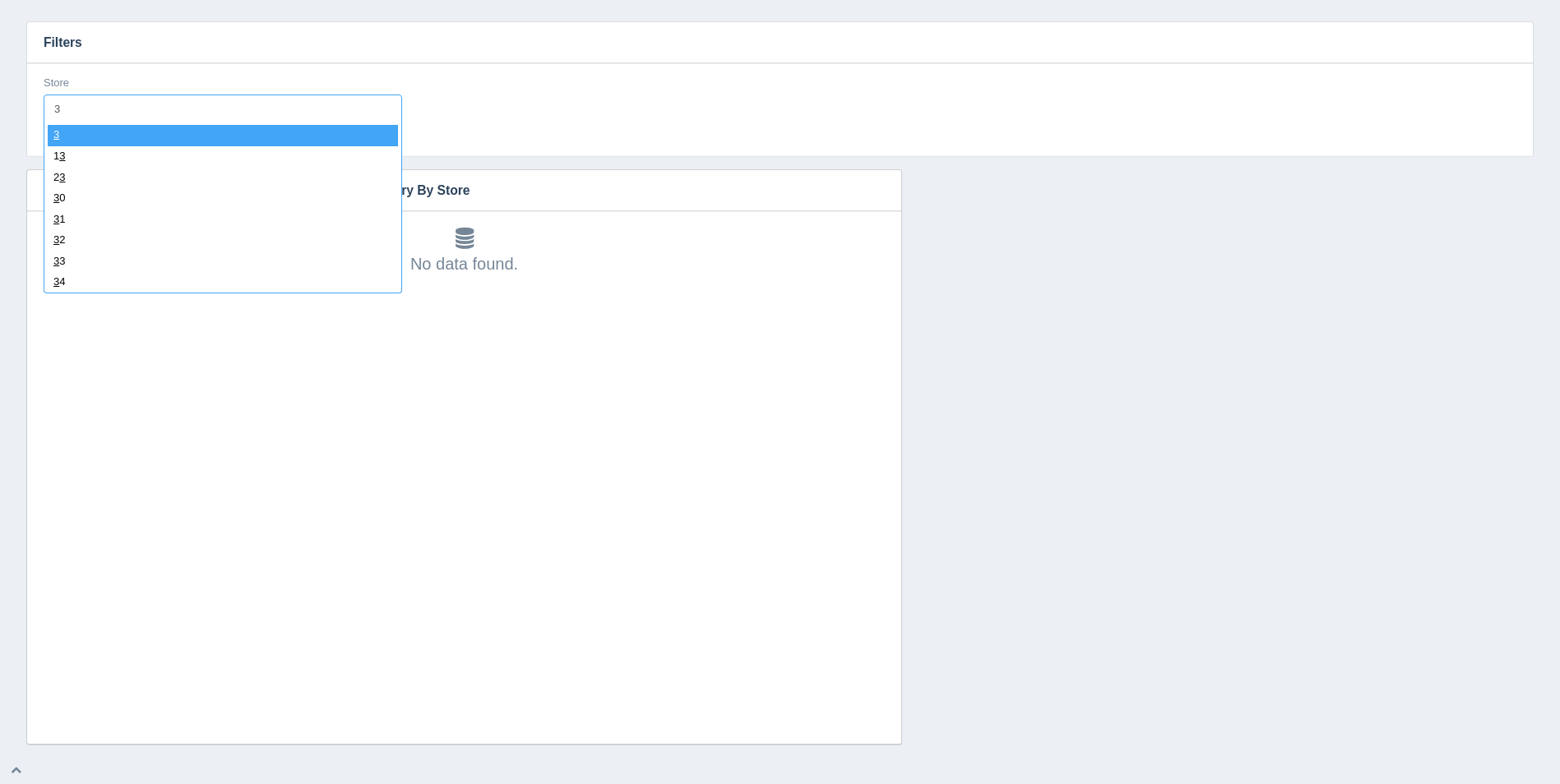
type input "32"
select select "32"
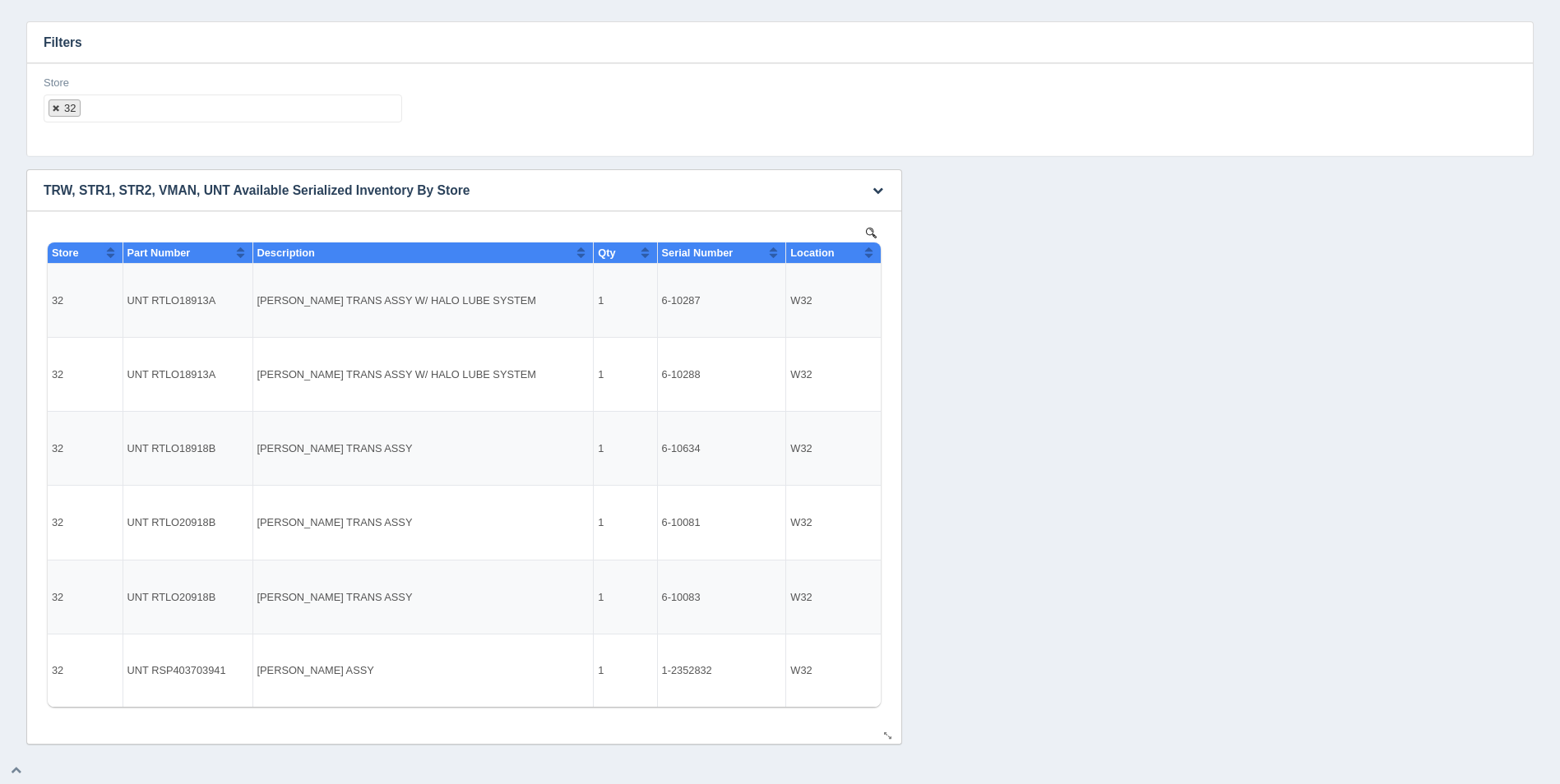
select select
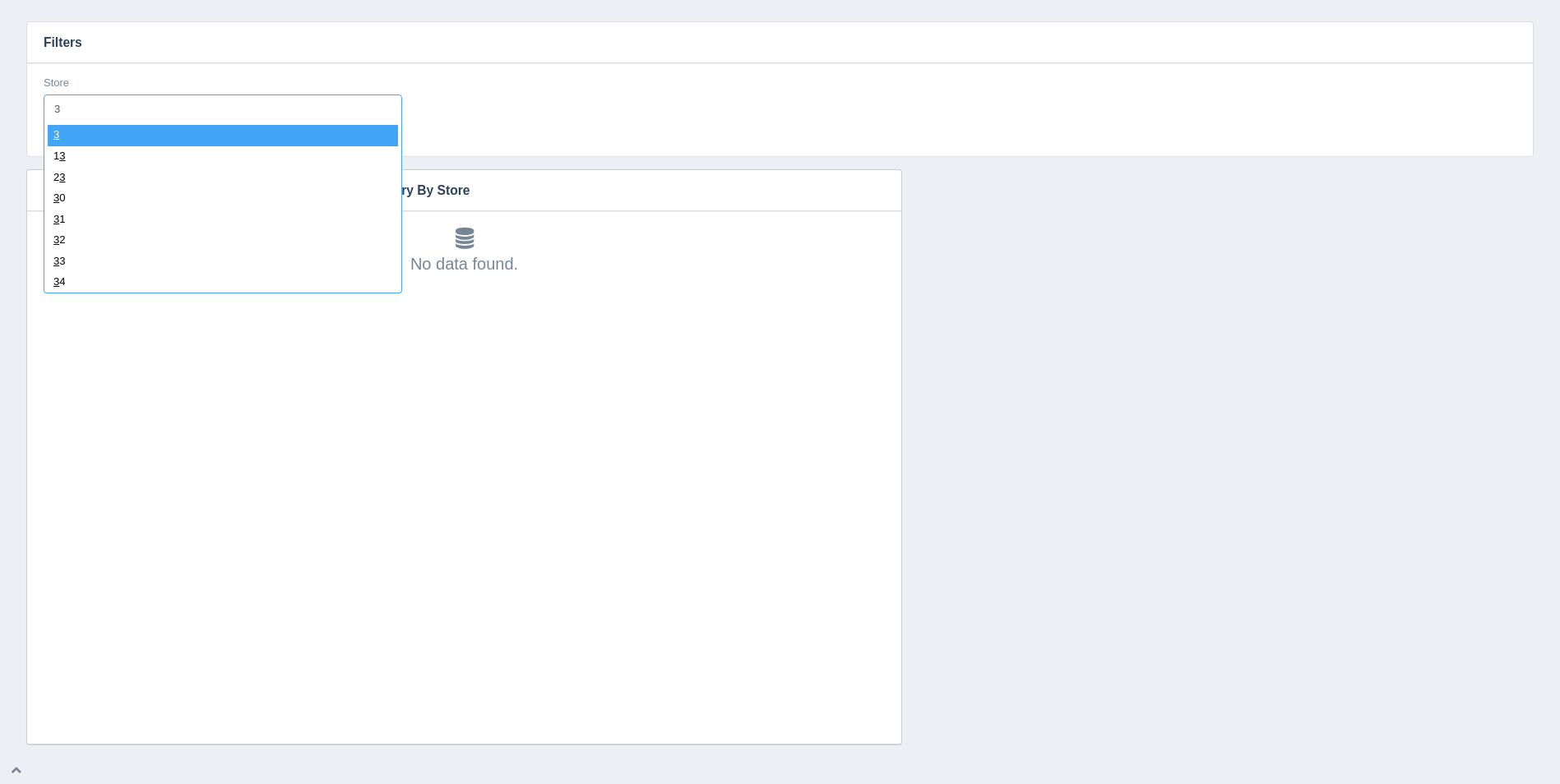
type input "33"
select select "33"
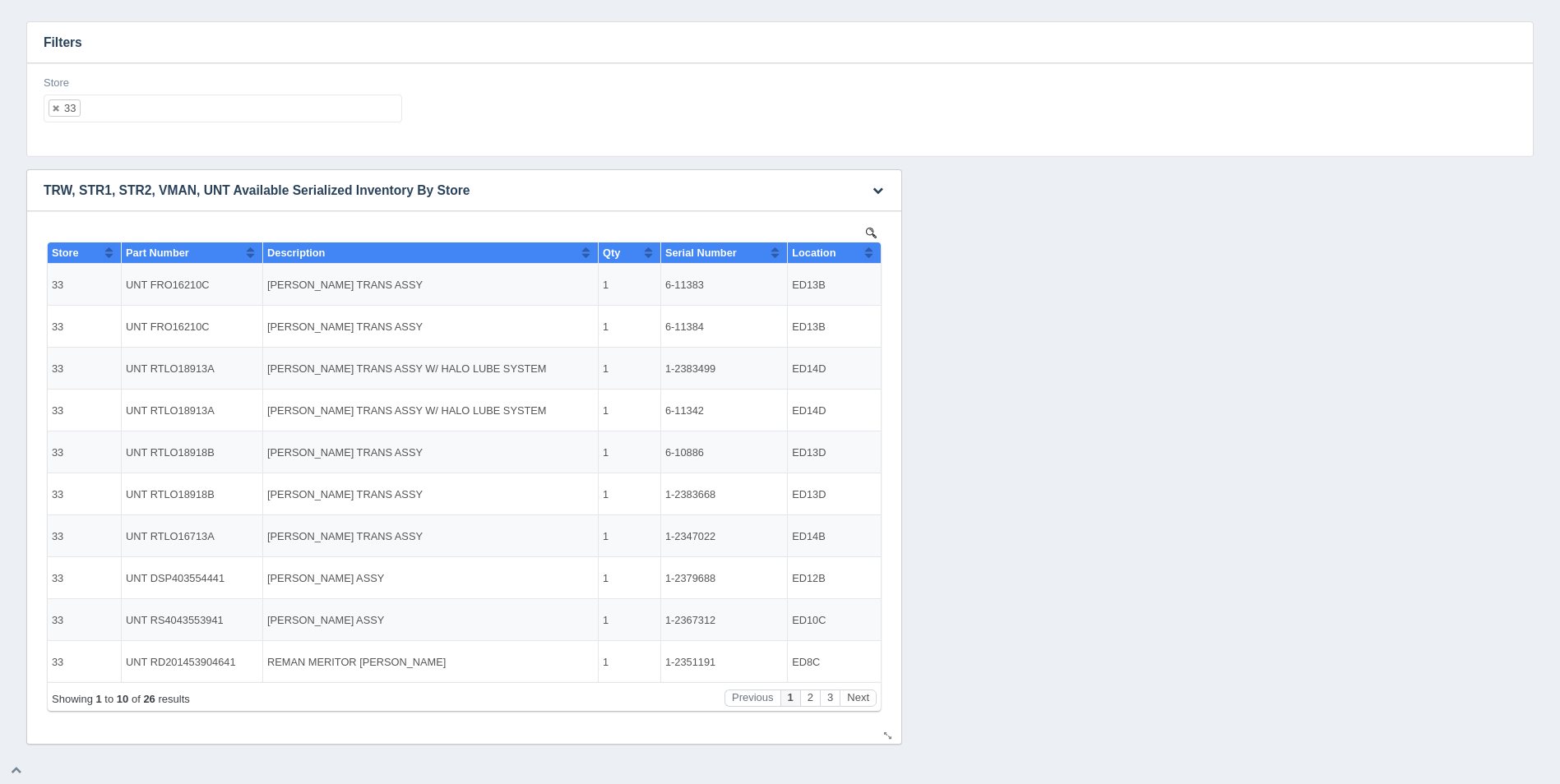
click at [863, 254] on div "Location" at bounding box center [829, 253] width 73 height 12
click at [870, 253] on button "Sort column descending" at bounding box center [869, 252] width 11 height 19
click at [284, 115] on ul "33" at bounding box center [222, 109] width 359 height 28
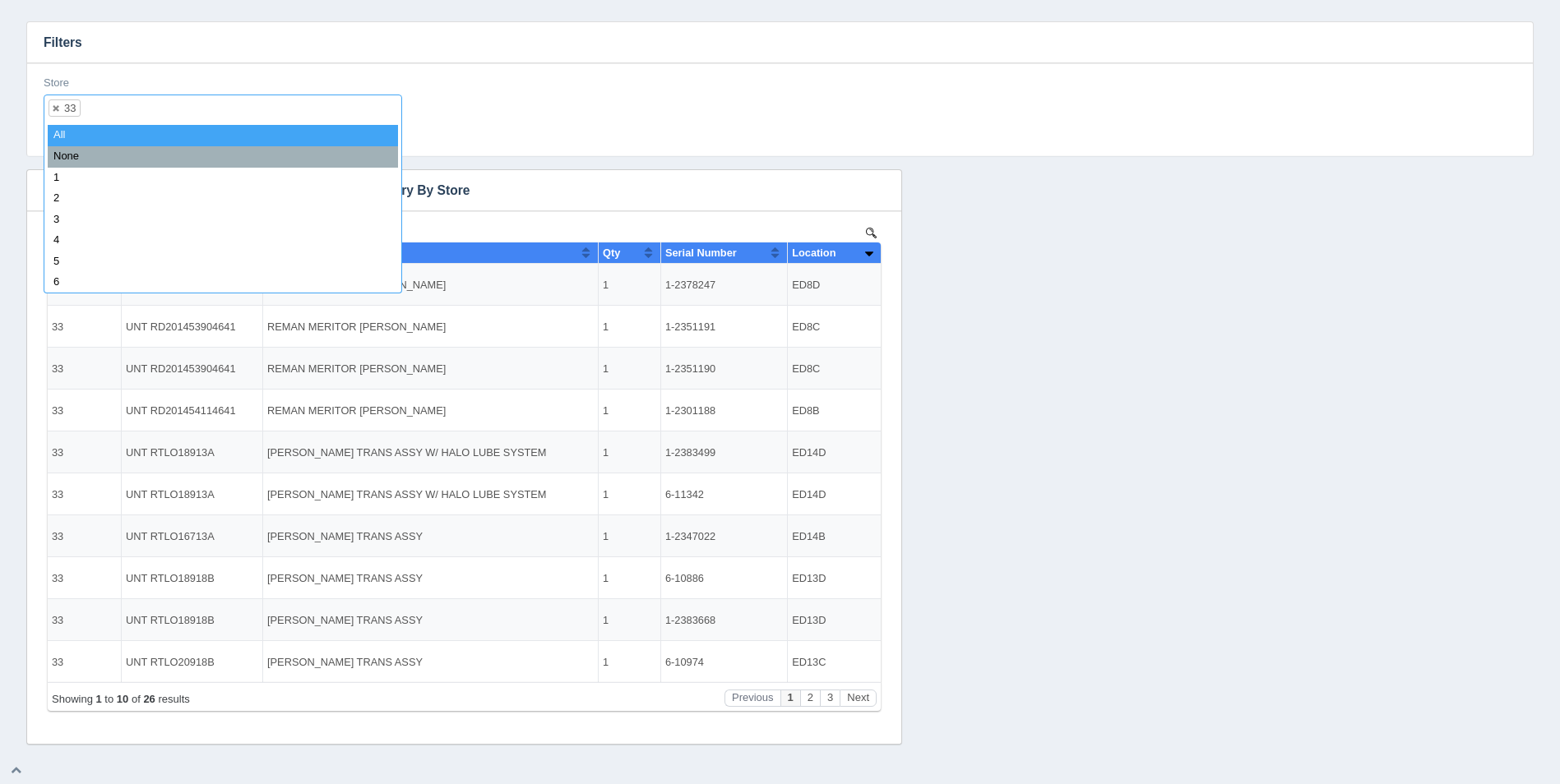
select select
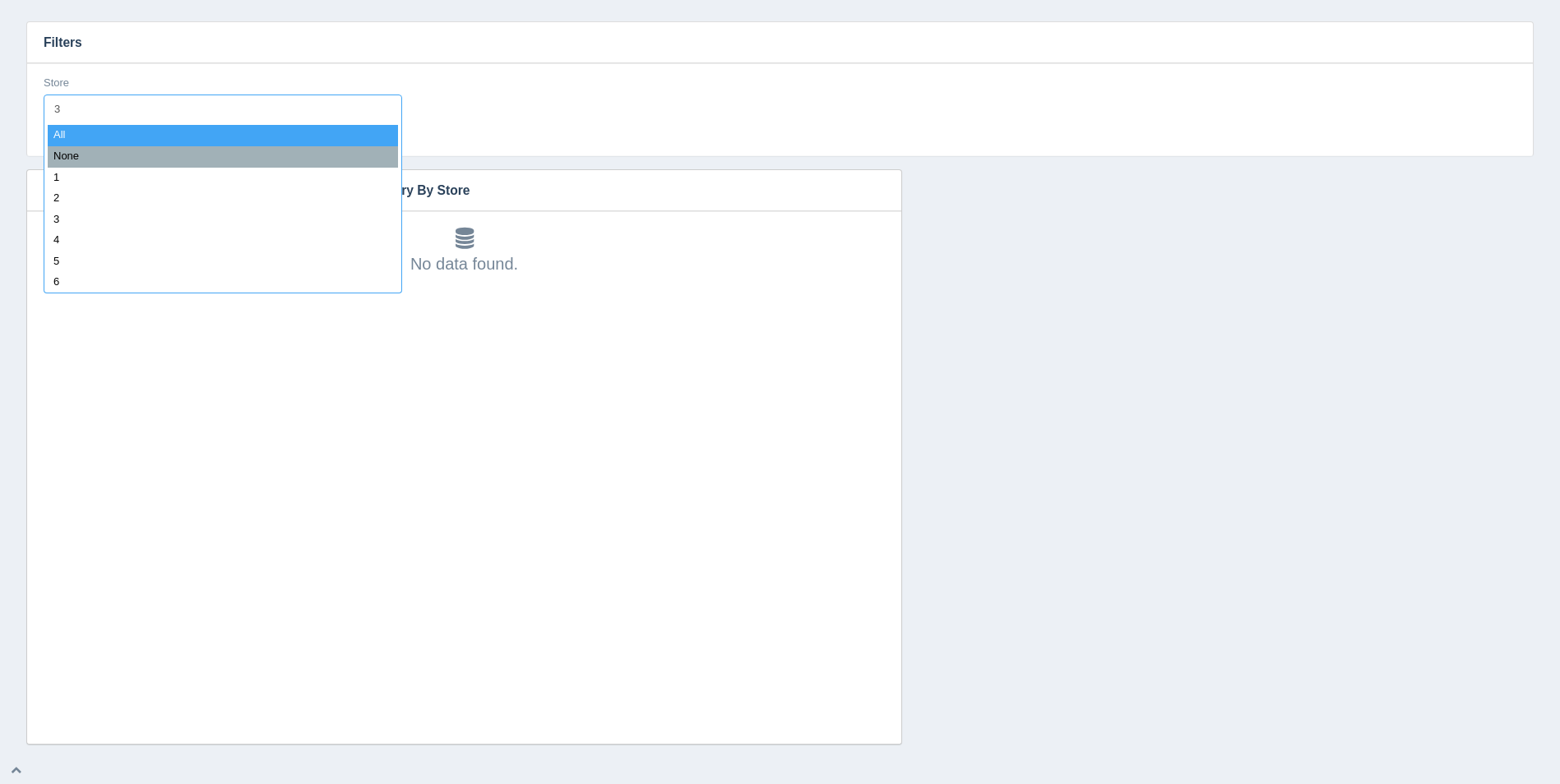
type input "34"
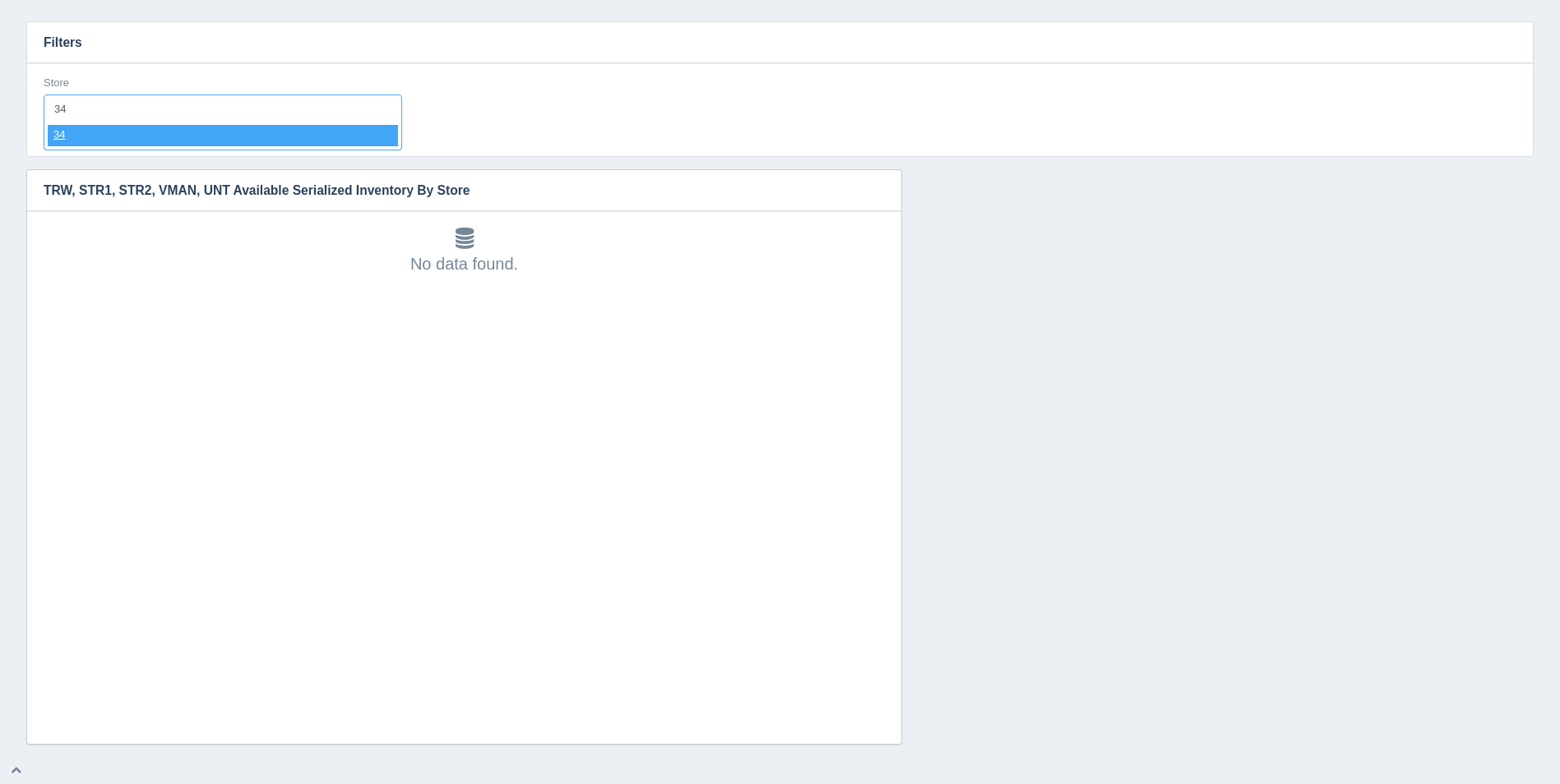
select select "34"
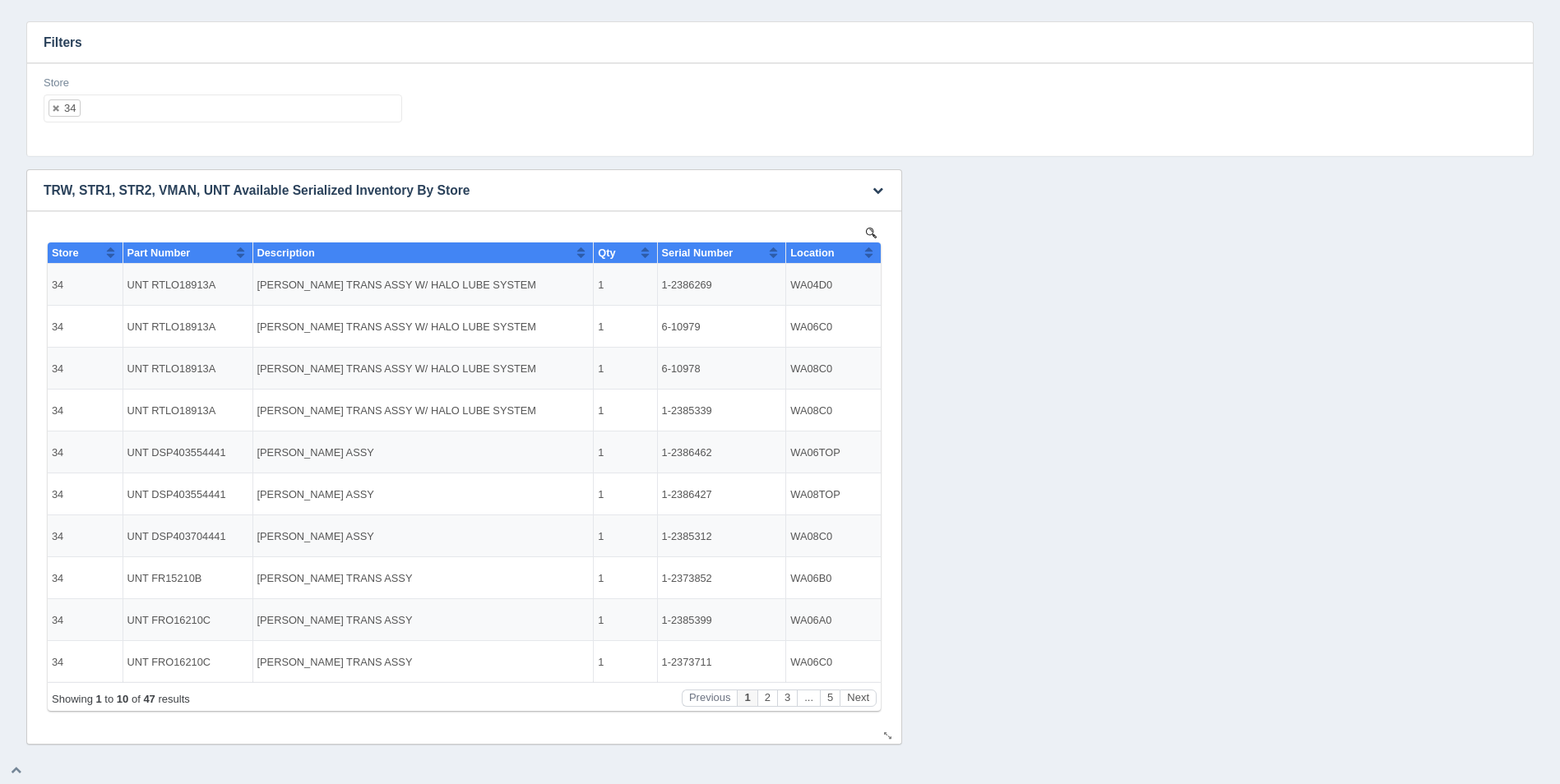
click at [875, 254] on th "Location" at bounding box center [833, 253] width 95 height 21
click at [301, 98] on ul "34" at bounding box center [222, 109] width 359 height 28
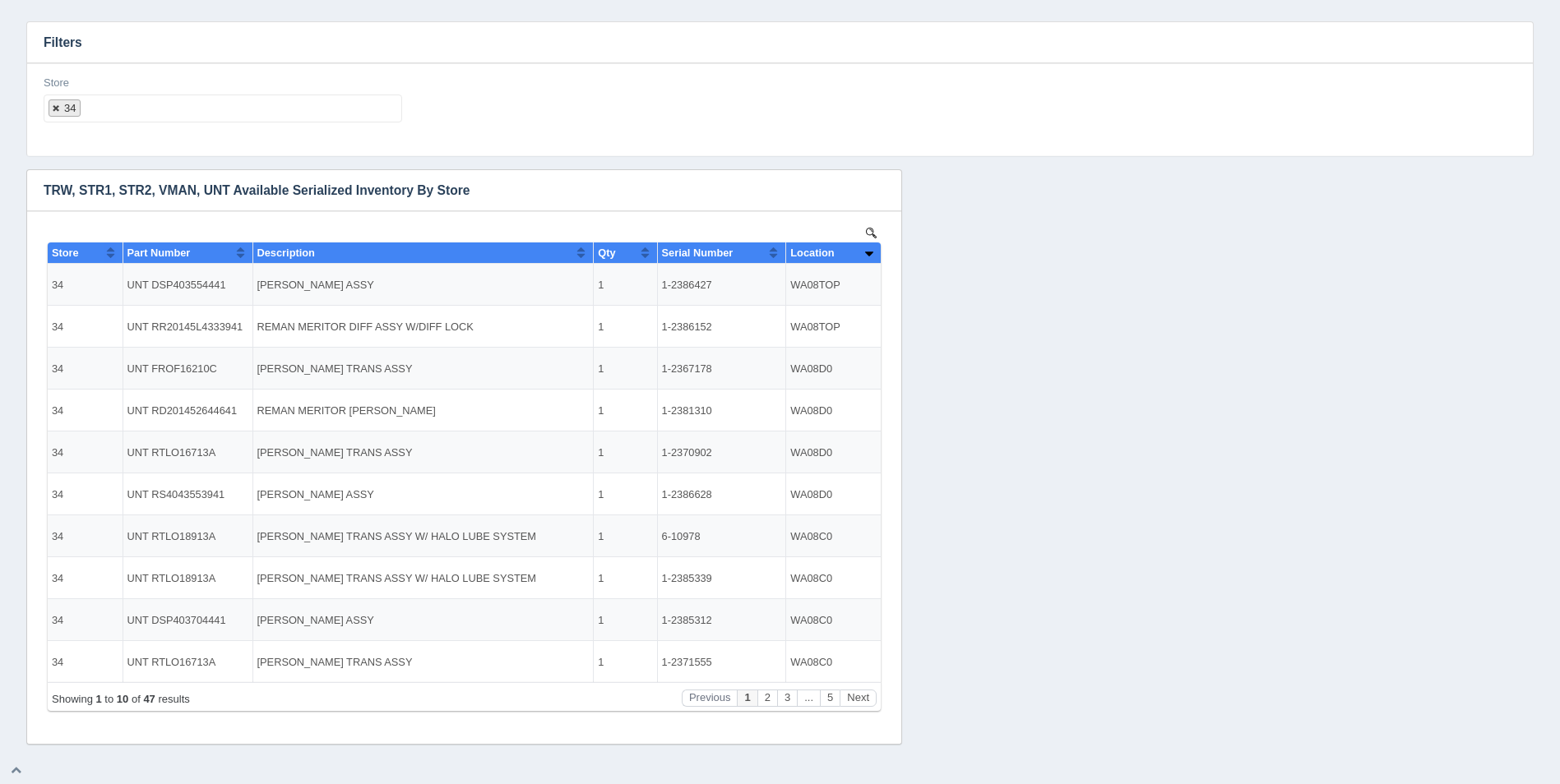
select select
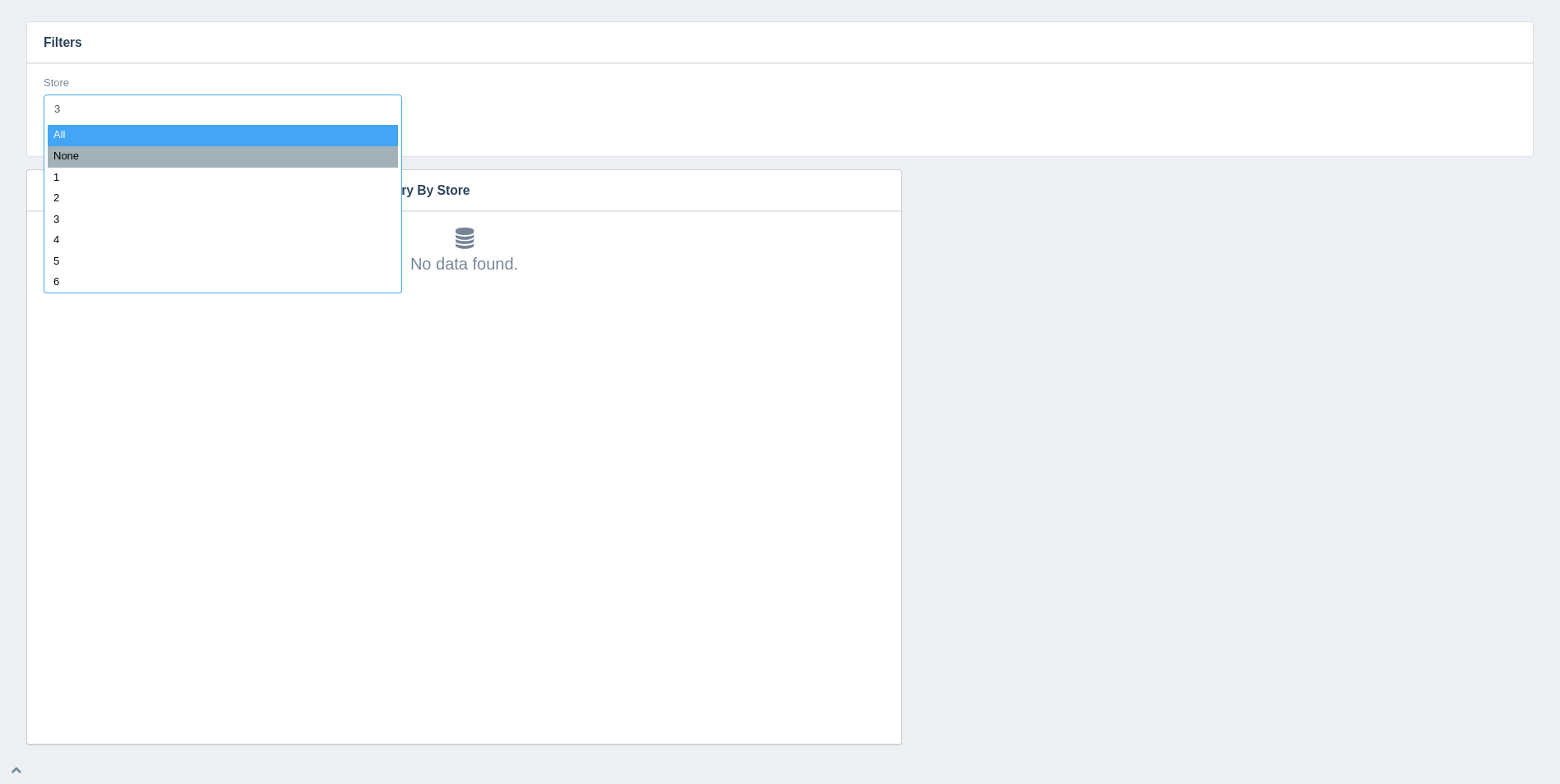
type input "35"
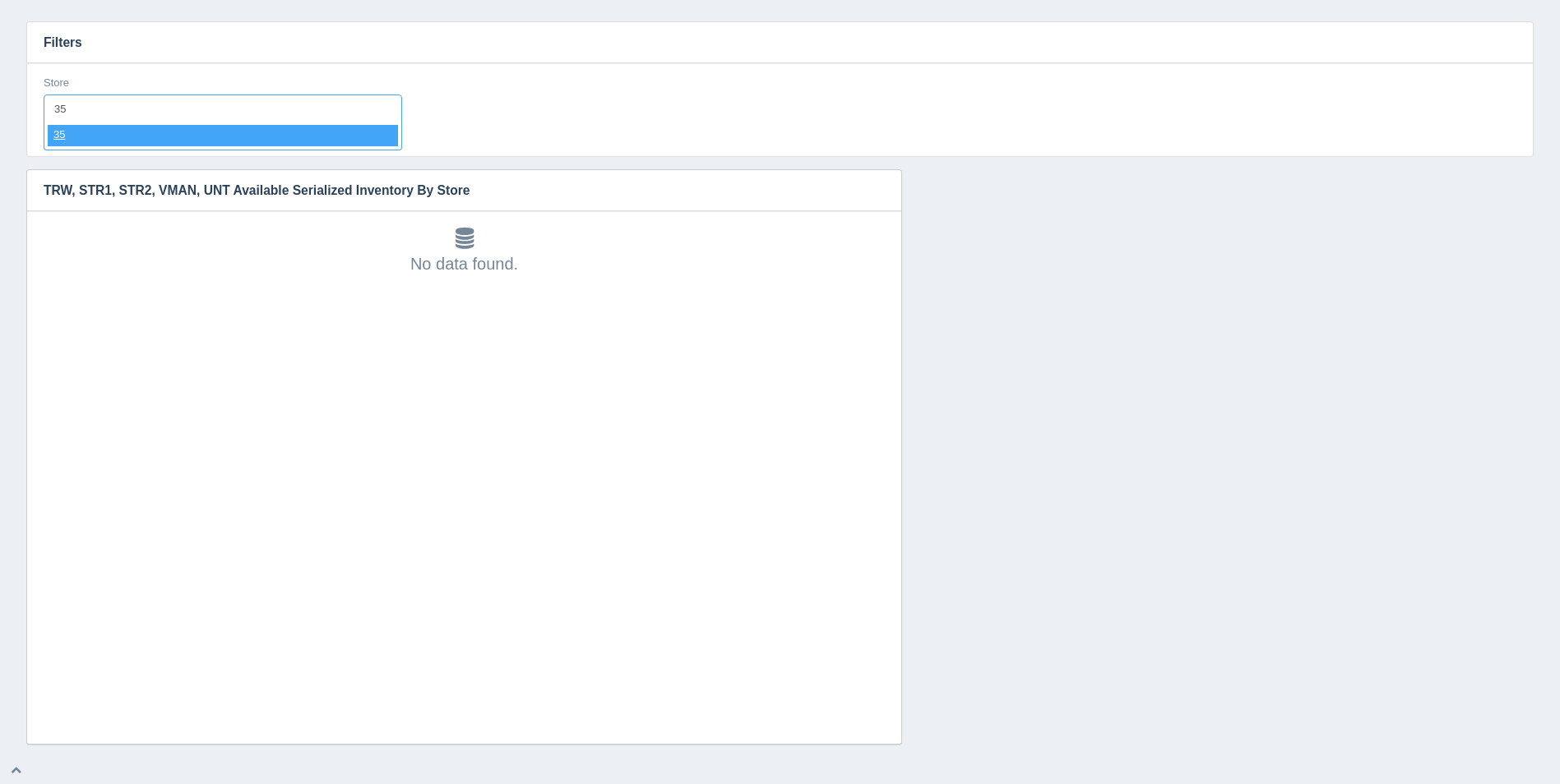
select select "35"
select select
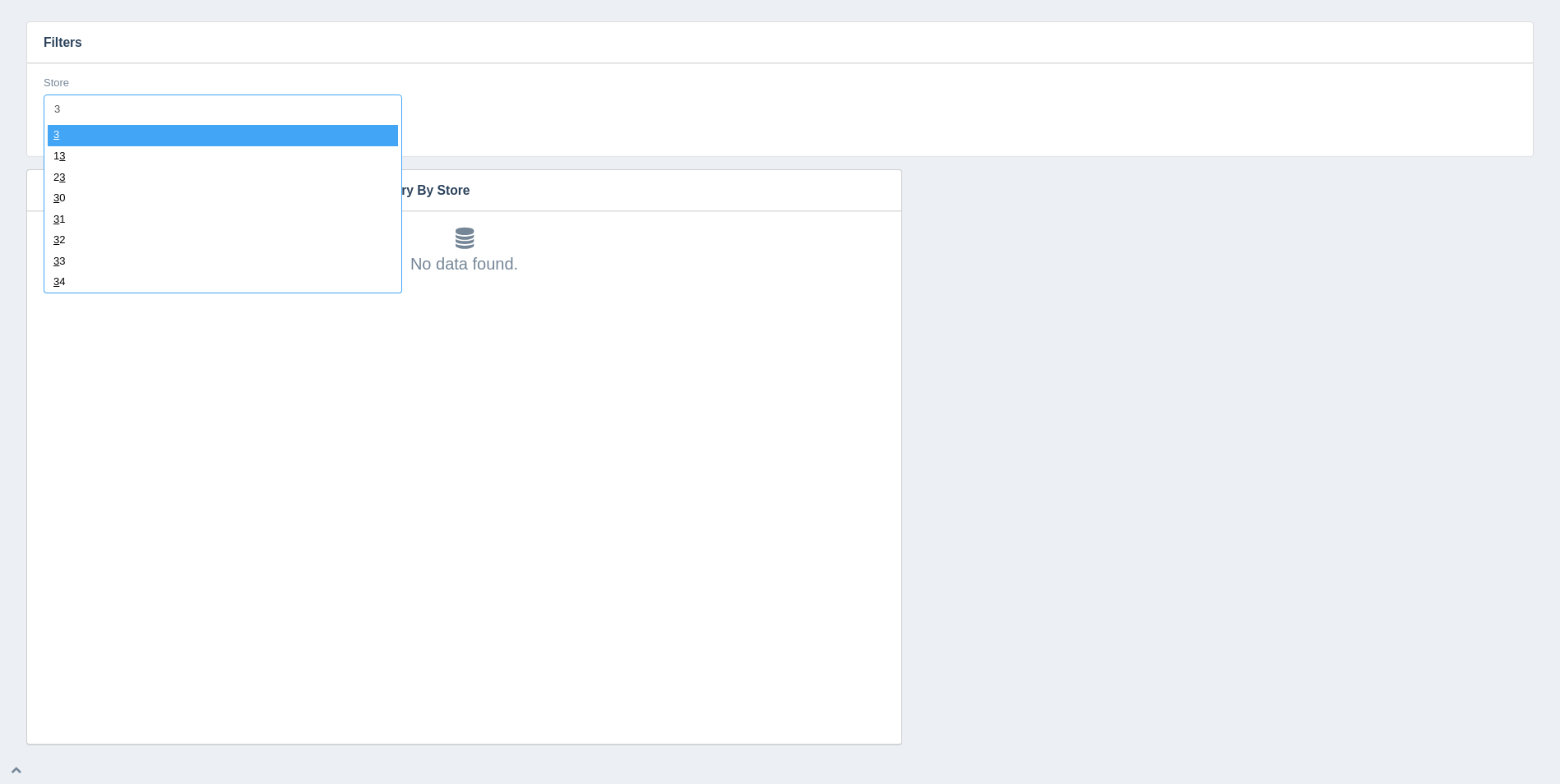
type input "36"
select select "36"
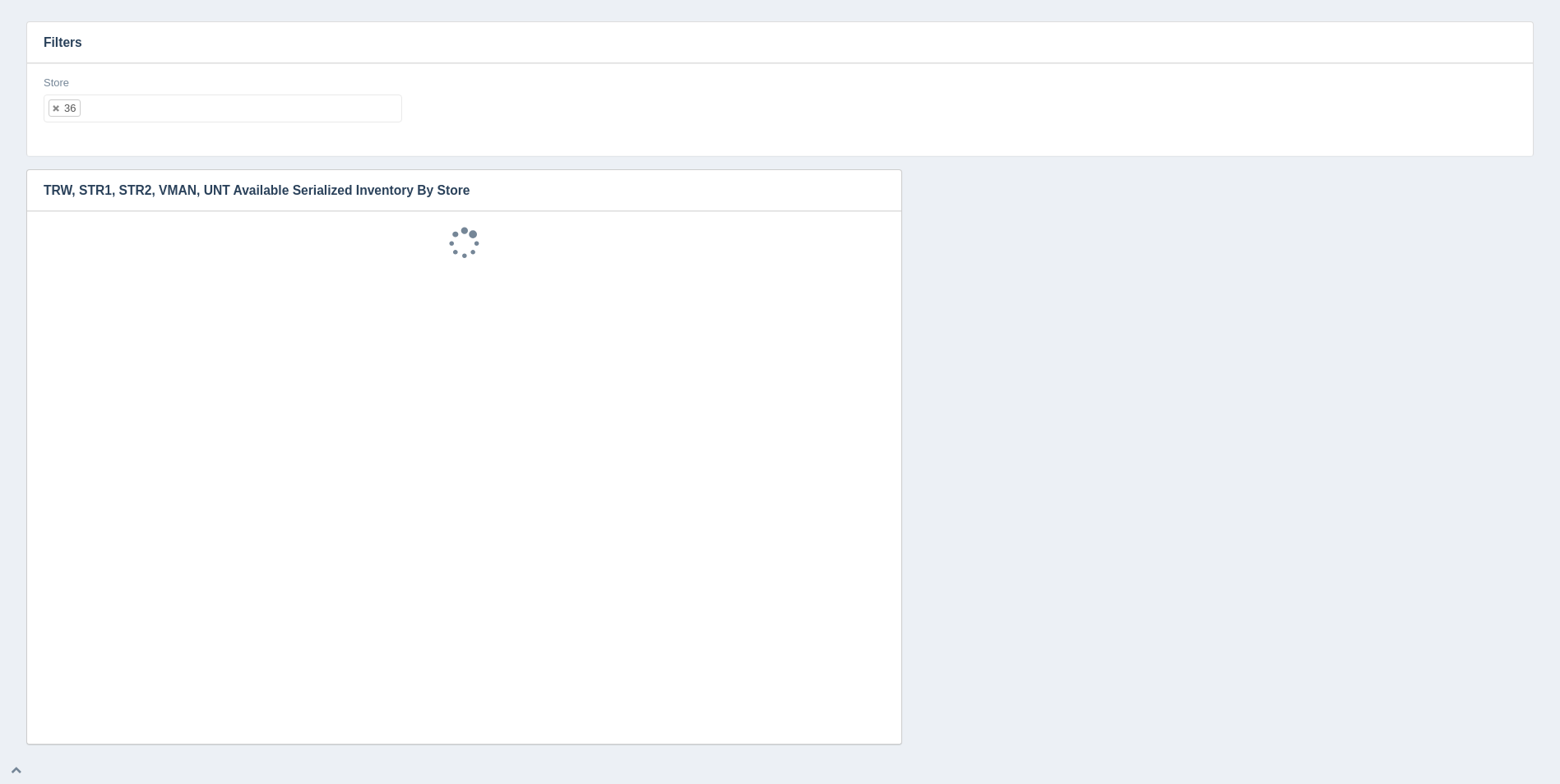
select select
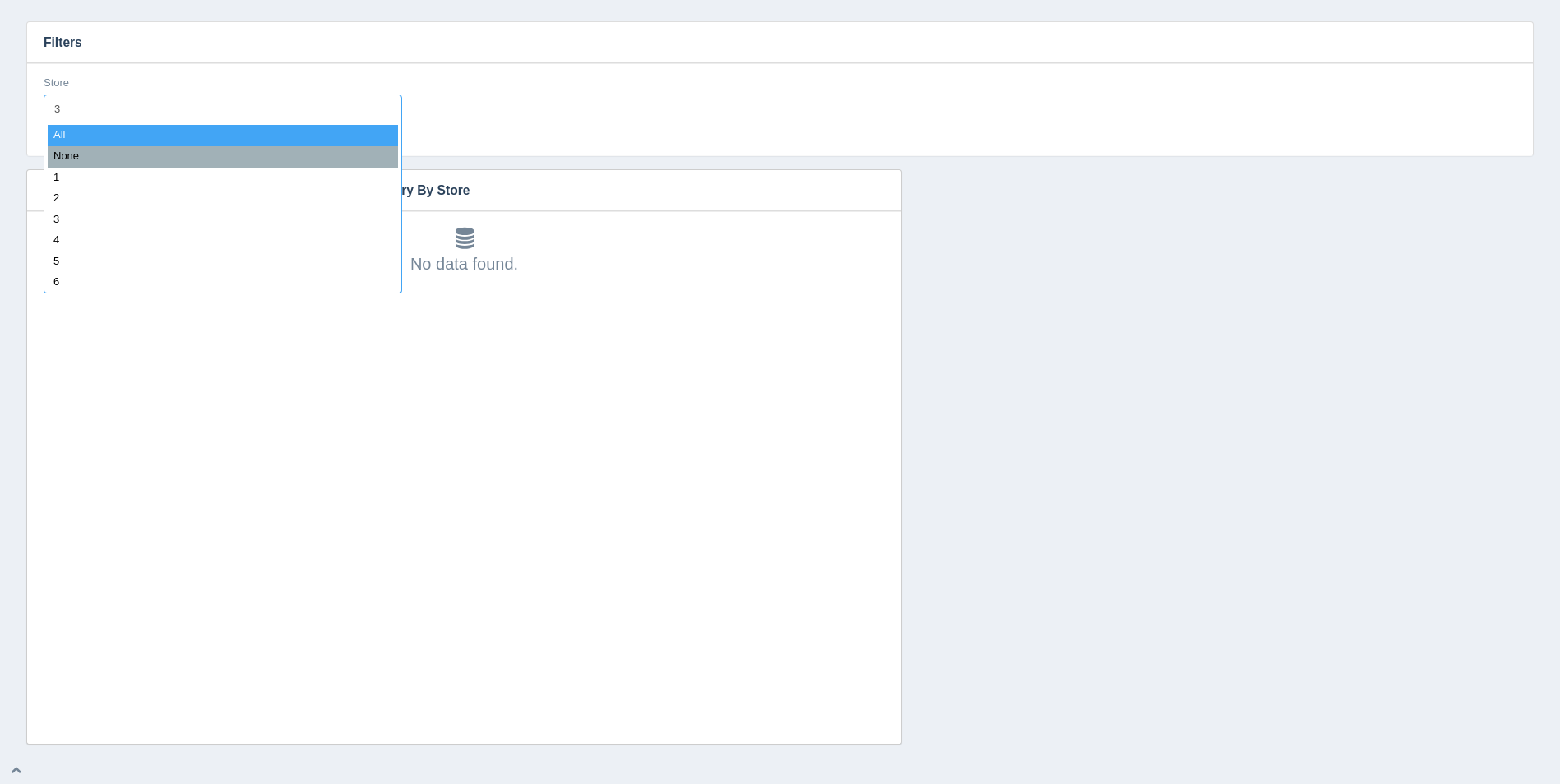
type input "37"
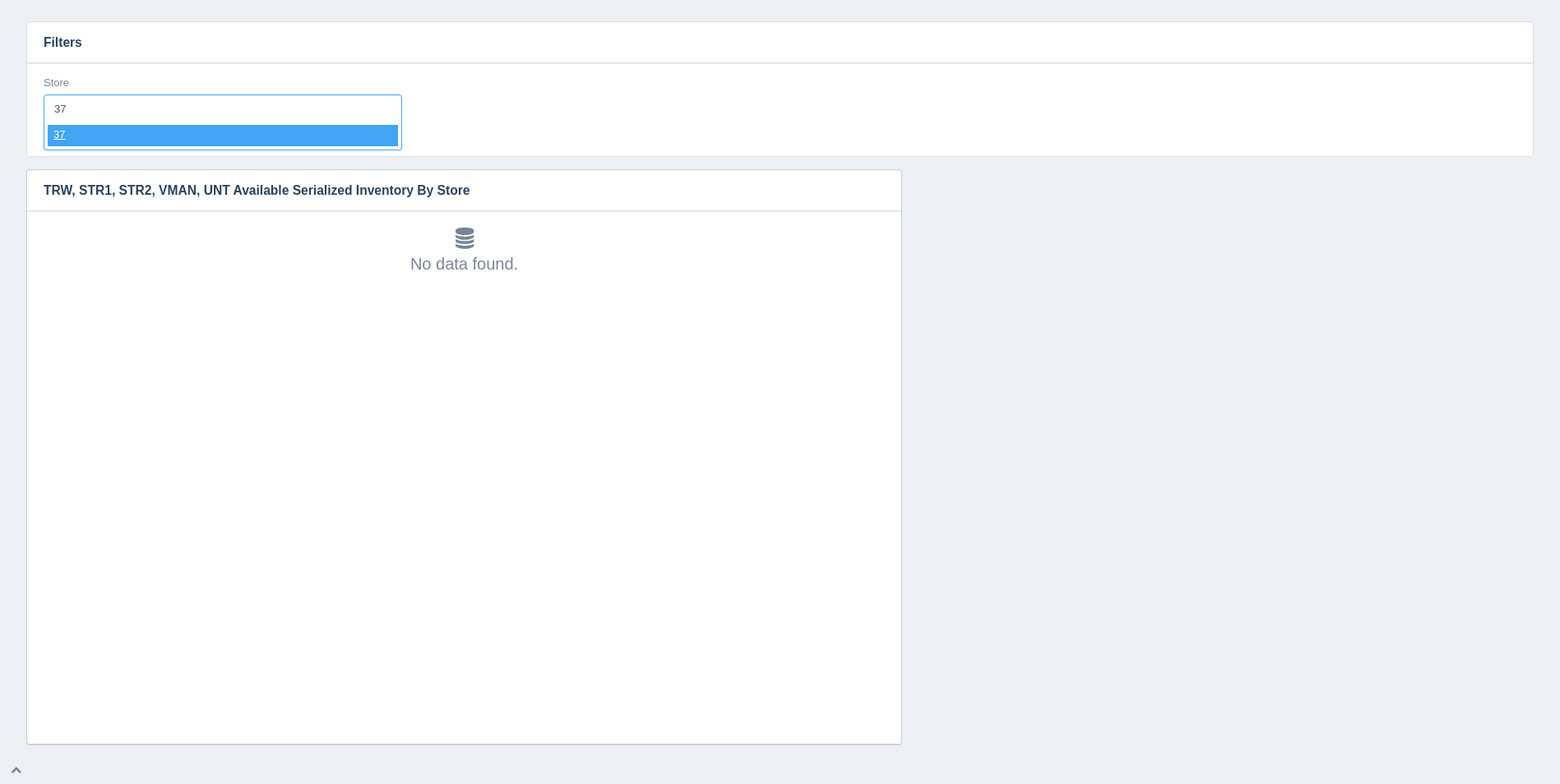
select select "37"
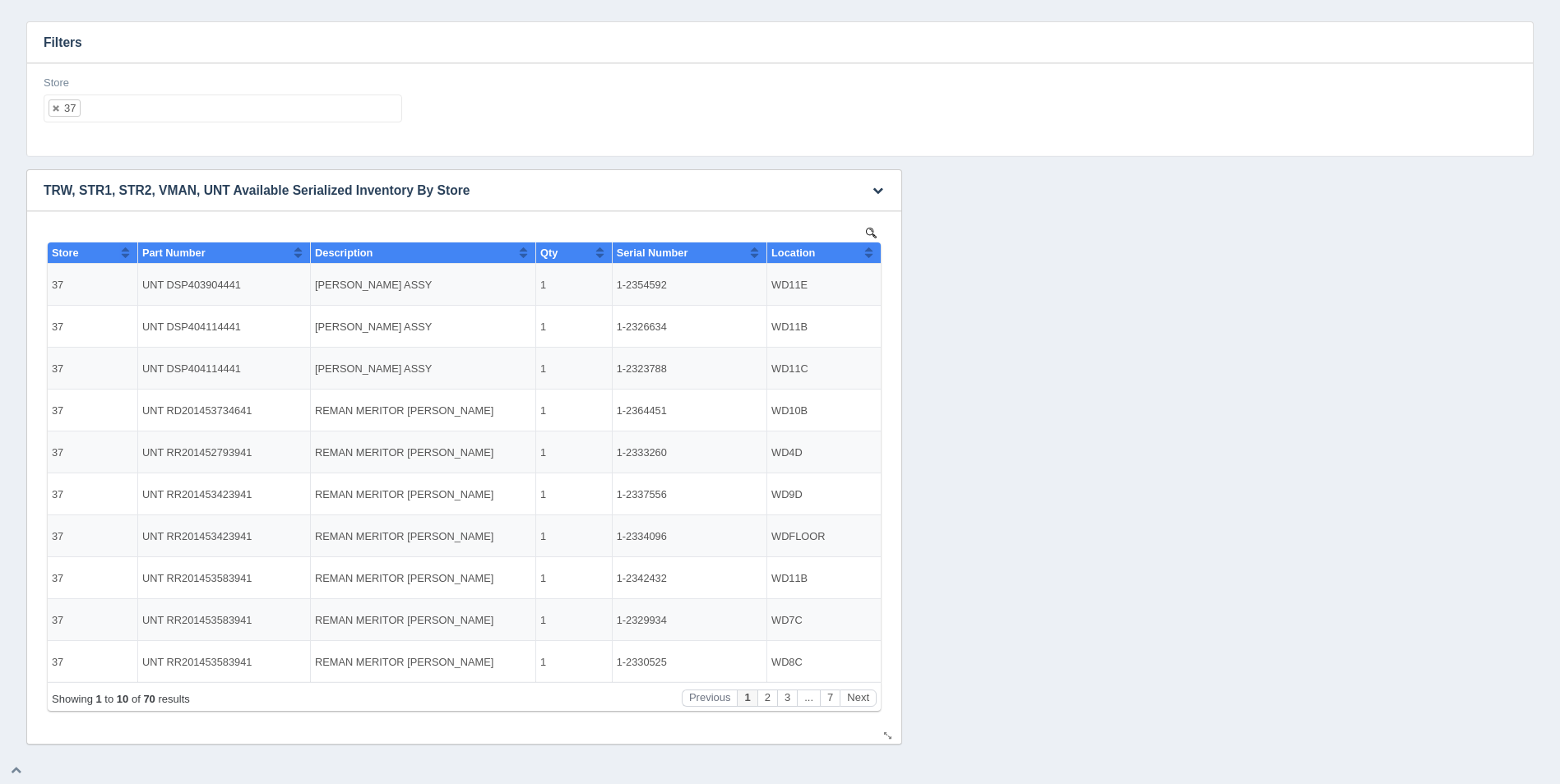
click at [874, 257] on button "Sort column ascending" at bounding box center [869, 252] width 11 height 19
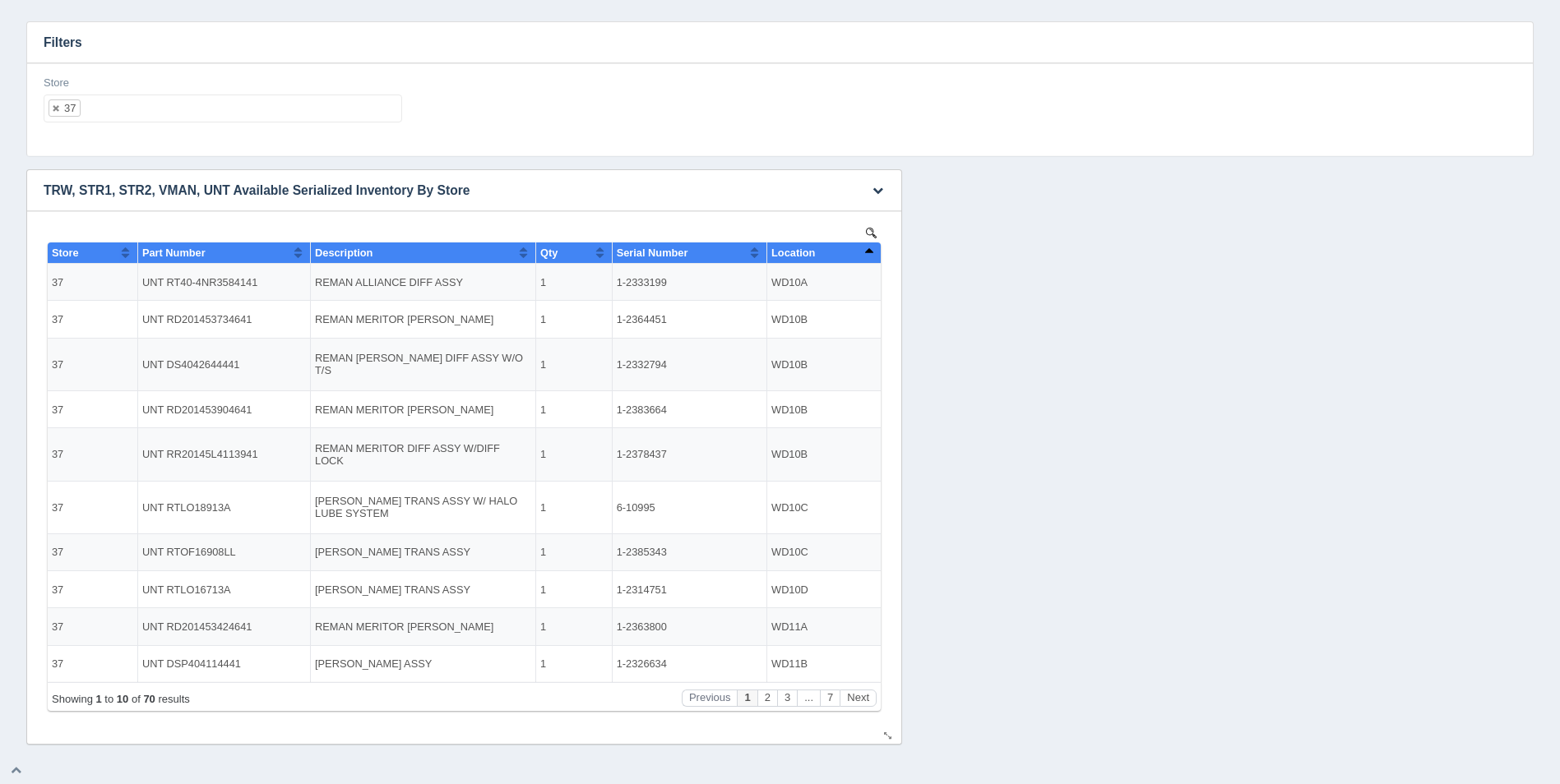
click at [874, 257] on button "Sort column descending" at bounding box center [869, 252] width 11 height 19
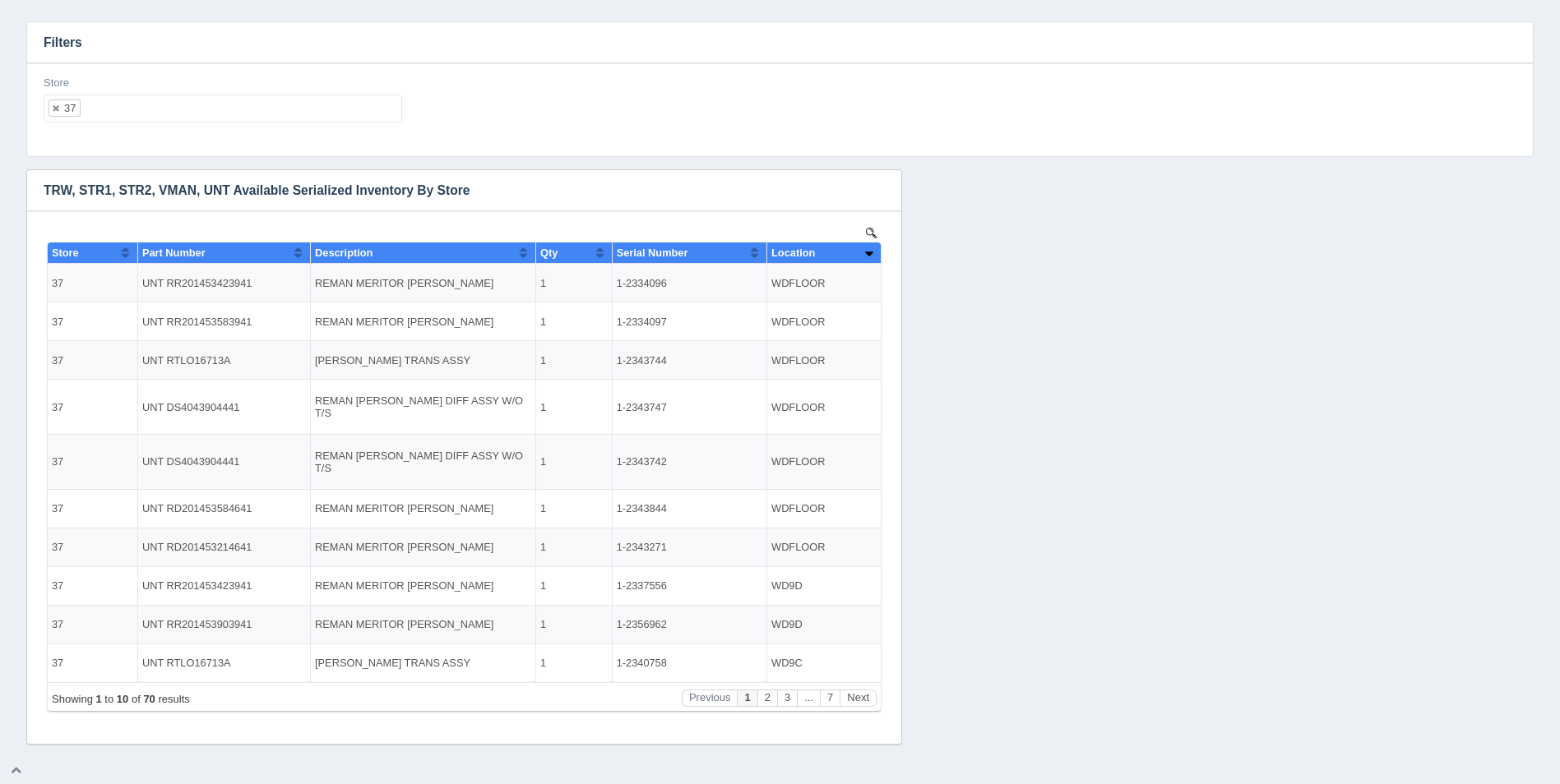
click at [237, 95] on ul "37" at bounding box center [222, 109] width 359 height 28
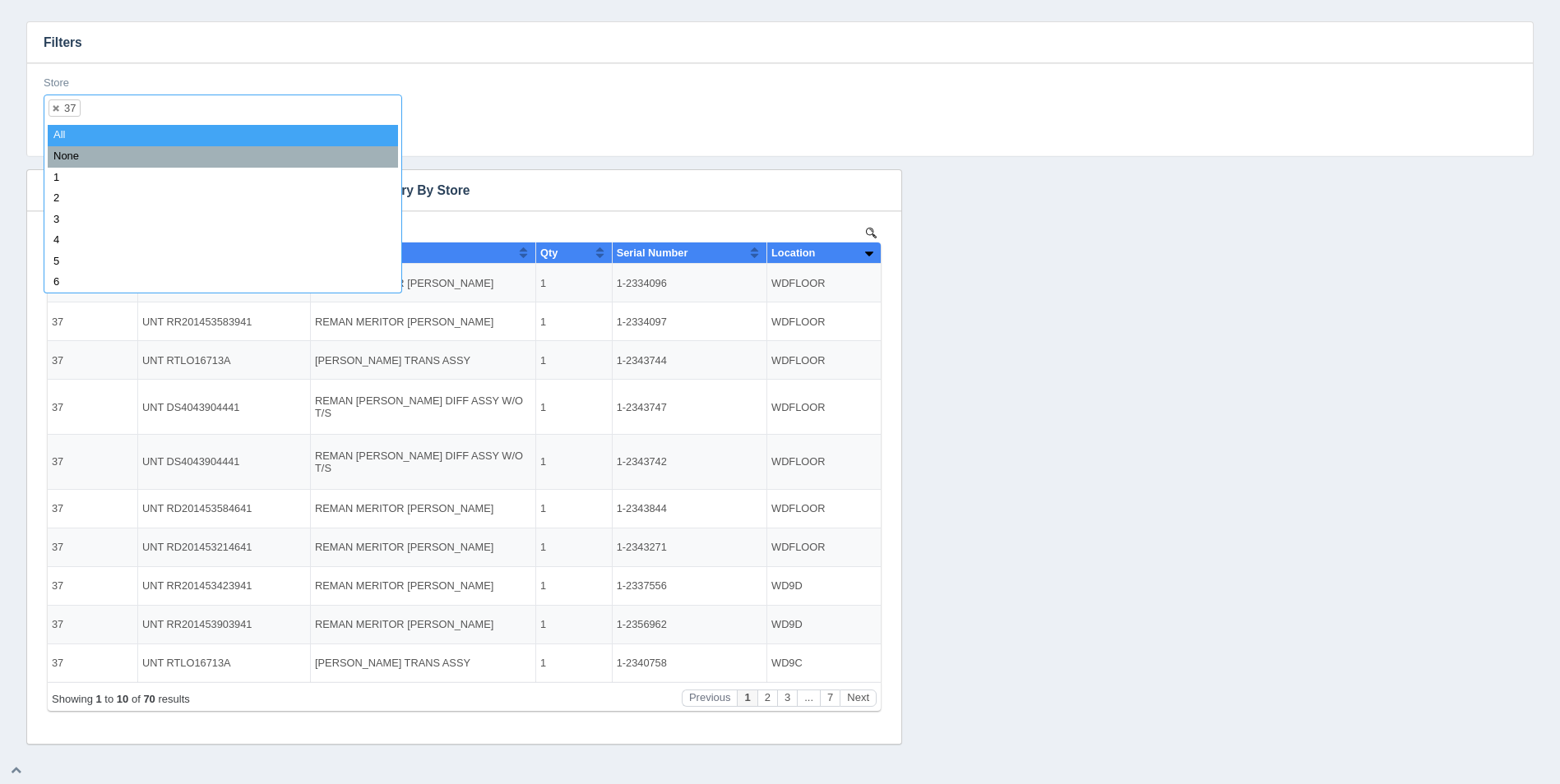
select select
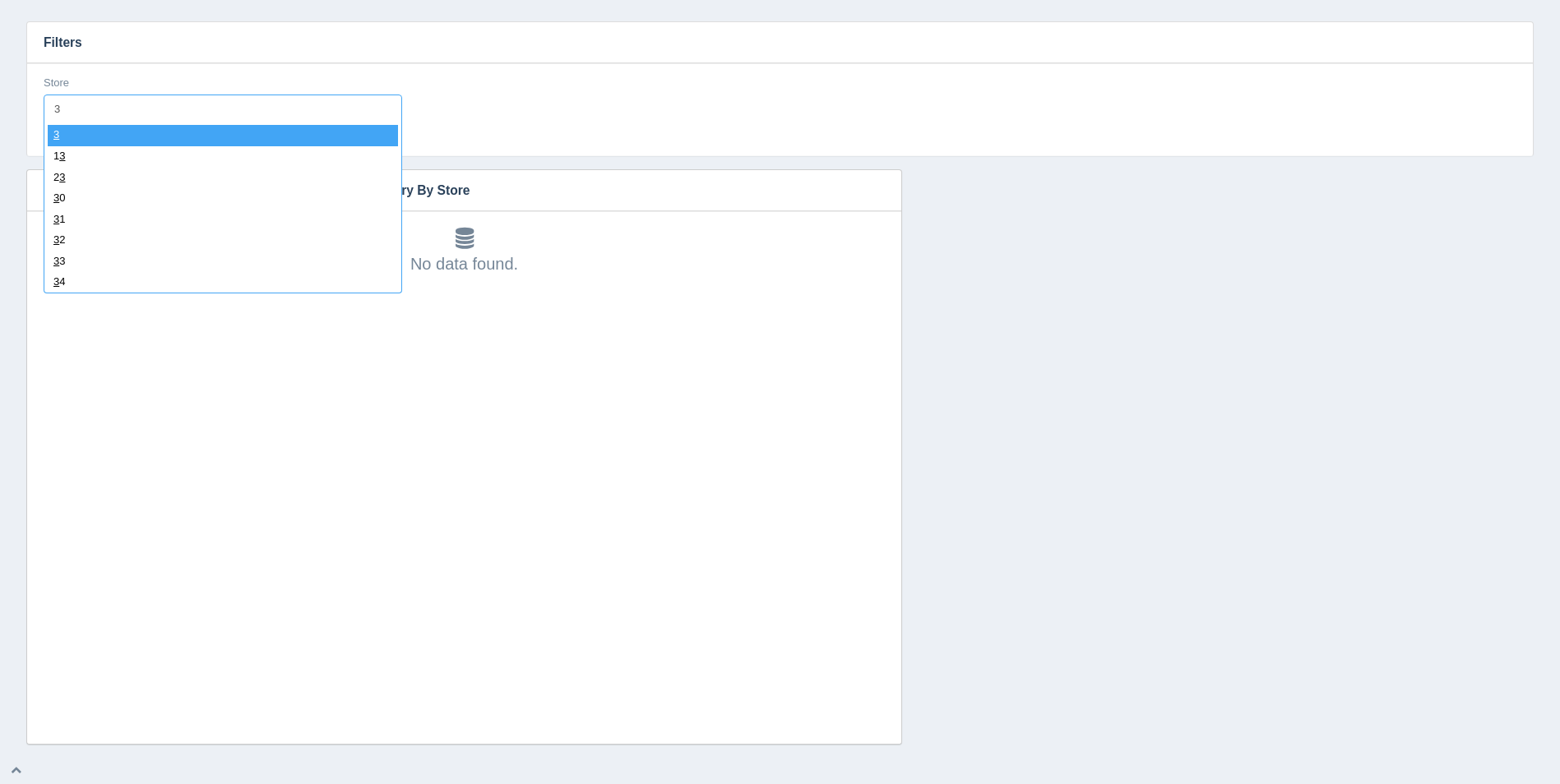
type input "38"
select select "38"
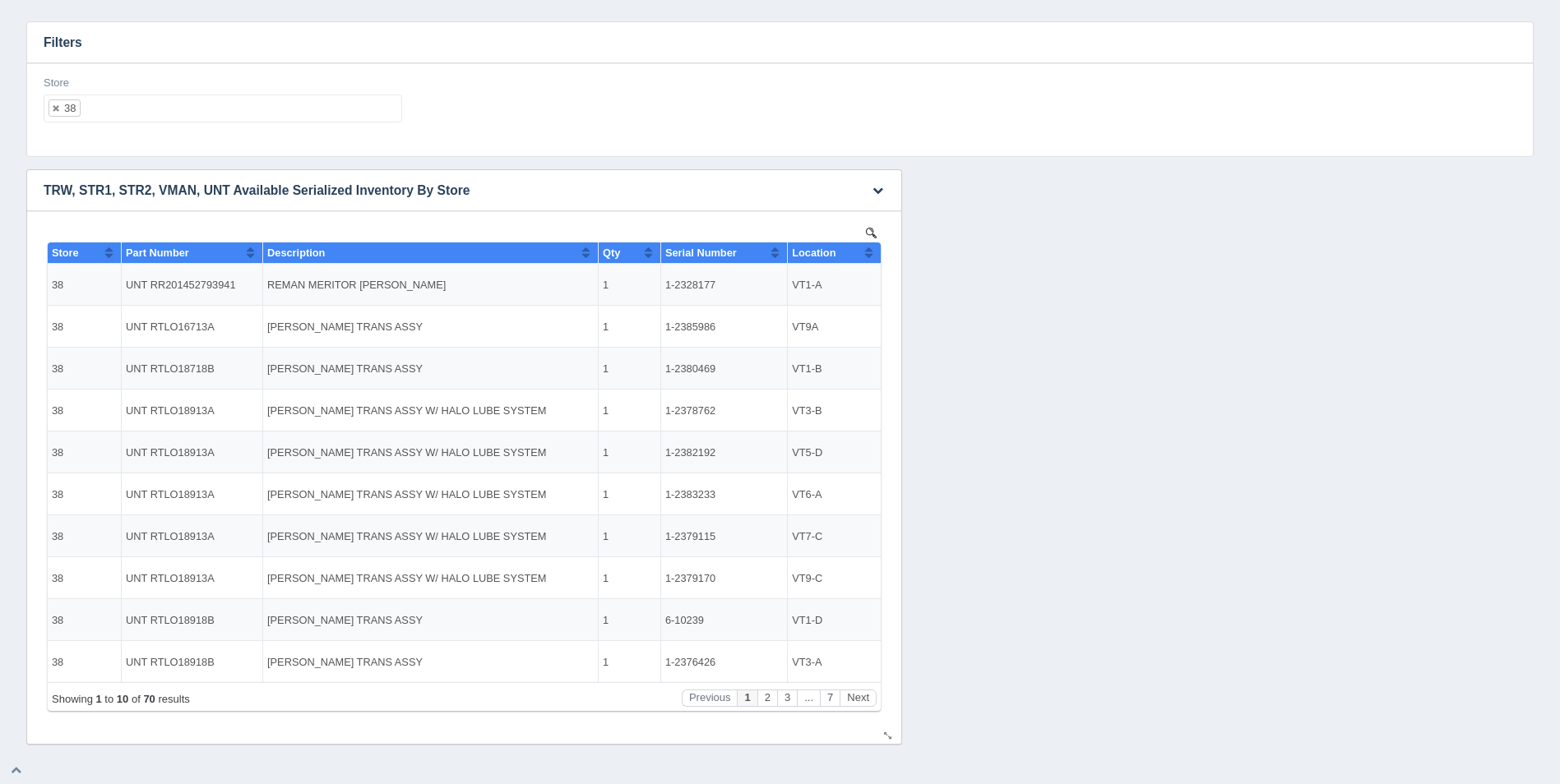
click at [873, 250] on button "Sort column ascending" at bounding box center [869, 252] width 11 height 19
click at [873, 250] on button "Sort column descending" at bounding box center [869, 252] width 11 height 19
click at [873, 250] on button "Sort column ascending" at bounding box center [869, 252] width 11 height 19
drag, startPoint x: 714, startPoint y: 284, endPoint x: 661, endPoint y: 286, distance: 53.0
click at [661, 286] on td "1-2384796" at bounding box center [723, 284] width 127 height 42
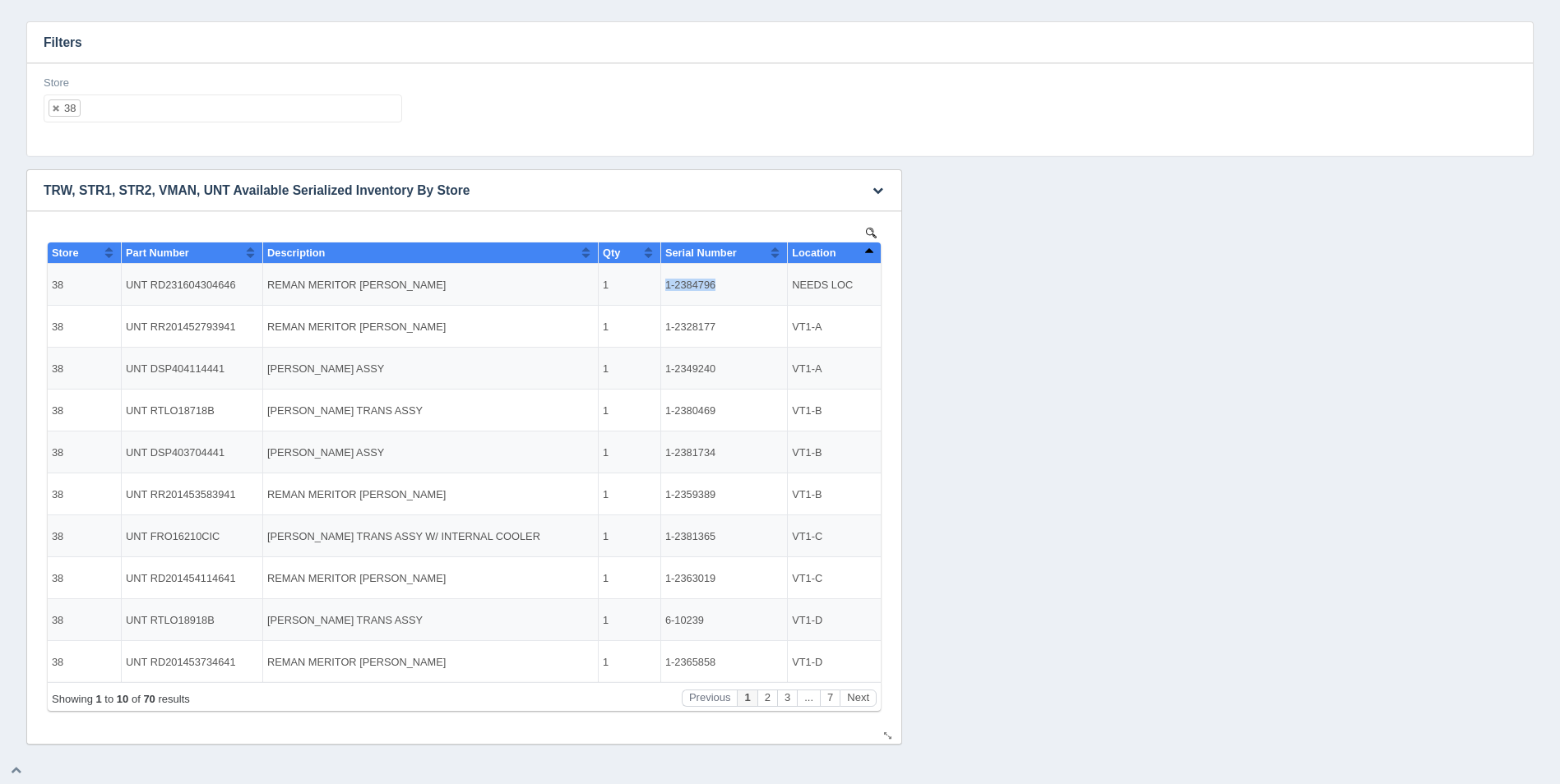
copy td "1-2384796"
click at [157, 104] on ul "38" at bounding box center [222, 109] width 359 height 28
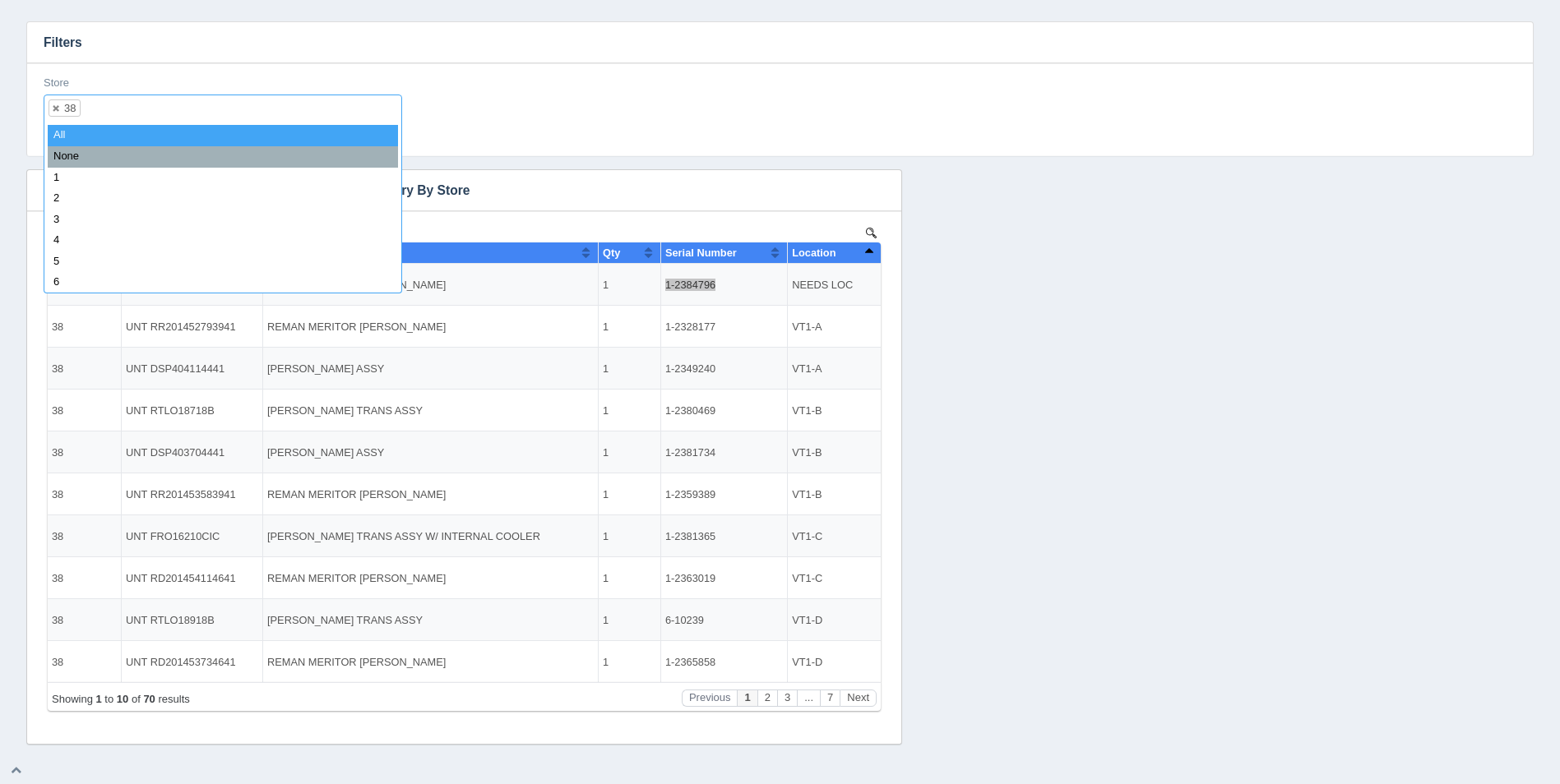
select select
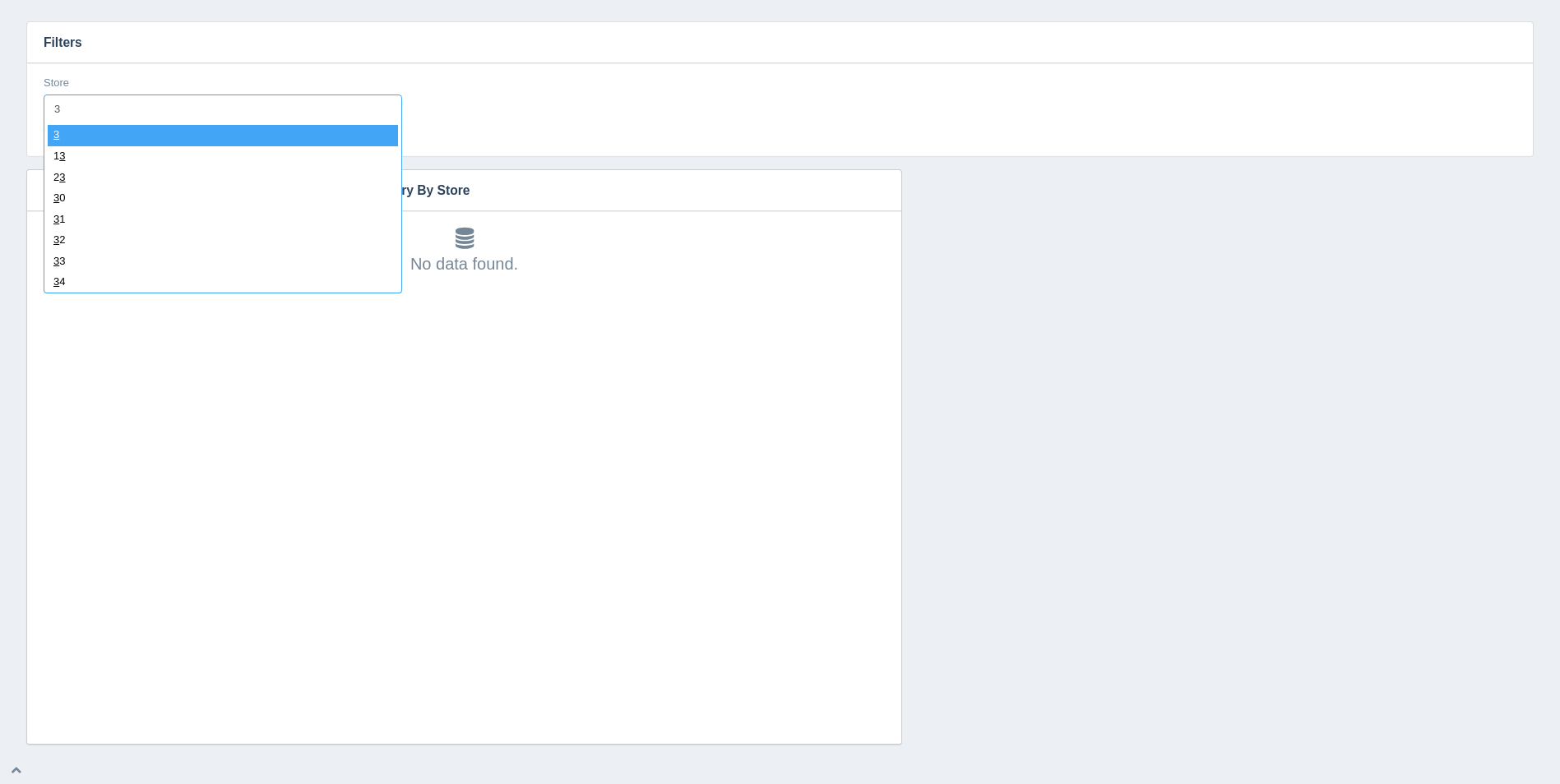
type input "39"
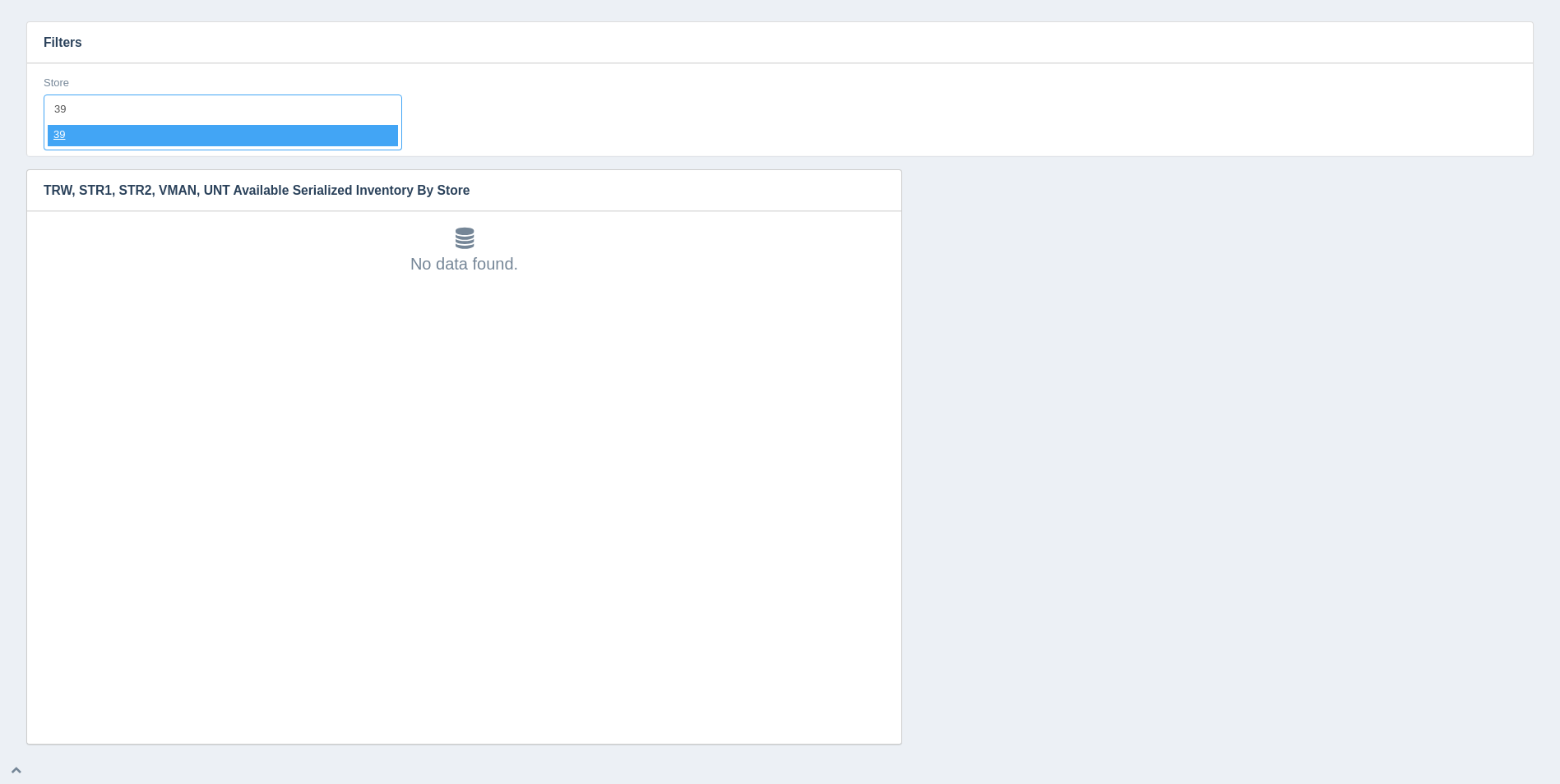
select select "39"
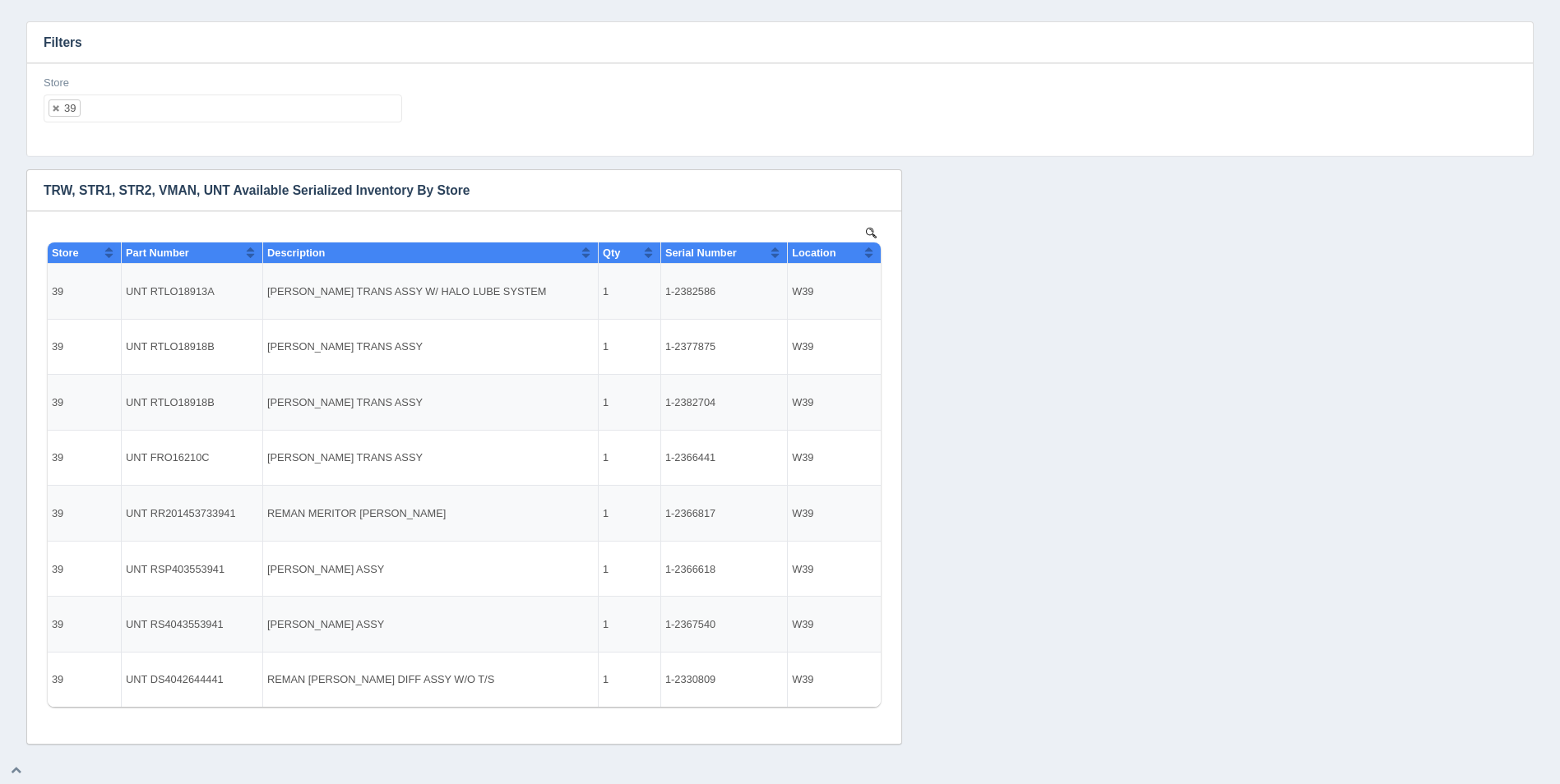
select select
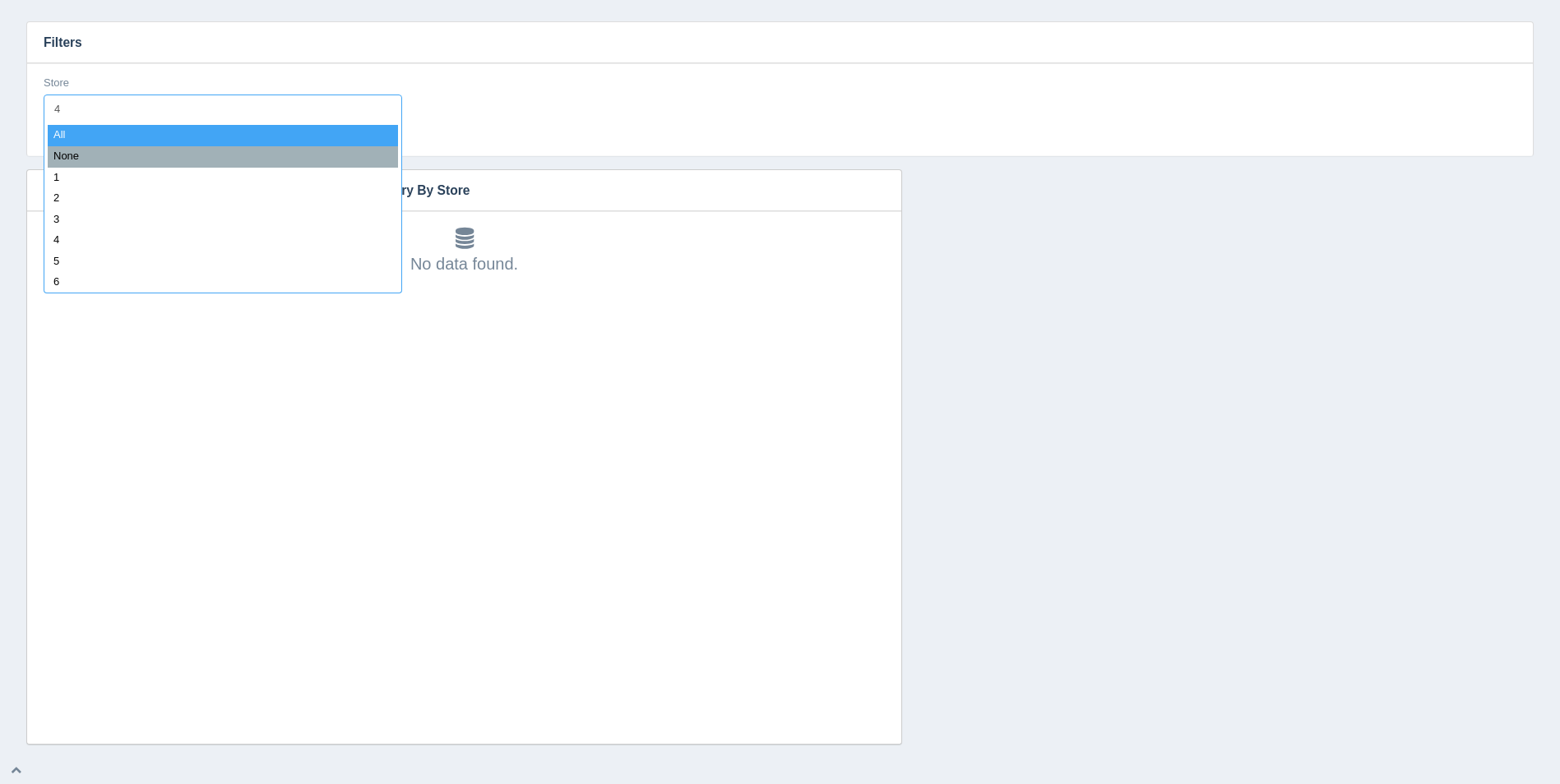
type input "40"
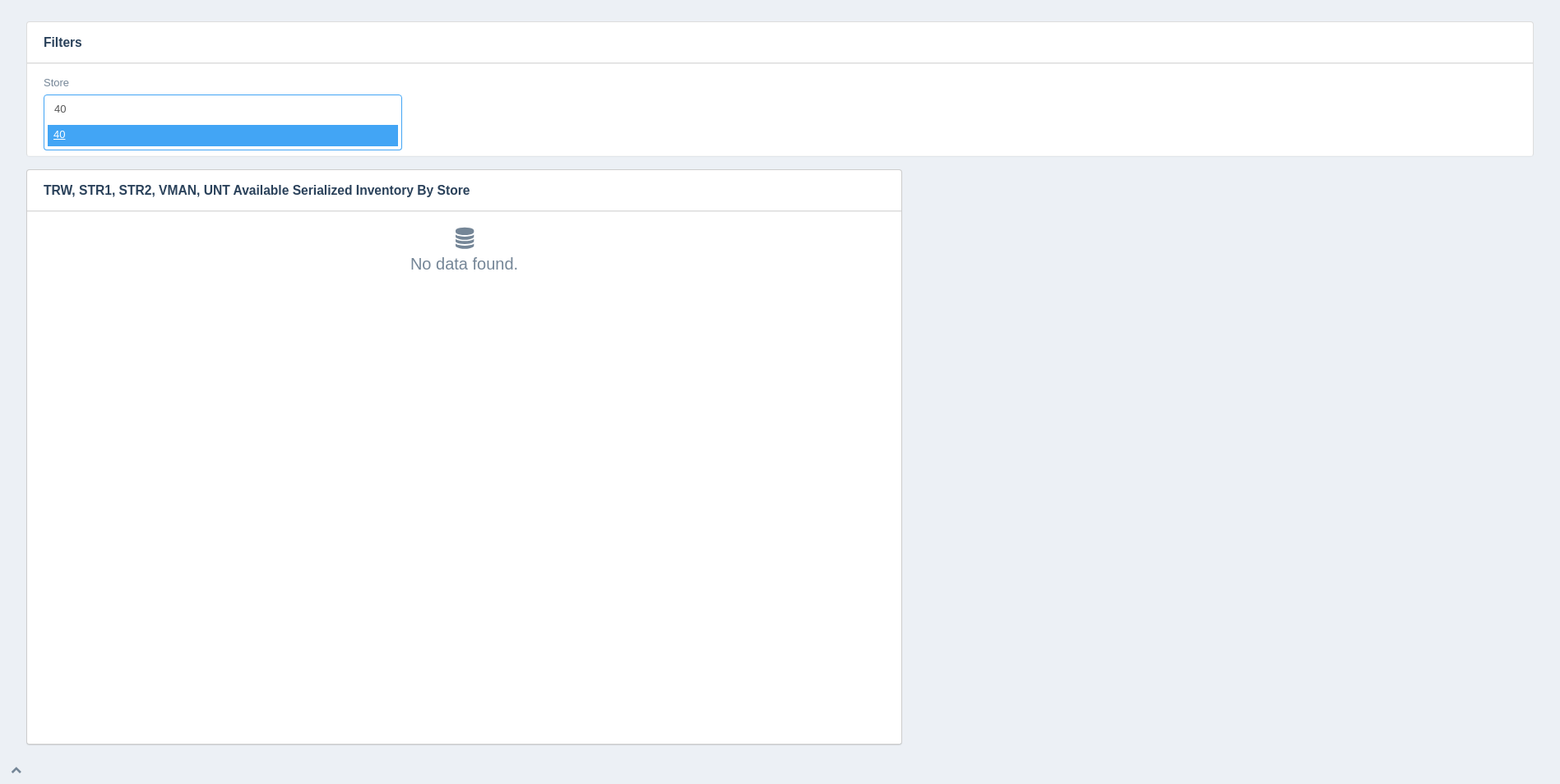
select select "40"
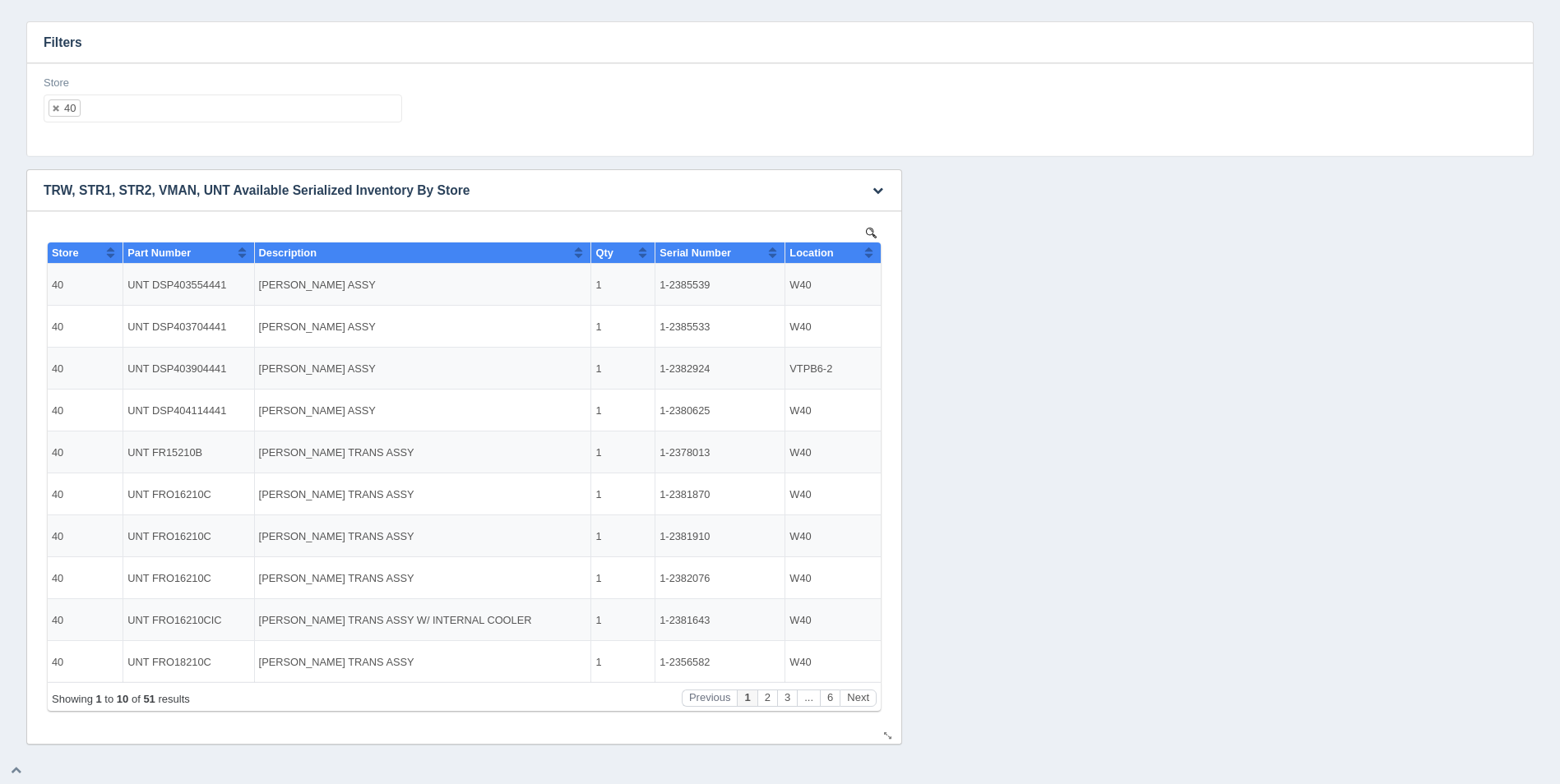
click at [868, 253] on button "Sort column ascending" at bounding box center [869, 252] width 11 height 19
click at [868, 253] on button "Sort column descending" at bounding box center [869, 252] width 11 height 19
click at [282, 119] on ul "40" at bounding box center [222, 109] width 359 height 28
select select
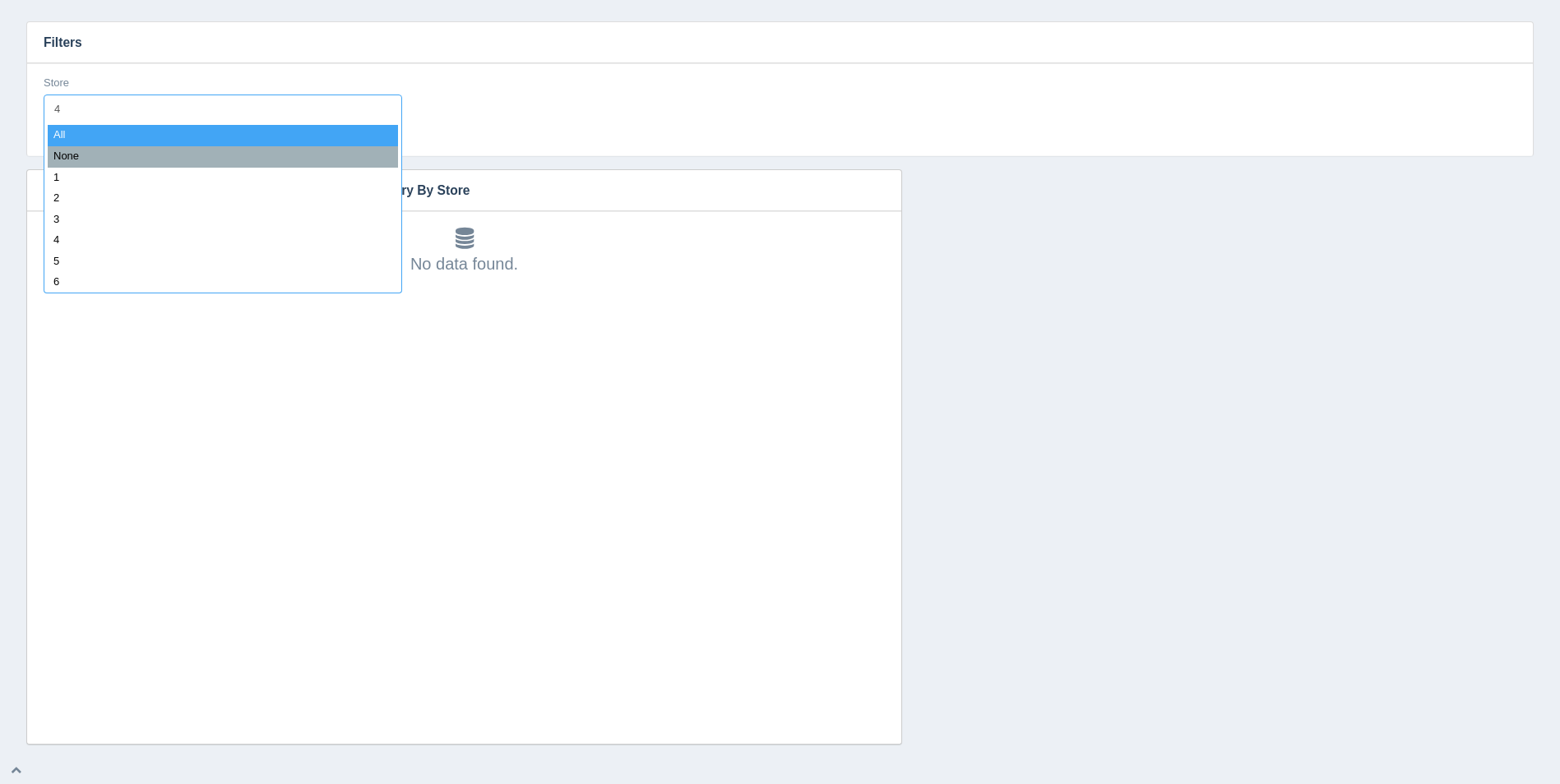
type input "41"
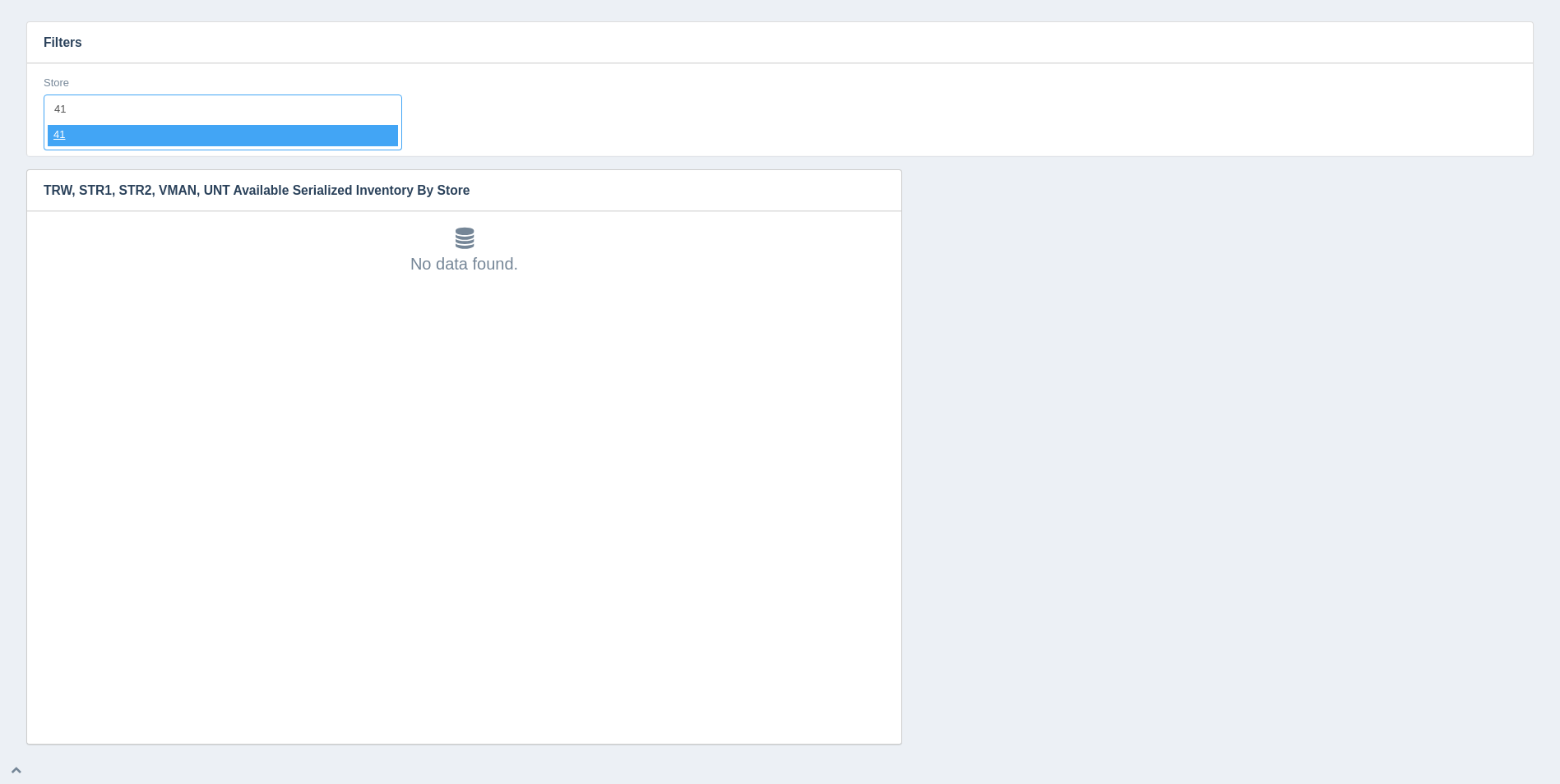
select select "41"
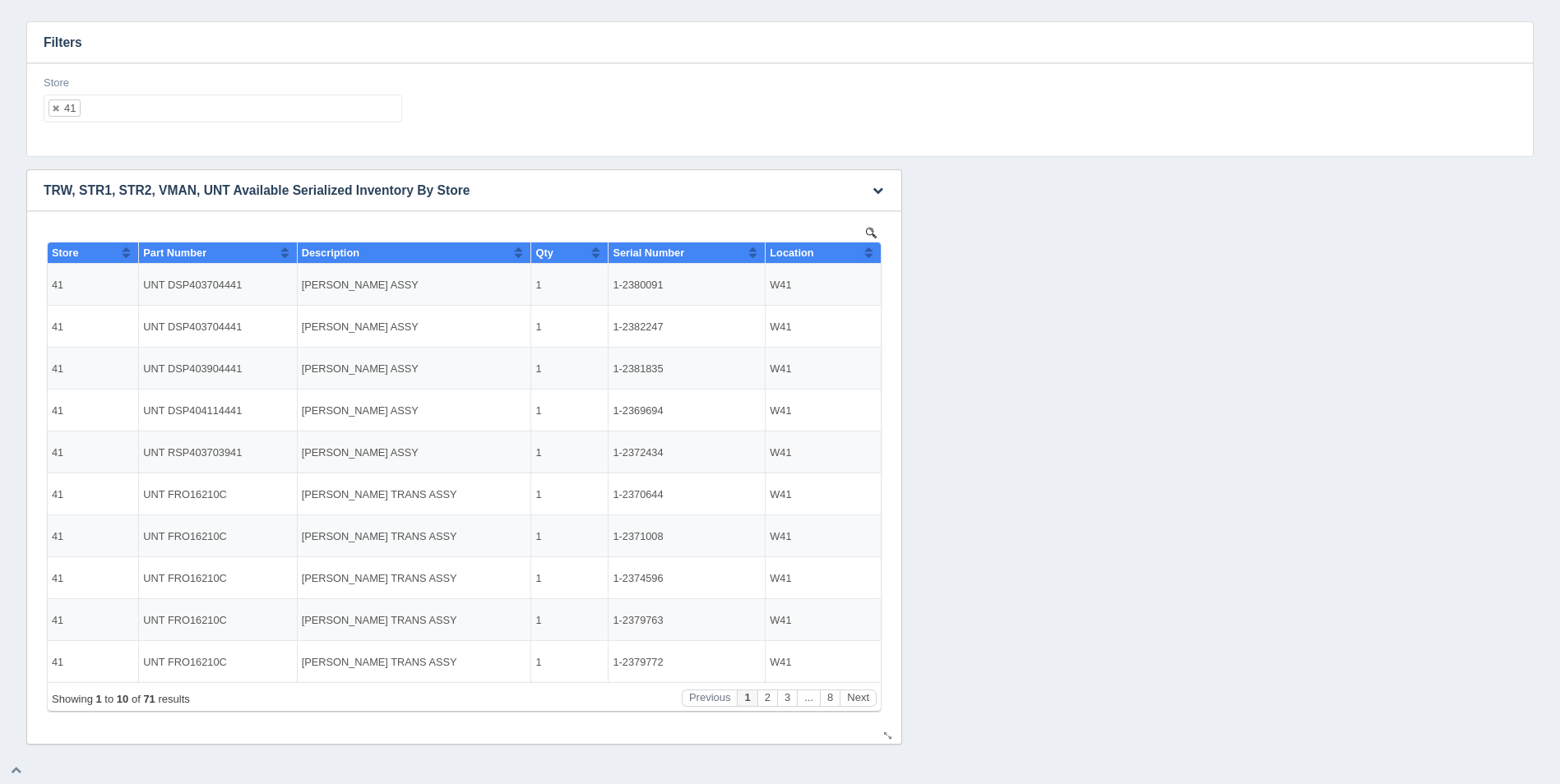
click at [875, 245] on th "Location" at bounding box center [823, 253] width 115 height 21
click at [869, 254] on button "Sort column descending" at bounding box center [869, 252] width 11 height 19
click at [272, 111] on ul "41" at bounding box center [222, 109] width 359 height 28
select select
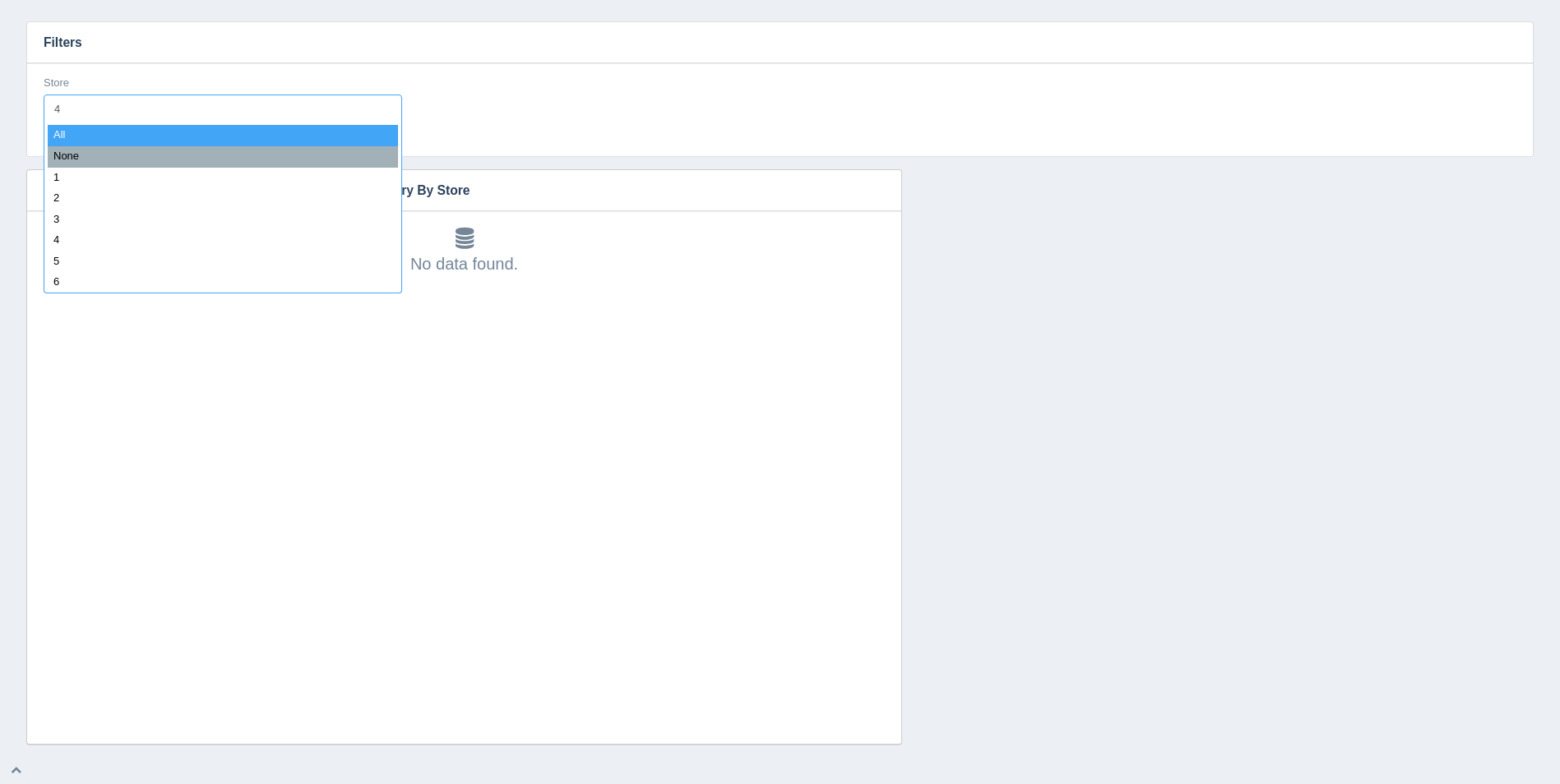
type input "42"
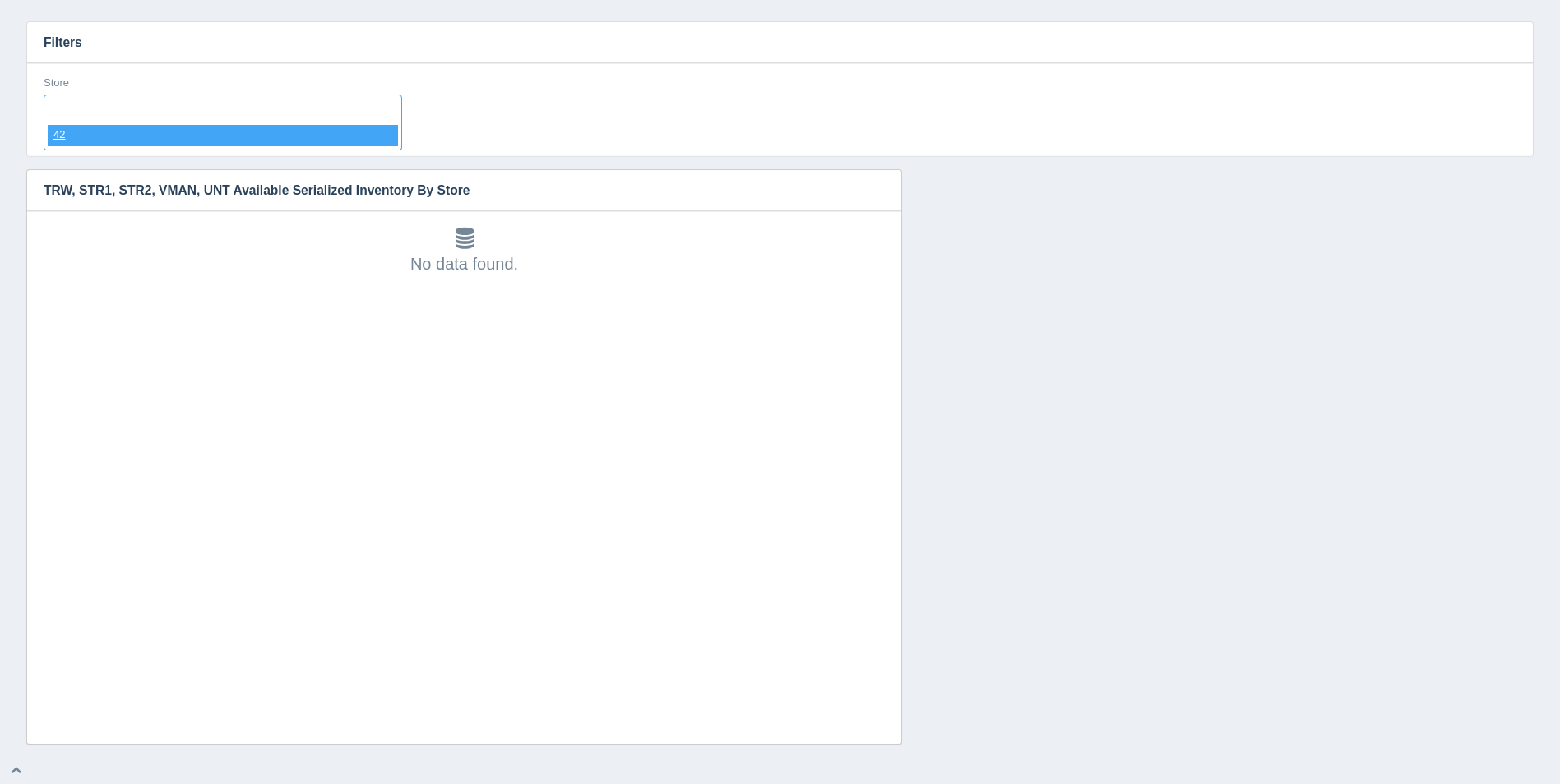
select select "42"
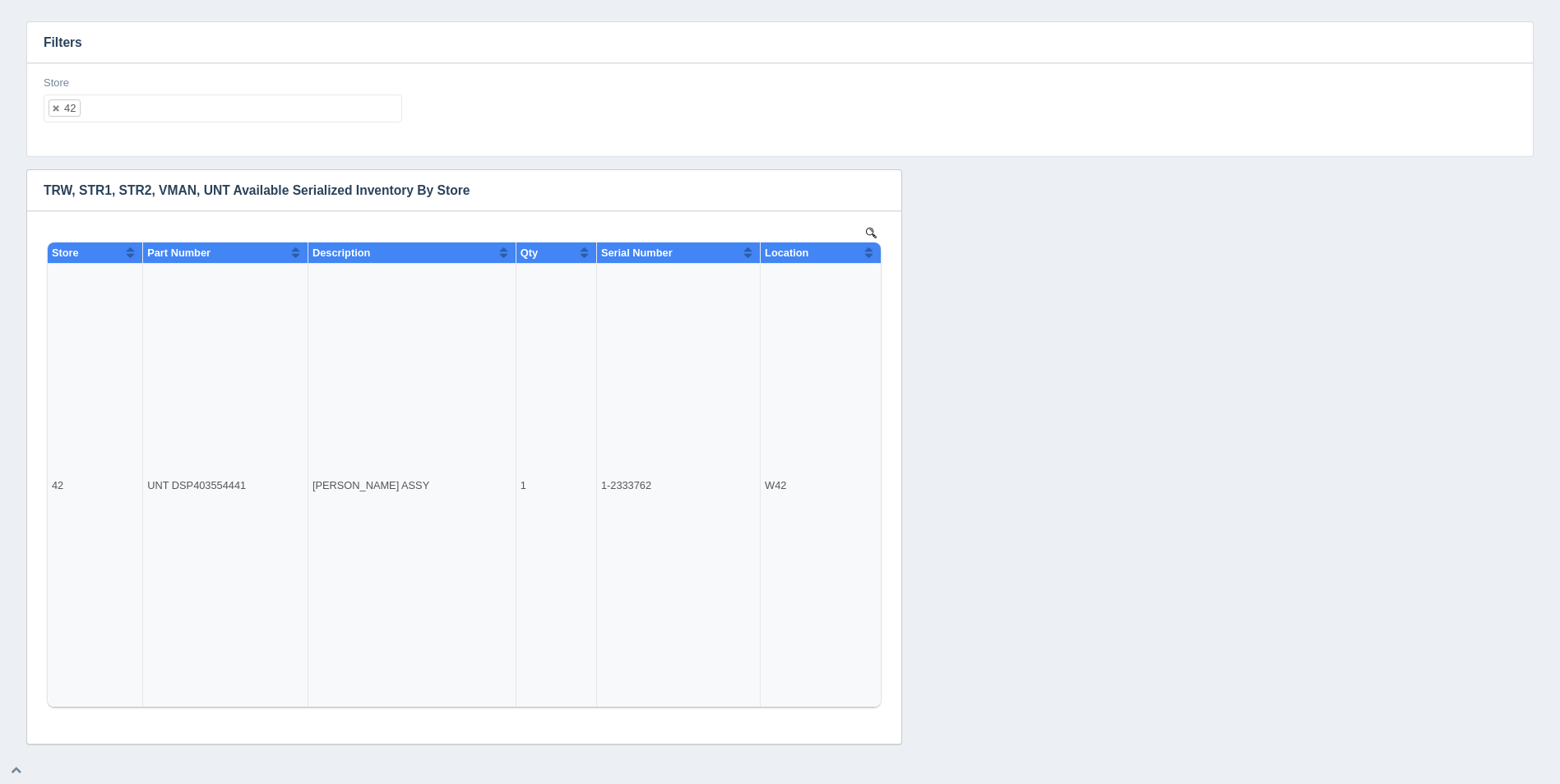
select select
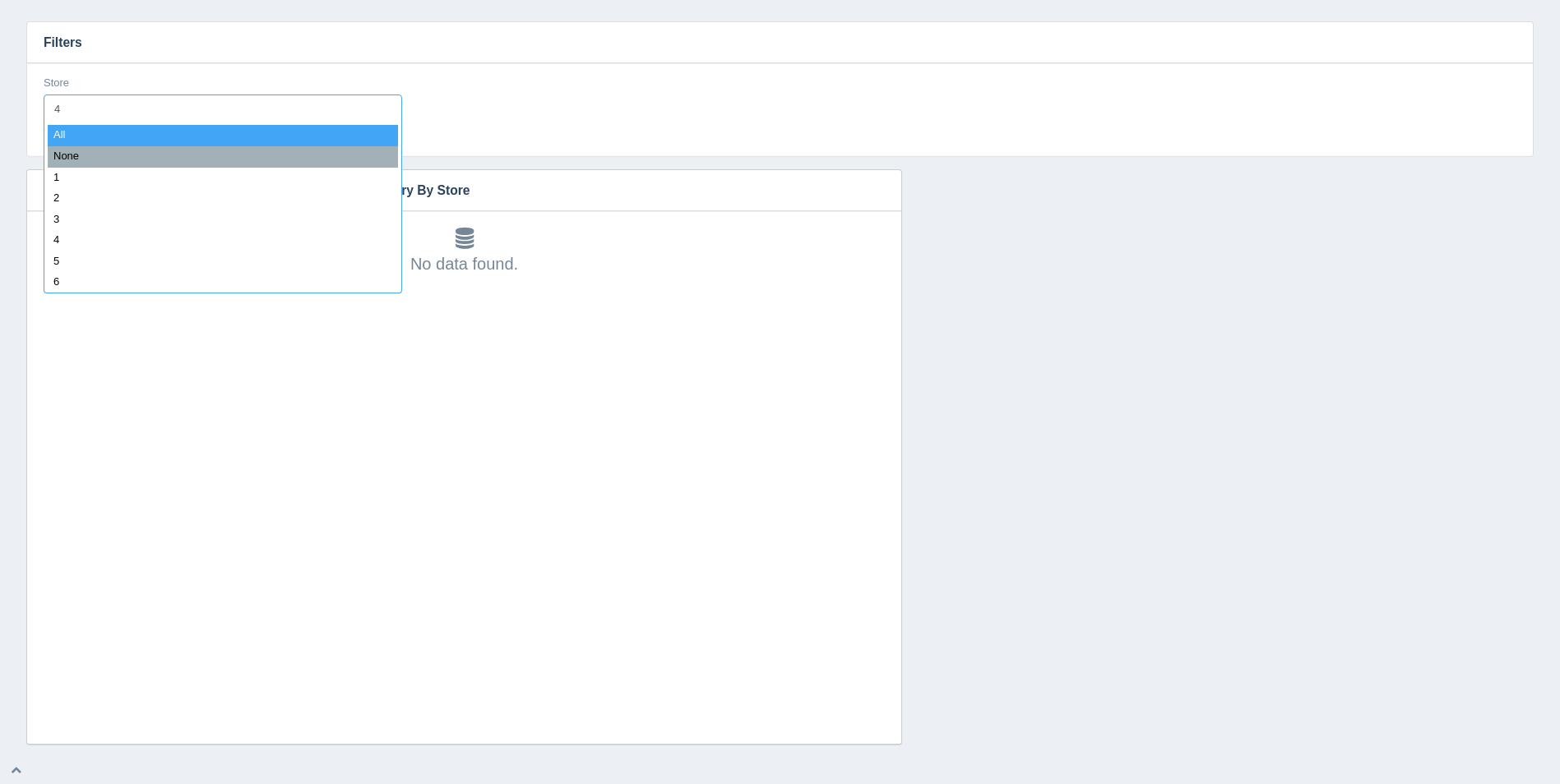
type input "43"
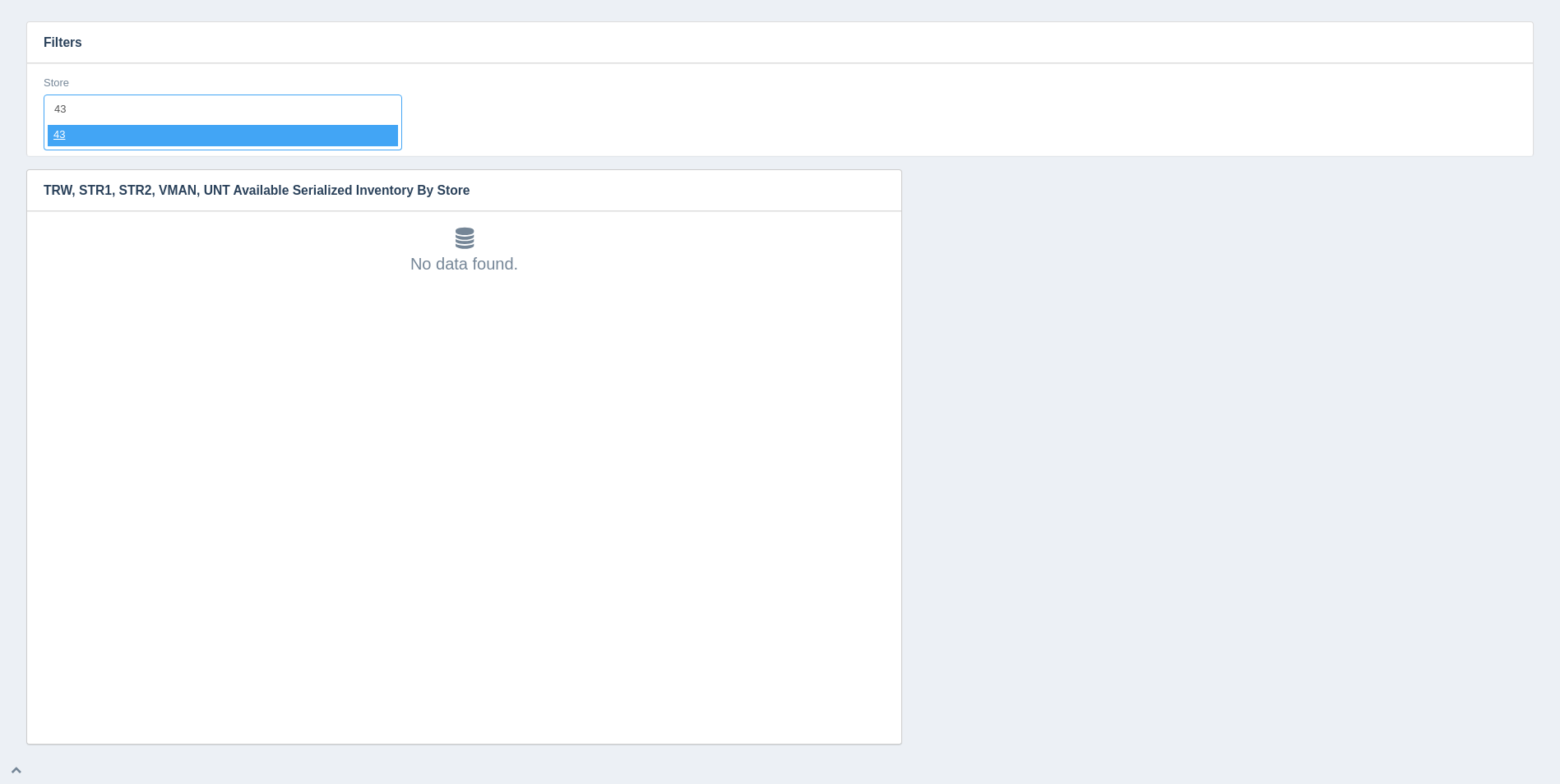
select select "43"
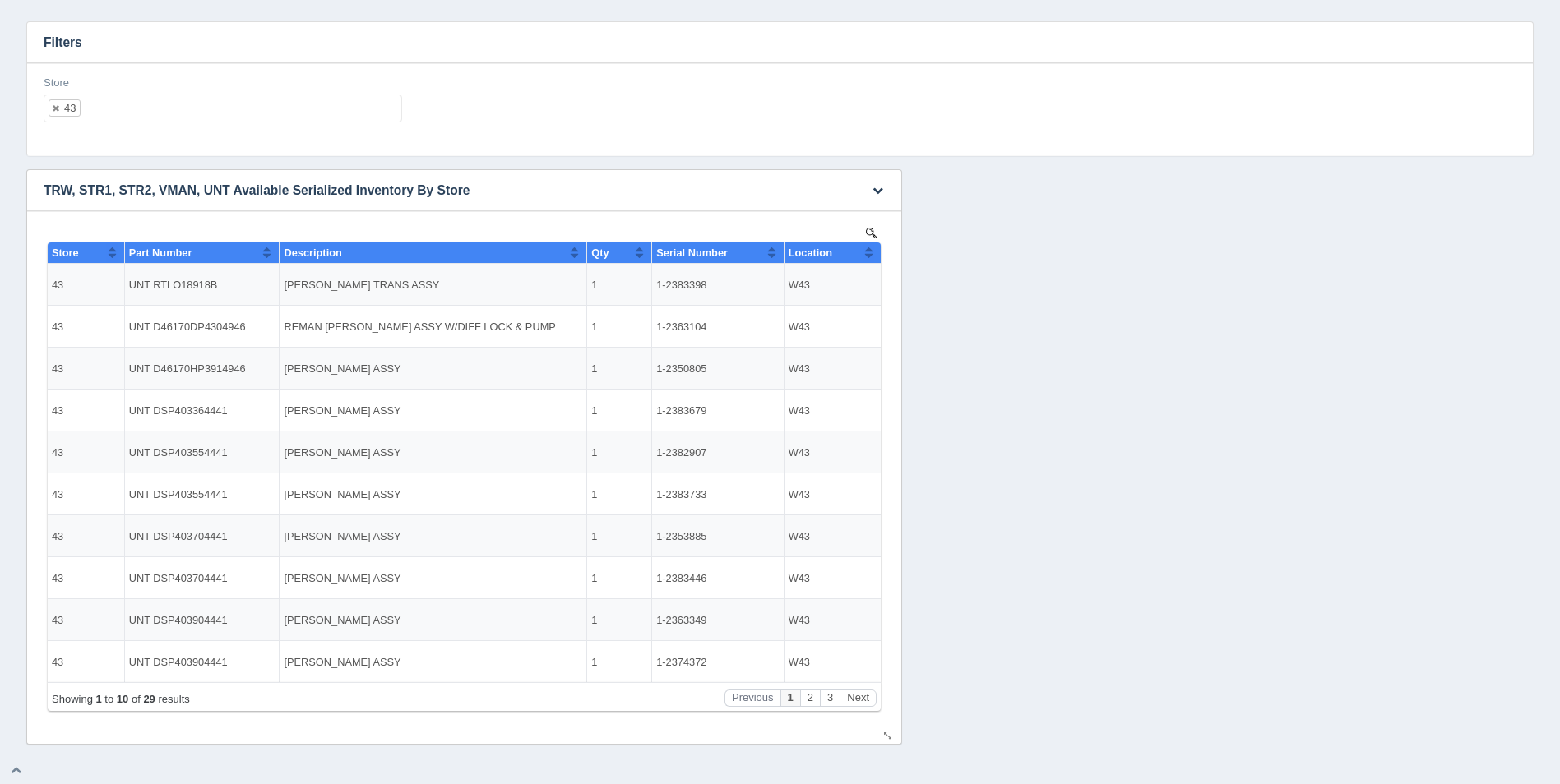
click at [873, 252] on button "Sort column ascending" at bounding box center [869, 252] width 11 height 19
drag, startPoint x: 873, startPoint y: 252, endPoint x: 862, endPoint y: 250, distance: 11.2
click at [871, 252] on button "Sort column descending" at bounding box center [869, 252] width 11 height 19
click at [296, 106] on ul "43" at bounding box center [222, 109] width 359 height 28
select select
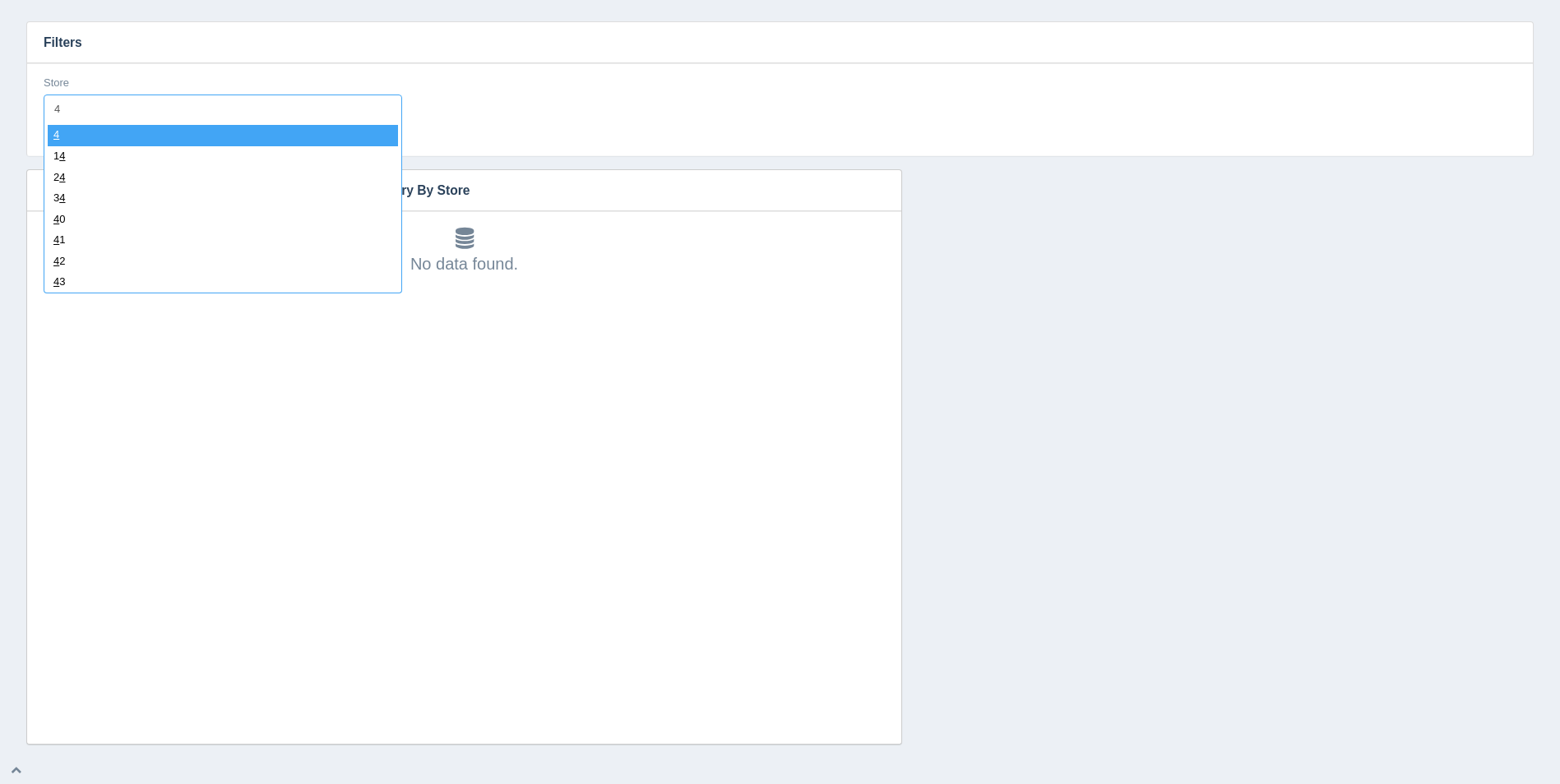
type input "44"
select select "44"
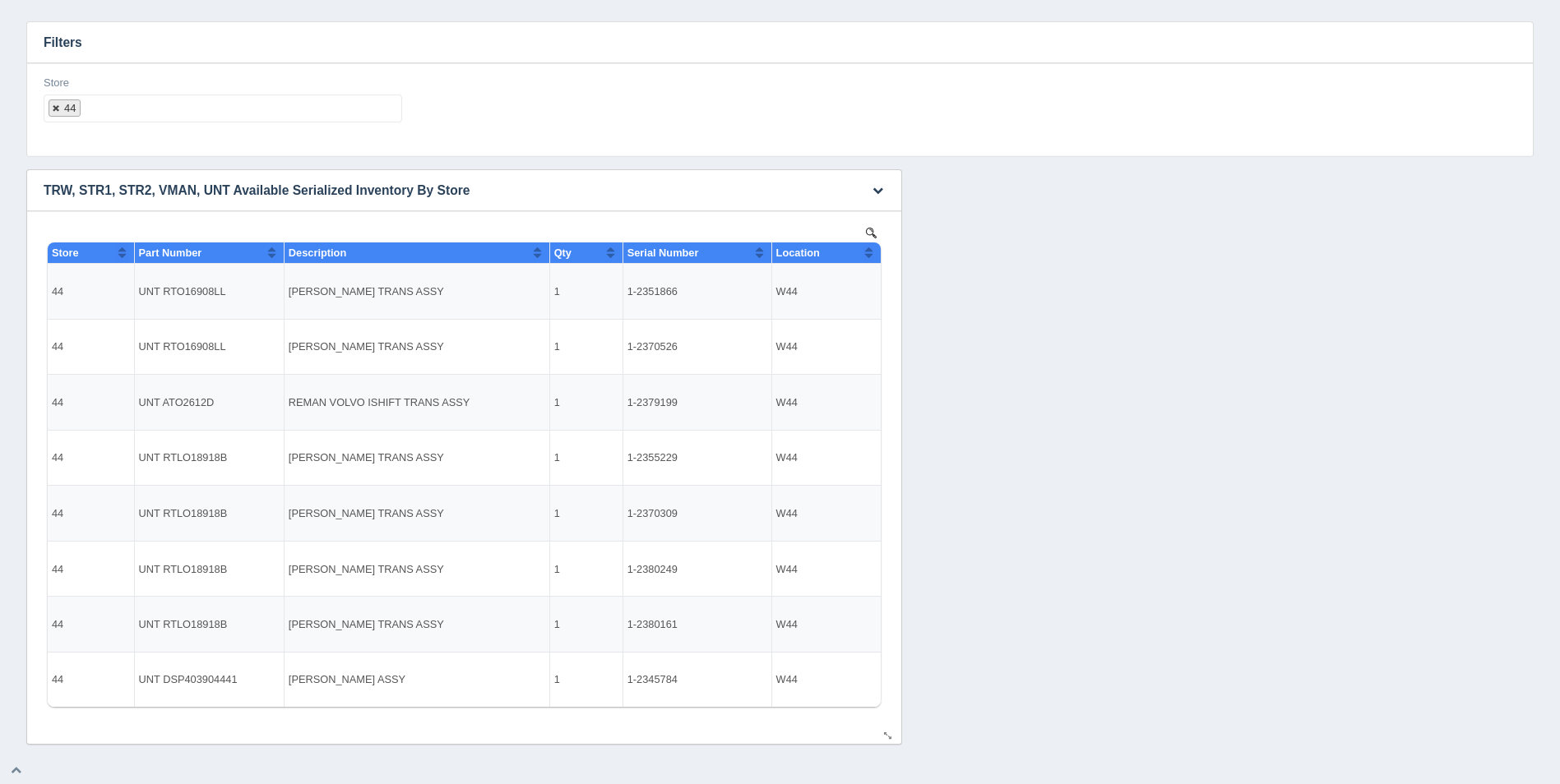
select select
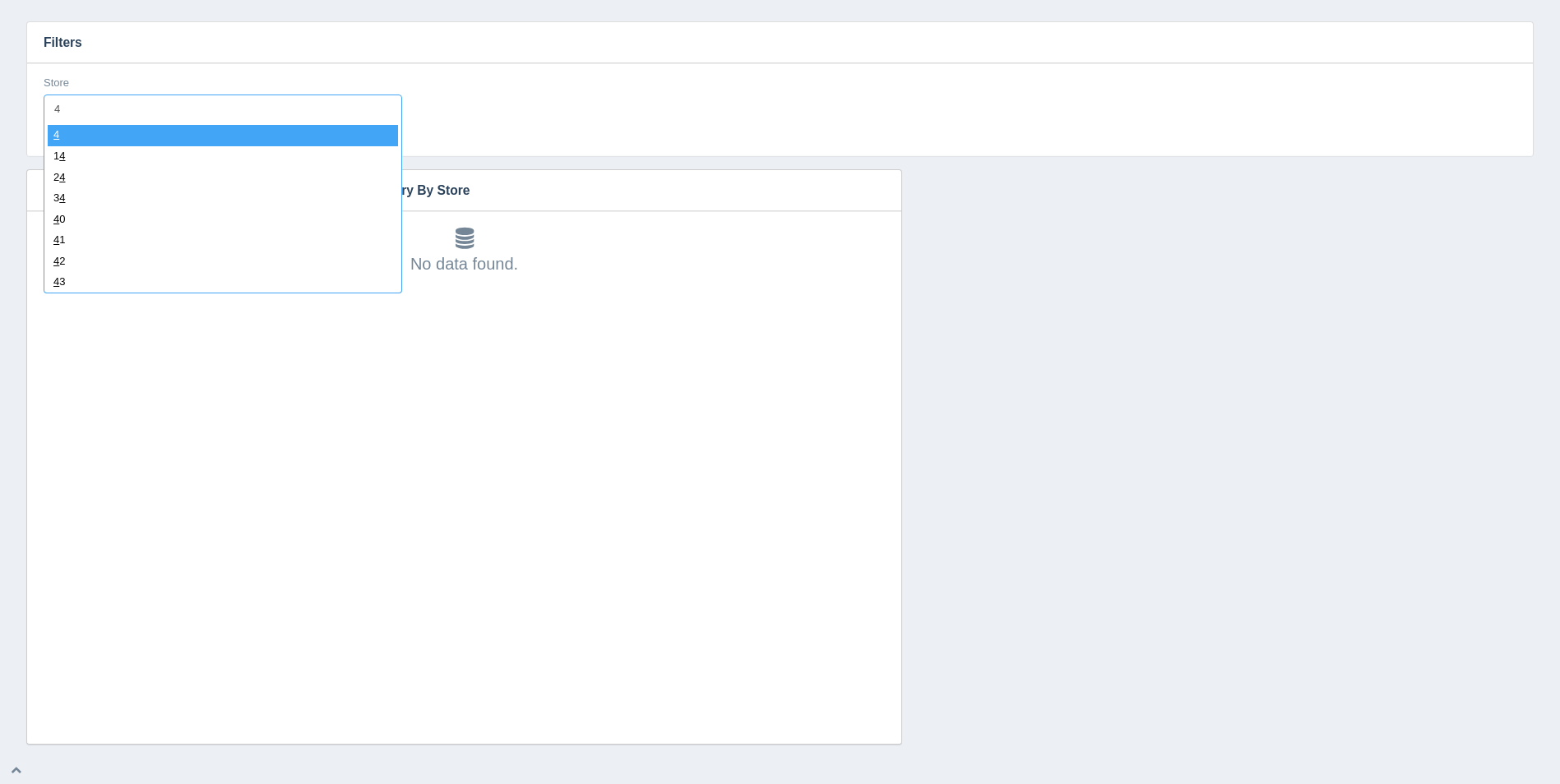
type input "45"
select select "45"
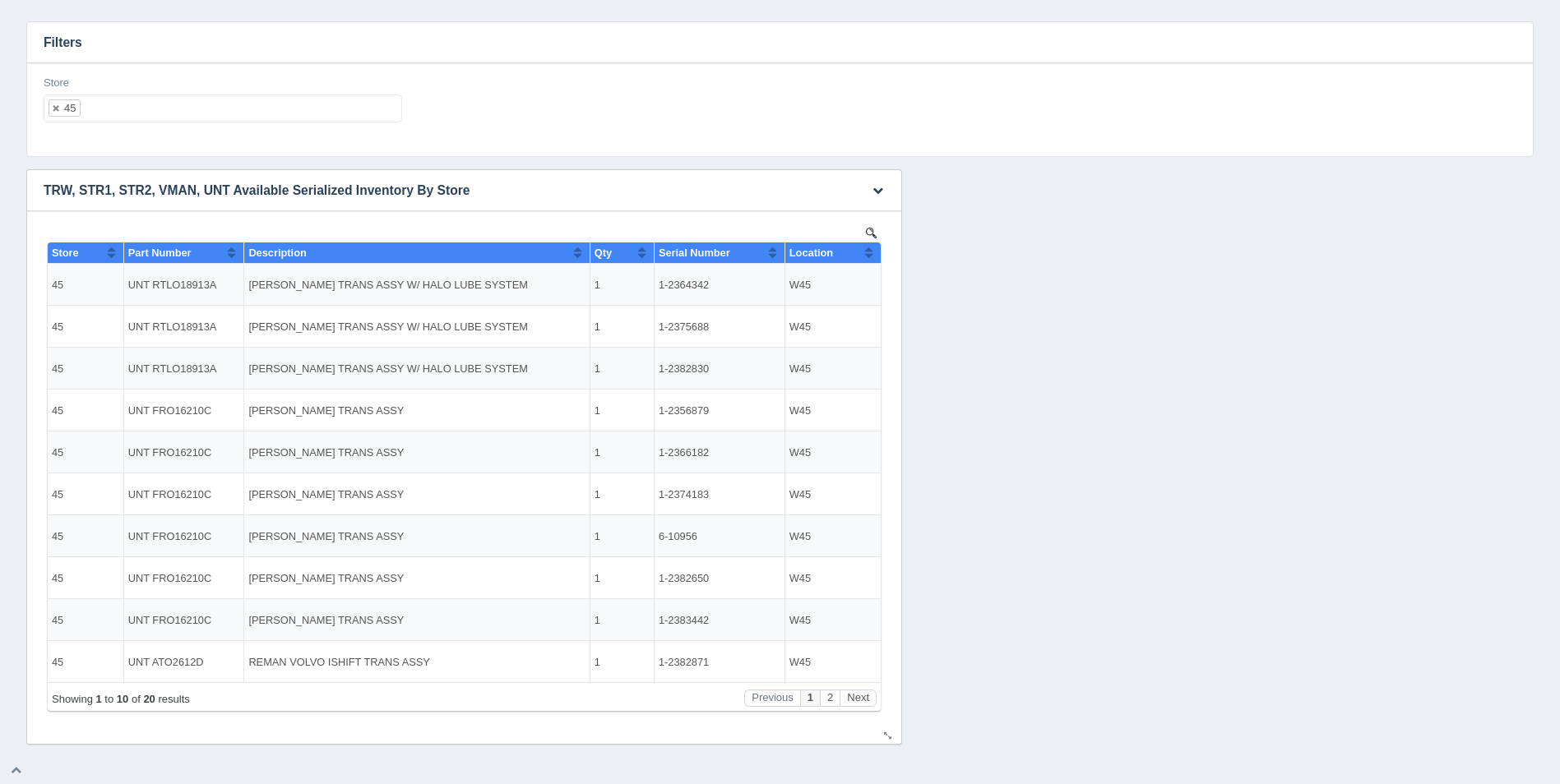
click at [871, 251] on button "Sort column ascending" at bounding box center [869, 252] width 11 height 19
click at [872, 251] on button "Sort column descending" at bounding box center [869, 252] width 11 height 19
drag, startPoint x: 336, startPoint y: 83, endPoint x: 330, endPoint y: 96, distance: 14.3
click at [334, 87] on div "Store 45 All None 1 2 3 4 5 6 7 8 9 10 11 12 13 14 15 16 17 18 19 20 21 22 23 2…" at bounding box center [222, 99] width 359 height 48
click at [330, 104] on ul "45" at bounding box center [222, 109] width 359 height 28
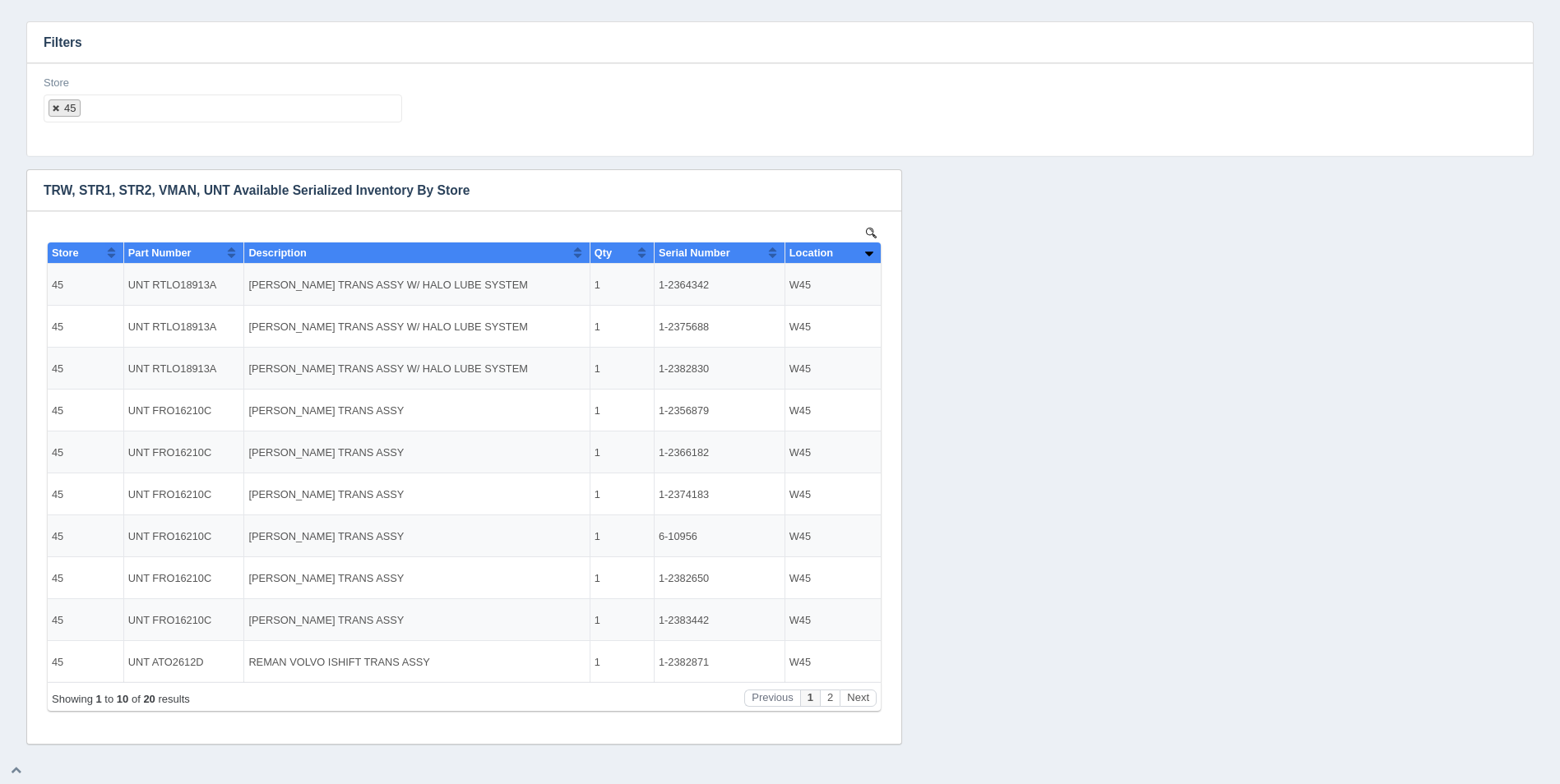
select select
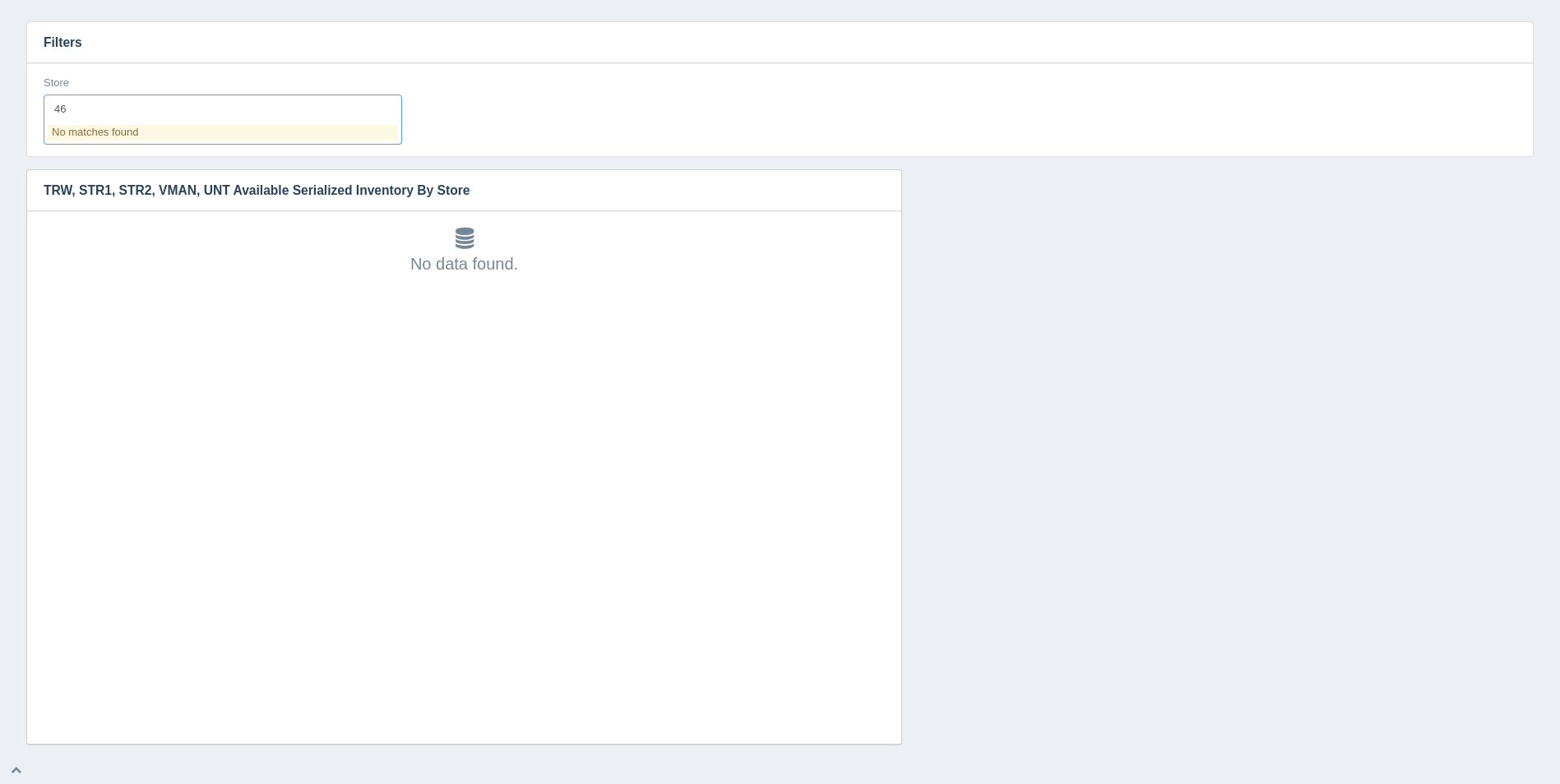
type input "4"
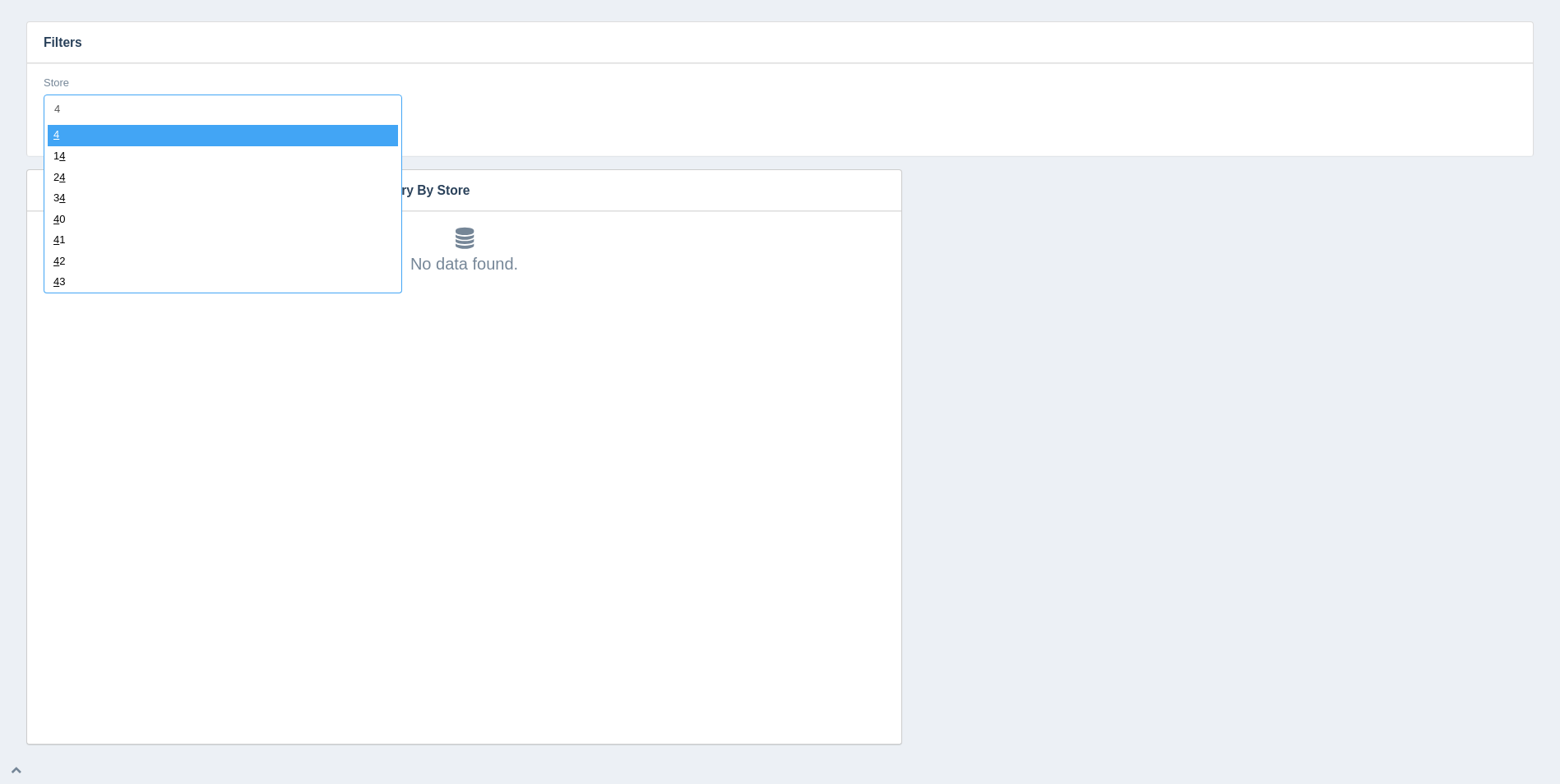
type input "48"
select select "48"
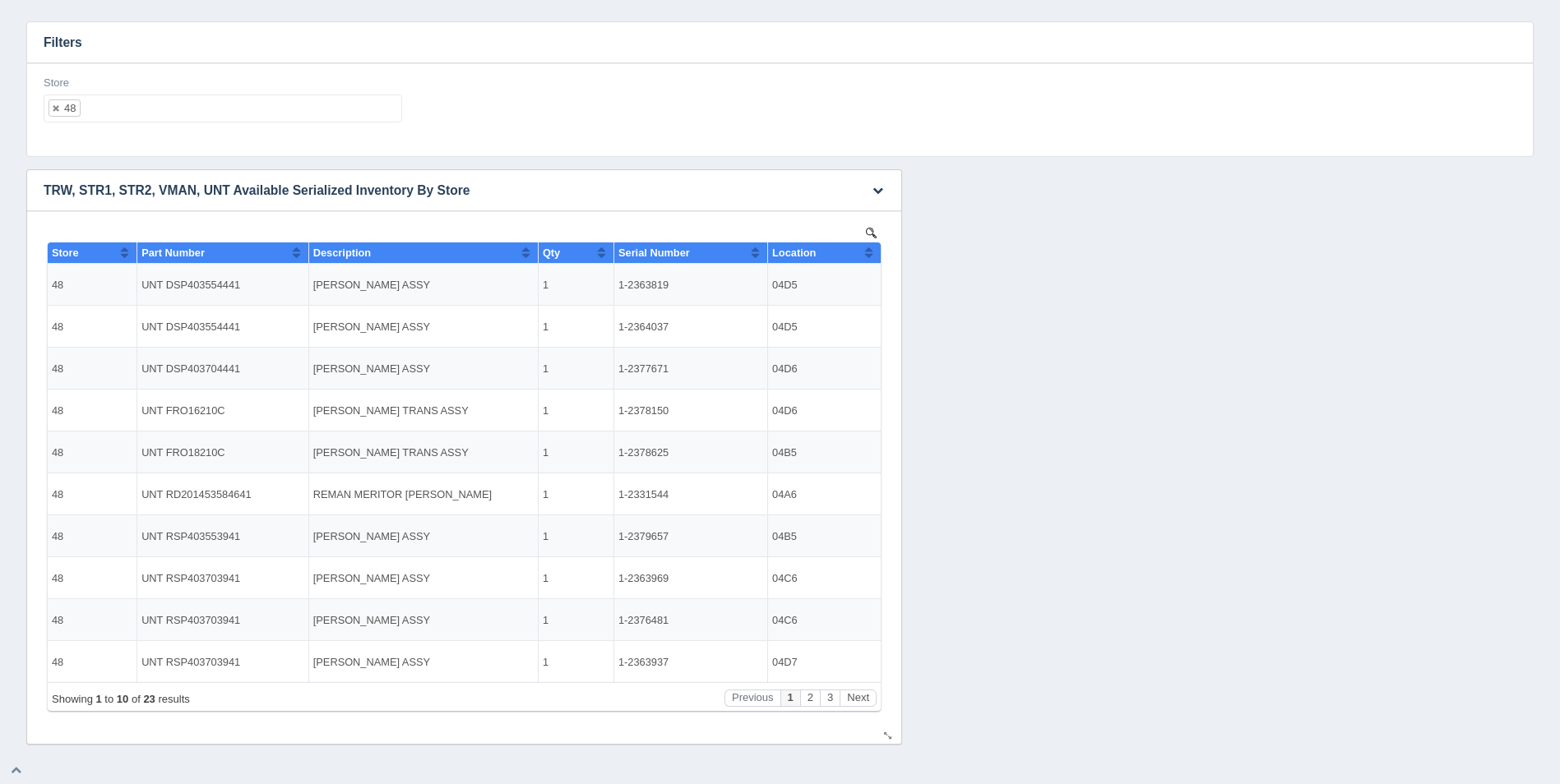
click at [869, 253] on button "Sort column ascending" at bounding box center [869, 252] width 11 height 19
click at [870, 253] on button "Sort column descending" at bounding box center [869, 252] width 11 height 19
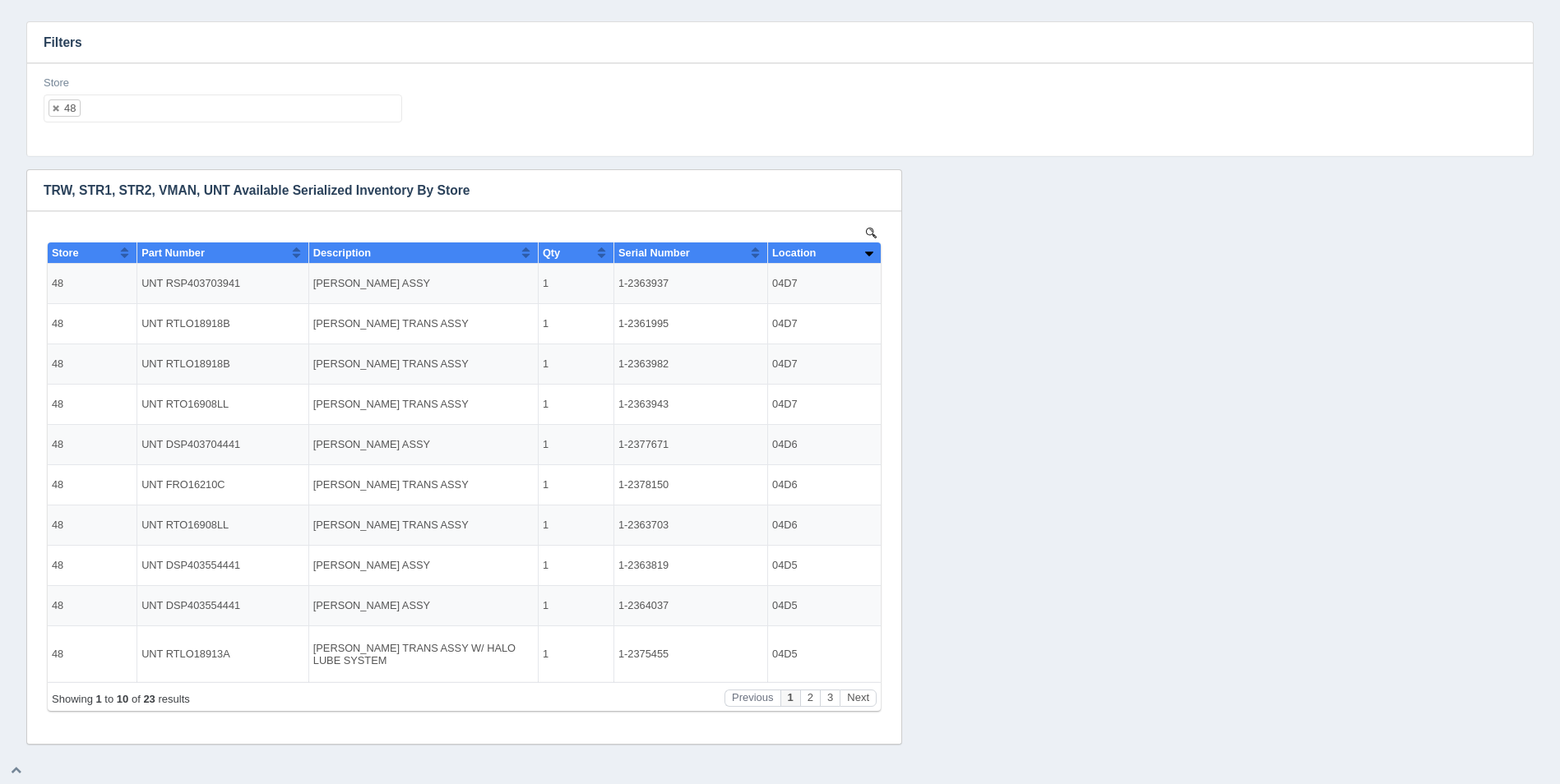
click at [288, 110] on ul "48" at bounding box center [222, 109] width 359 height 28
select select
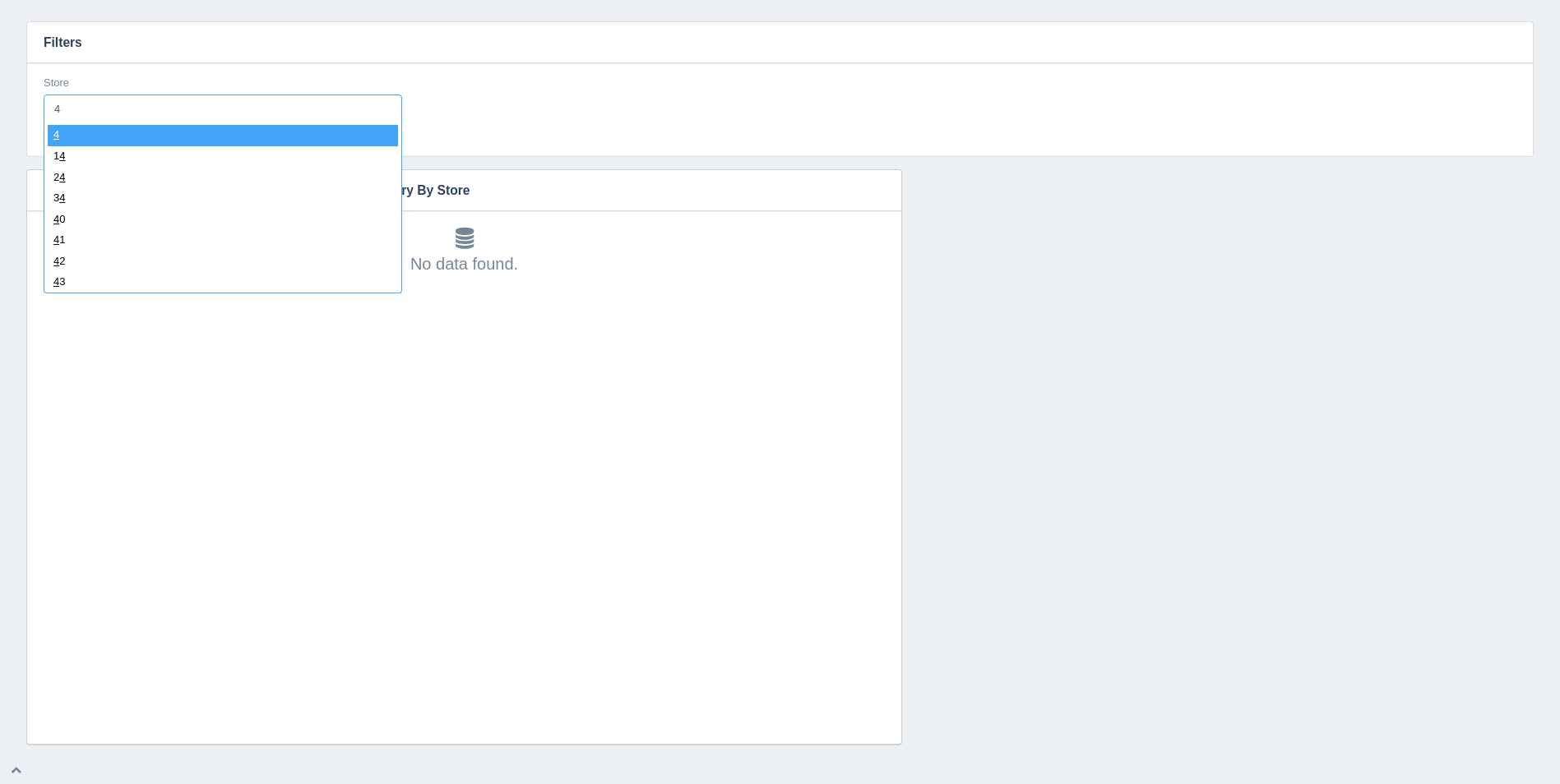
type input "49"
select select "49"
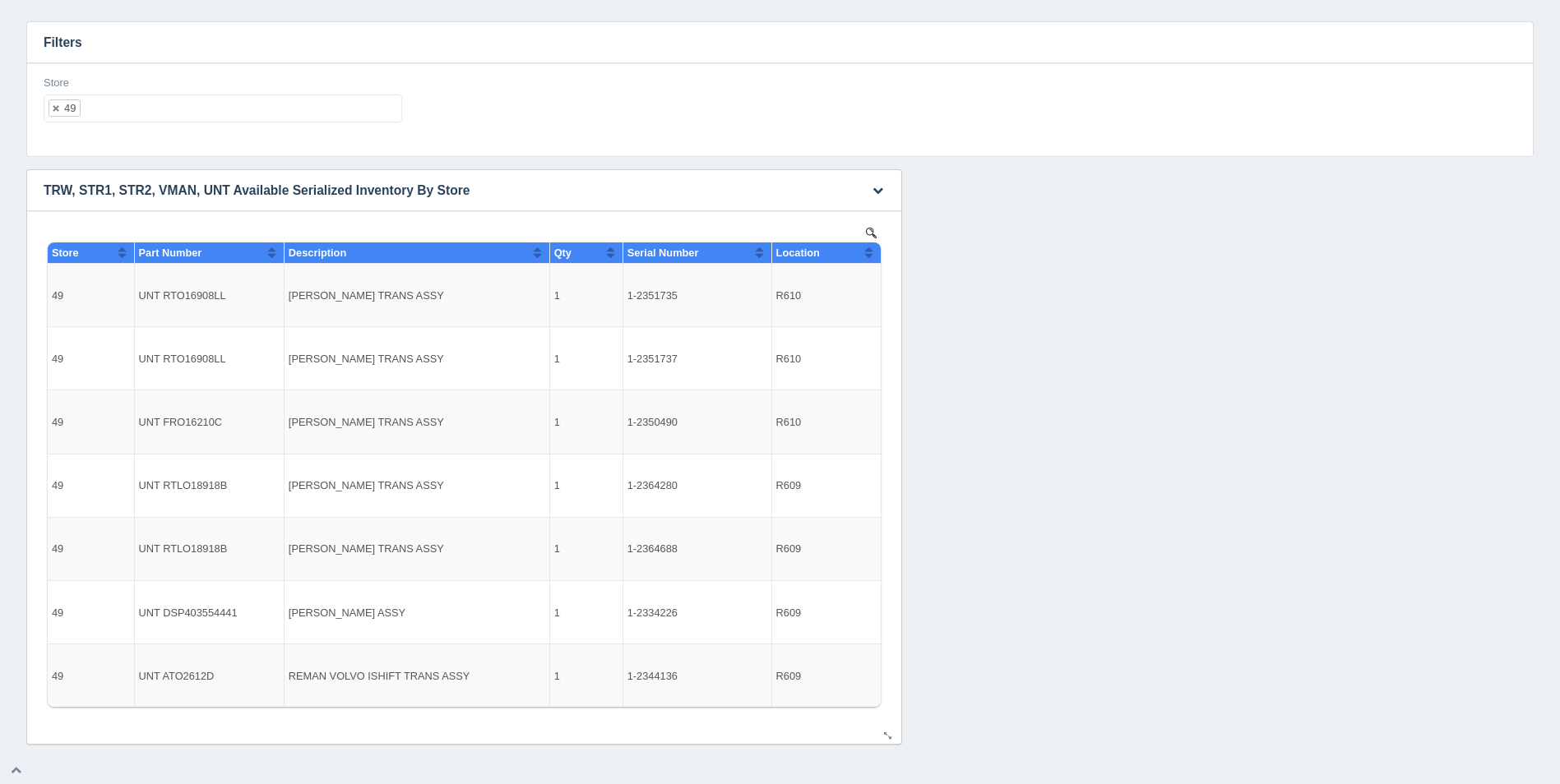
select select
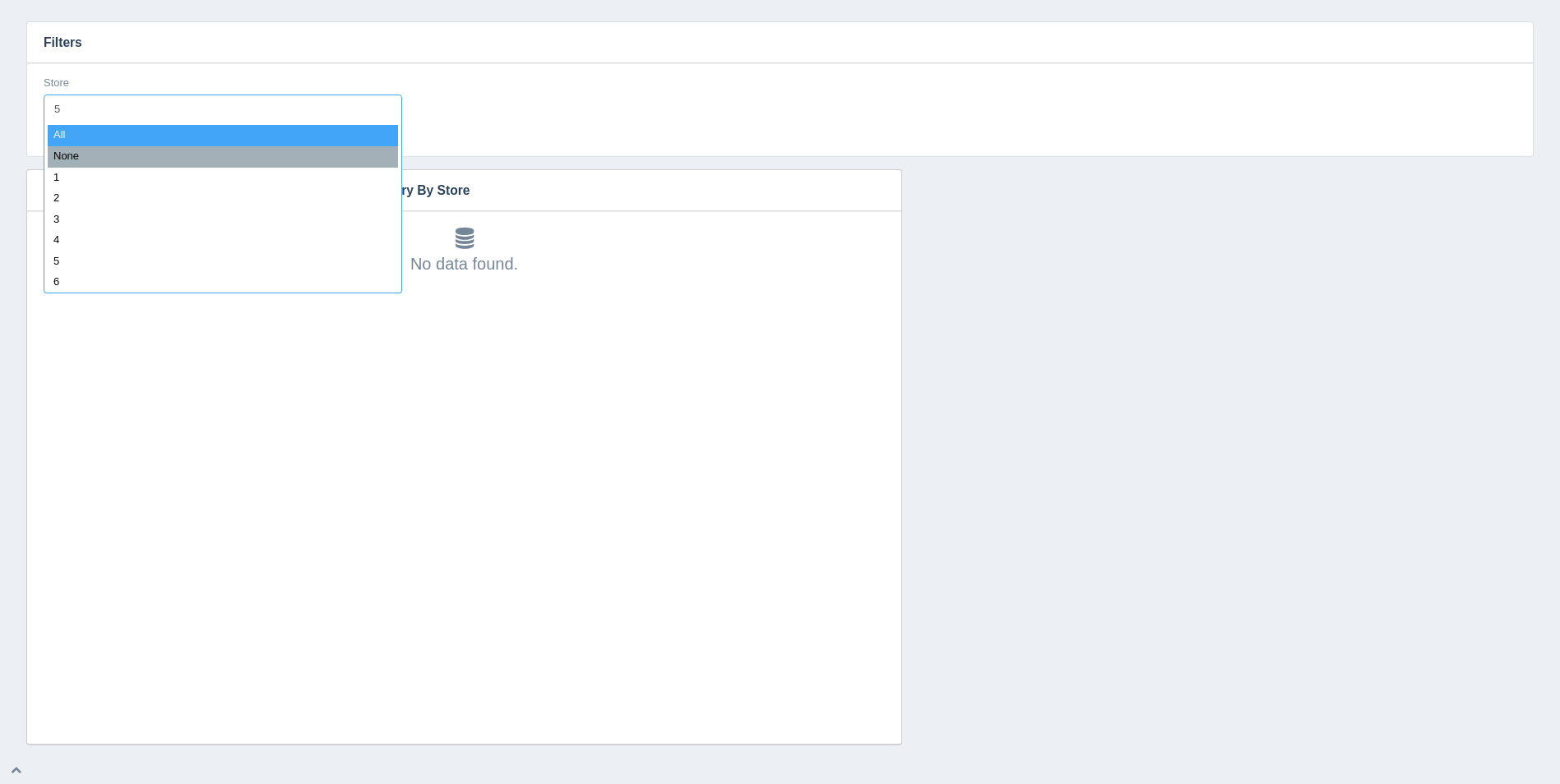
type input "50"
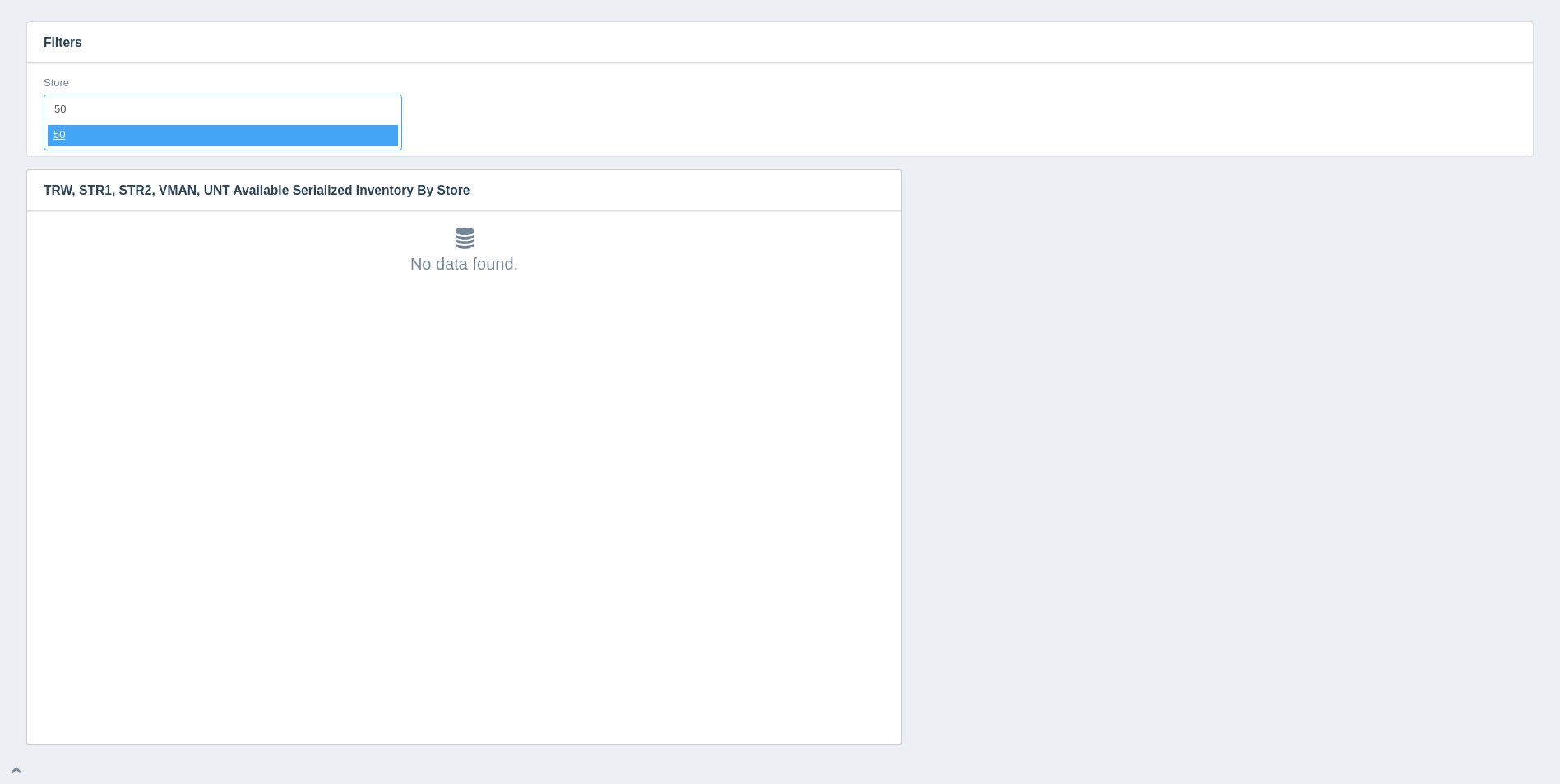
select select "50"
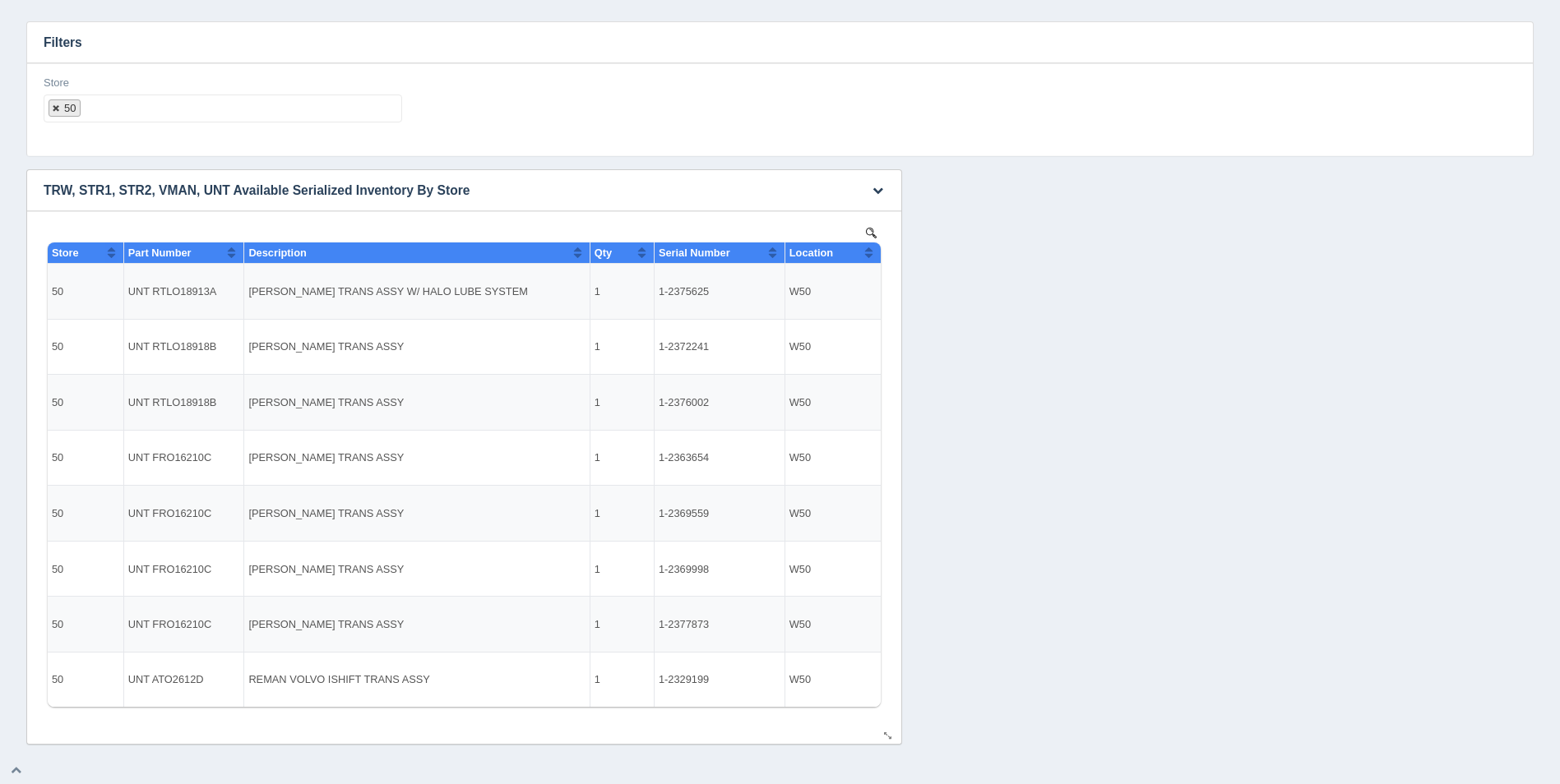
select select
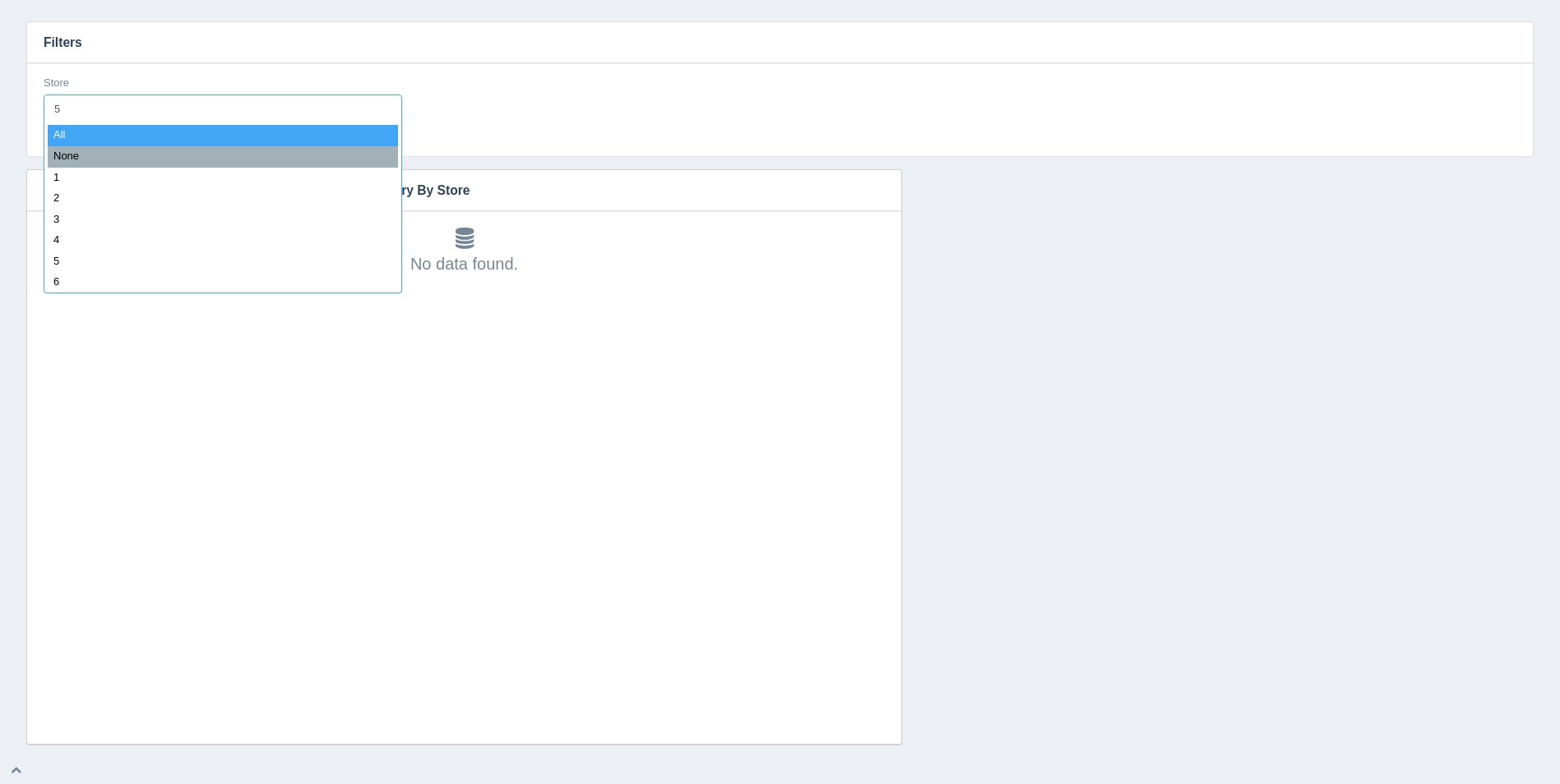
type input "50"
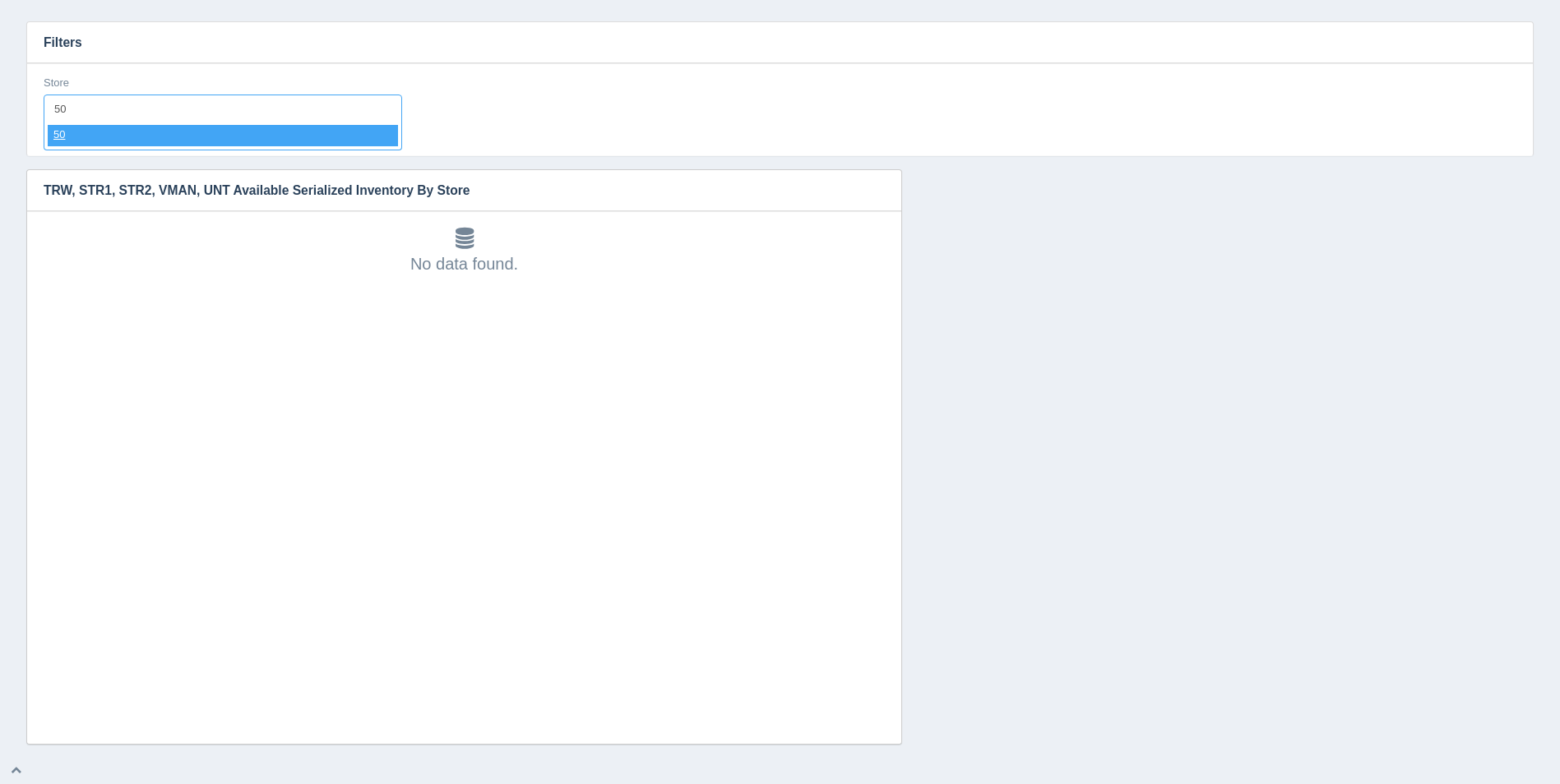
select select "50"
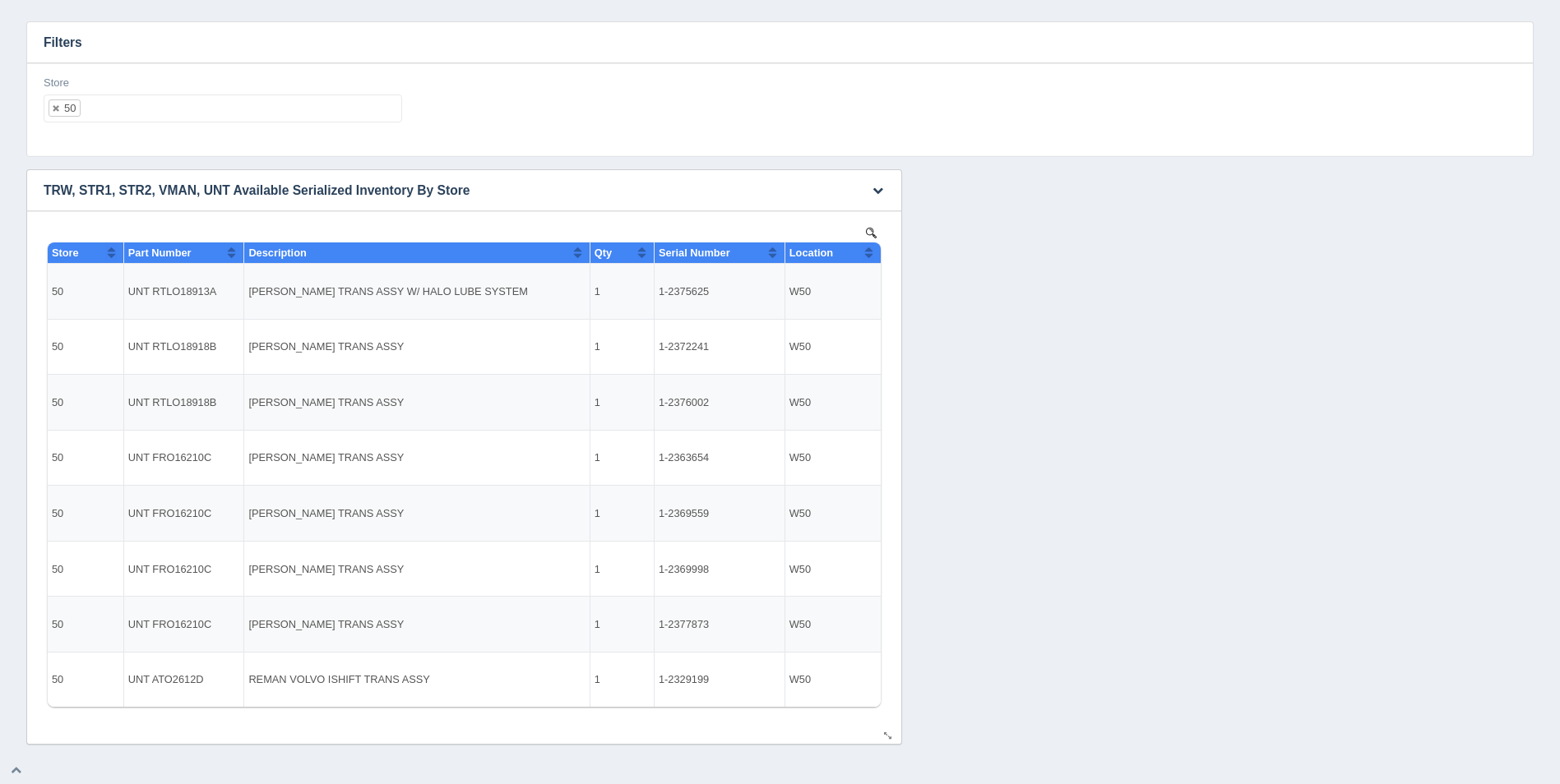
select select
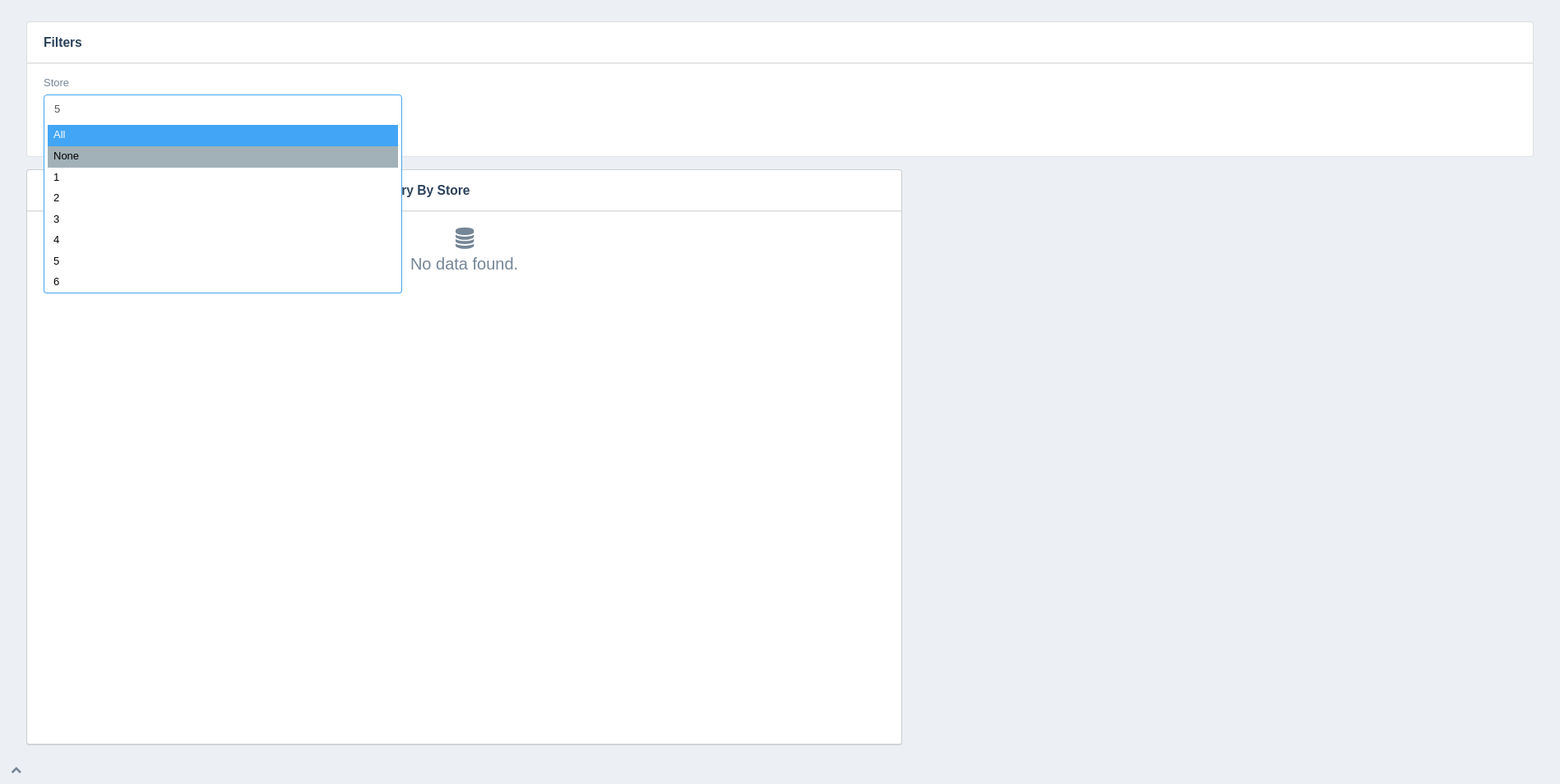
type input "51"
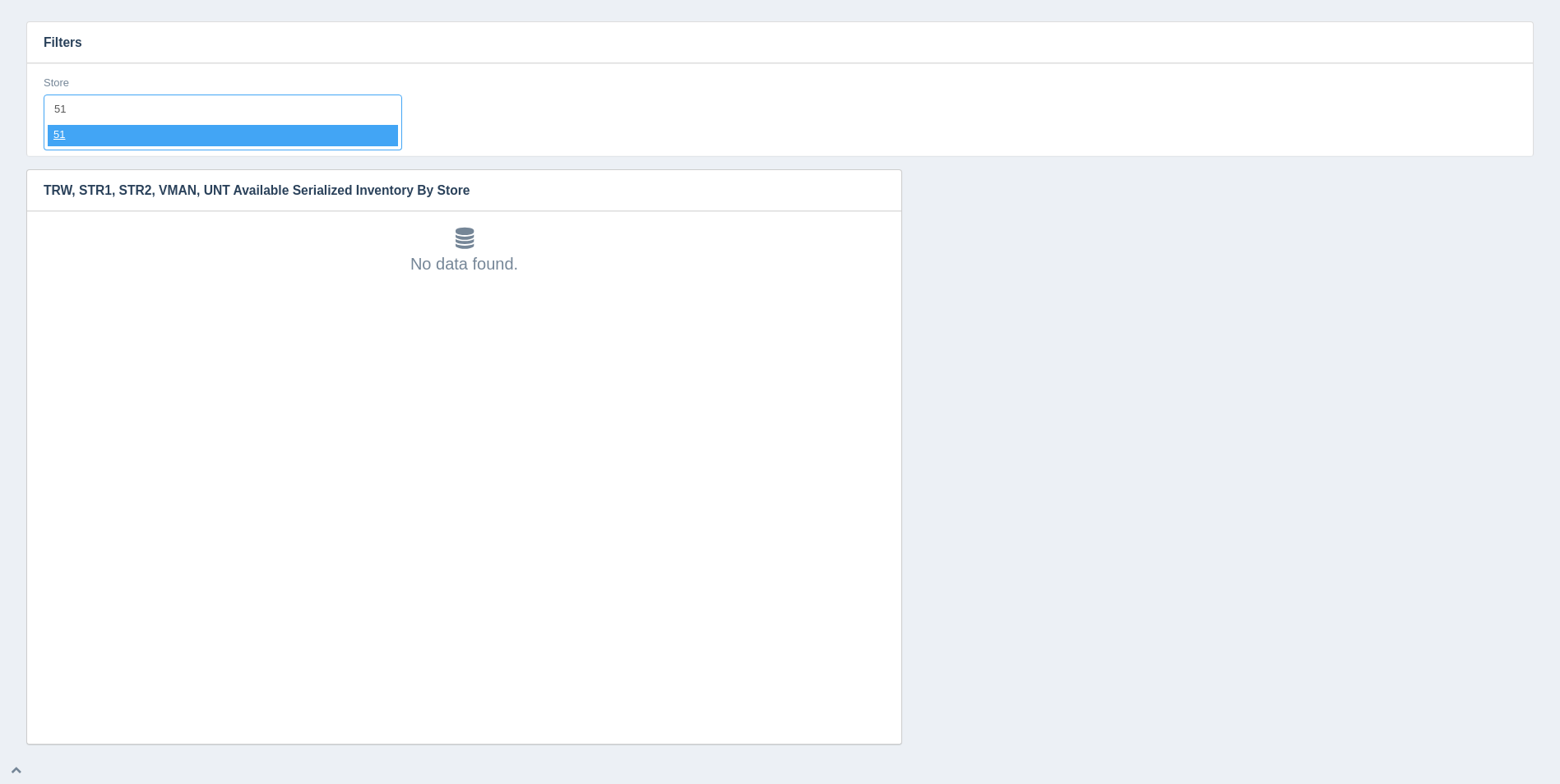
select select "51"
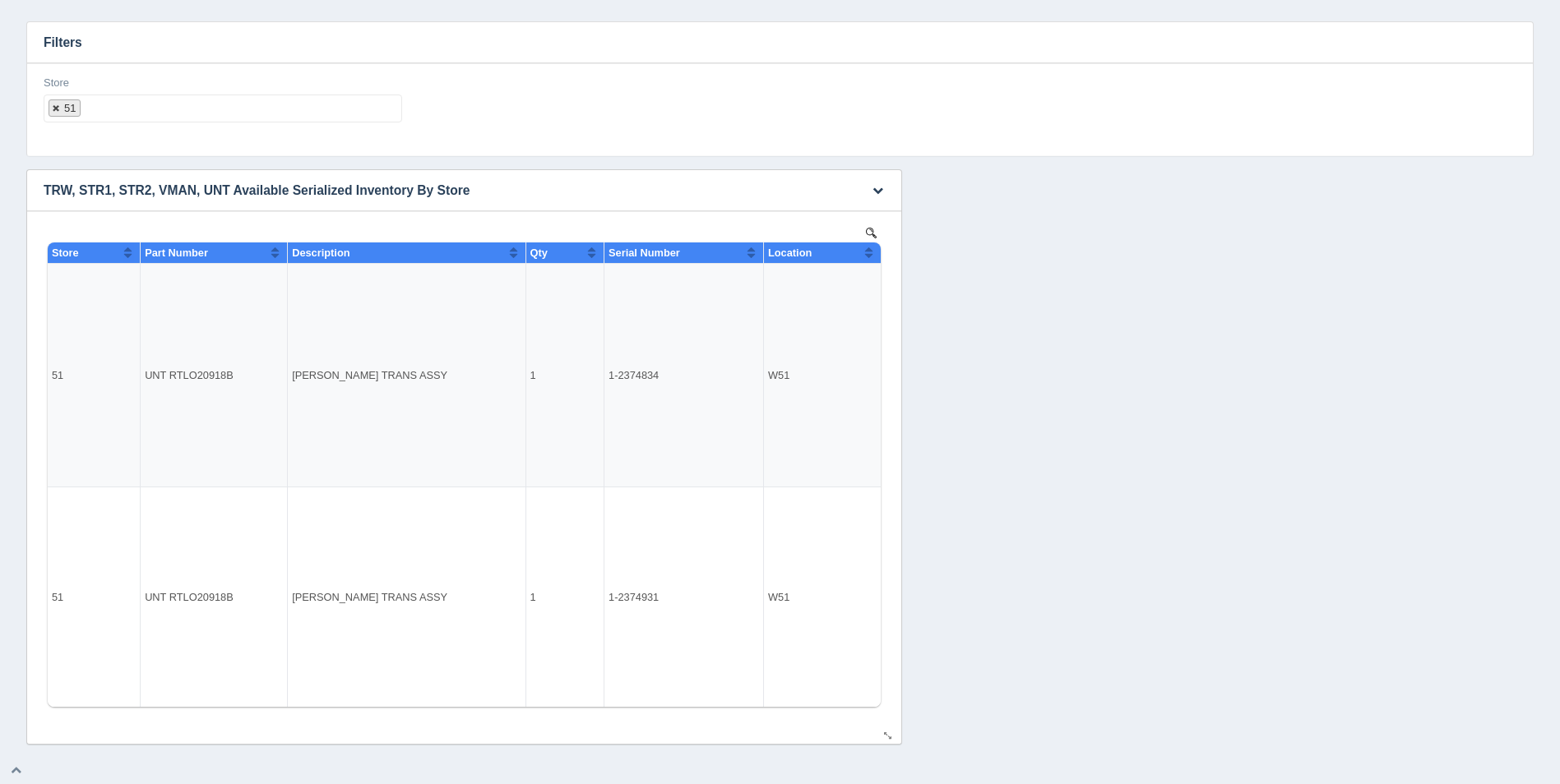
select select
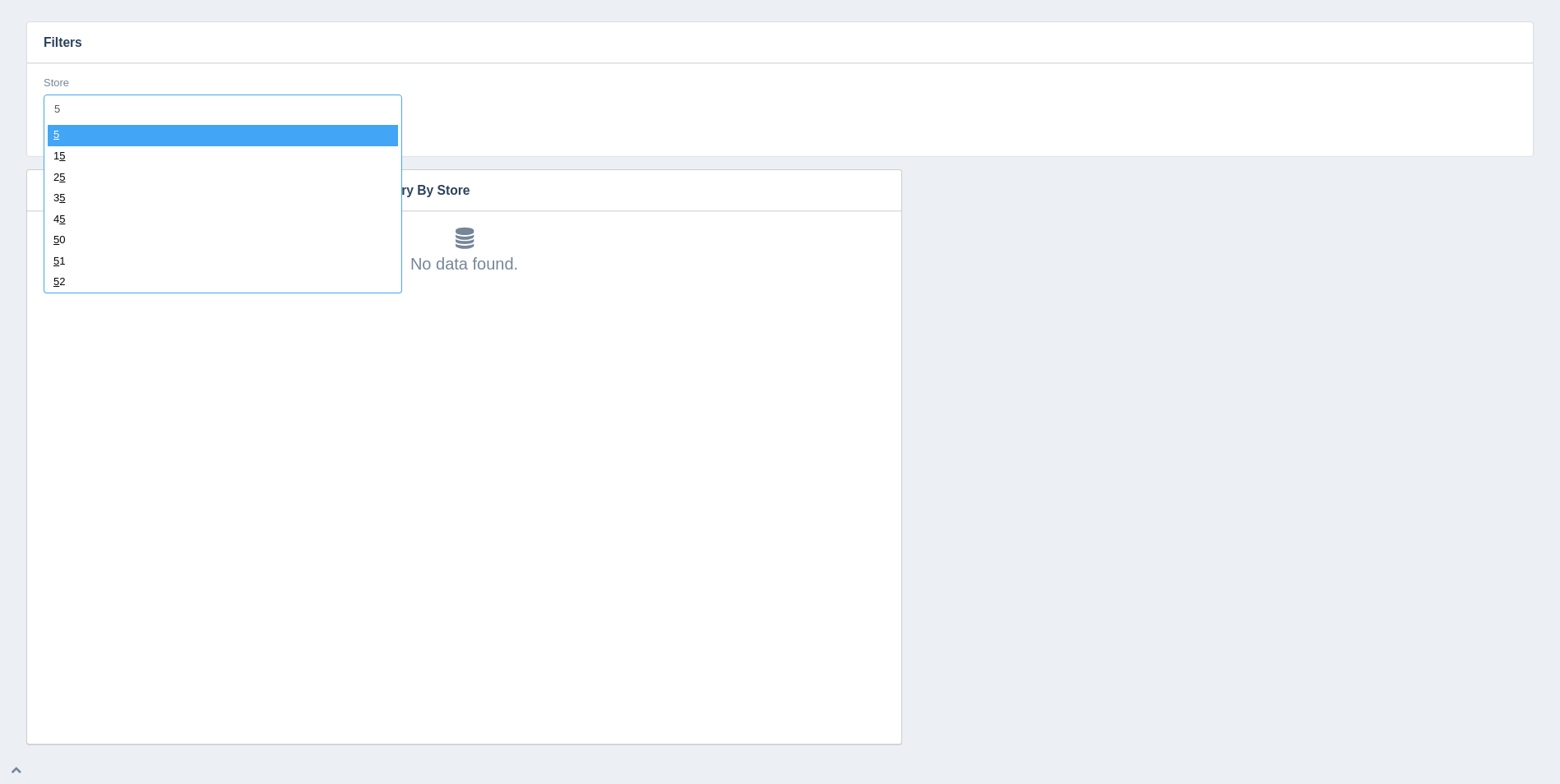
type input "52"
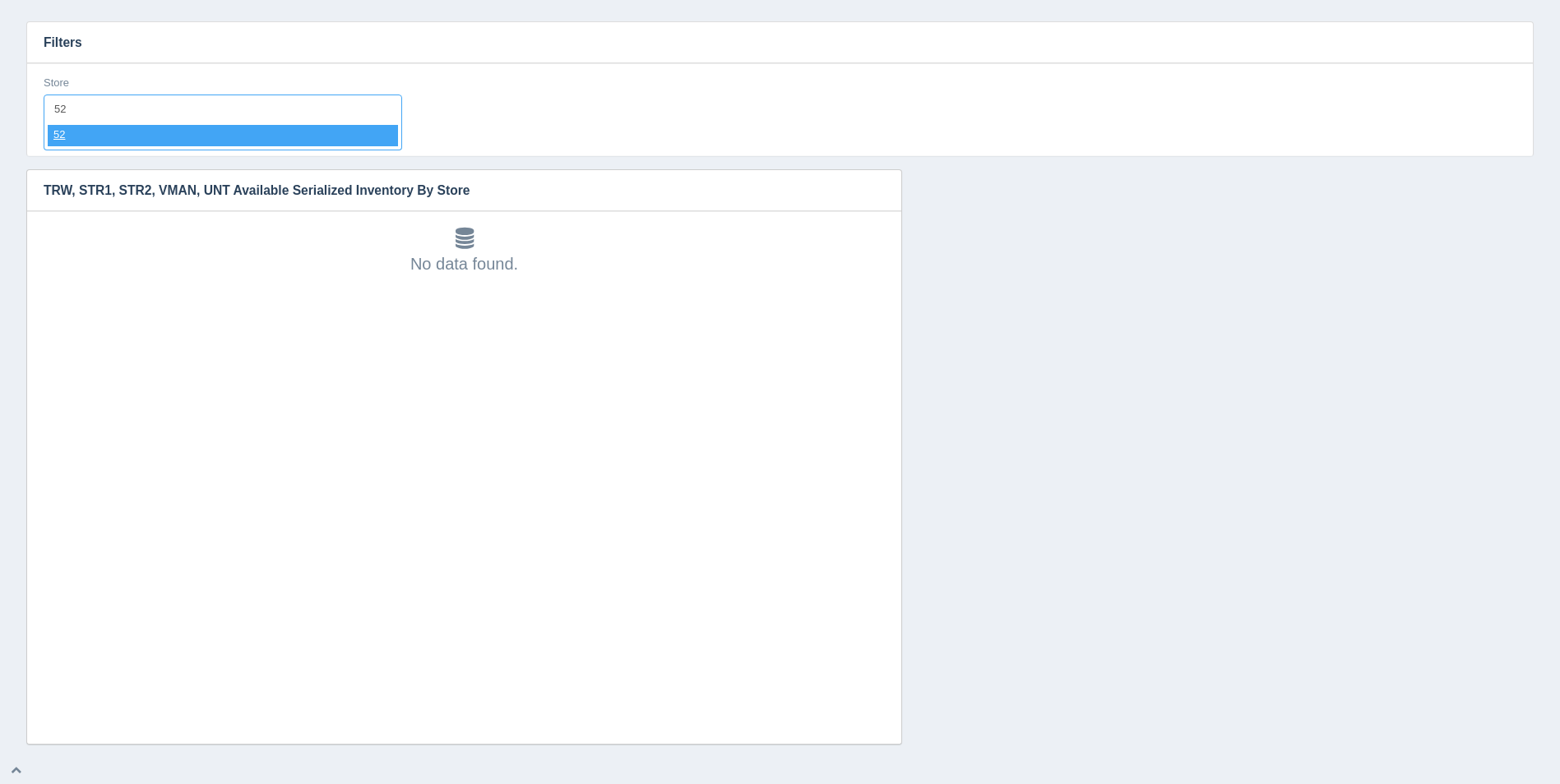
select select "52"
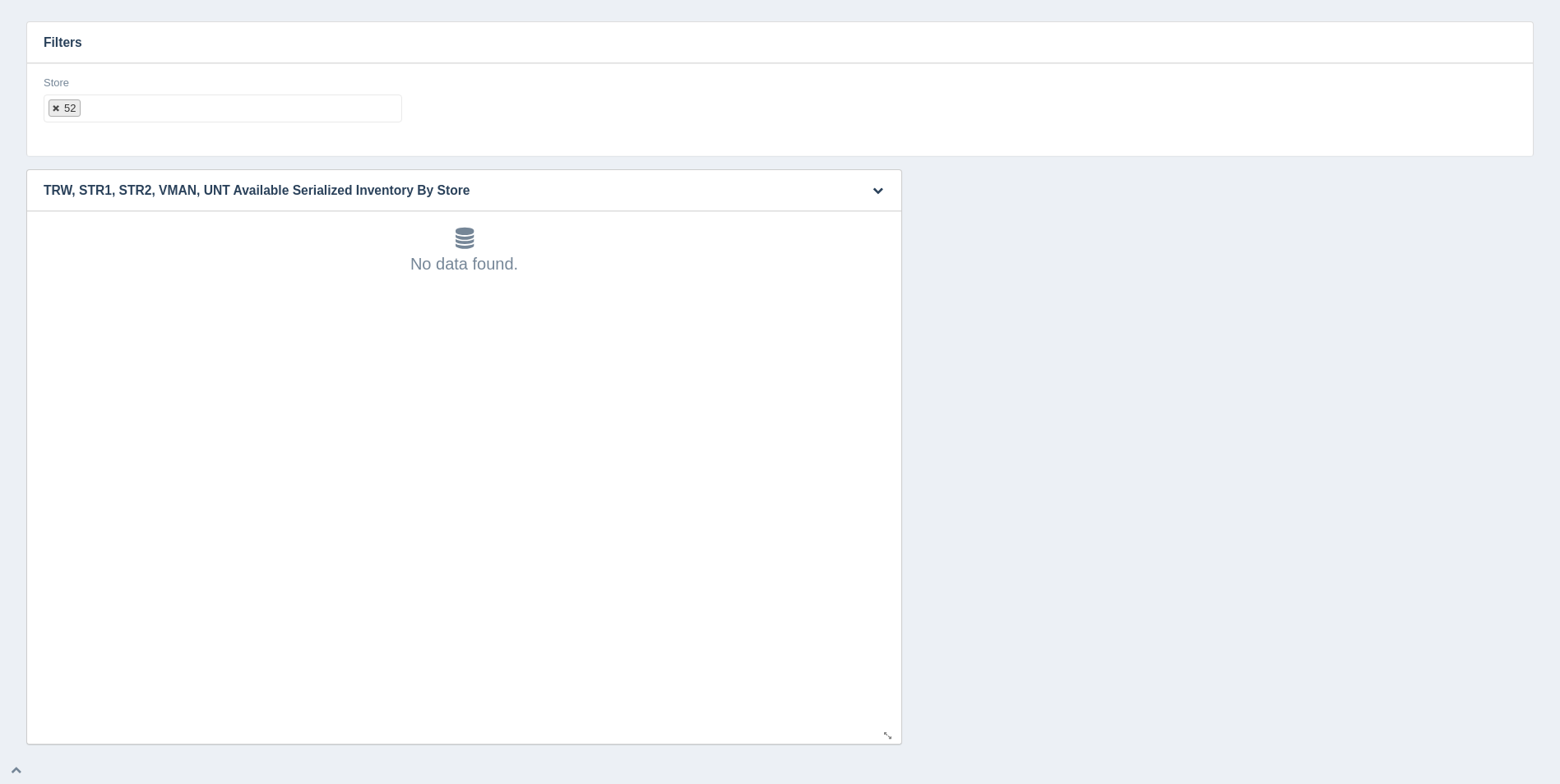
select select
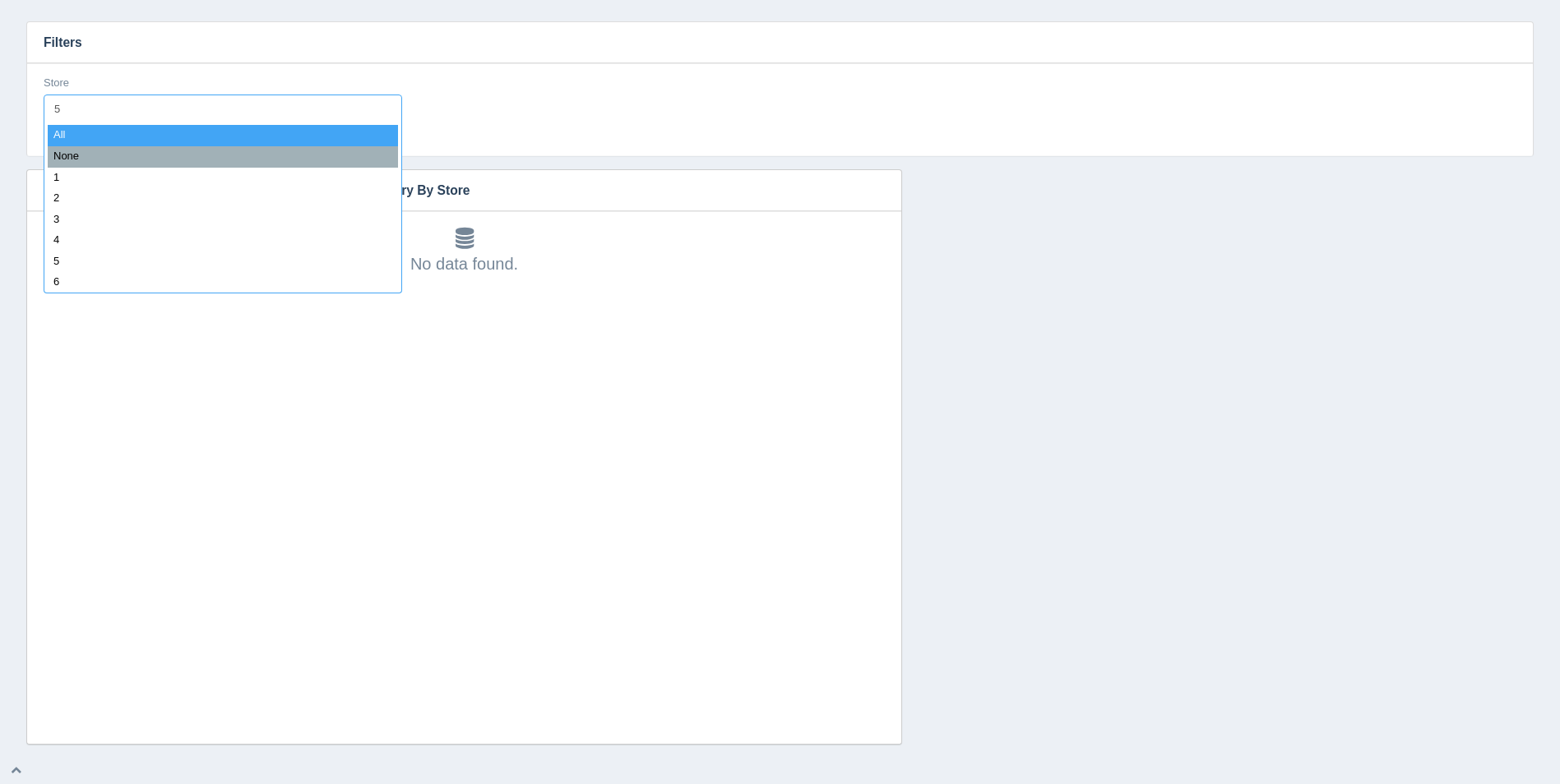
type input "53"
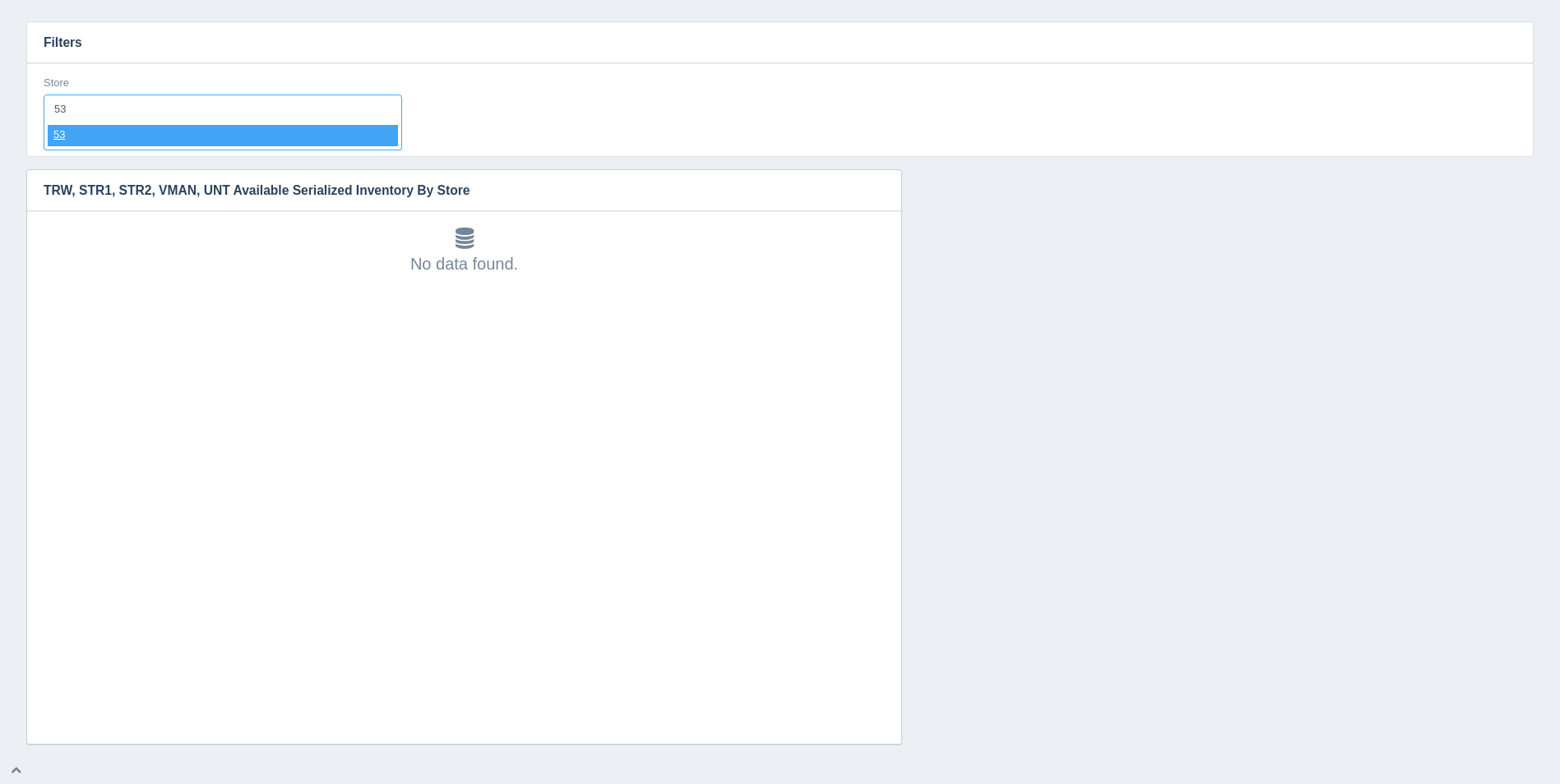
select select "53"
